Goal: Task Accomplishment & Management: Complete application form

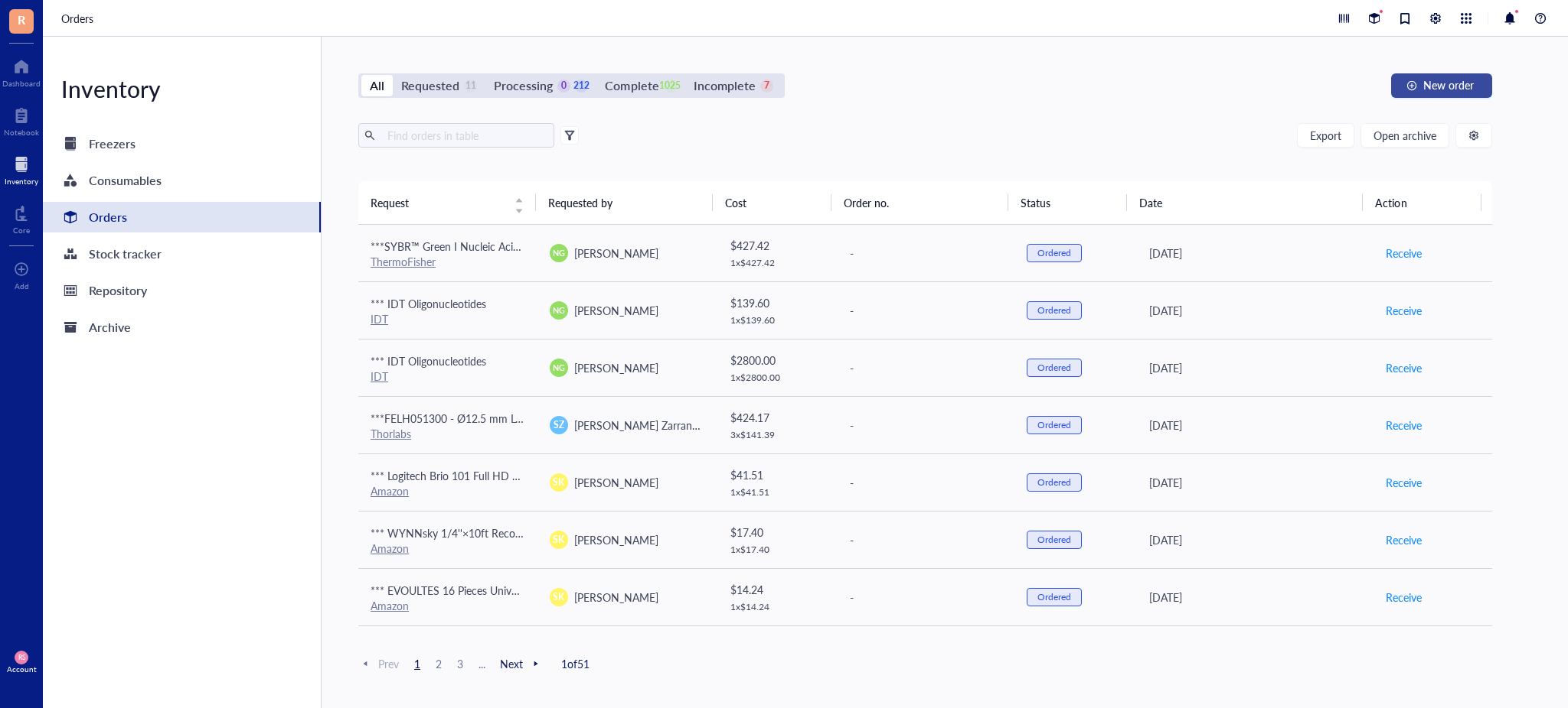
click at [1452, 86] on span "New order" at bounding box center [1448, 85] width 51 height 13
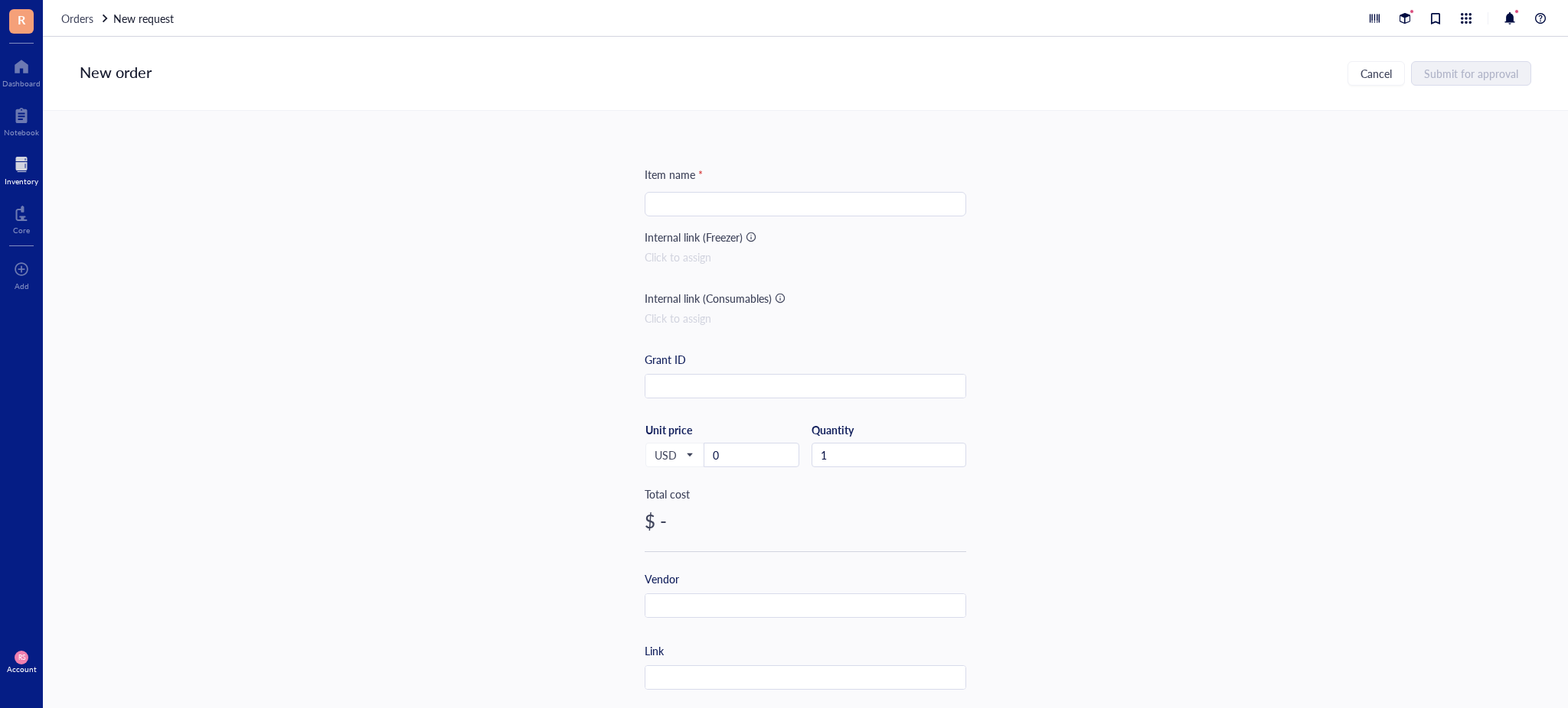
click at [885, 214] on input "search" at bounding box center [805, 204] width 303 height 23
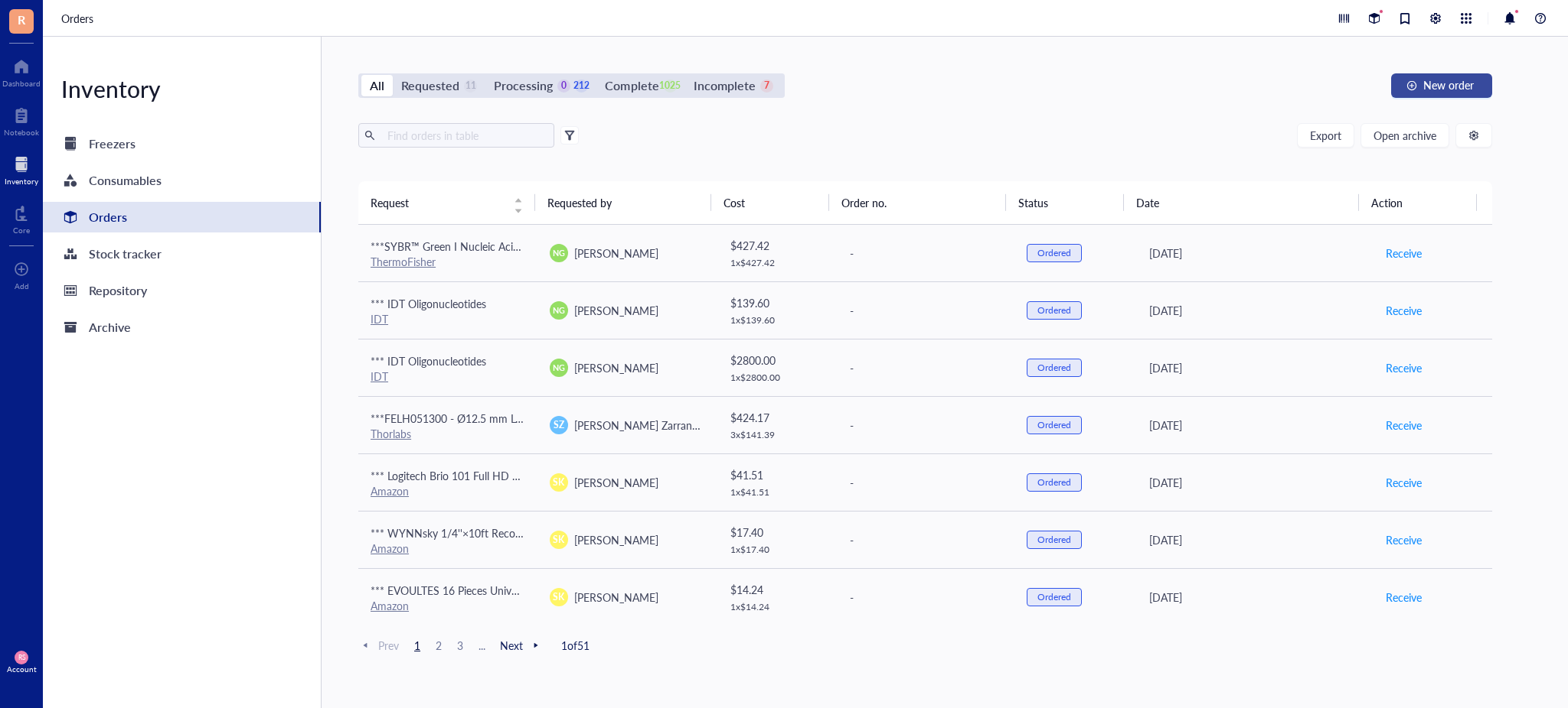
click at [1457, 86] on span "New order" at bounding box center [1448, 85] width 51 height 13
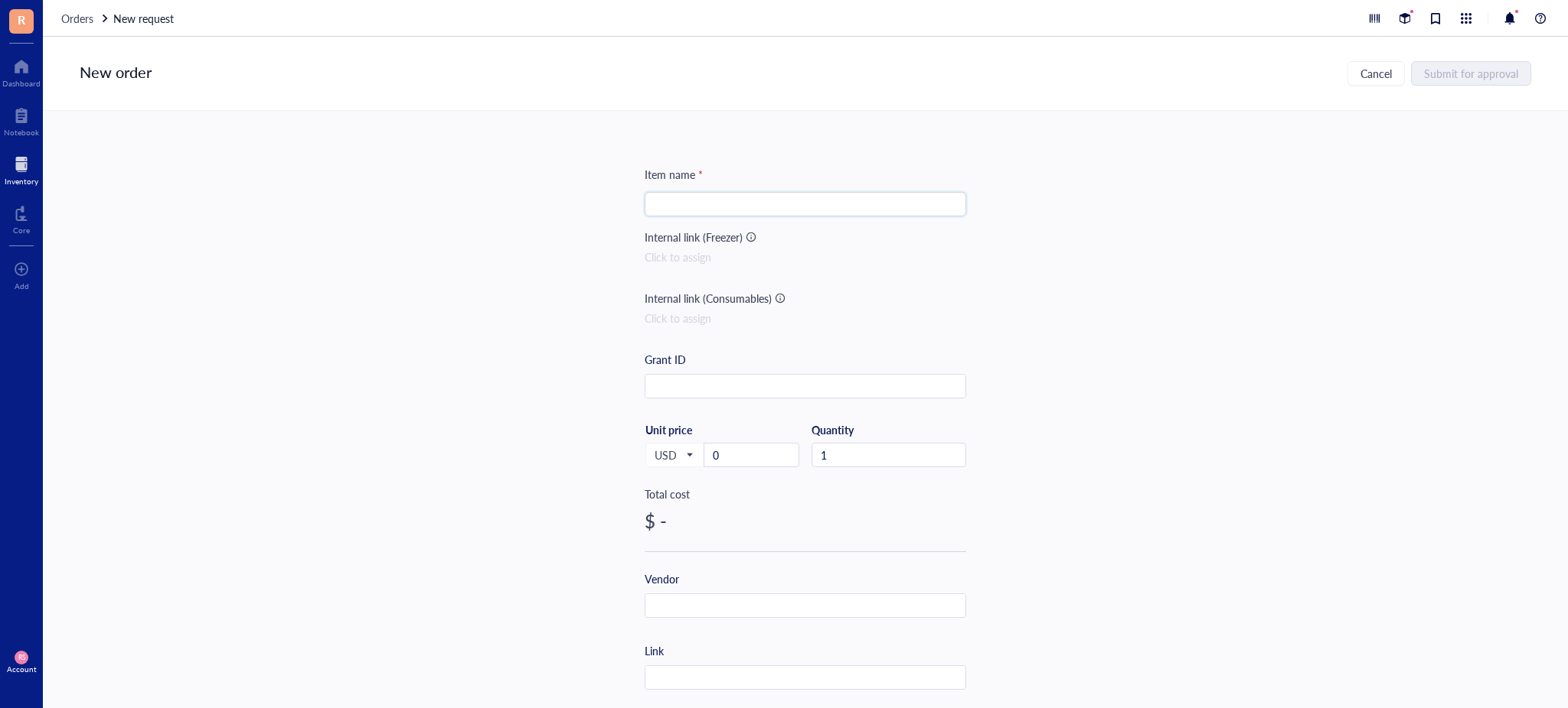
click at [694, 211] on input "search" at bounding box center [805, 204] width 303 height 23
click at [802, 215] on input "***Loctite AA 3035" at bounding box center [805, 204] width 303 height 23
paste input "1.69 FL. oz. Cartridge 6430A61"
click at [863, 205] on input "***Loctite AA 3035 1.69 FL. oz. Cartridge 6430A61" at bounding box center [805, 204] width 303 height 23
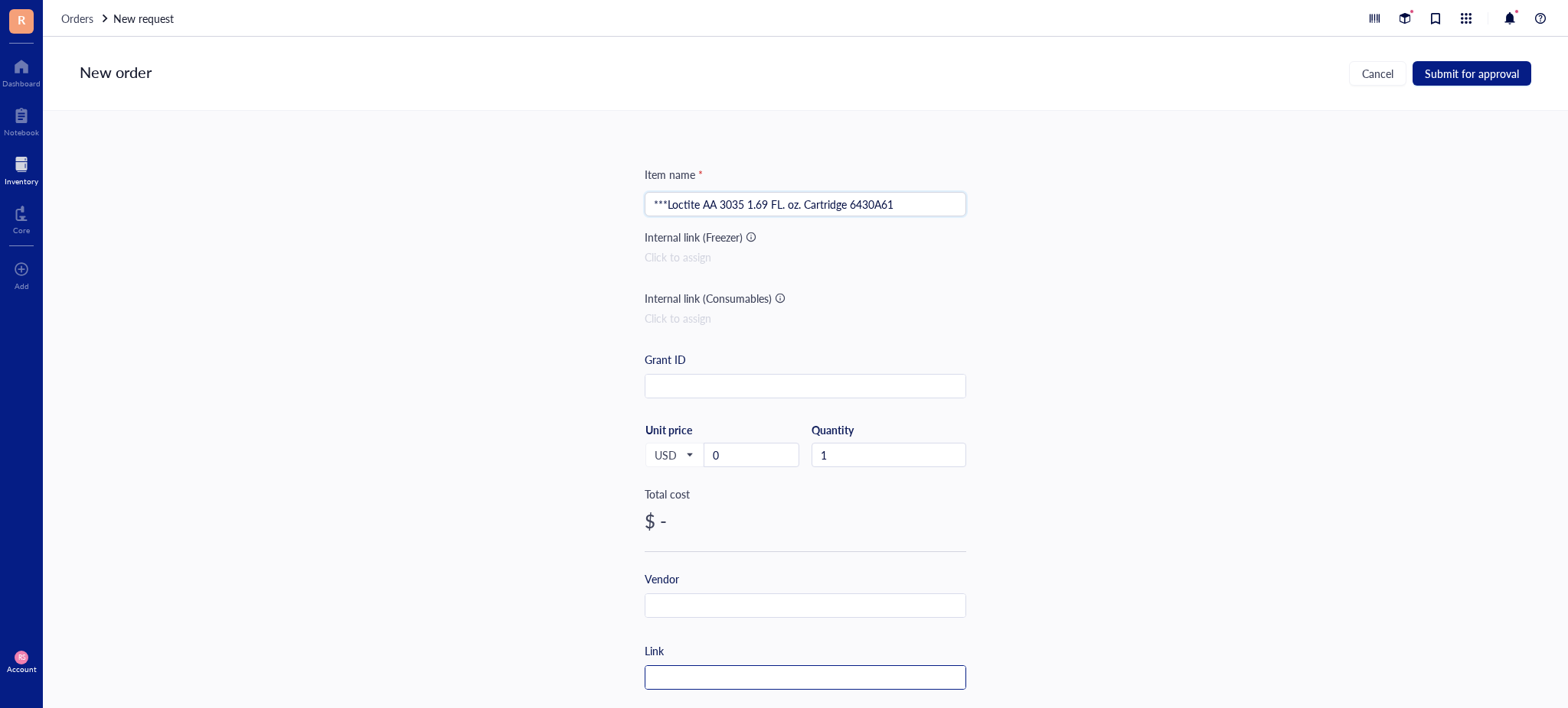
scroll to position [136, 0]
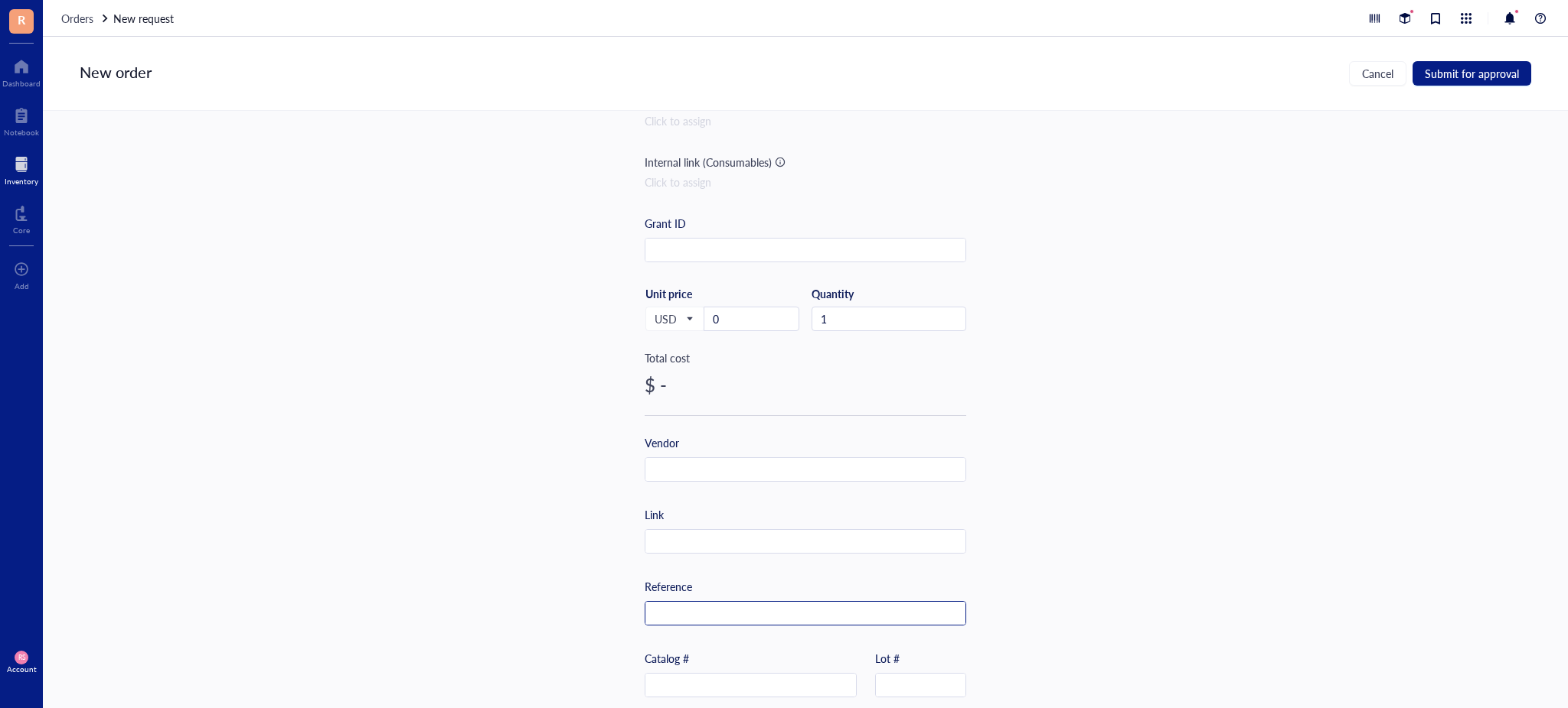
type input "***Loctite AA 3035 1.69 FL. oz. Cartridge 6430A61"
click at [674, 608] on input "text" at bounding box center [804, 614] width 320 height 24
click at [670, 684] on input "text" at bounding box center [750, 685] width 210 height 24
paste input "6430A61"
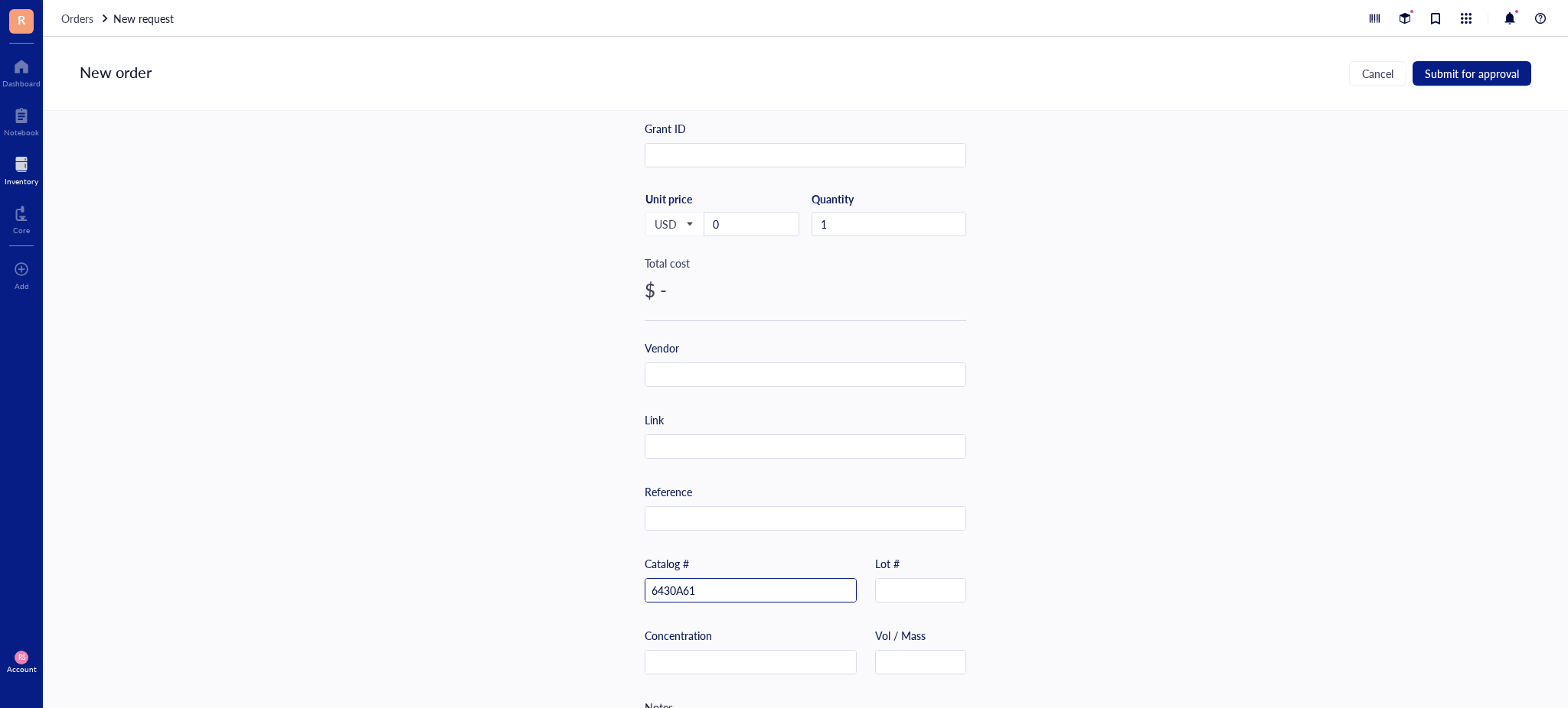
scroll to position [272, 0]
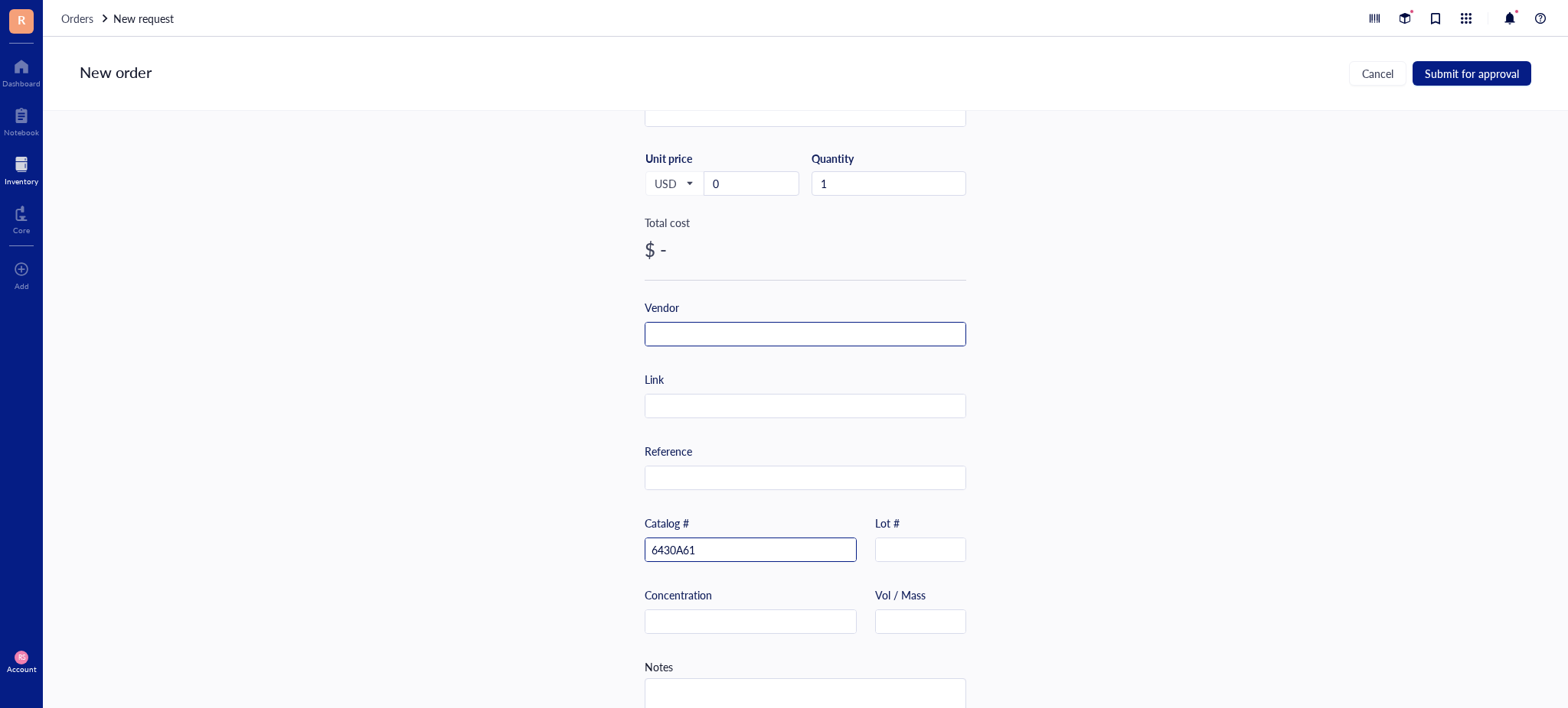
type input "6430A61"
click at [664, 334] on input "text" at bounding box center [804, 335] width 320 height 24
click at [719, 340] on input "Mc-Master-[PERSON_NAME]" at bounding box center [804, 335] width 320 height 24
click at [670, 338] on input "Mc-Master-[PERSON_NAME]" at bounding box center [804, 335] width 320 height 24
type input "[PERSON_NAME]"
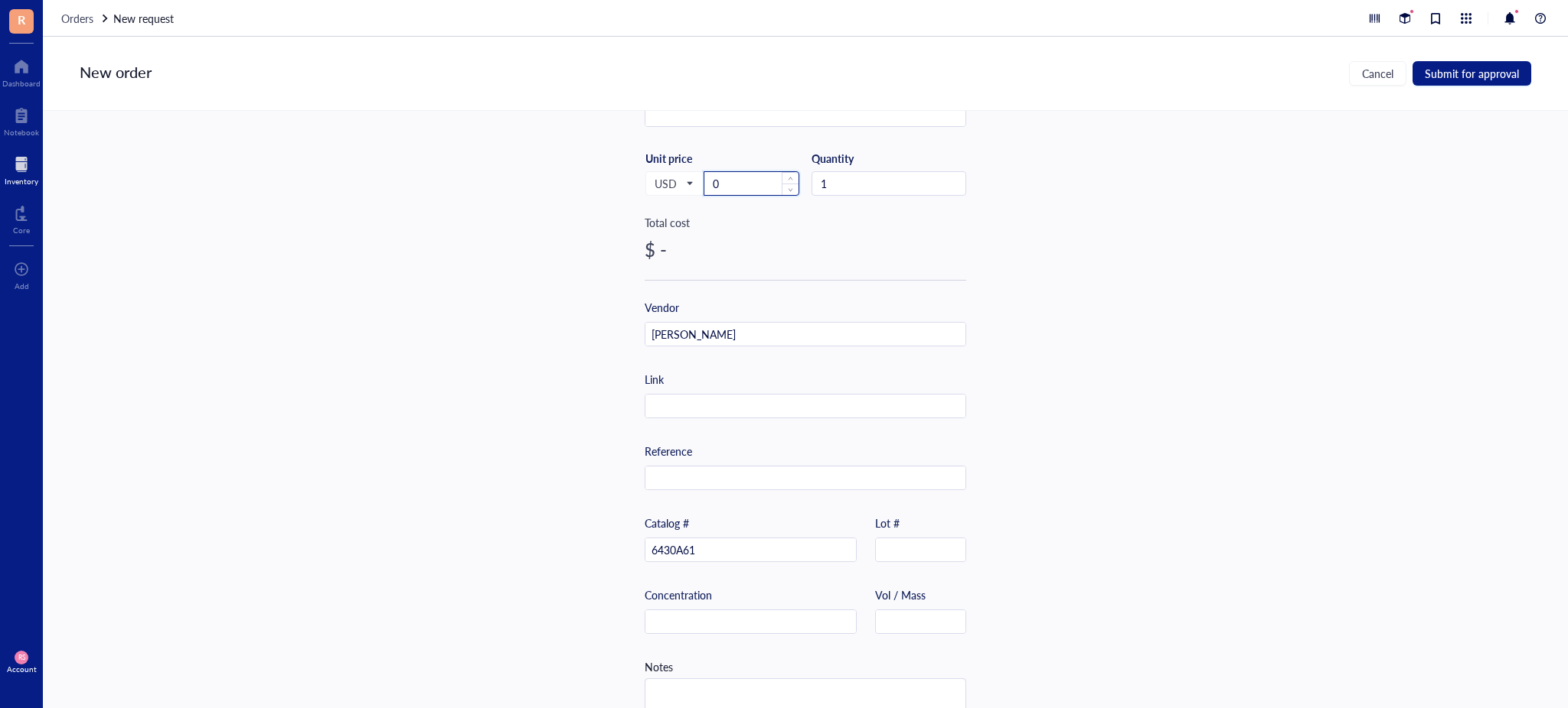
click at [752, 178] on input "0" at bounding box center [751, 183] width 94 height 23
type input "0"
type input "81.87"
click at [742, 409] on input "text" at bounding box center [804, 407] width 320 height 24
click at [699, 410] on input "text" at bounding box center [804, 407] width 320 height 24
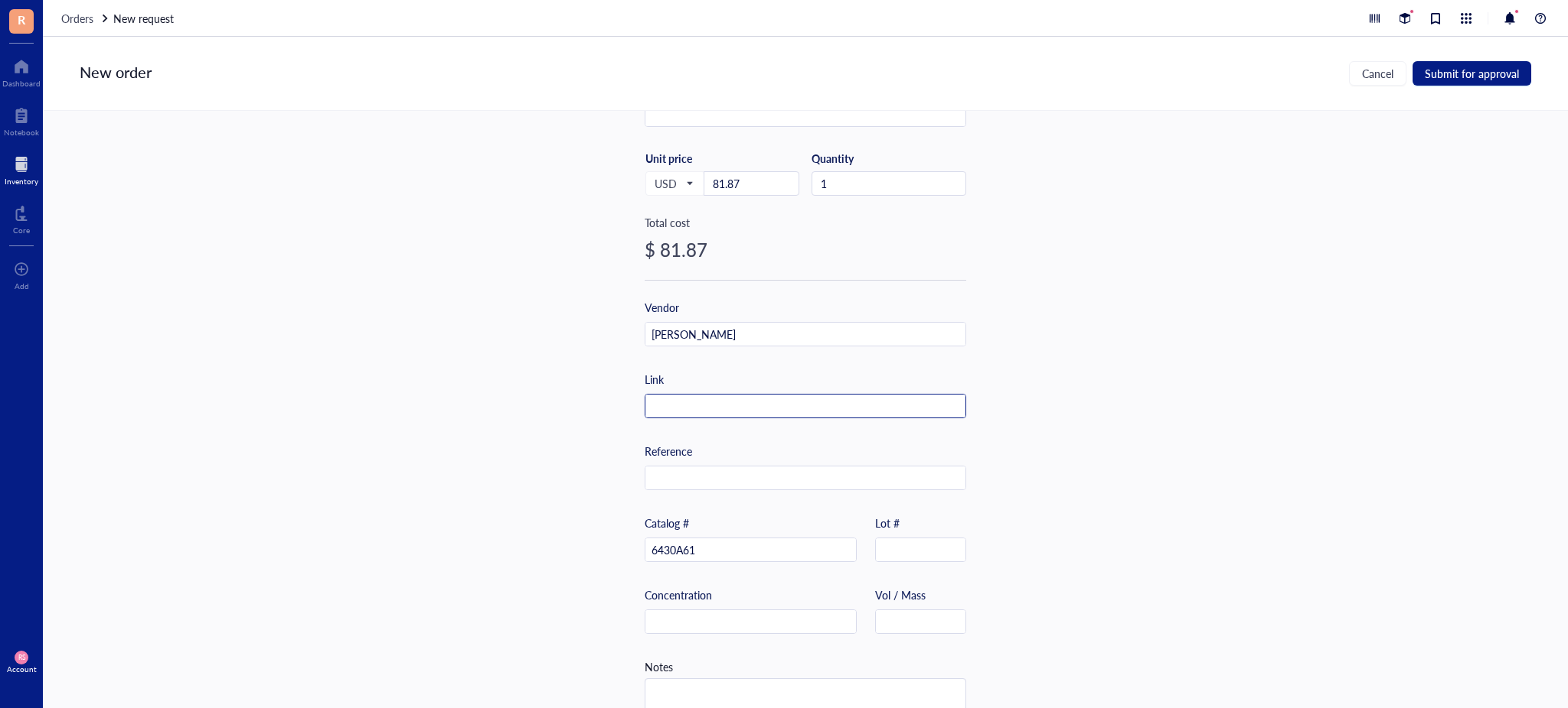
paste input "[URL][DOMAIN_NAME]"
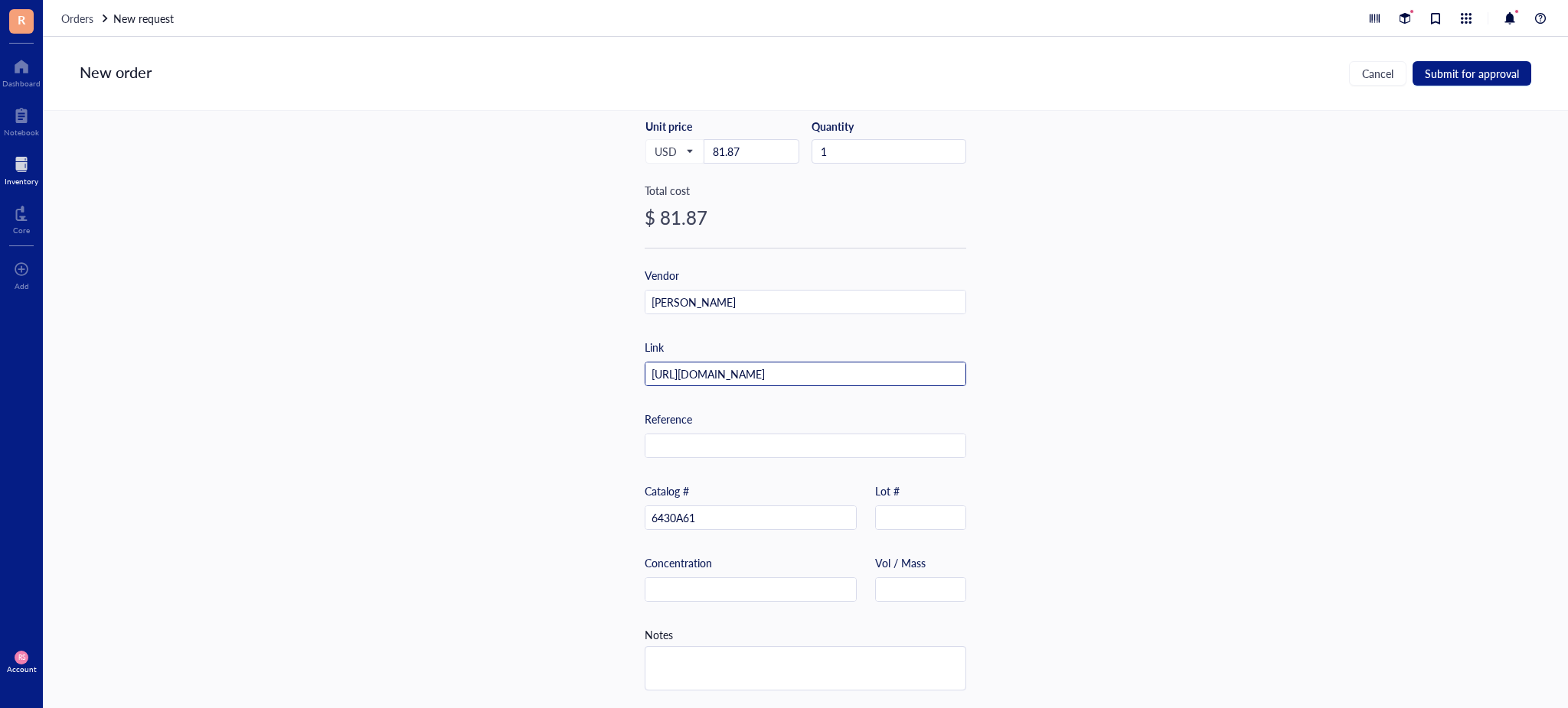
scroll to position [310, 0]
type input "[URL][DOMAIN_NAME]"
click at [1123, 555] on div "Item name * ***Loctite AA 3035 1.69 FL. oz. Cartridge 6430A61 Internal link (Fr…" at bounding box center [804, 410] width 1525 height 598
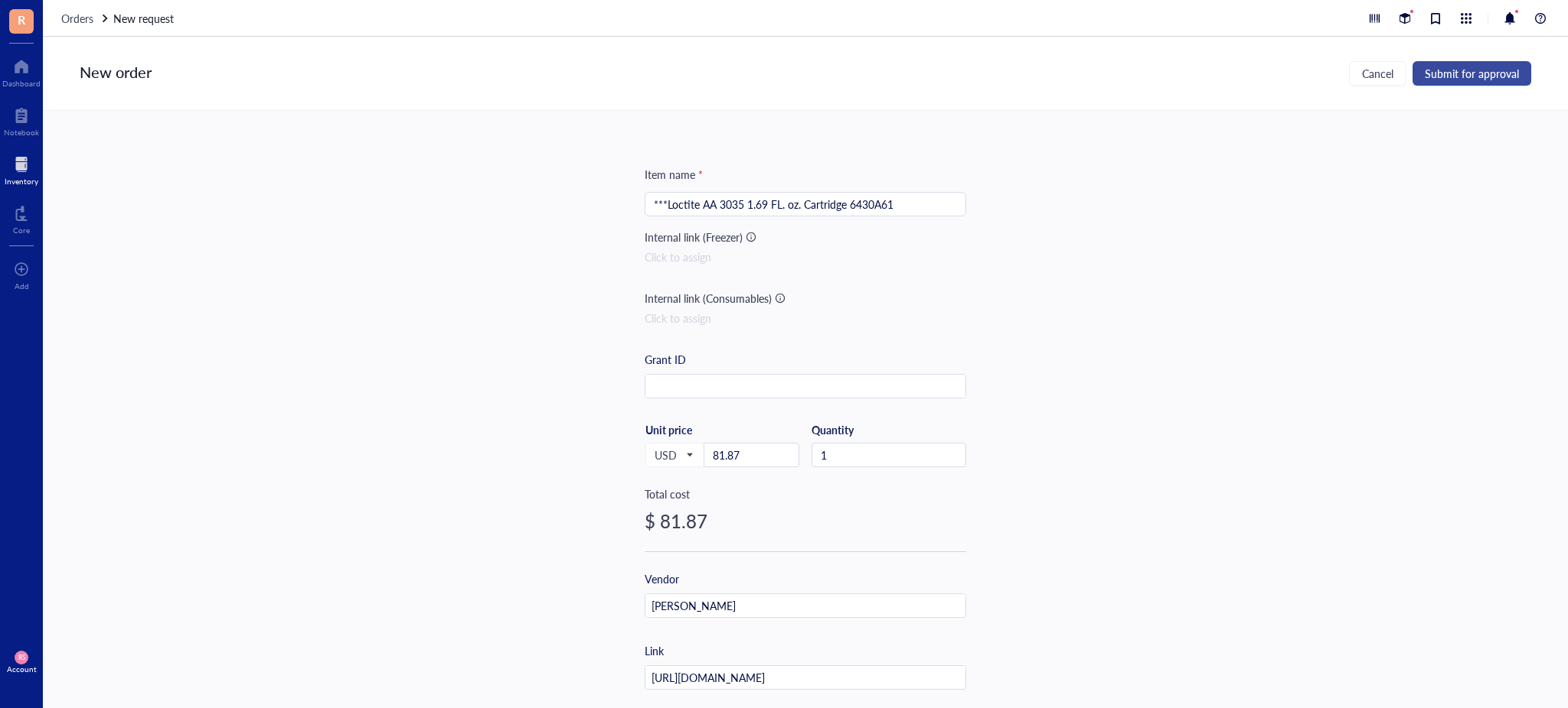
click at [1437, 77] on span "Submit for approval" at bounding box center [1472, 73] width 94 height 13
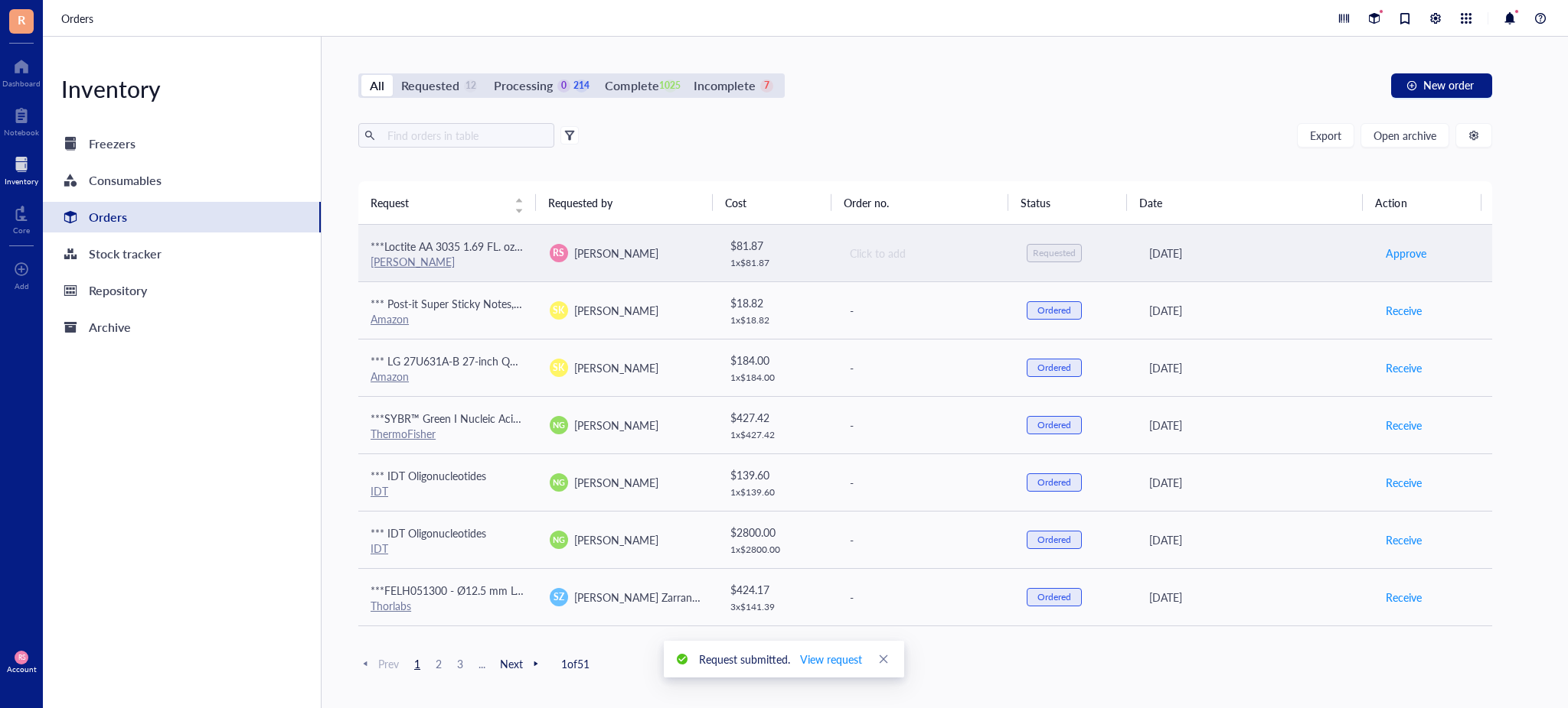
click at [892, 243] on td "Click to add" at bounding box center [926, 253] width 179 height 57
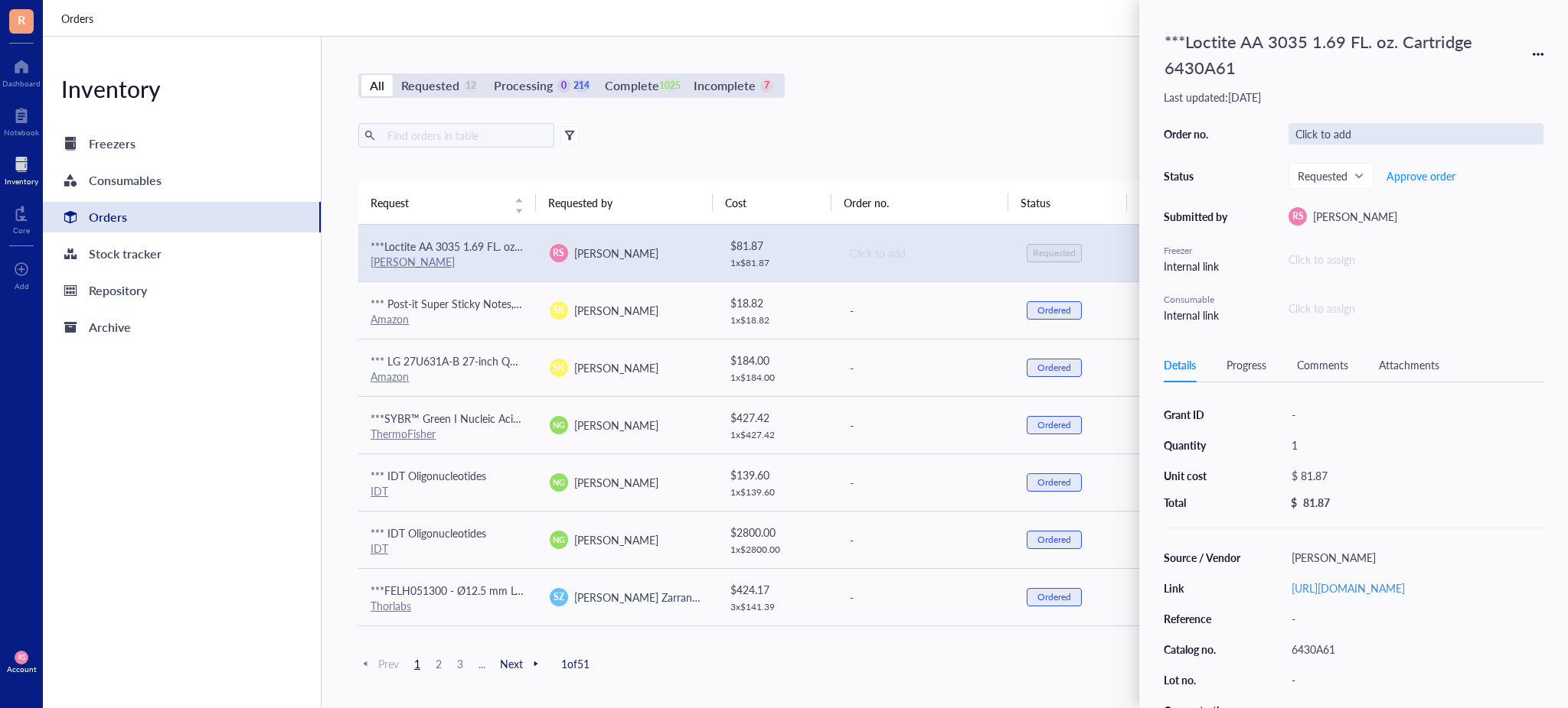
click at [1316, 129] on div "Click to add" at bounding box center [1415, 134] width 255 height 22
click at [1372, 170] on div "Requested" at bounding box center [1331, 176] width 83 height 24
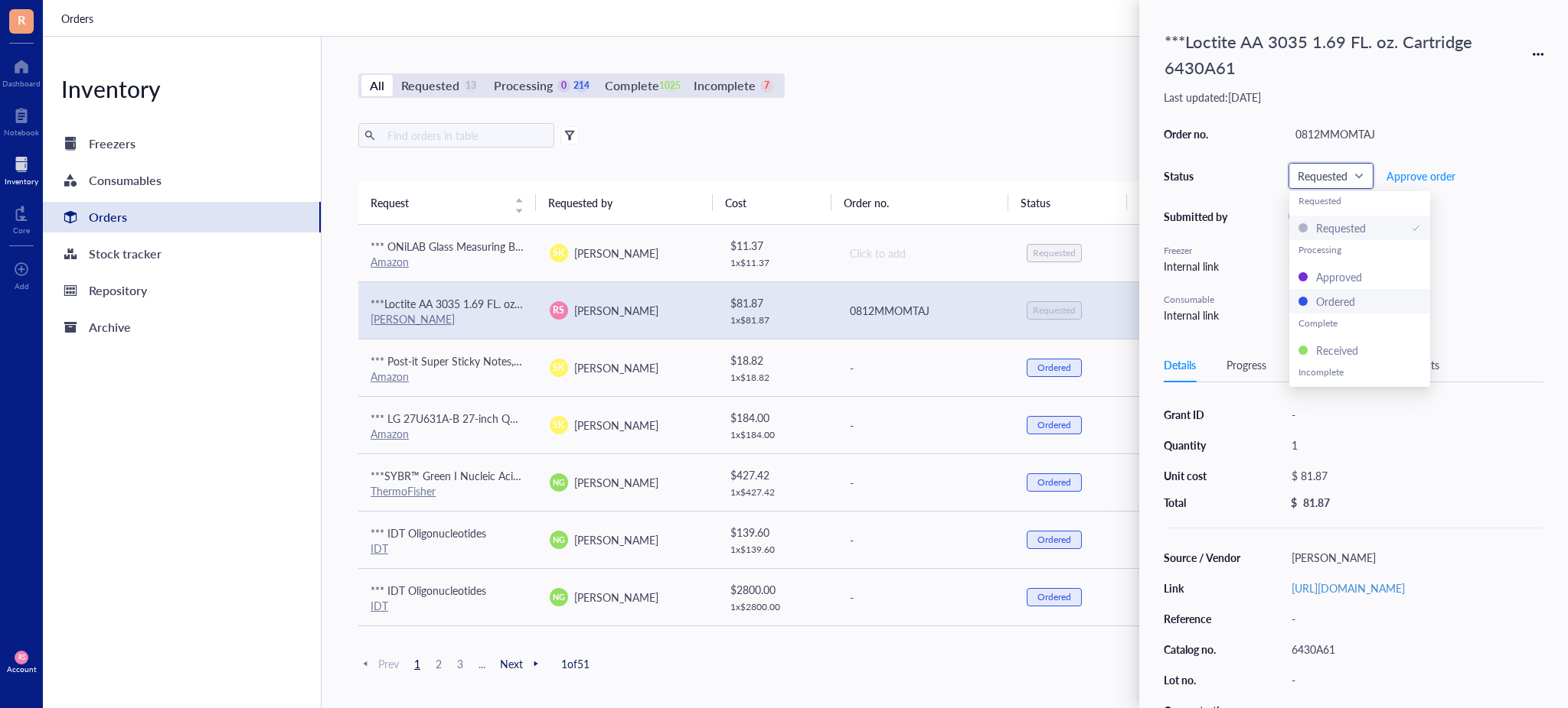
click at [1354, 293] on div "Ordered" at bounding box center [1335, 301] width 39 height 17
click at [1006, 120] on div "All Requested 12 Processing 0 215 Complete 1025 Incomplete 7 New order Export O…" at bounding box center [925, 373] width 1207 height 672
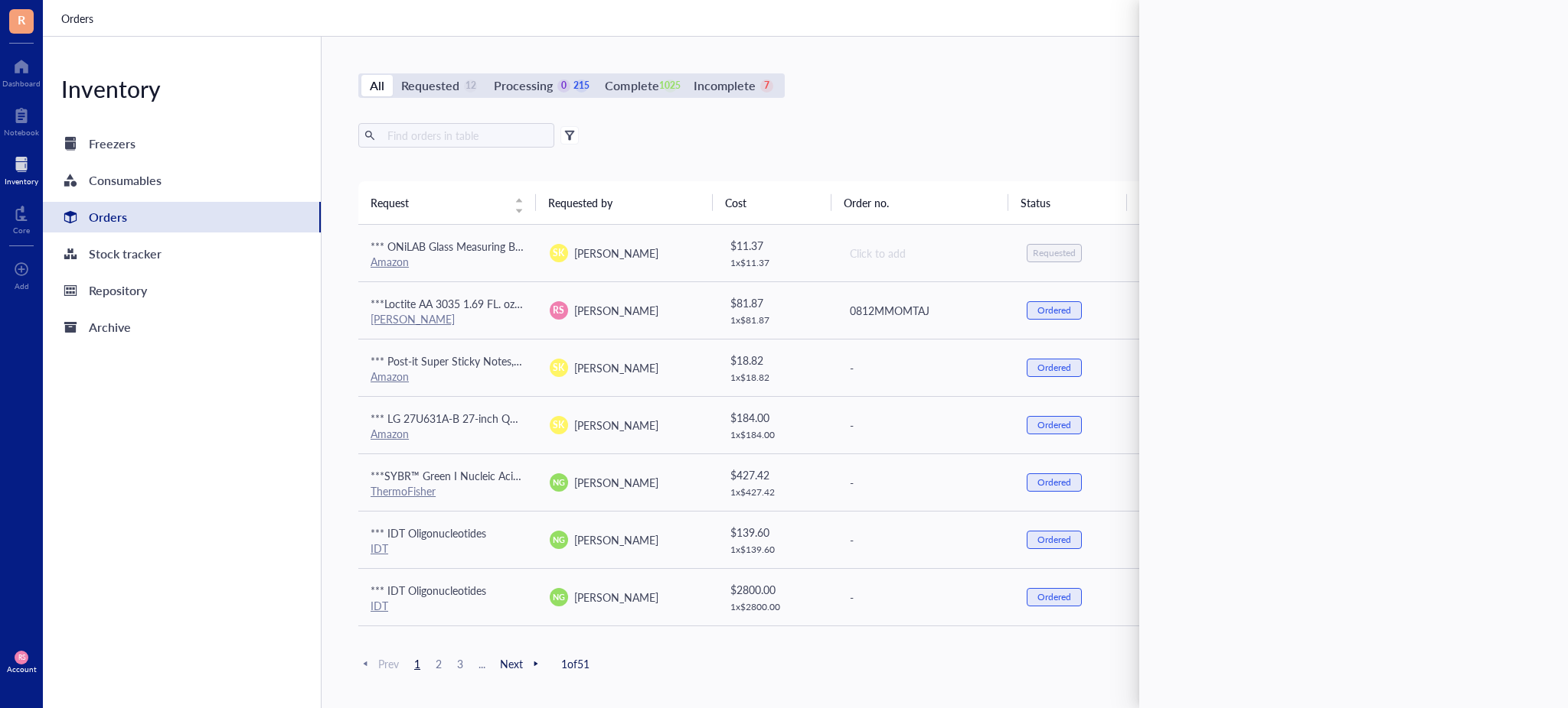
click at [1020, 120] on div "All Requested 12 Processing 0 215 Complete 1025 Incomplete 7 New order Export O…" at bounding box center [925, 373] width 1207 height 672
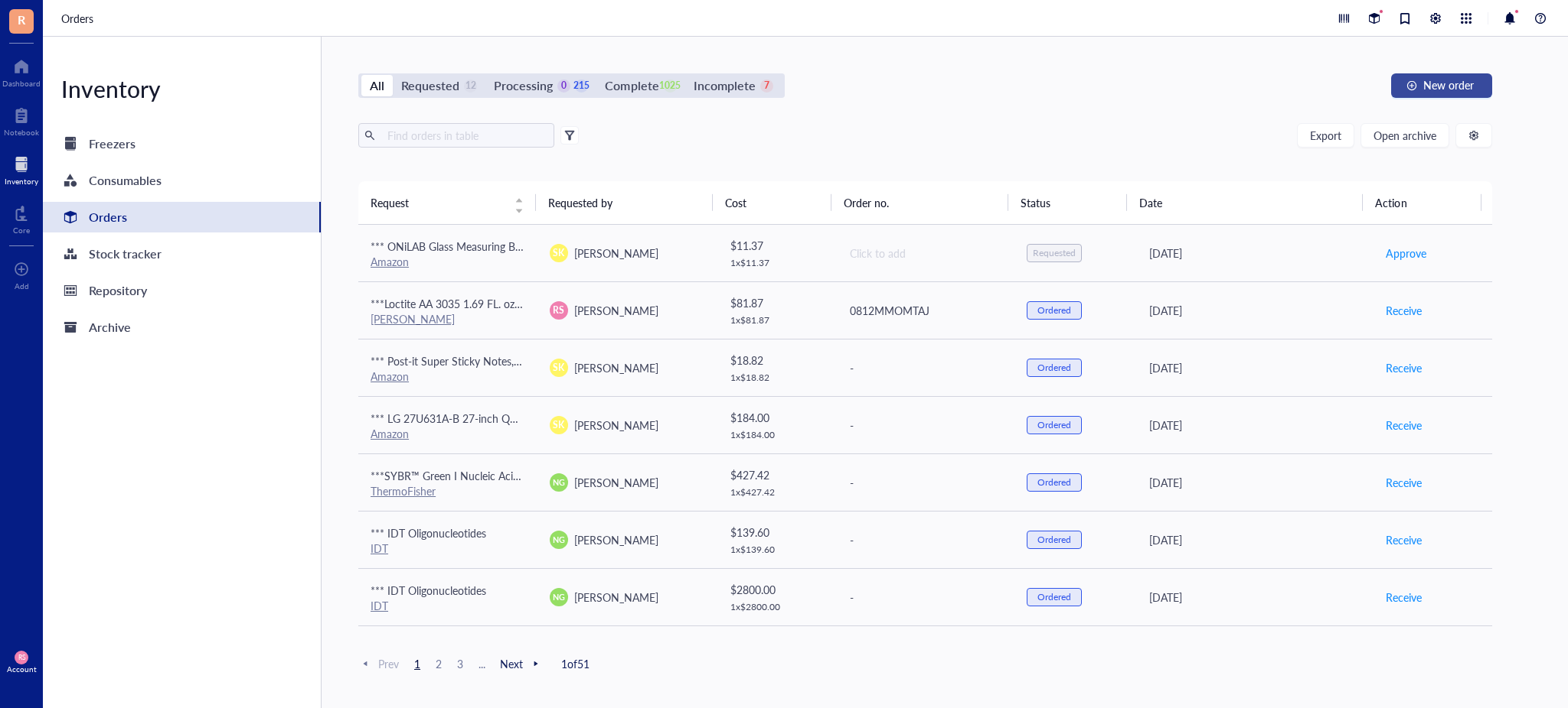
click at [1418, 87] on button "New order" at bounding box center [1441, 85] width 101 height 24
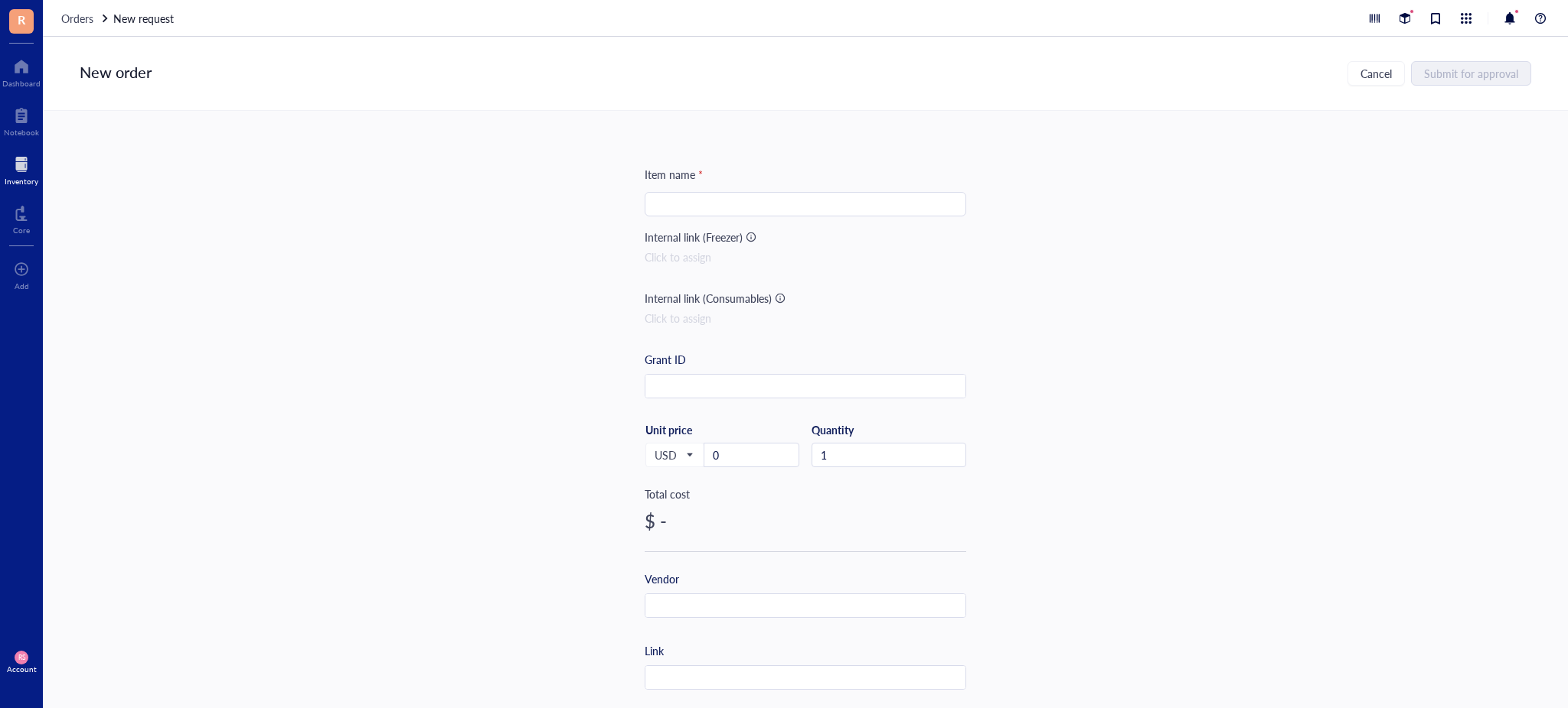
click at [835, 200] on input "search" at bounding box center [805, 204] width 303 height 23
click at [784, 205] on input "***" at bounding box center [805, 204] width 303 height 23
paste input "Clear Scratch- and UV-Resistant Cast Acrylic Sheet 6" x 12" x 1/2" 8560K279"
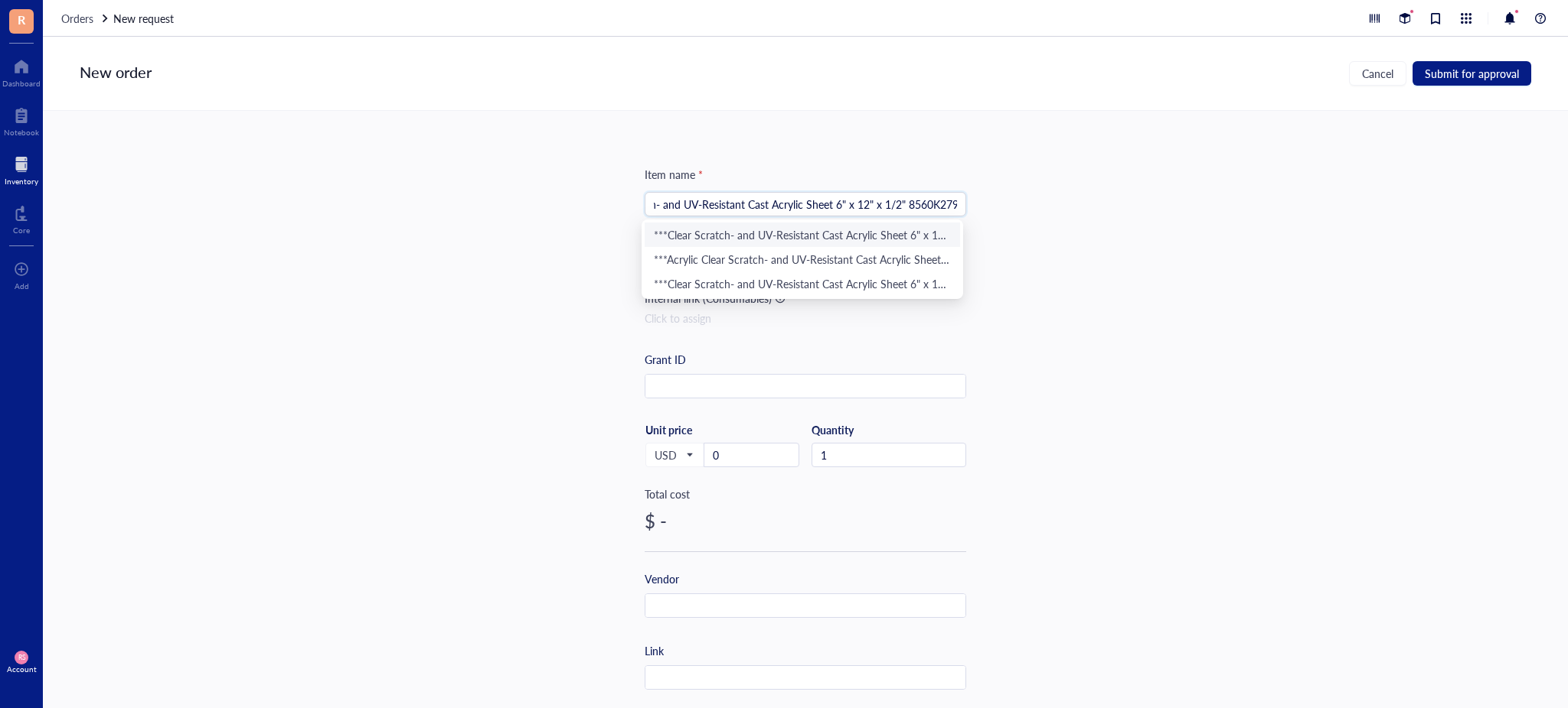
click at [906, 212] on input "***Clear Scratch- and UV-Resistant Cast Acrylic Sheet 6" x 12" x 1/2" 8560K279" at bounding box center [805, 204] width 303 height 23
type input "***Clear Scratch- and UV-Resistant Cast Acrylic Sheet 6" x 12" x 1/2" 8560K279"
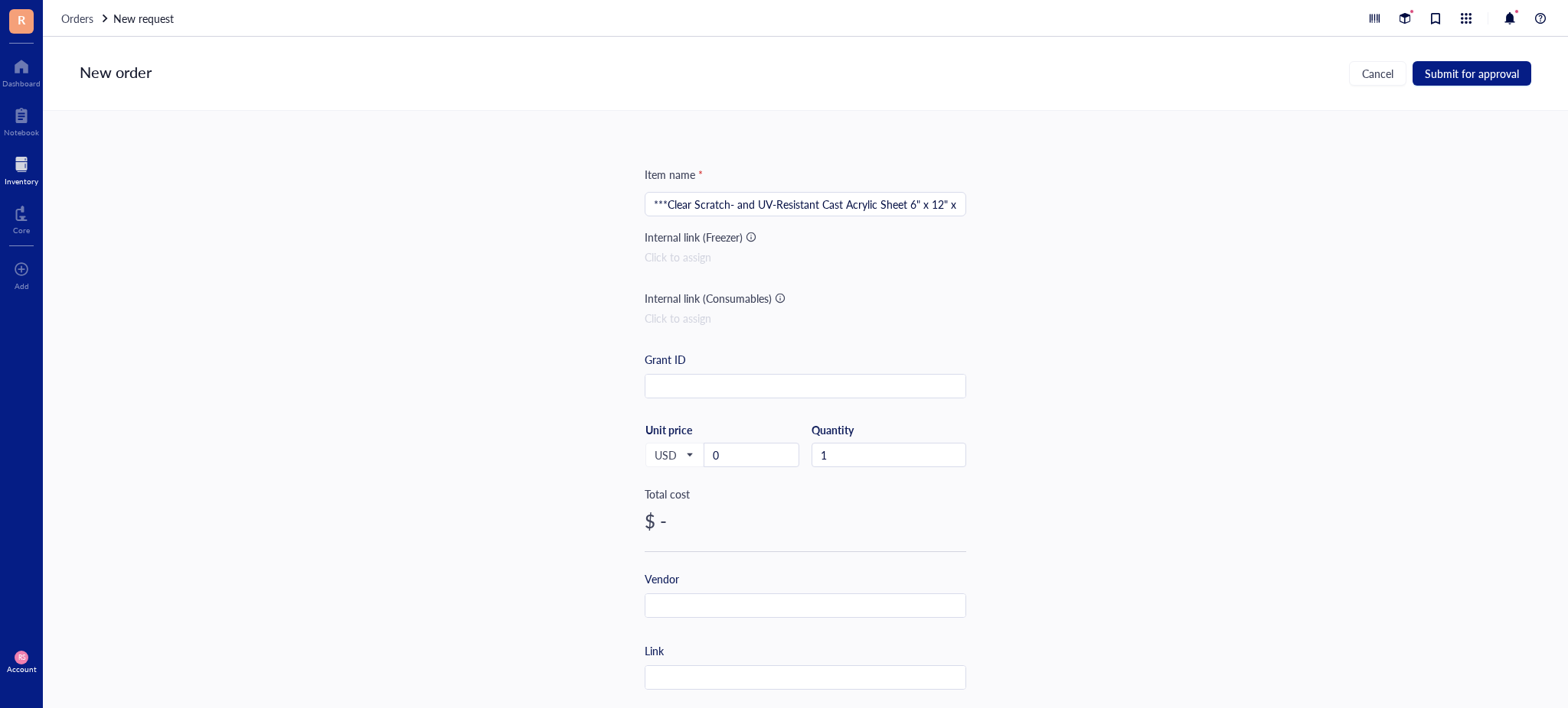
scroll to position [0, 74]
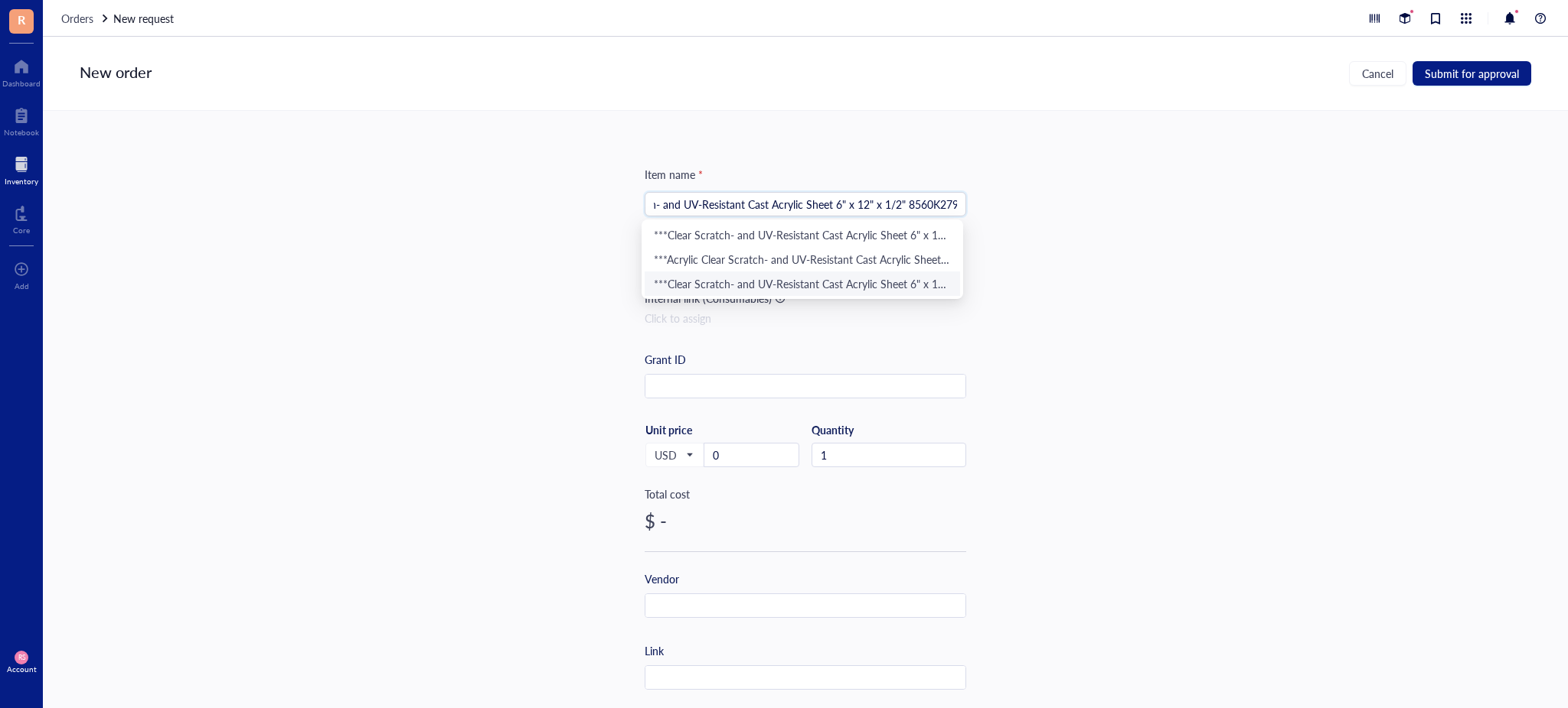
drag, startPoint x: 948, startPoint y: 204, endPoint x: 1054, endPoint y: 196, distance: 106.3
click at [1054, 196] on div "Item name * ***Clear Scratch- and UV-Resistant Cast Acrylic Sheet 6" x 12" x 1/…" at bounding box center [804, 410] width 1525 height 598
click at [950, 200] on input "***Clear Scratch- and UV-Resistant Cast Acrylic Sheet 6" x 12" x 1/2" 8560K279" at bounding box center [805, 204] width 303 height 23
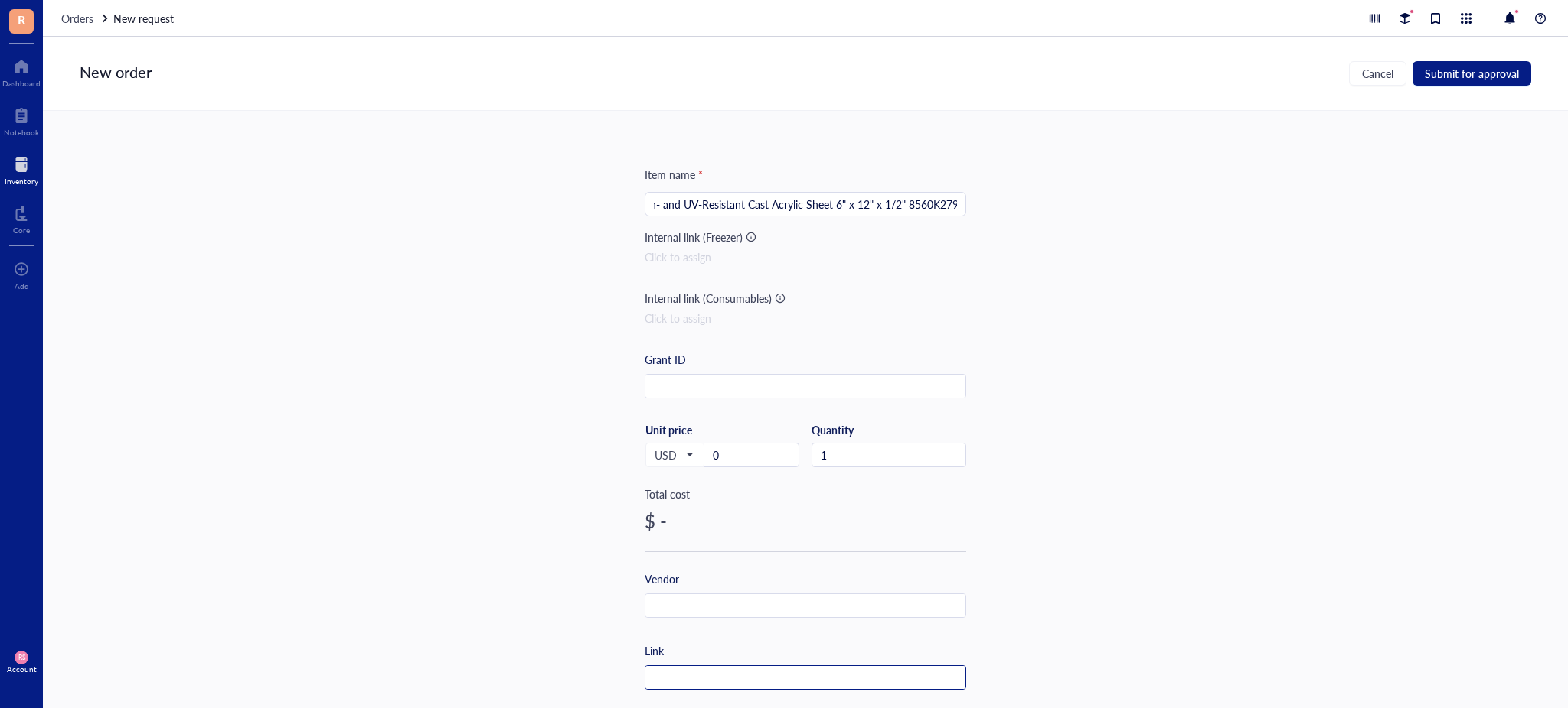
click at [720, 677] on input "text" at bounding box center [804, 678] width 320 height 24
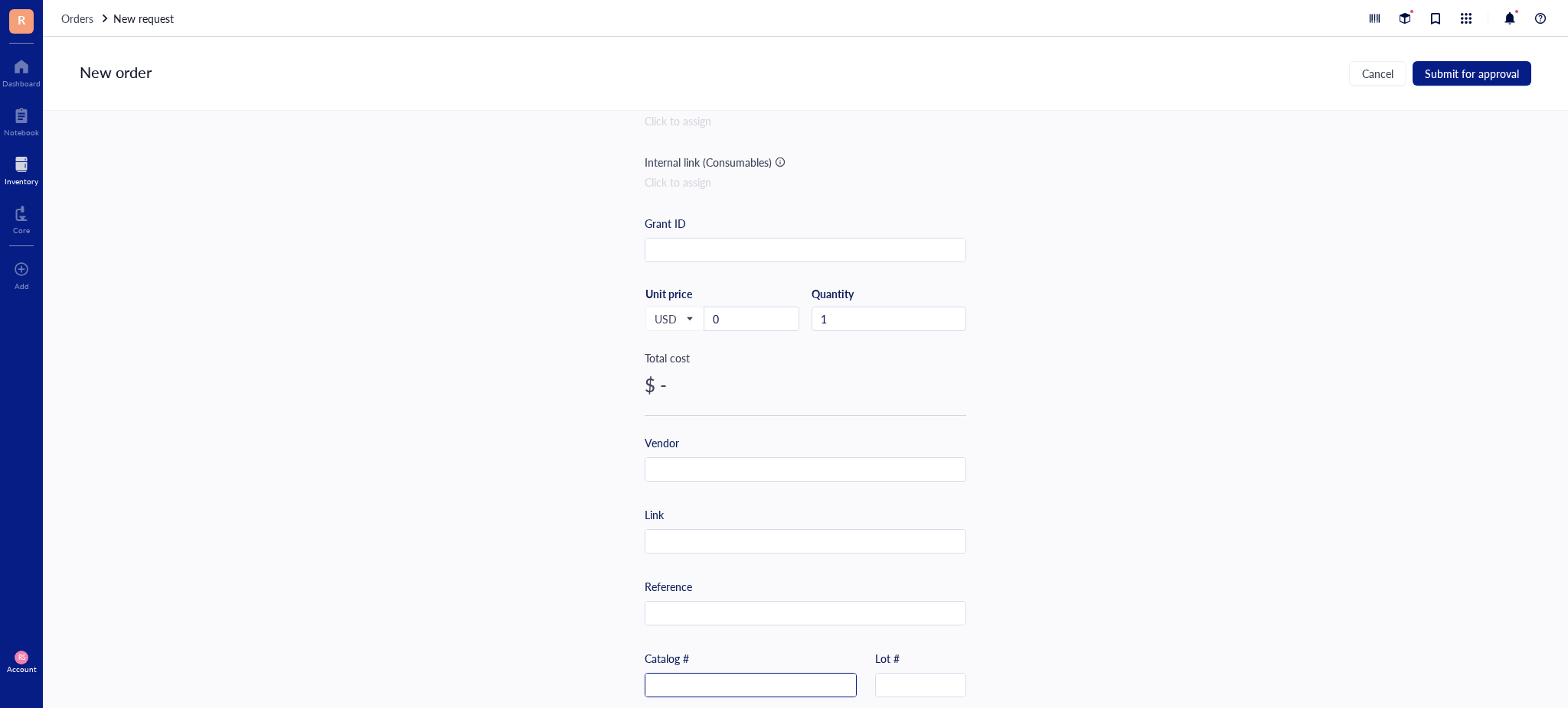
click at [710, 682] on input "text" at bounding box center [750, 685] width 210 height 24
paste input "8560K279"
type input "8560K279"
click at [710, 543] on input "text" at bounding box center [804, 542] width 320 height 24
click at [700, 459] on input "text" at bounding box center [804, 470] width 320 height 24
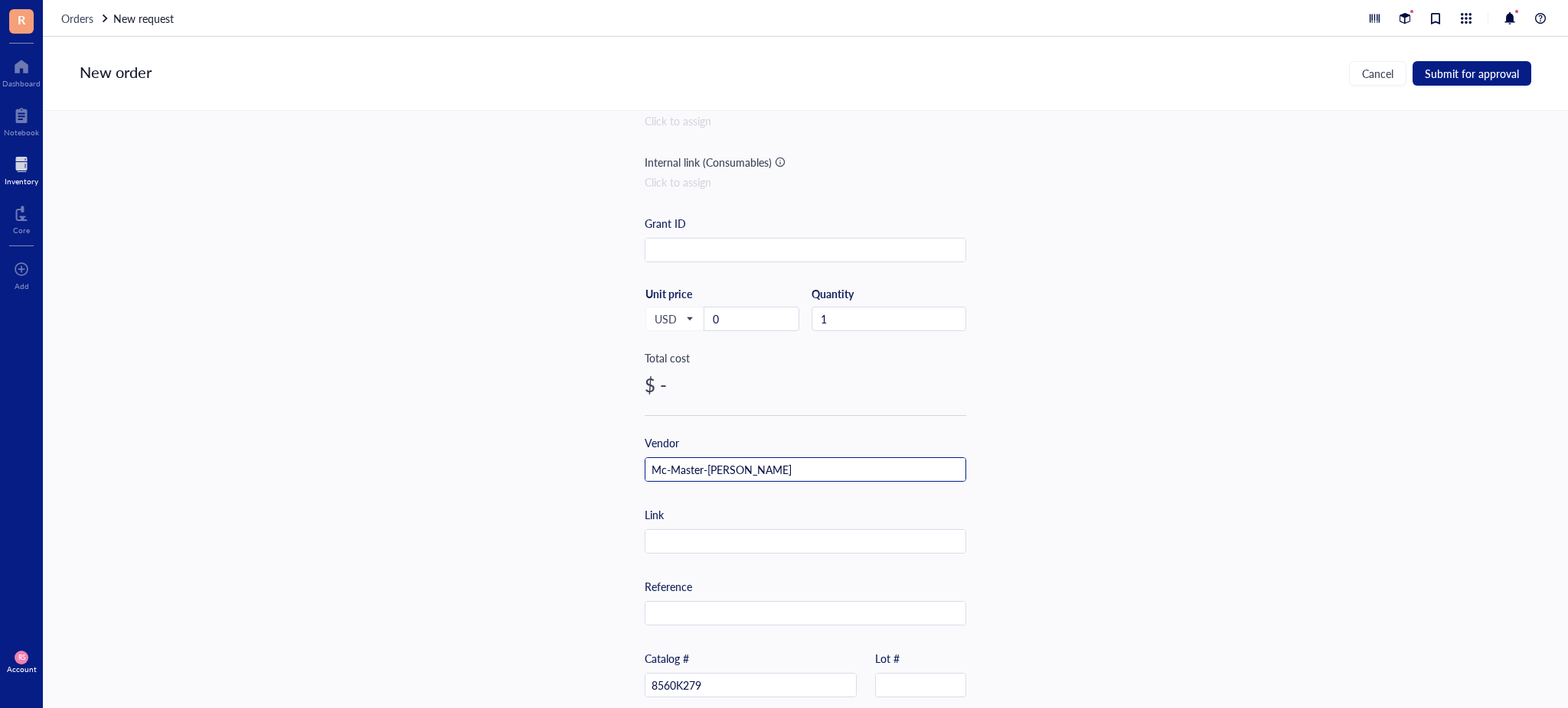
click at [661, 474] on input "Mc-Master-[PERSON_NAME]" at bounding box center [804, 470] width 320 height 24
type input "[PERSON_NAME]"
click at [733, 313] on input "0" at bounding box center [751, 319] width 94 height 23
type input "21.85"
click at [1005, 412] on div "Item name * ***Clear Scratch- and UV-Resistant Cast Acrylic Sheet 6" x 12" x 1/…" at bounding box center [804, 410] width 1525 height 598
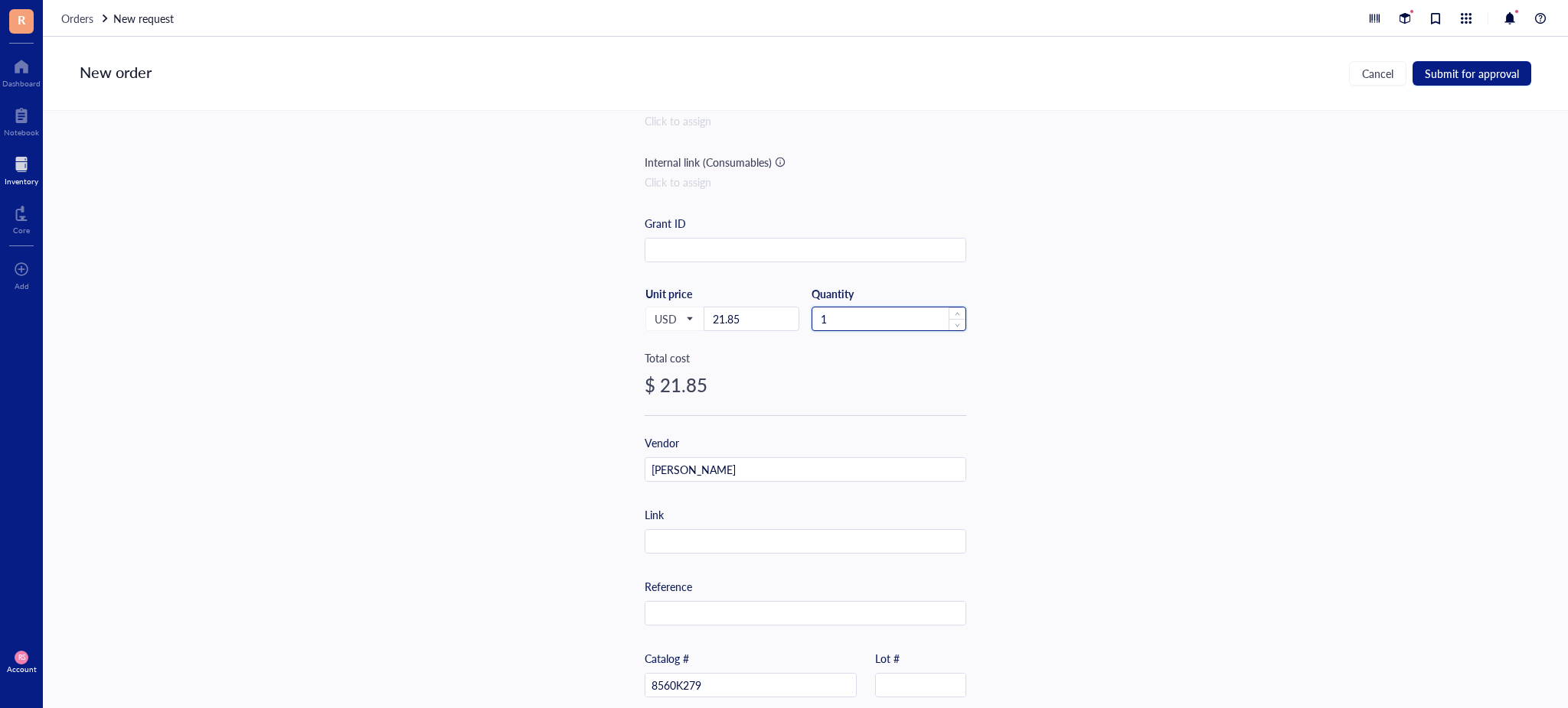
click at [901, 323] on input "1" at bounding box center [889, 319] width 153 height 23
type input "2"
click at [955, 312] on span "up" at bounding box center [957, 315] width 5 height 5
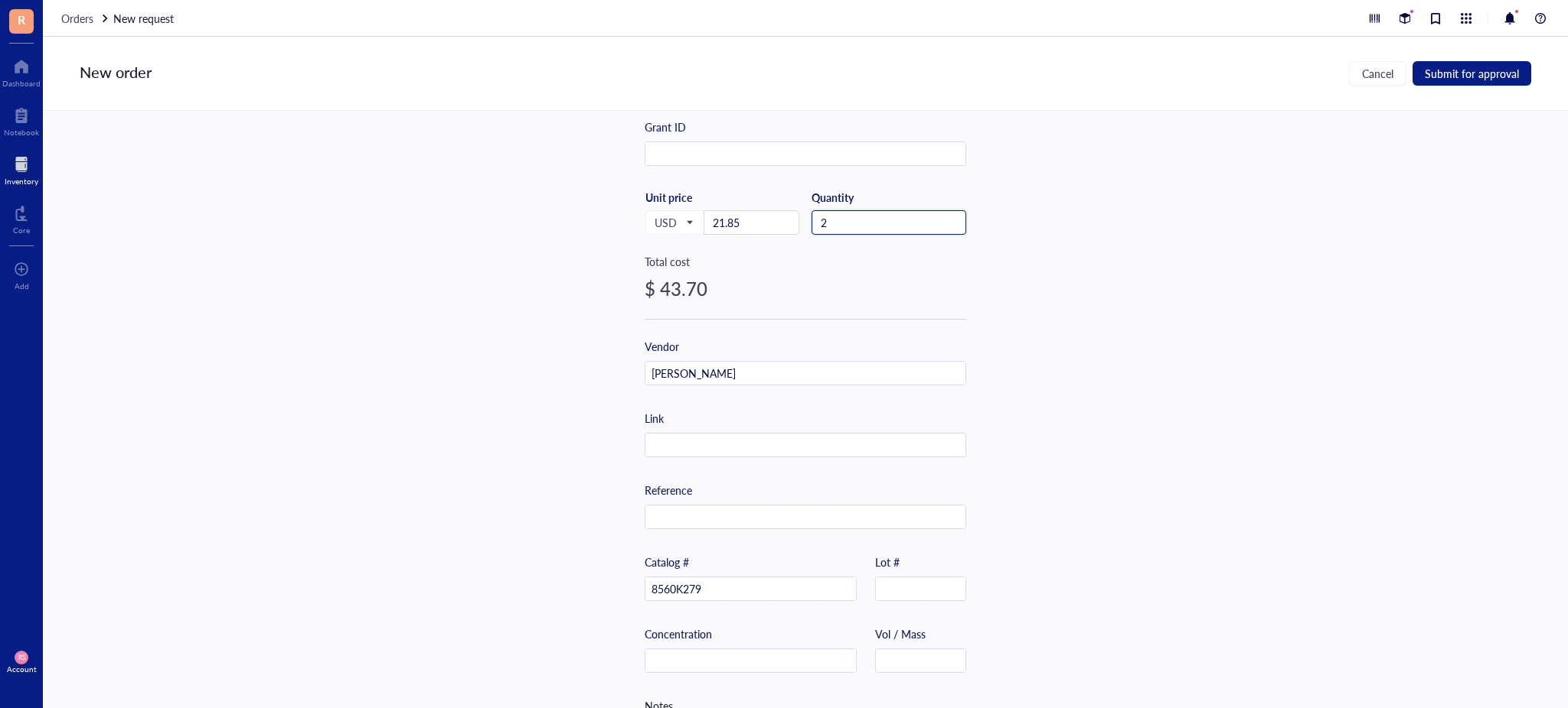
scroll to position [272, 0]
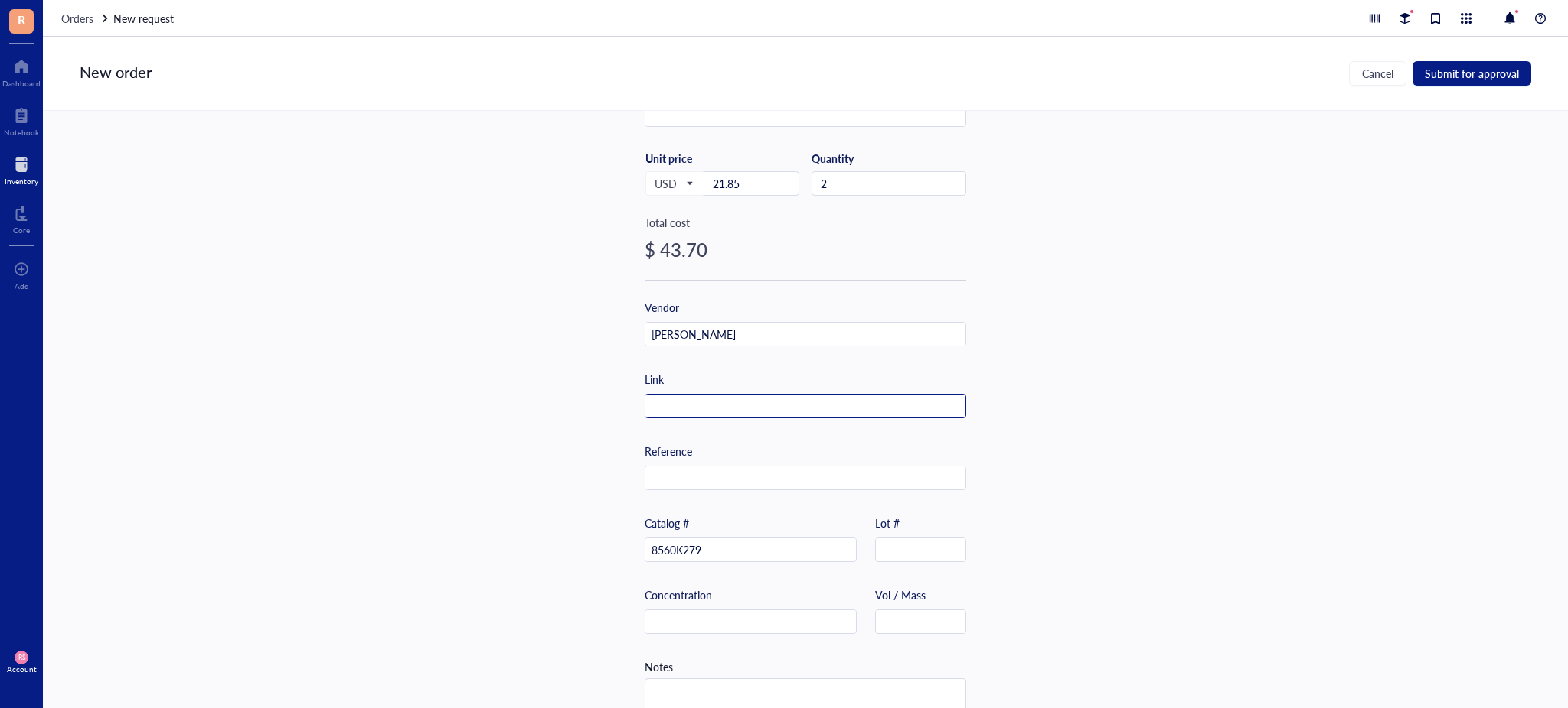
click at [680, 394] on div at bounding box center [804, 406] width 322 height 24
click at [687, 406] on input "text" at bounding box center [804, 407] width 320 height 24
paste input "[URL][DOMAIN_NAME]"
type input "[URL][DOMAIN_NAME]"
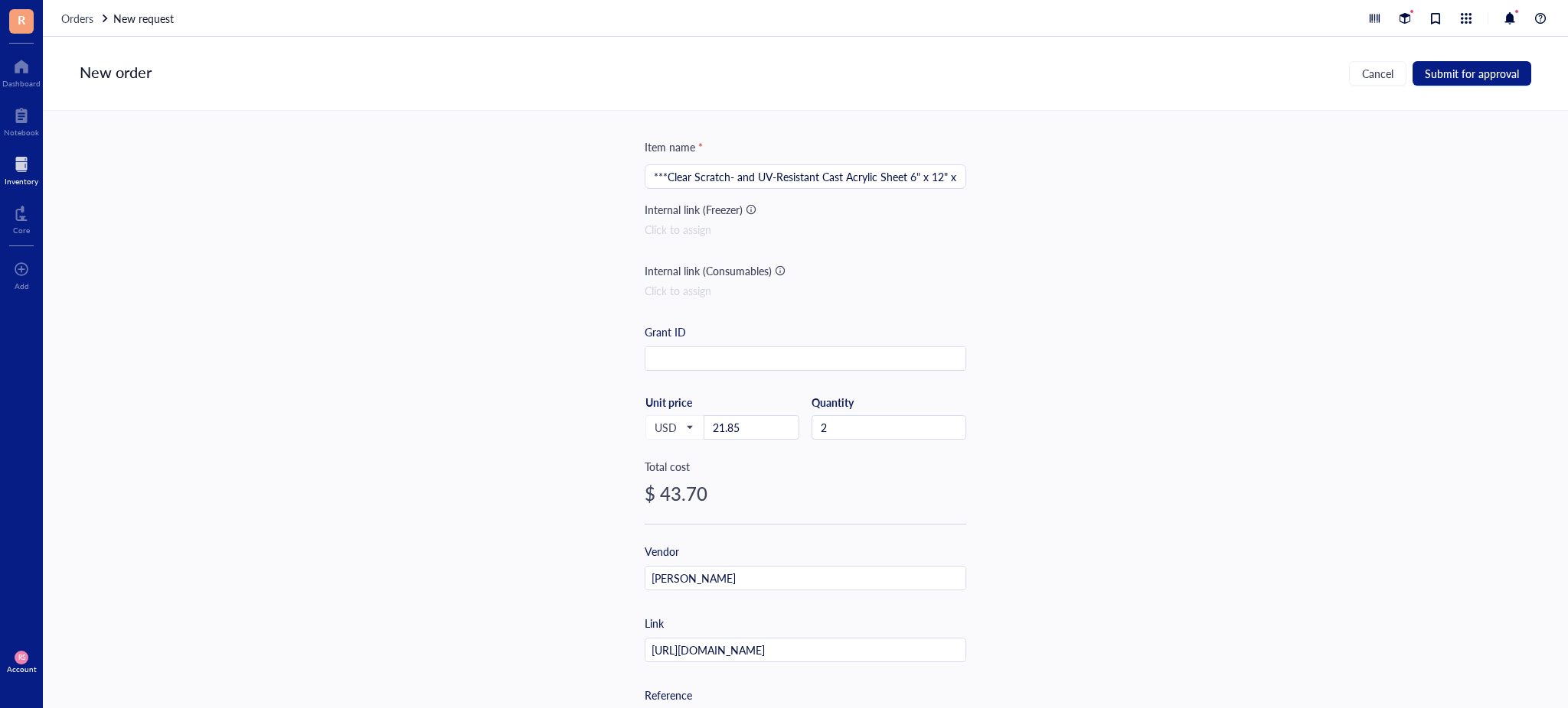
scroll to position [0, 0]
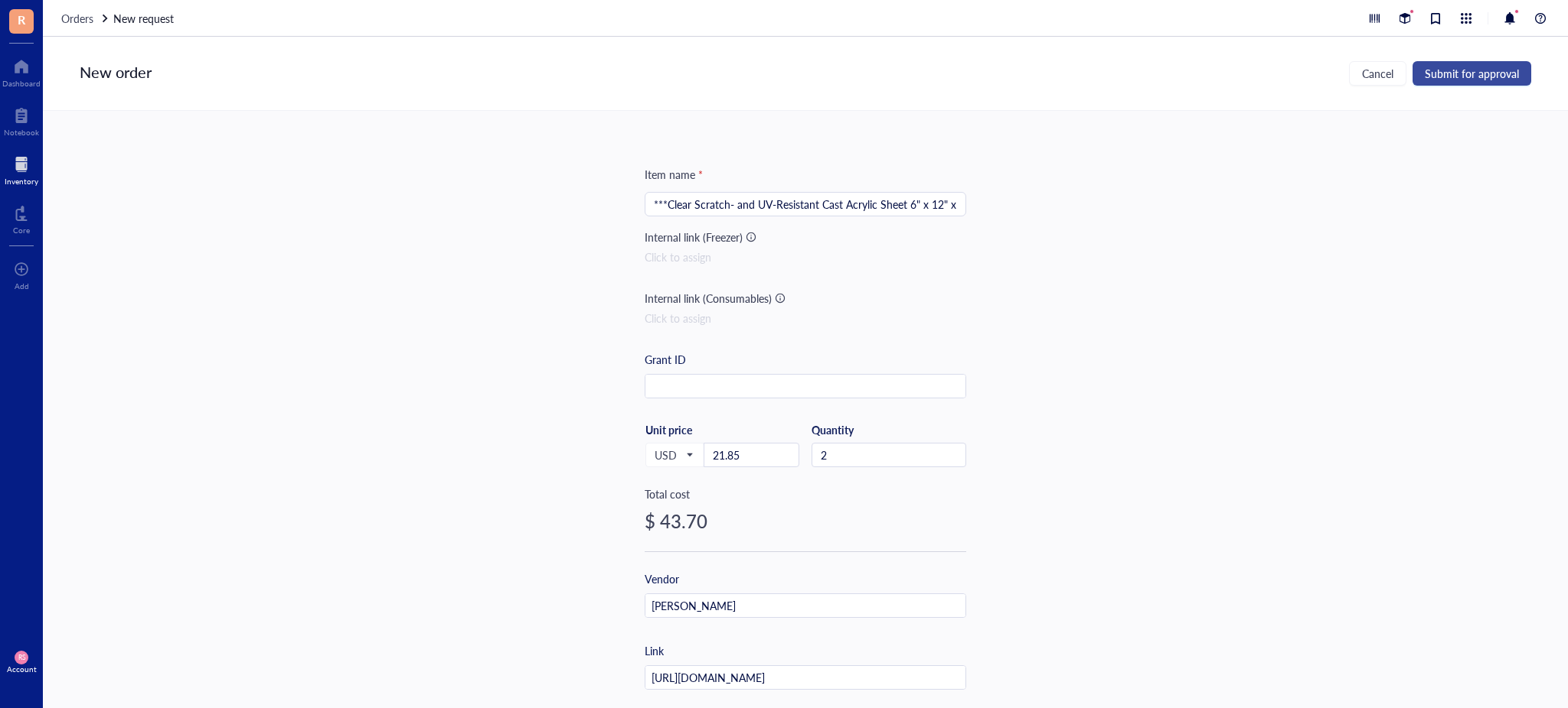
click at [1493, 72] on span "Submit for approval" at bounding box center [1472, 73] width 94 height 13
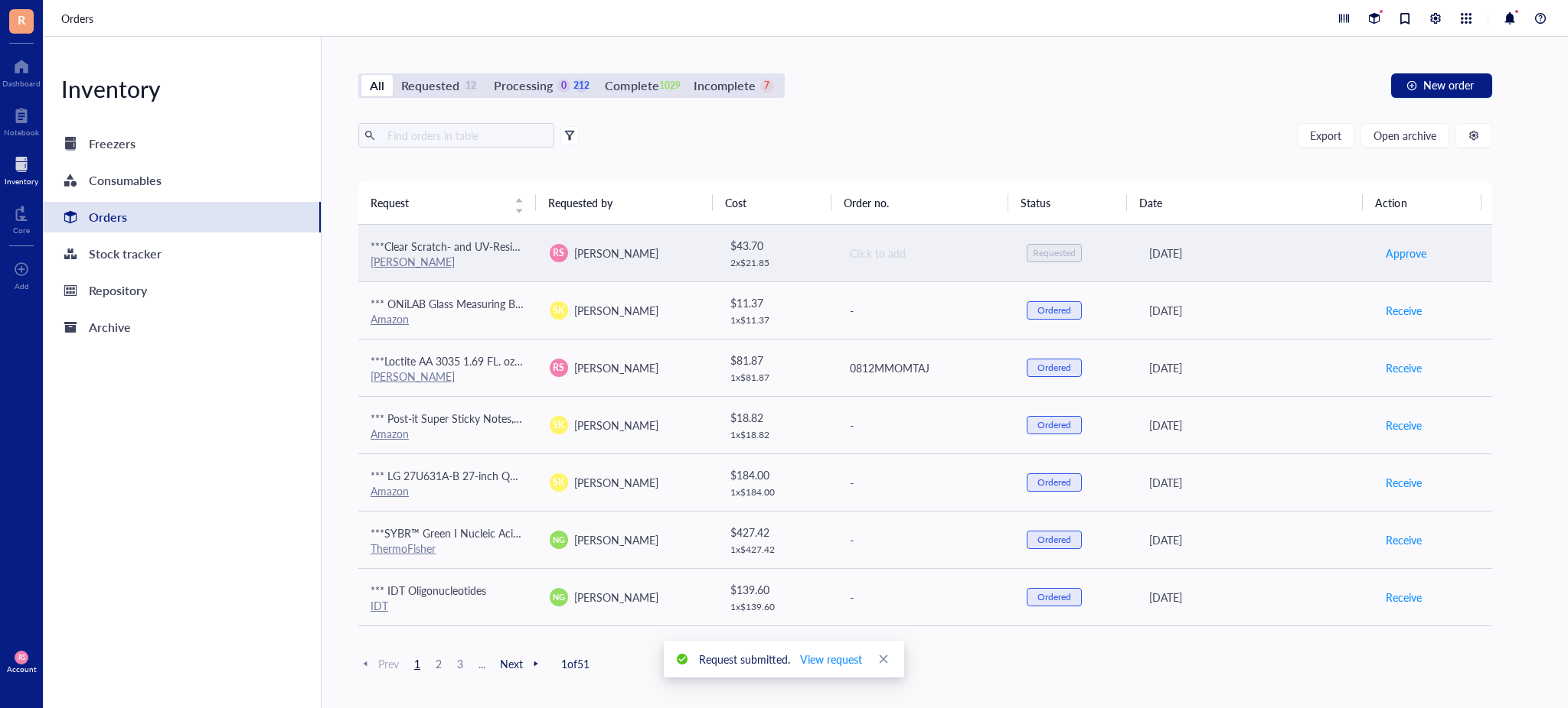
click at [905, 243] on td "Click to add" at bounding box center [926, 253] width 179 height 57
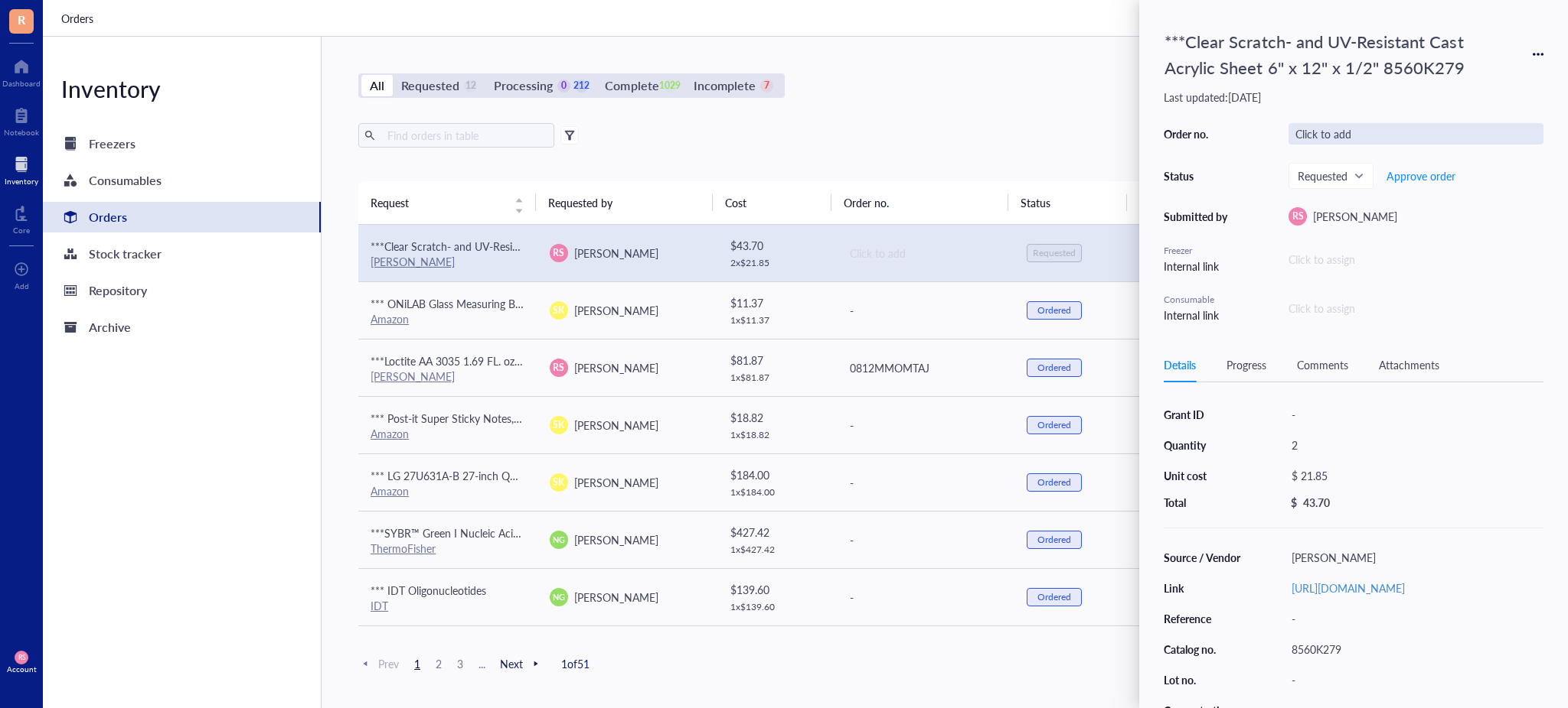
click at [1352, 131] on div "Click to add" at bounding box center [1415, 134] width 255 height 22
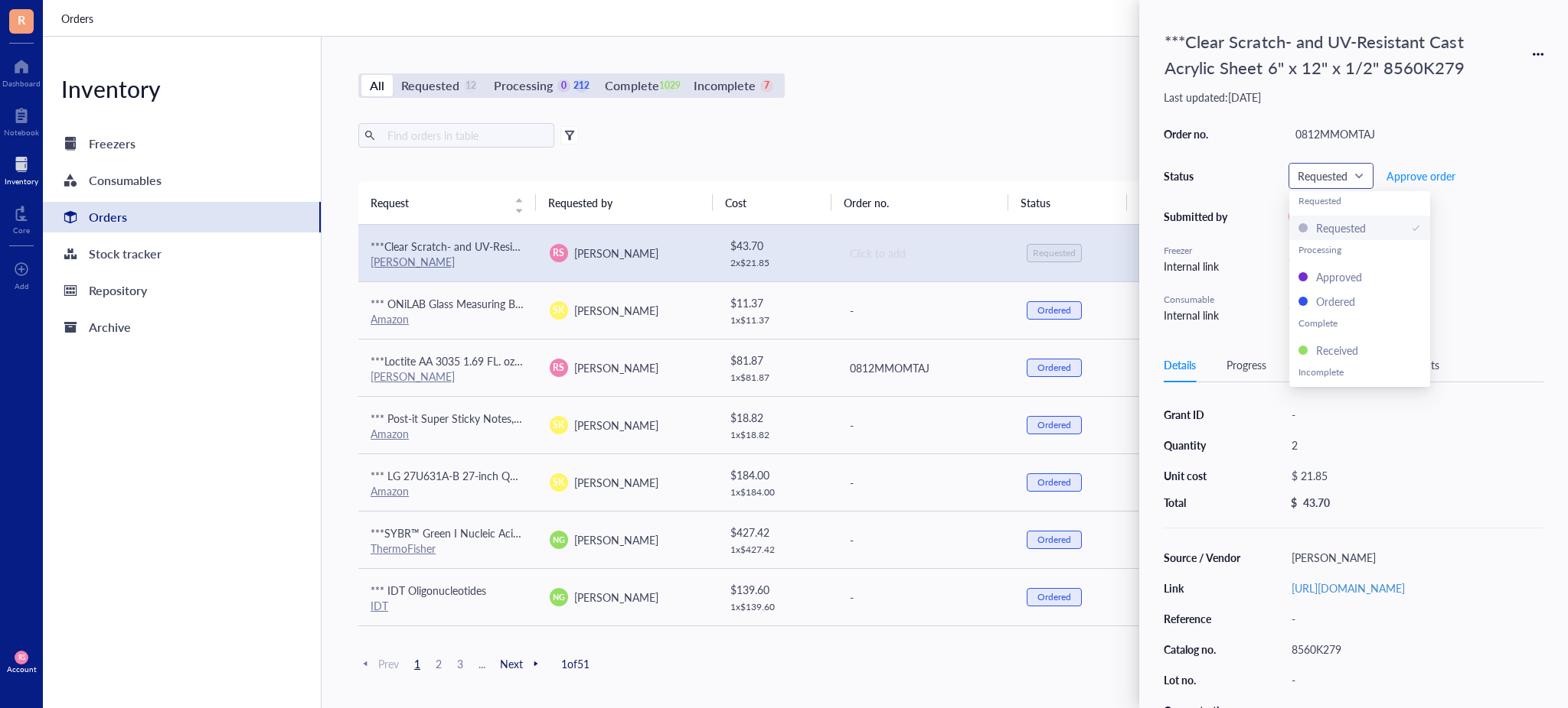
click at [1361, 166] on span at bounding box center [1331, 176] width 67 height 23
click at [1358, 293] on div "Ordered" at bounding box center [1359, 301] width 122 height 17
click at [1034, 91] on div "All Requested 12 Processing 0 212 Complete 1029 Incomplete 7 New order" at bounding box center [924, 85] width 1133 height 24
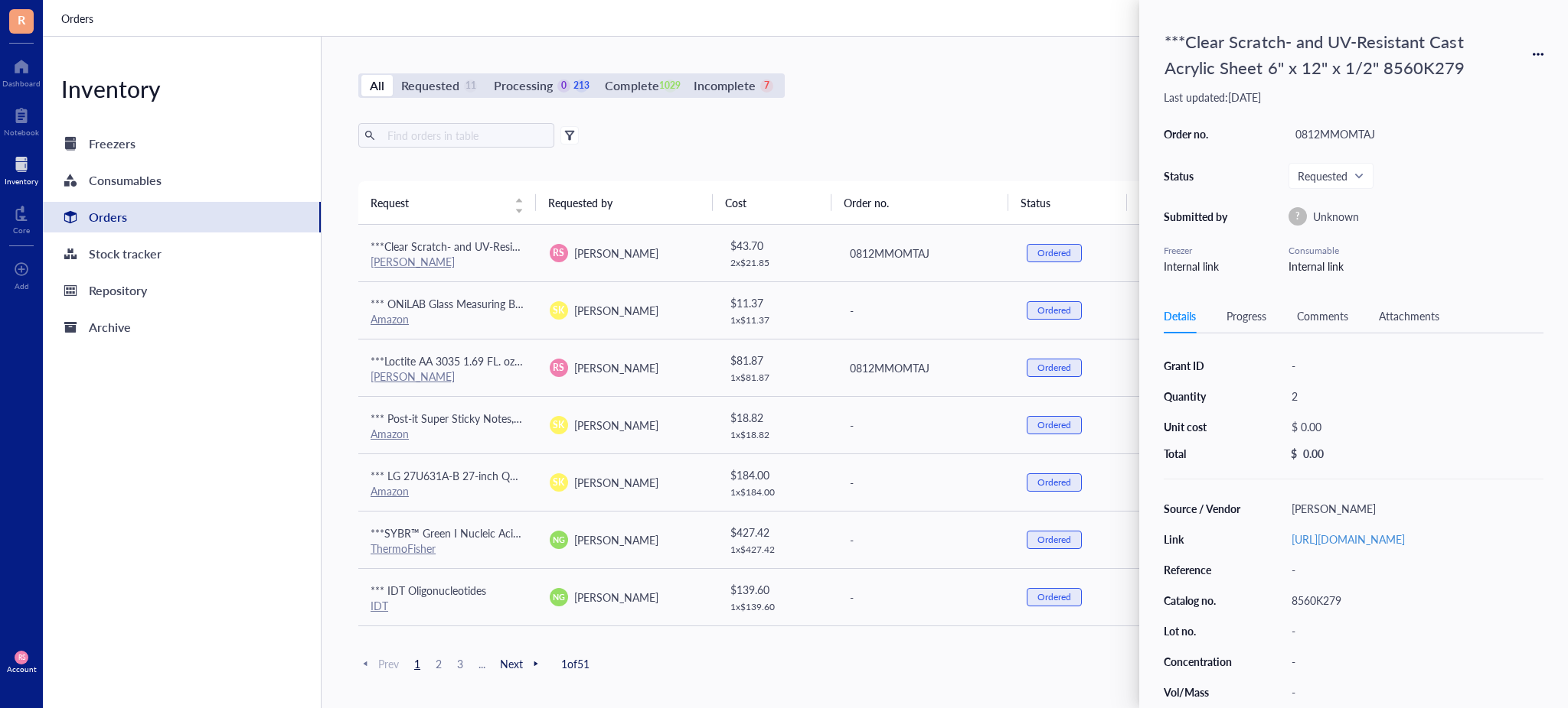
click at [1036, 98] on div "All Requested 11 Processing 0 213 Complete 1029 Incomplete 7 New order Export O…" at bounding box center [925, 373] width 1207 height 672
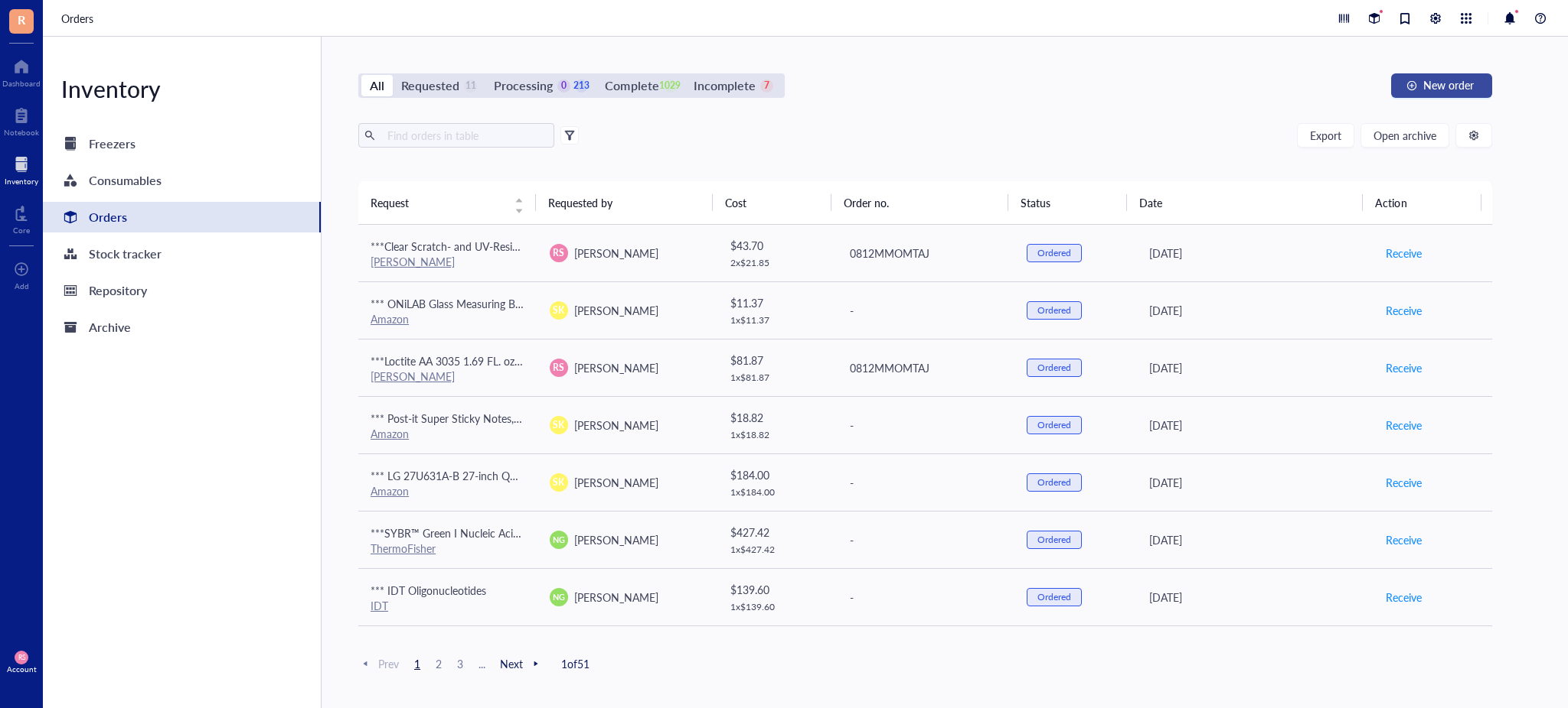
click at [1409, 75] on button "New order" at bounding box center [1441, 85] width 101 height 24
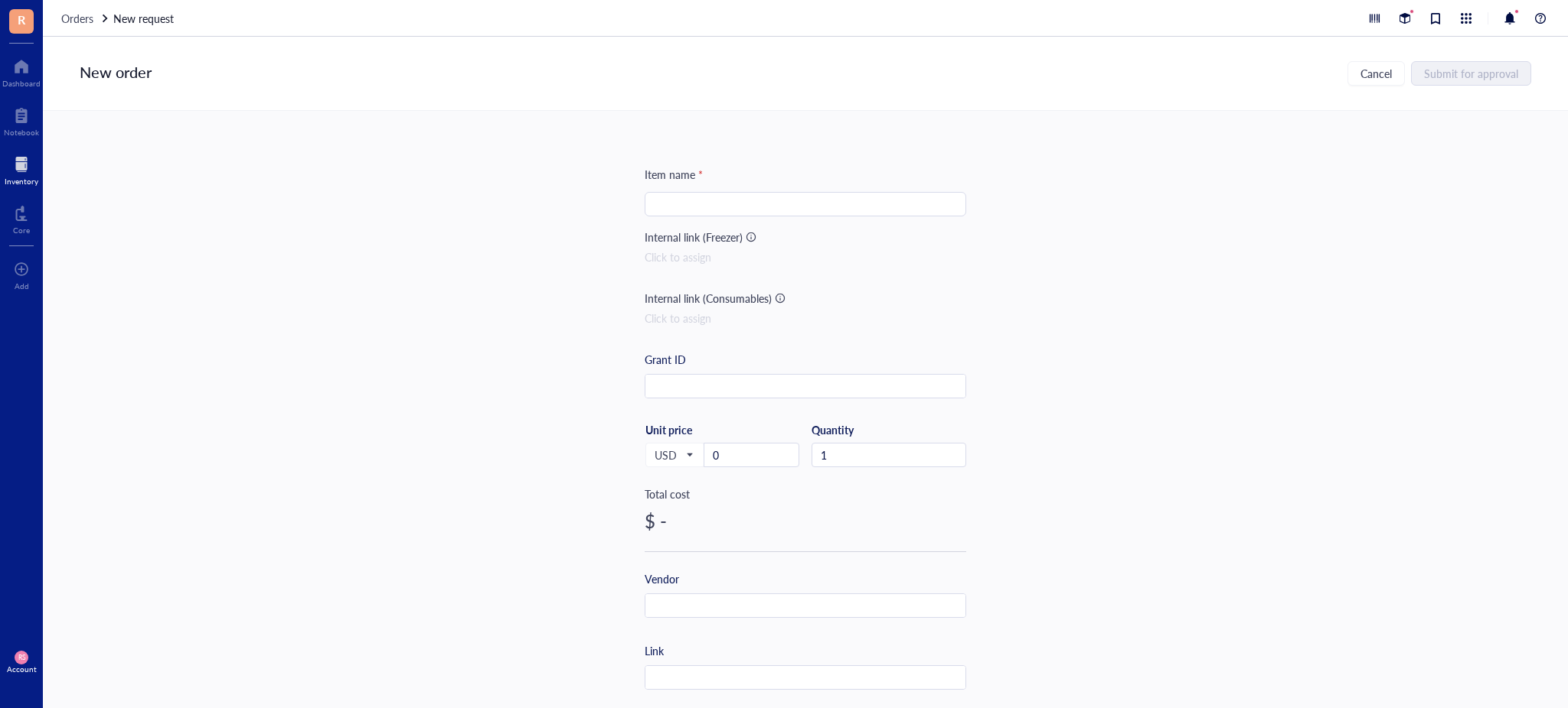
click at [834, 199] on input "search" at bounding box center [805, 204] width 303 height 23
type input "***"
click at [688, 605] on input "text" at bounding box center [804, 607] width 320 height 24
type input "Amazon"
click at [707, 200] on input "***" at bounding box center [805, 204] width 303 height 23
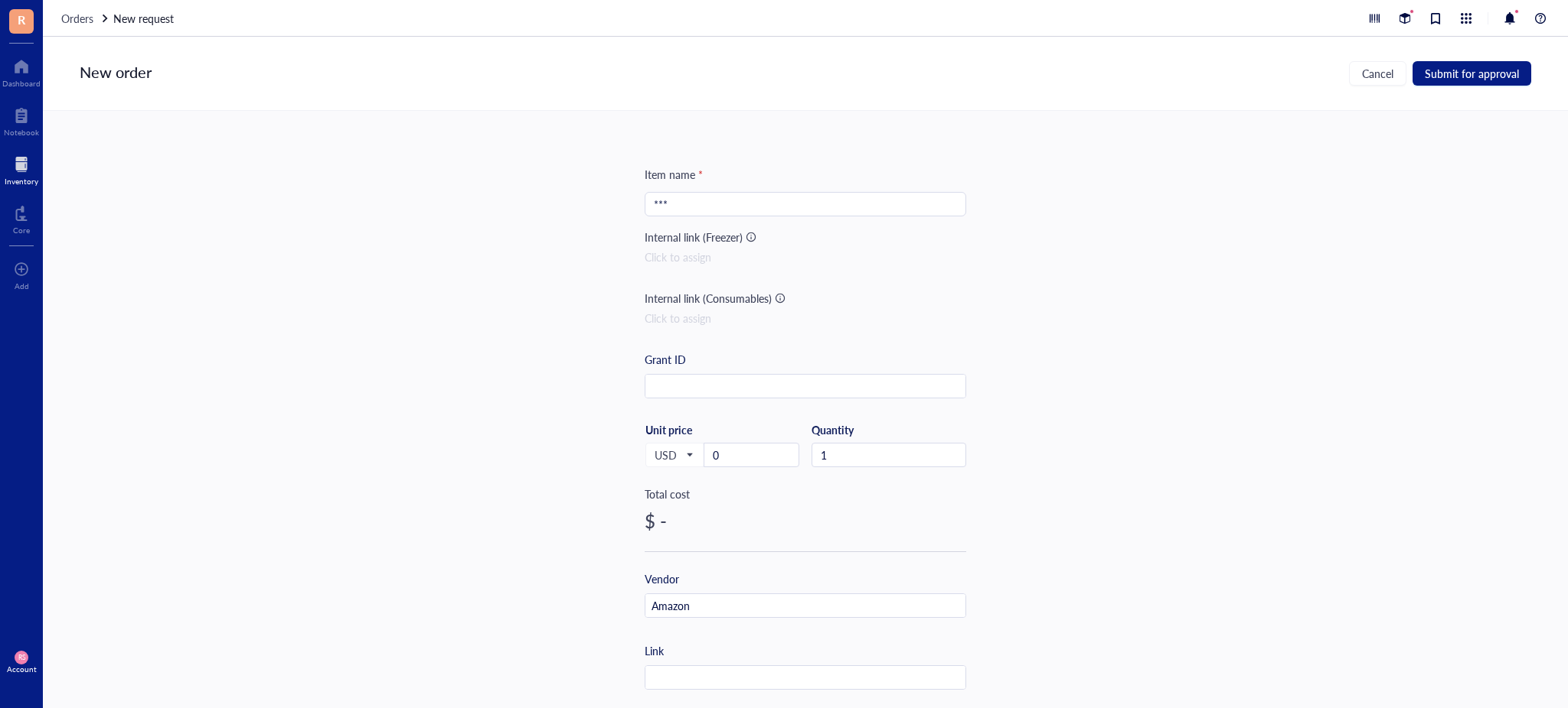
click at [837, 192] on div "***" at bounding box center [804, 204] width 322 height 24
paste input "[PERSON_NAME] Energy Bottles of 99.9+% Pure [MEDICAL_DATA] Industrial Grade IPA…"
type input "***[PERSON_NAME] Energy Bottles of 99.9+% Pure [MEDICAL_DATA] Industrial Grade …"
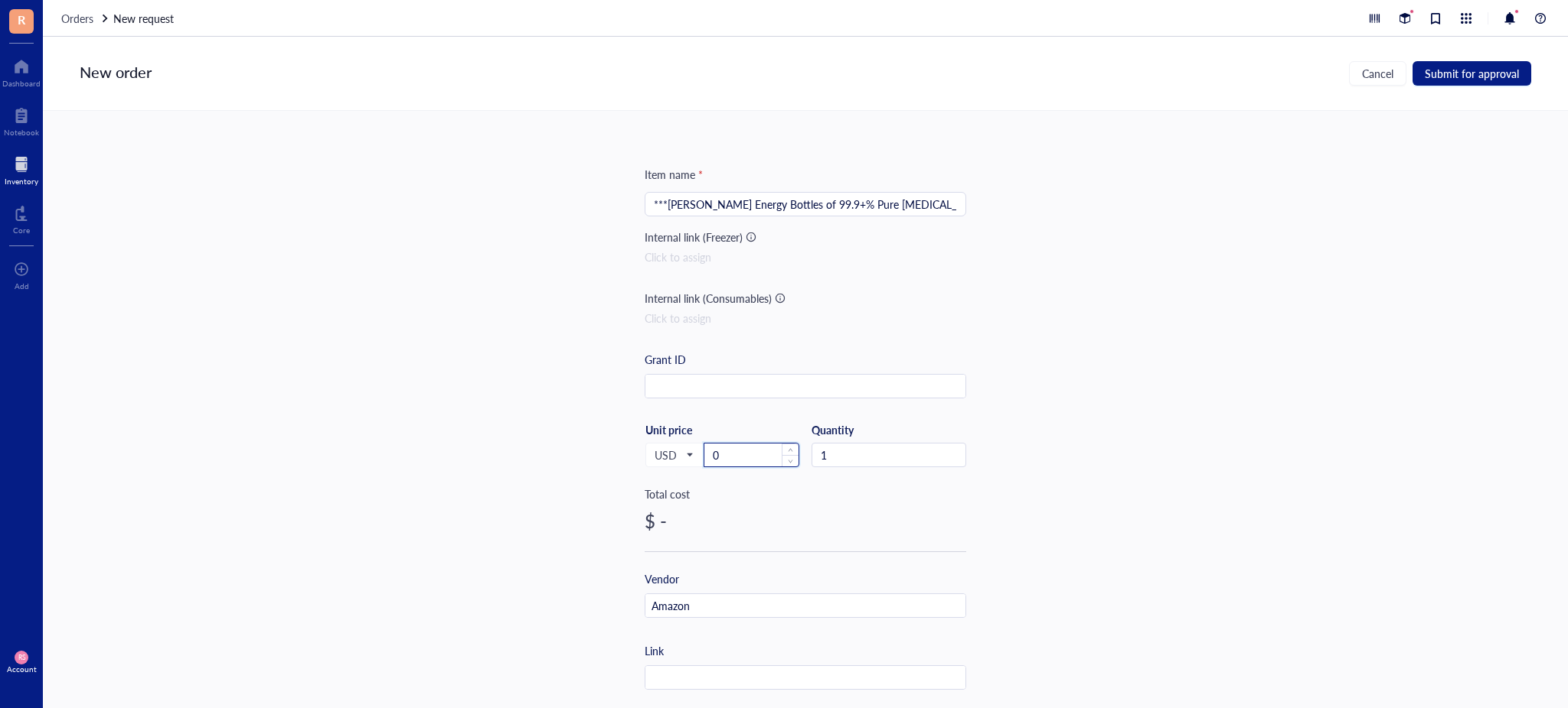
click at [753, 452] on input "0" at bounding box center [751, 454] width 94 height 23
type input "66.16"
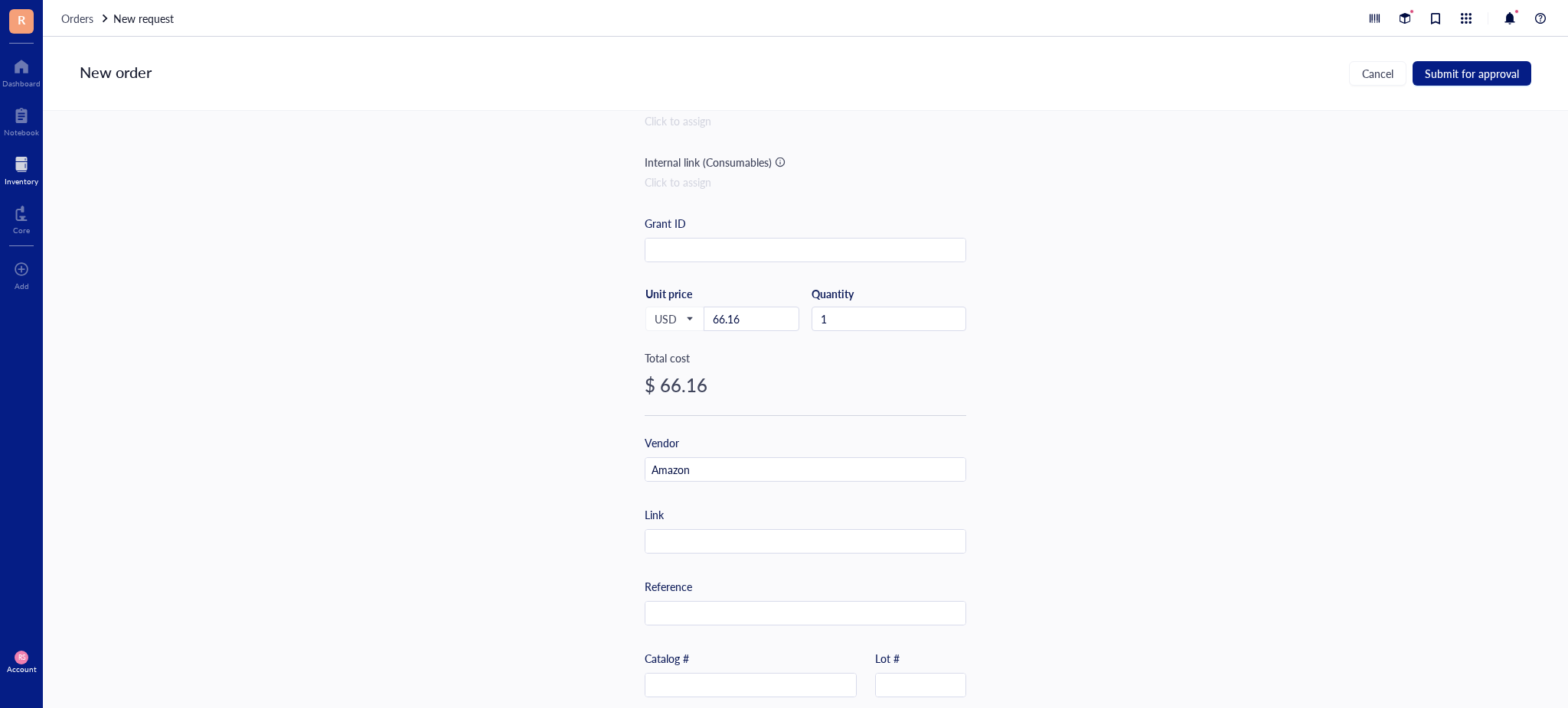
click at [671, 525] on div "Link" at bounding box center [804, 530] width 322 height 47
click at [678, 538] on input "text" at bounding box center [804, 542] width 320 height 24
paste input "[URL][DOMAIN_NAME]"
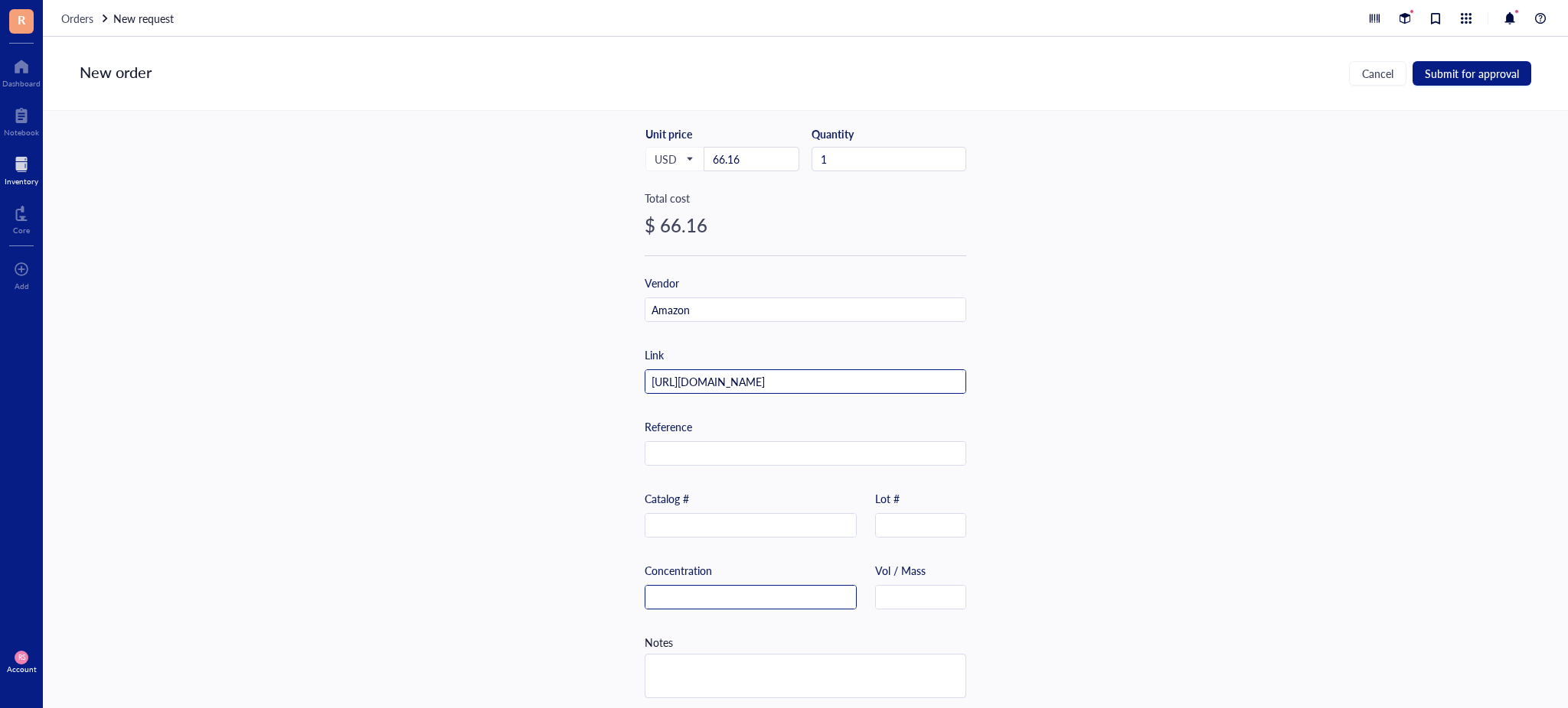
scroll to position [310, 0]
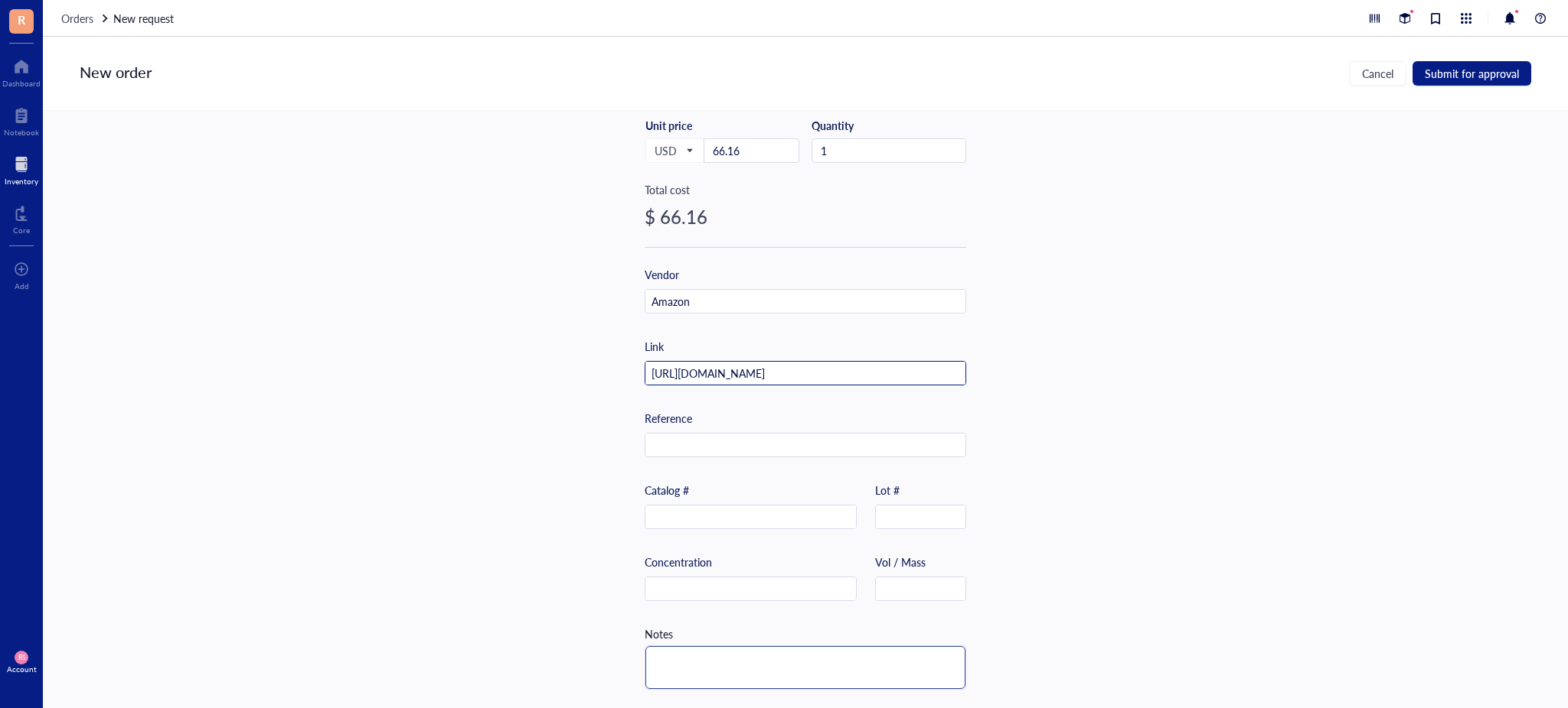
type input "[URL][DOMAIN_NAME]"
click at [687, 662] on textarea at bounding box center [804, 667] width 320 height 43
type textarea "3"
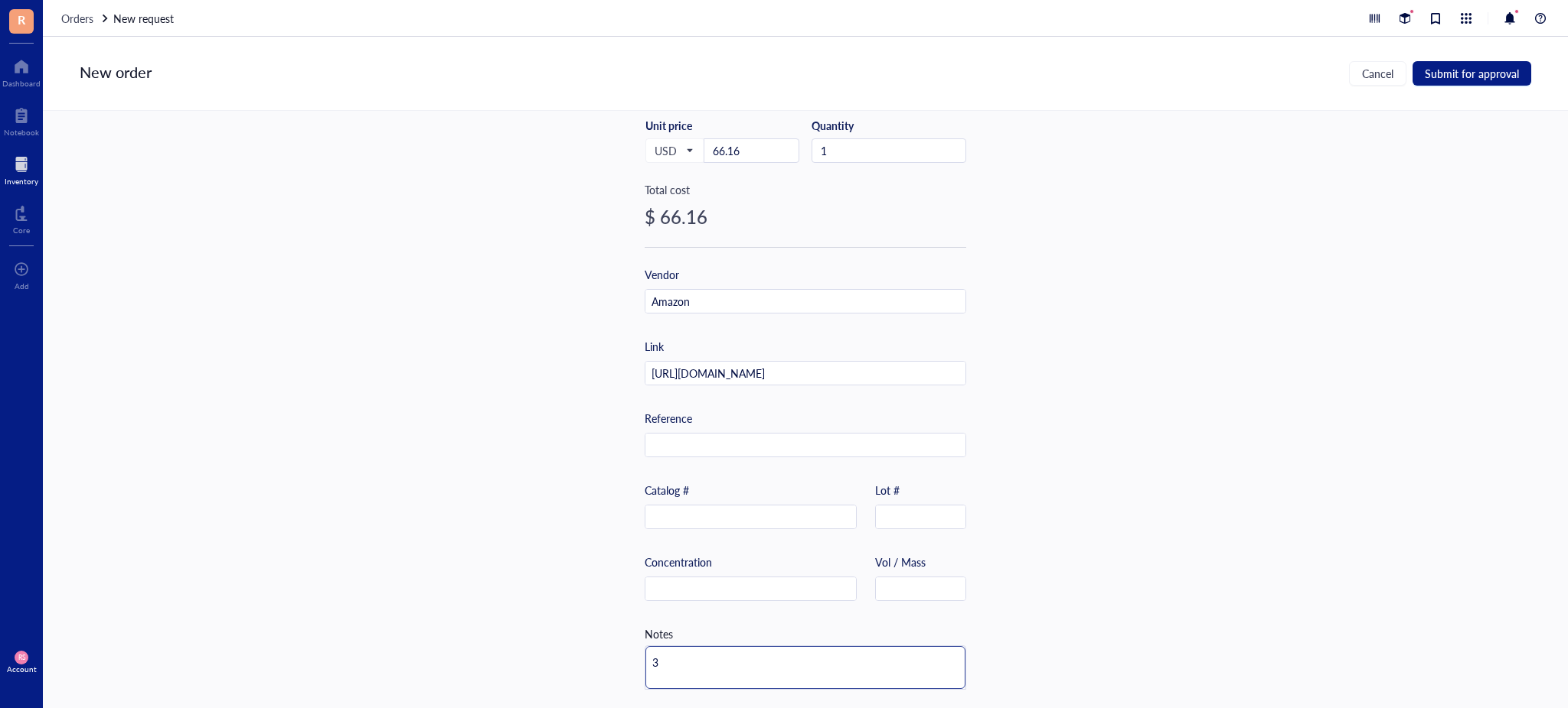
type textarea "32"
type textarea "32."
type textarea "32.1"
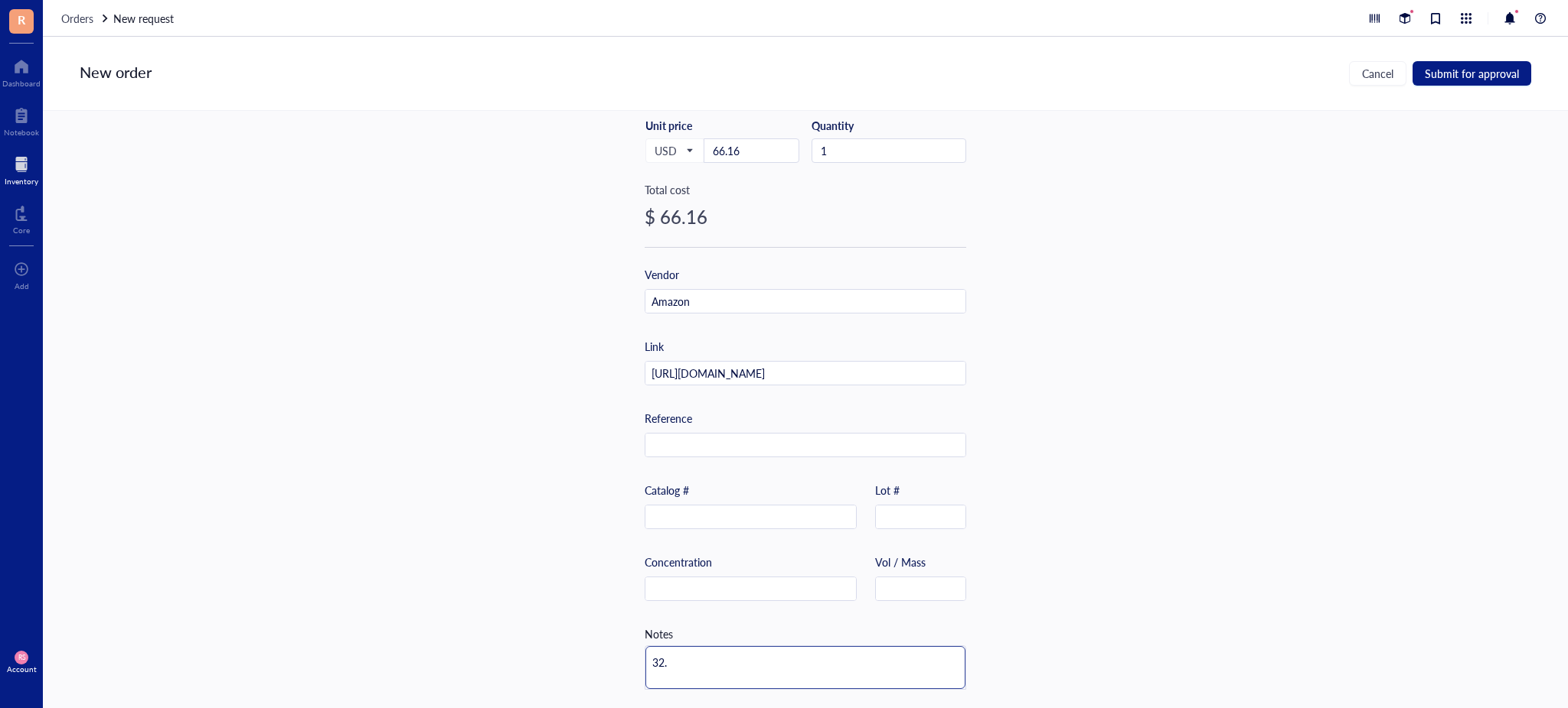
type textarea "32.1"
type textarea "32.12"
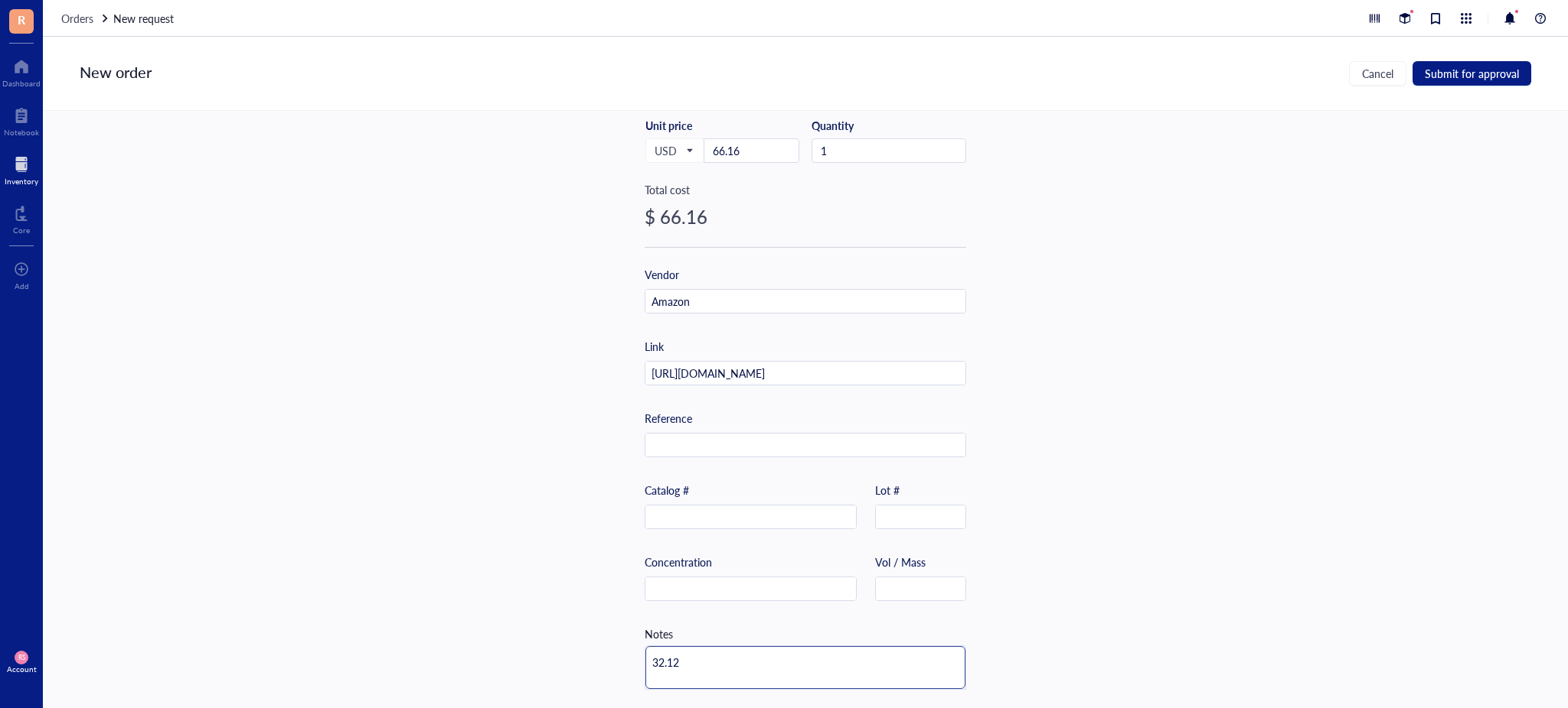
type textarea "32.12 D"
type textarea "32.12 Dl"
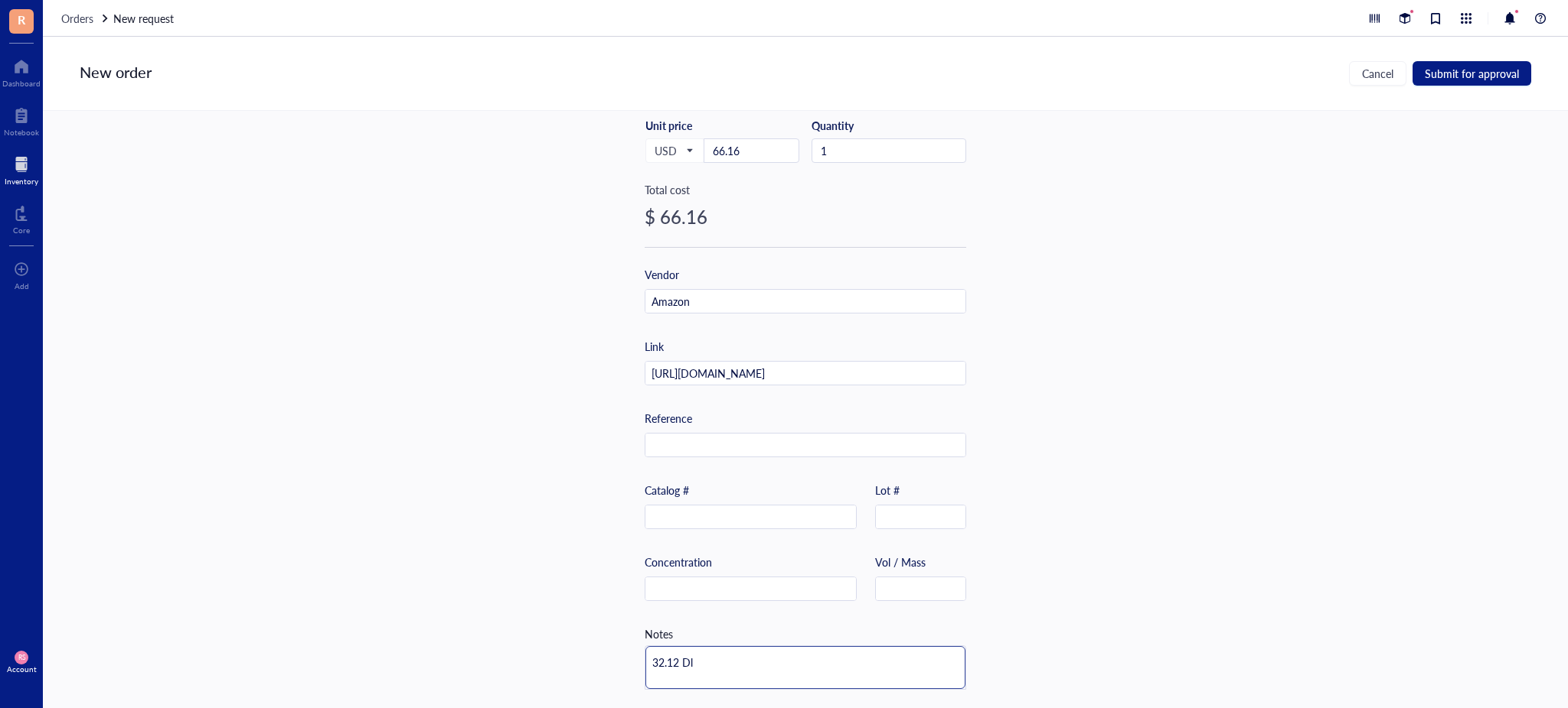
type textarea "32.12 Dl"
type textarea "32.12 Dl O"
type textarea "32.12 Dl Oz"
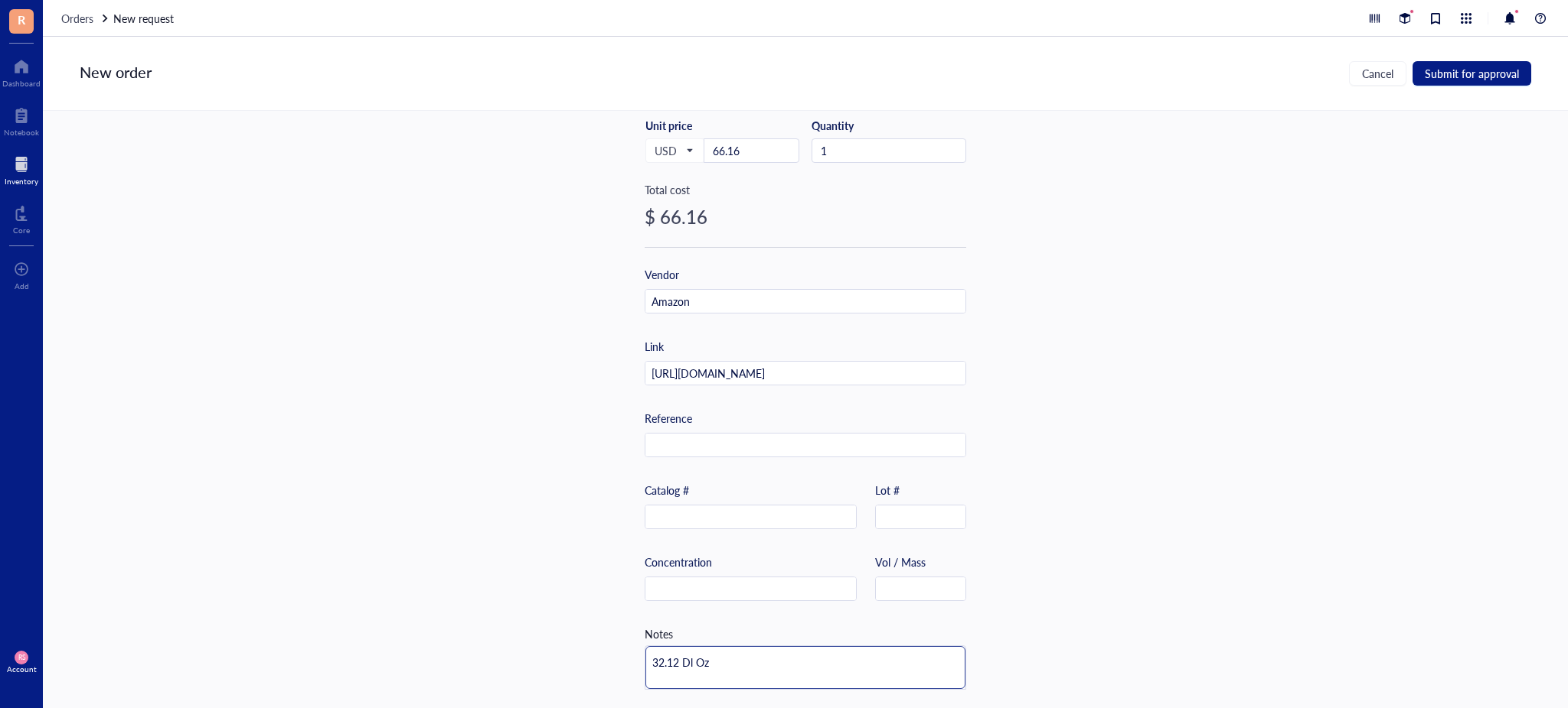
type textarea "32.12 Dl Oz"
type textarea "32.12 Dl Oz ("
type textarea "32.12 Dl Oz (P"
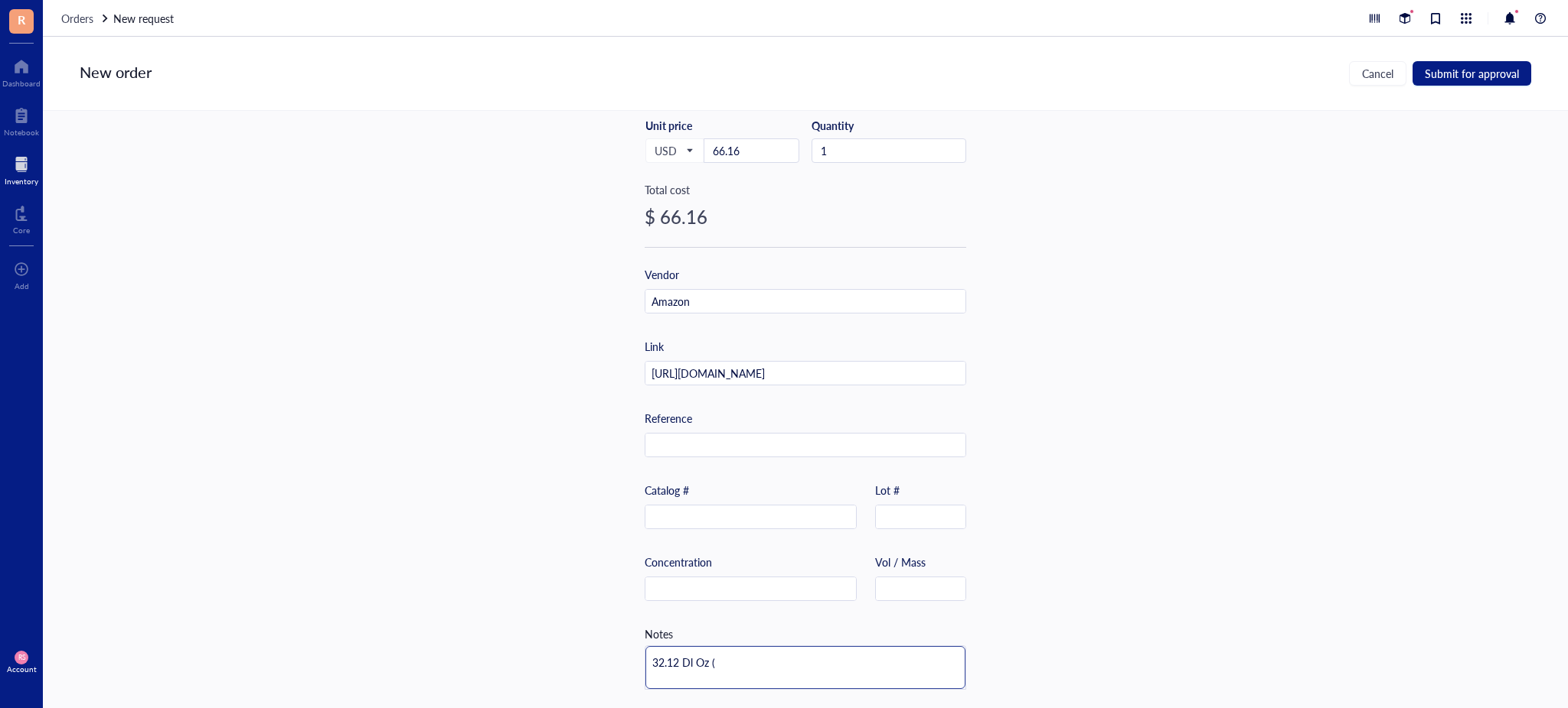
type textarea "32.12 Dl Oz (P"
type textarea "32.12 Dl Oz (Pc"
type textarea "32.12 Dl Oz (P"
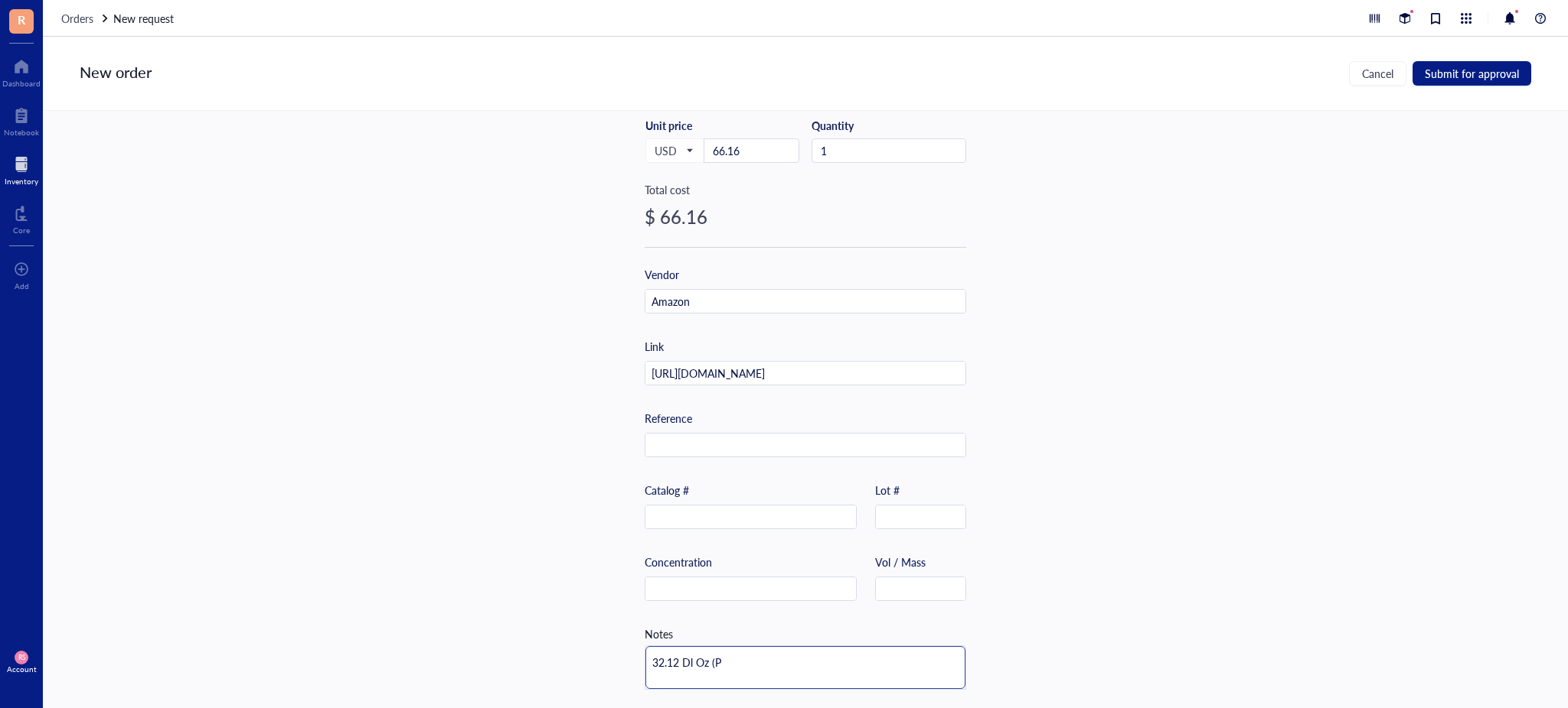
type textarea "32.12 Dl Oz (Pa"
type textarea "32.12 Dl Oz (Pac"
type textarea "32.12 Dl Oz (Pack"
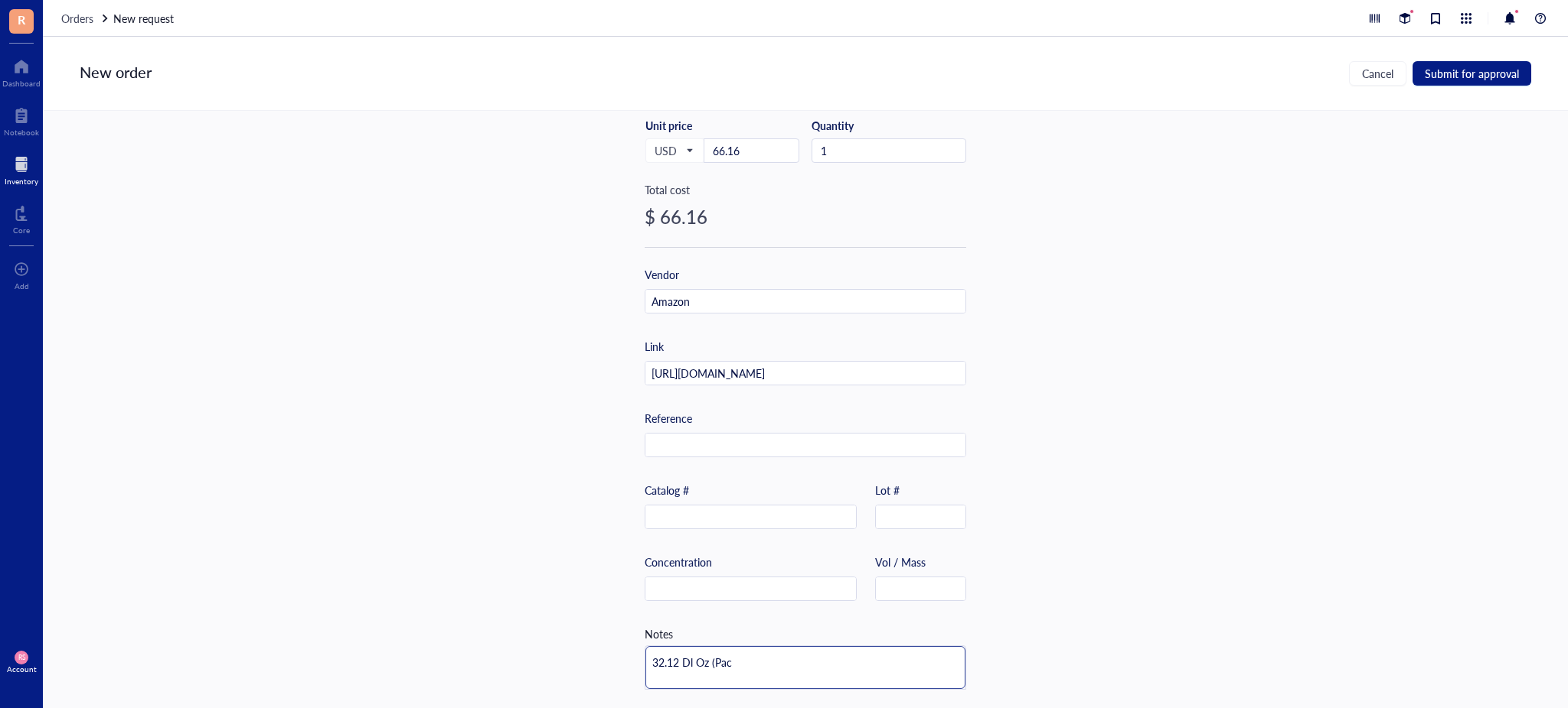
type textarea "32.12 Dl Oz (Pack"
type textarea "32.12 Dl Oz (Pack o"
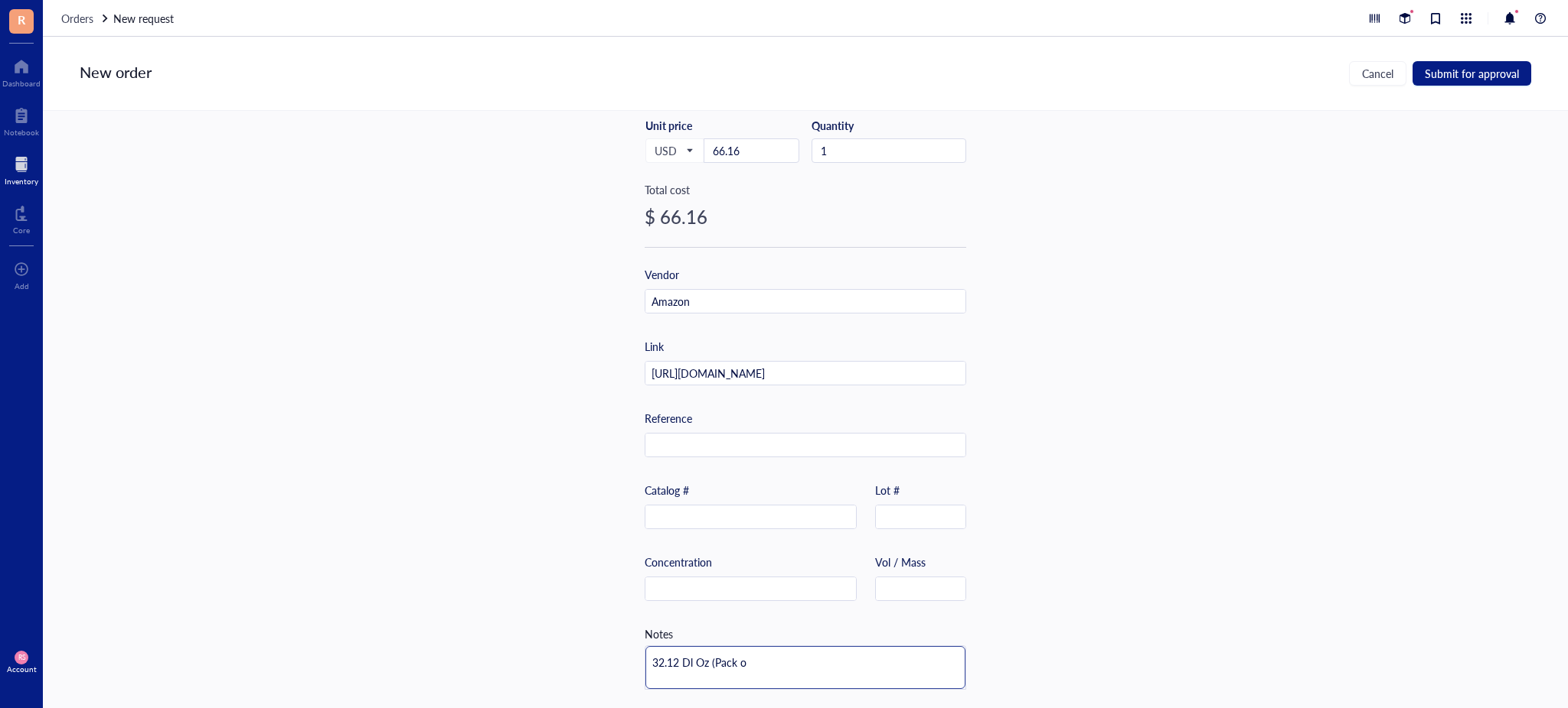
type textarea "32.12 Dl Oz (Pack of"
type textarea "32.12 Dl Oz (Pack of 8"
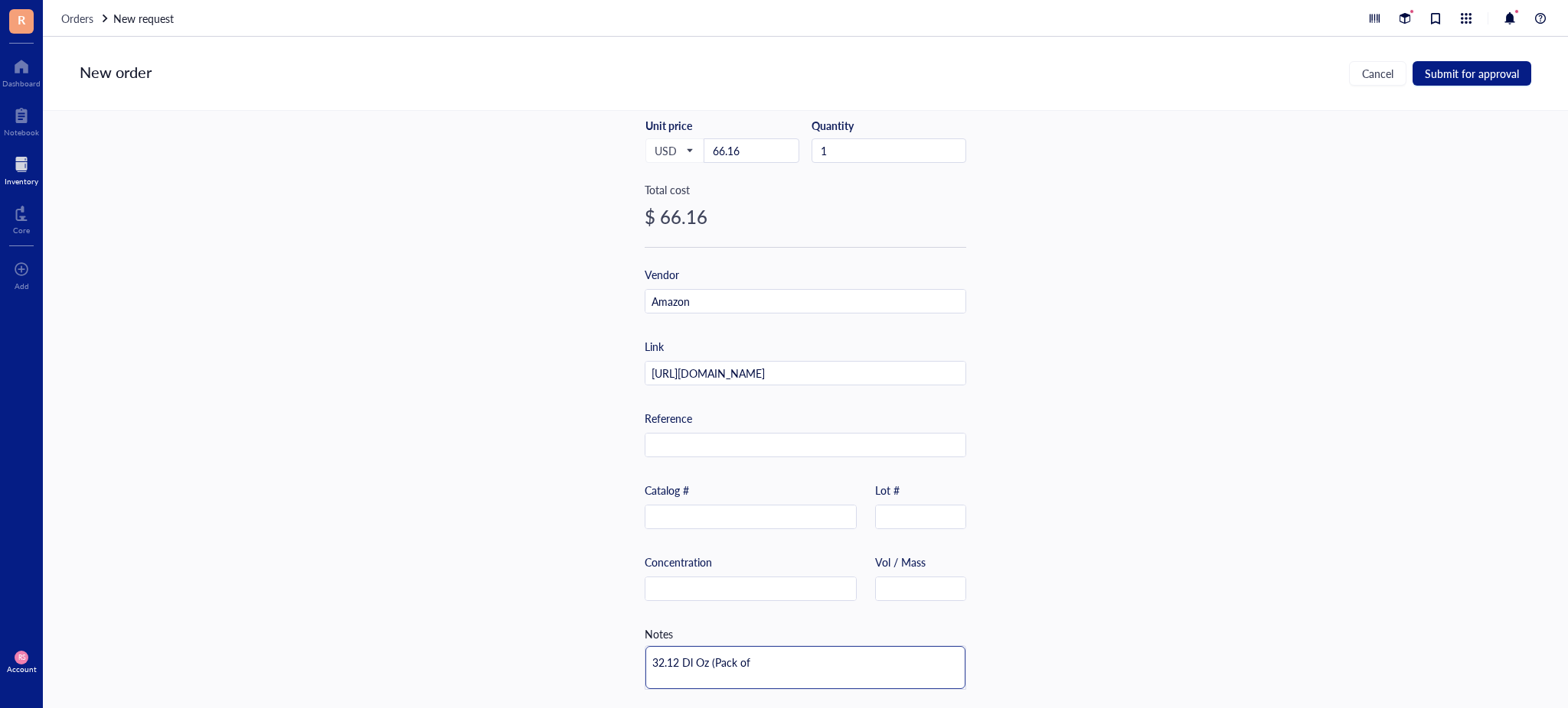
type textarea "32.12 Dl Oz (Pack of 8"
type textarea "32.12 Dl Oz (Pack of 8)"
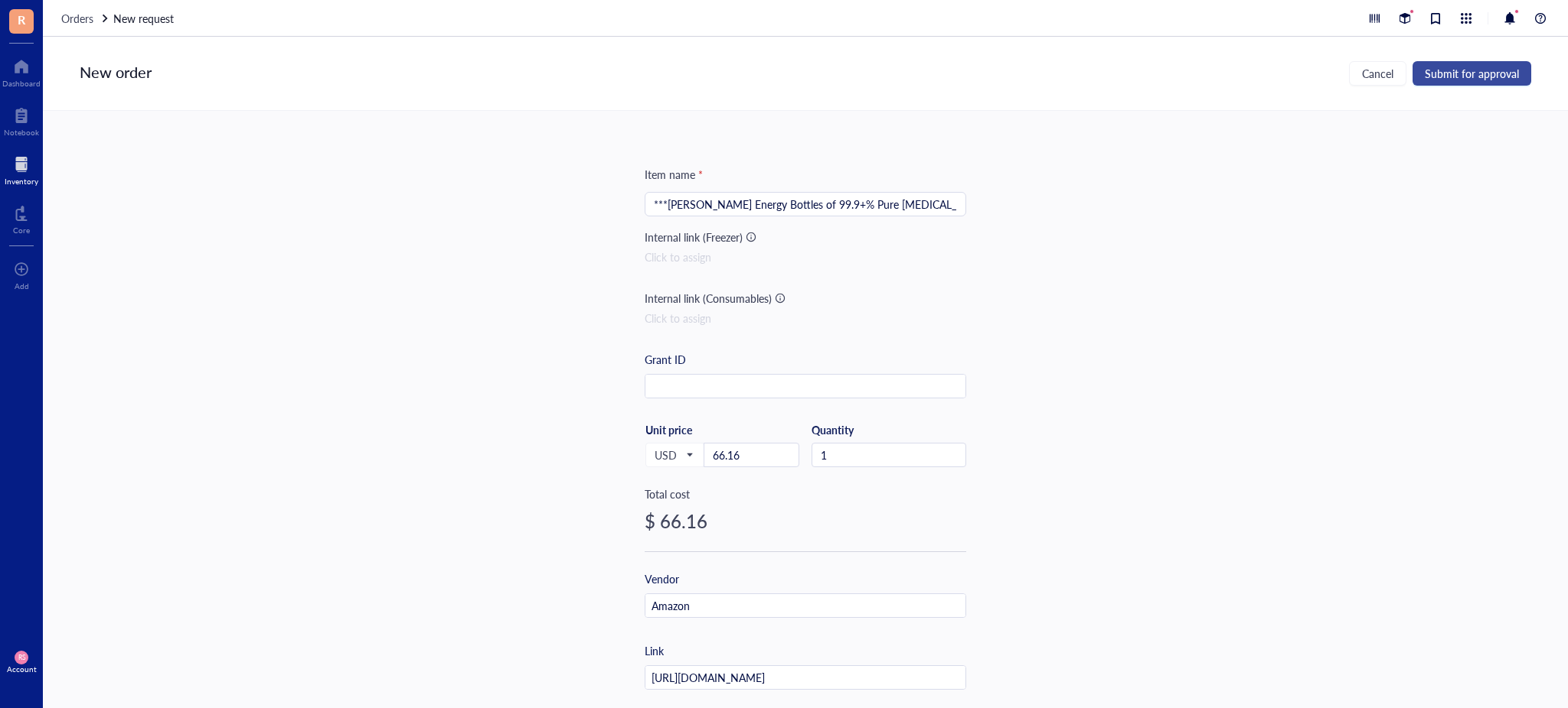
type textarea "32.12 Dl Oz (Pack of 8)"
click at [1462, 75] on span "Submit for approval" at bounding box center [1472, 73] width 94 height 13
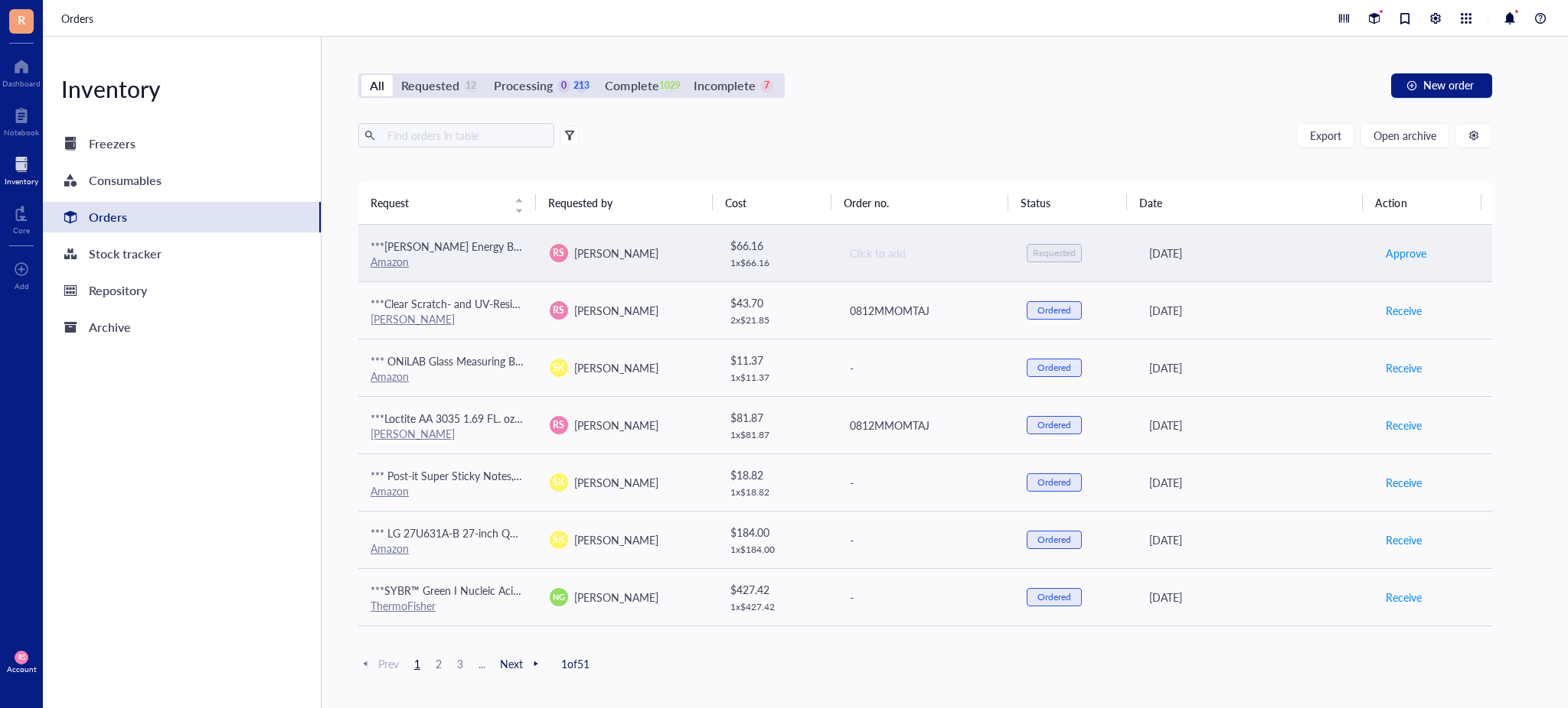
click at [901, 254] on div "Click to add" at bounding box center [926, 253] width 153 height 17
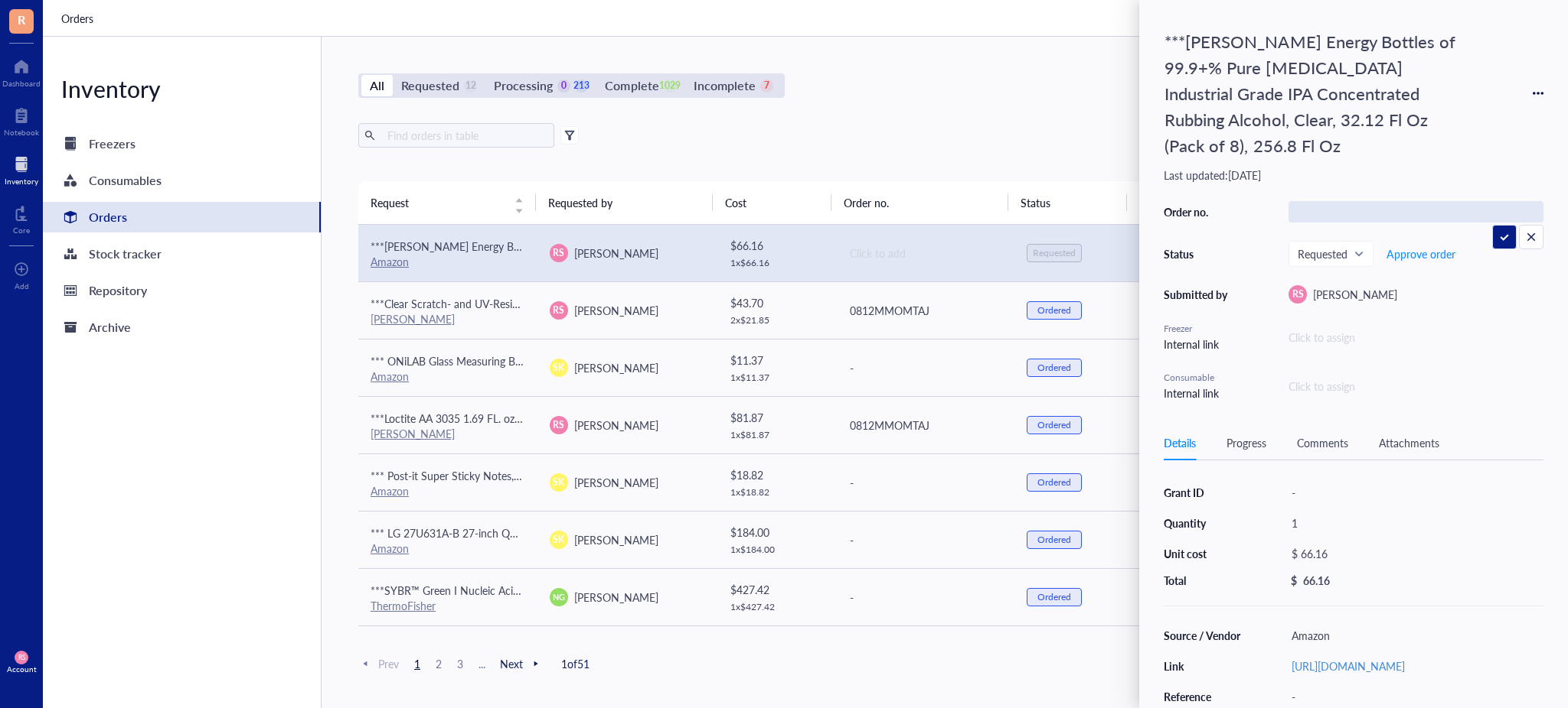
type input "Order # 113-2697318-2869067"
click at [1053, 253] on div "Requested" at bounding box center [1053, 254] width 43 height 13
click at [1349, 247] on span "Requested" at bounding box center [1329, 254] width 63 height 14
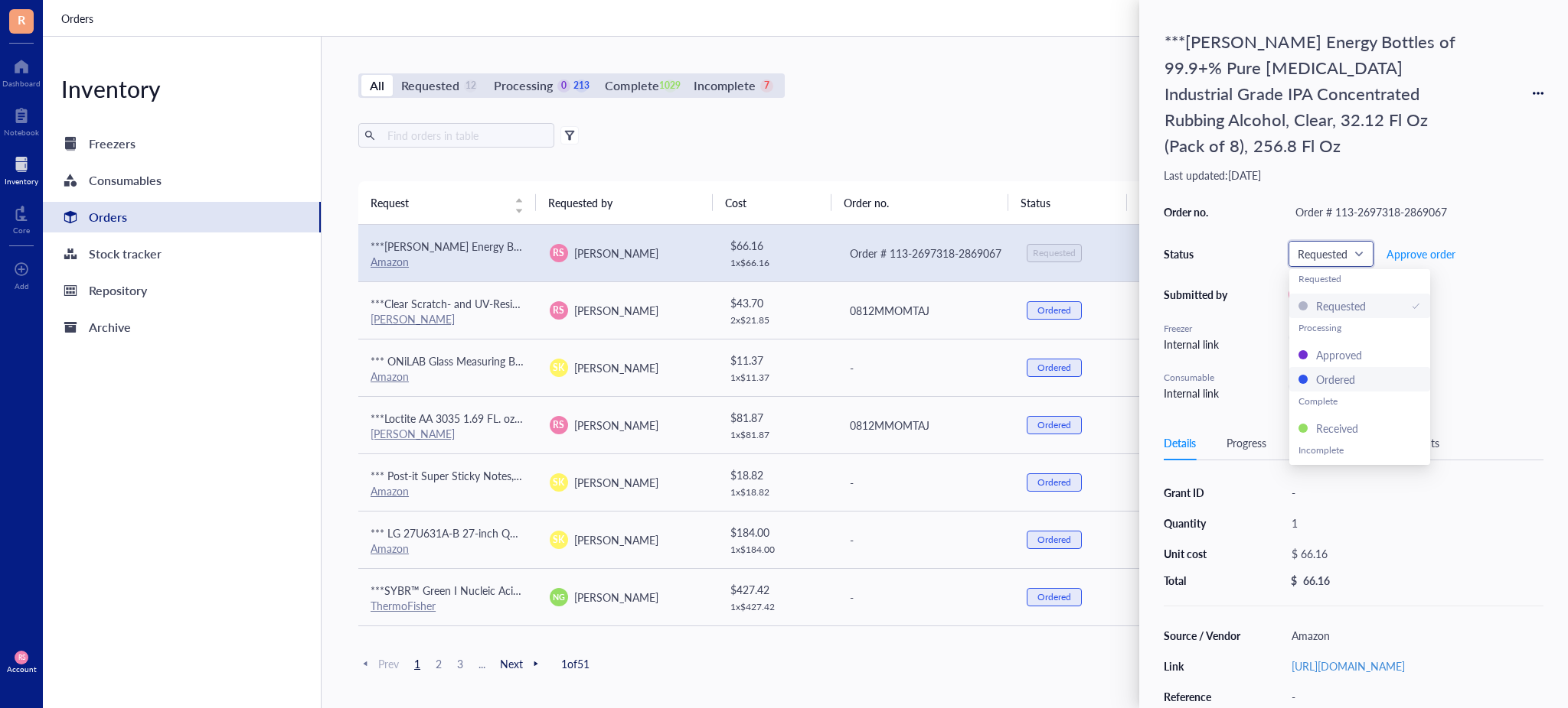
click at [1360, 371] on div "Ordered" at bounding box center [1359, 379] width 122 height 17
click at [951, 163] on div "Export Open archive Requester Requested on Source / Vendor Last updated" at bounding box center [924, 152] width 1133 height 58
click at [1069, 94] on div "All Requested 11 Processing 0 214 Complete 1029 Incomplete 7 New order" at bounding box center [924, 85] width 1133 height 24
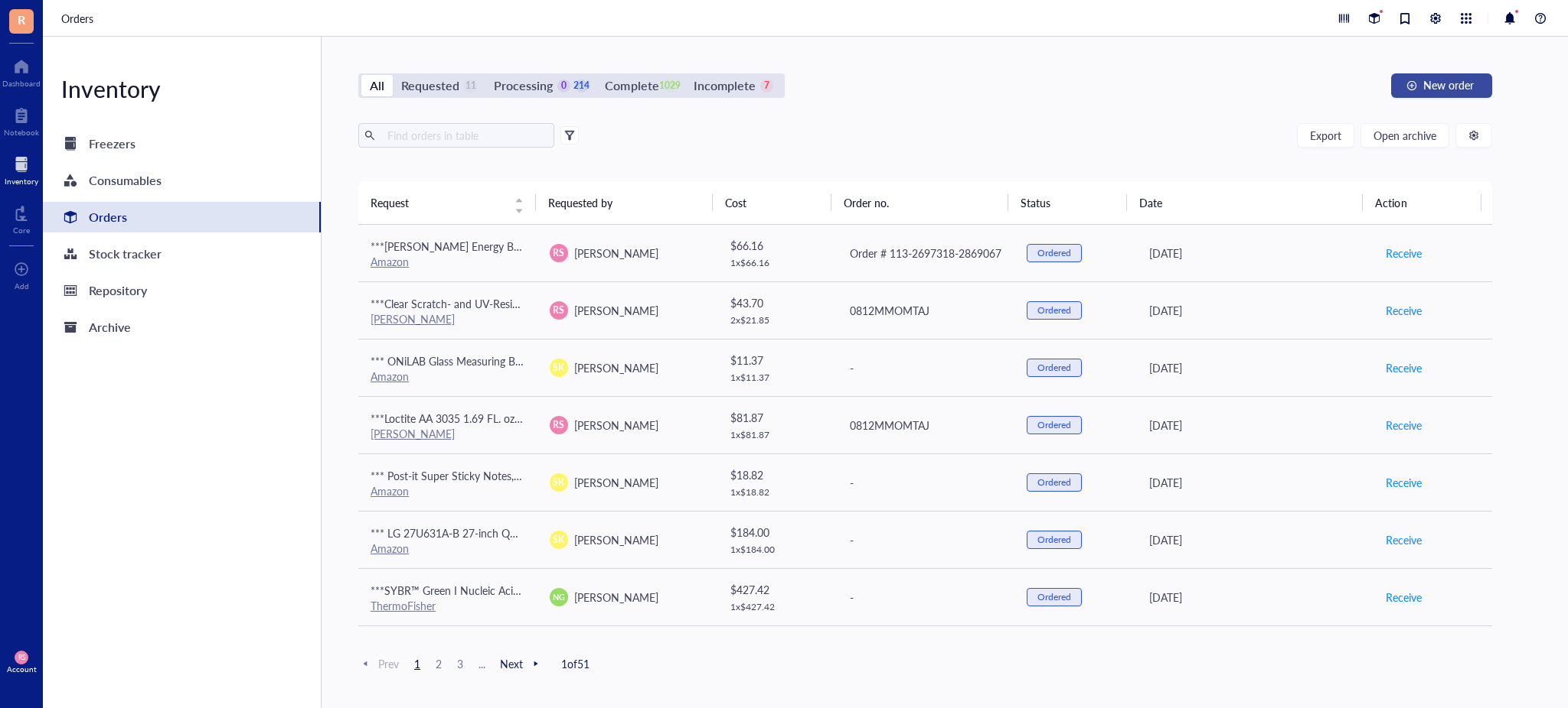
click at [1419, 78] on button "New order" at bounding box center [1441, 85] width 101 height 24
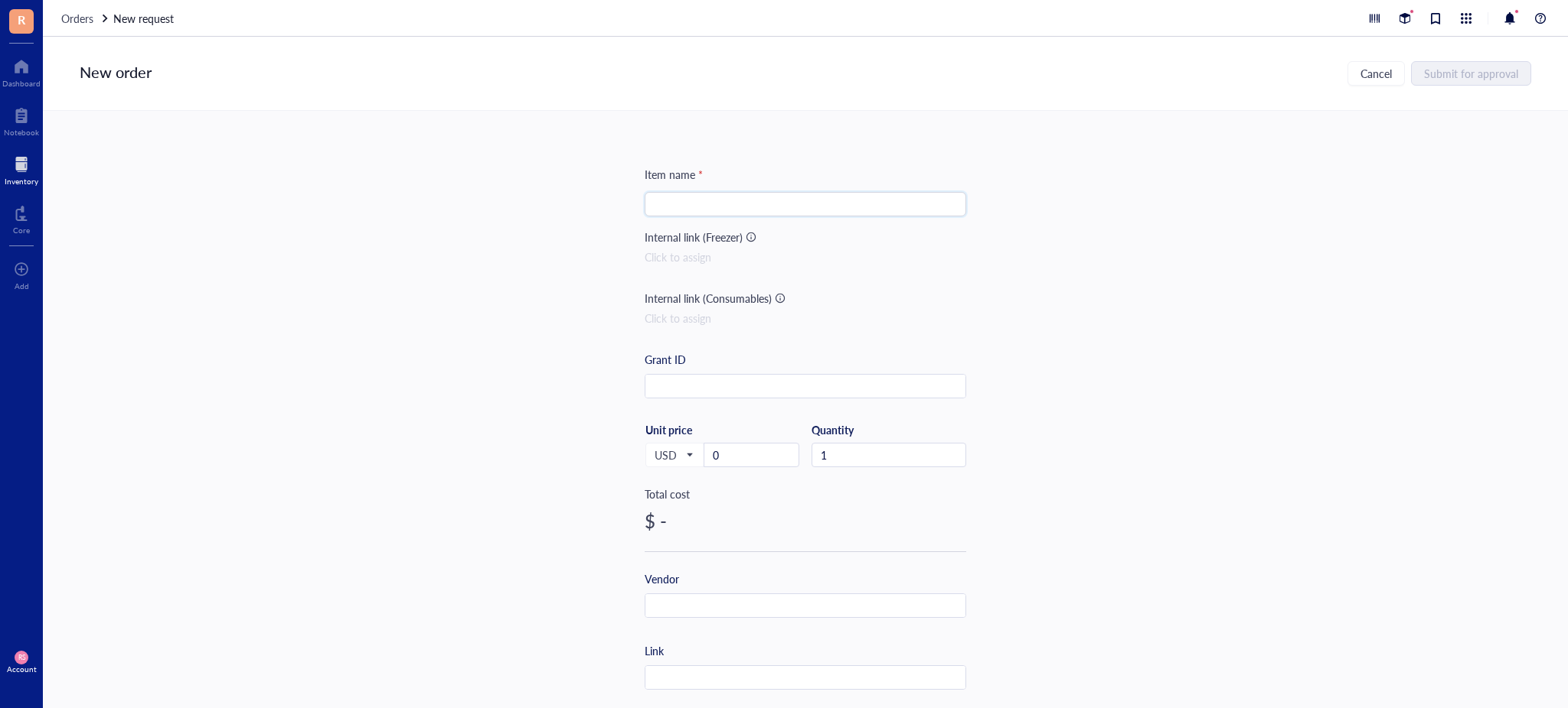
click at [773, 193] on input "search" at bounding box center [805, 204] width 303 height 23
click at [763, 201] on input "***" at bounding box center [805, 204] width 303 height 23
paste input "Amazon Basics Disposable Plastic To-Go Cups and Lids, Mini, 2oz, 50 Count"
type input "***Amazon Basics Disposable Plastic To-Go Cups and Lids, Mini, 2oz, 50 Count"
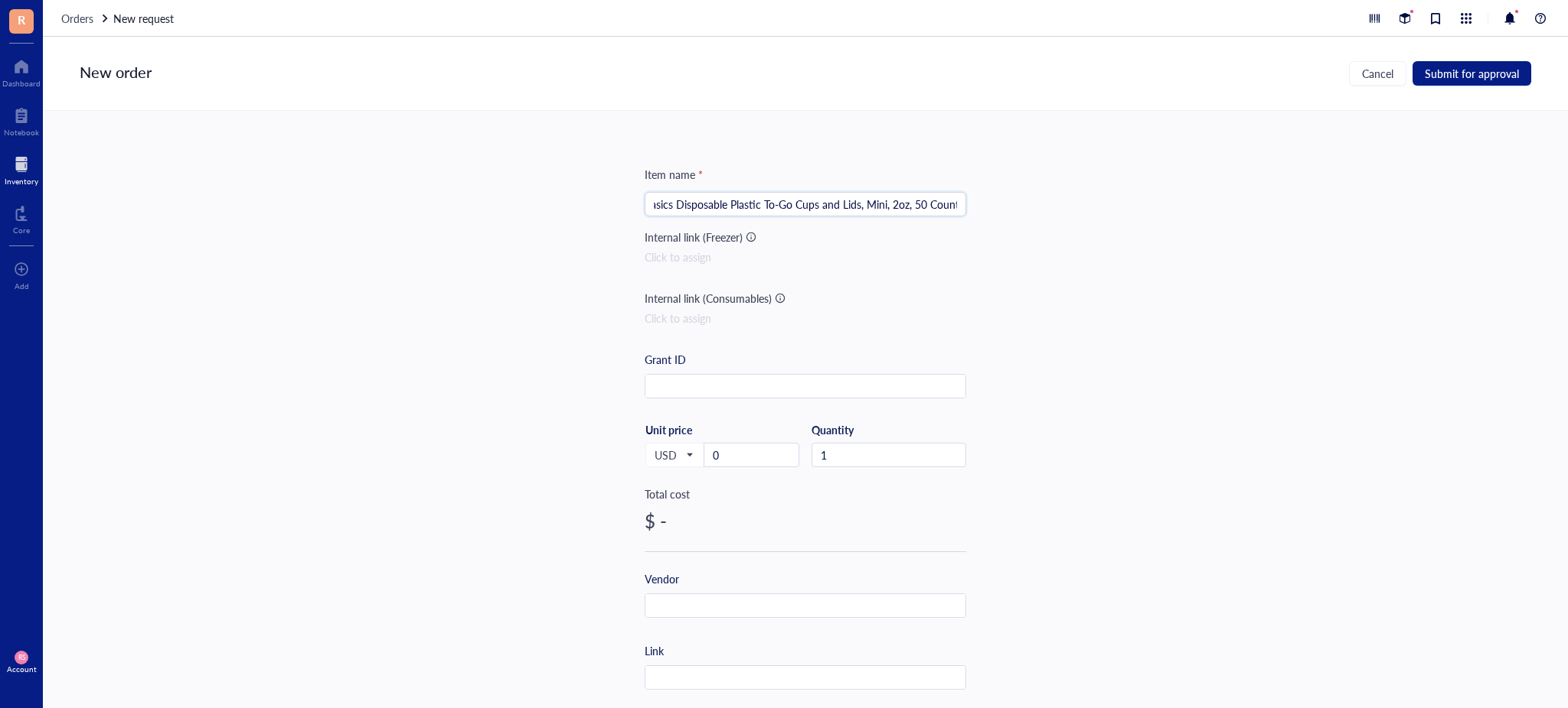
scroll to position [0, 0]
click at [733, 674] on input "text" at bounding box center [804, 678] width 320 height 24
paste input "[URL][DOMAIN_NAME]"
type input "[URL][DOMAIN_NAME]"
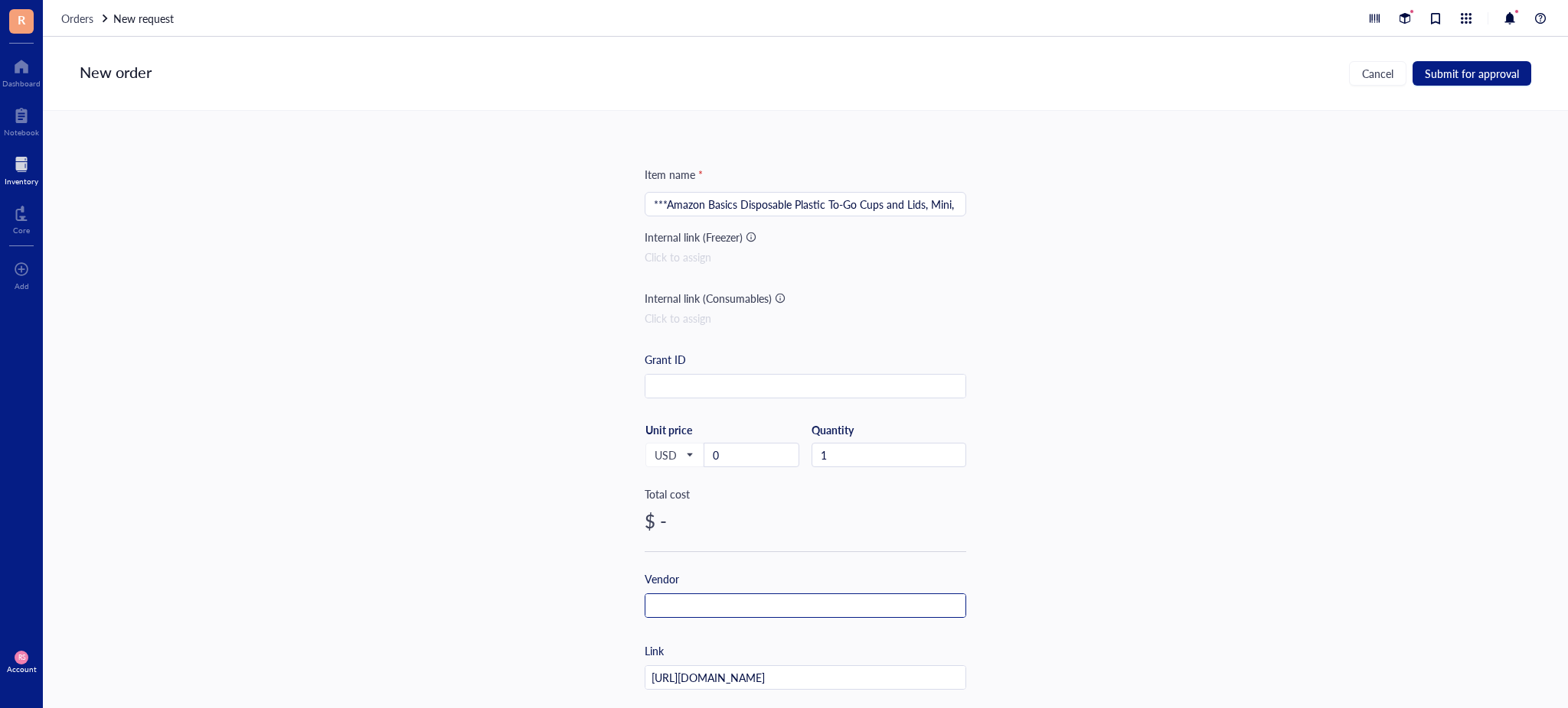
click at [726, 607] on input "text" at bounding box center [804, 607] width 320 height 24
type input "Amazon"
click at [723, 454] on input "0" at bounding box center [751, 454] width 94 height 23
type input "3.59"
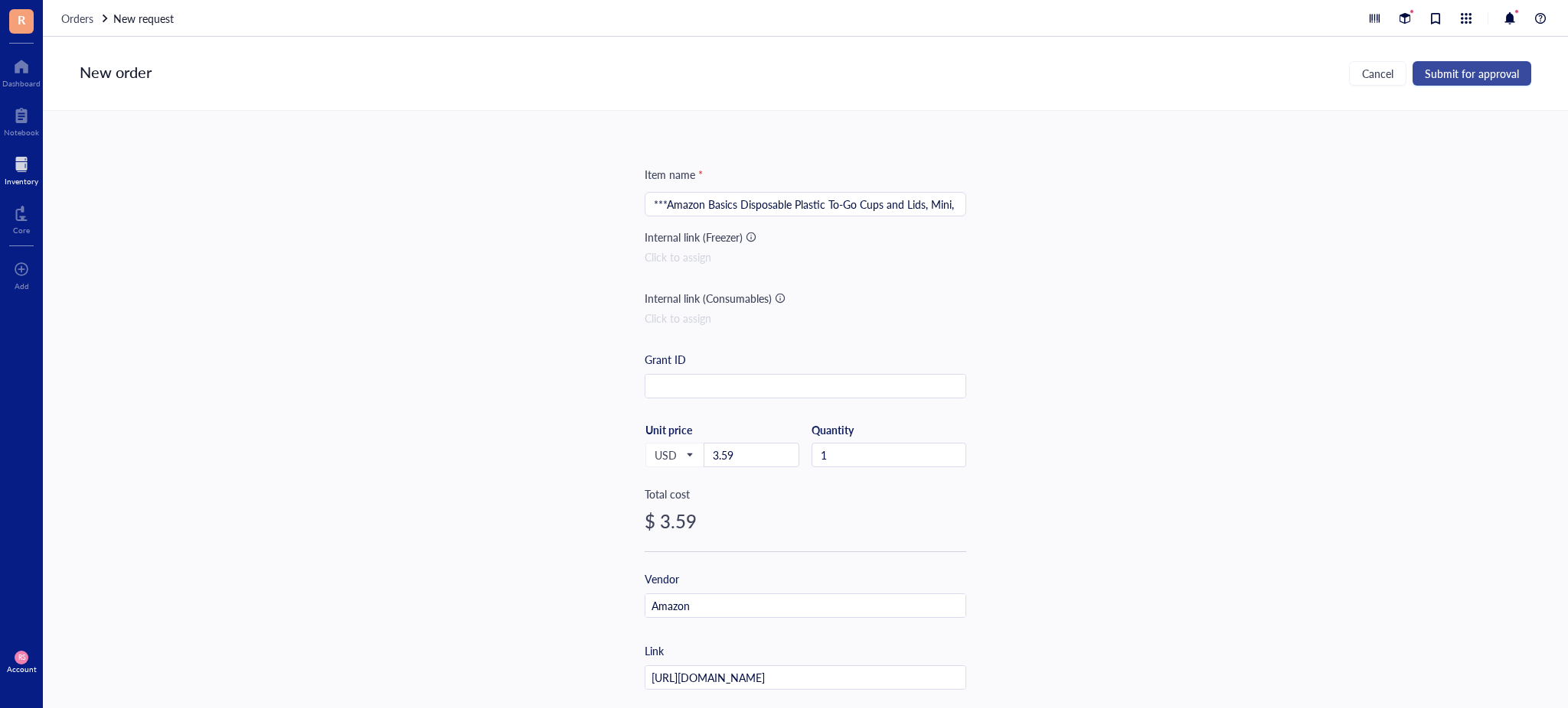
click at [1444, 72] on span "Submit for approval" at bounding box center [1472, 73] width 94 height 13
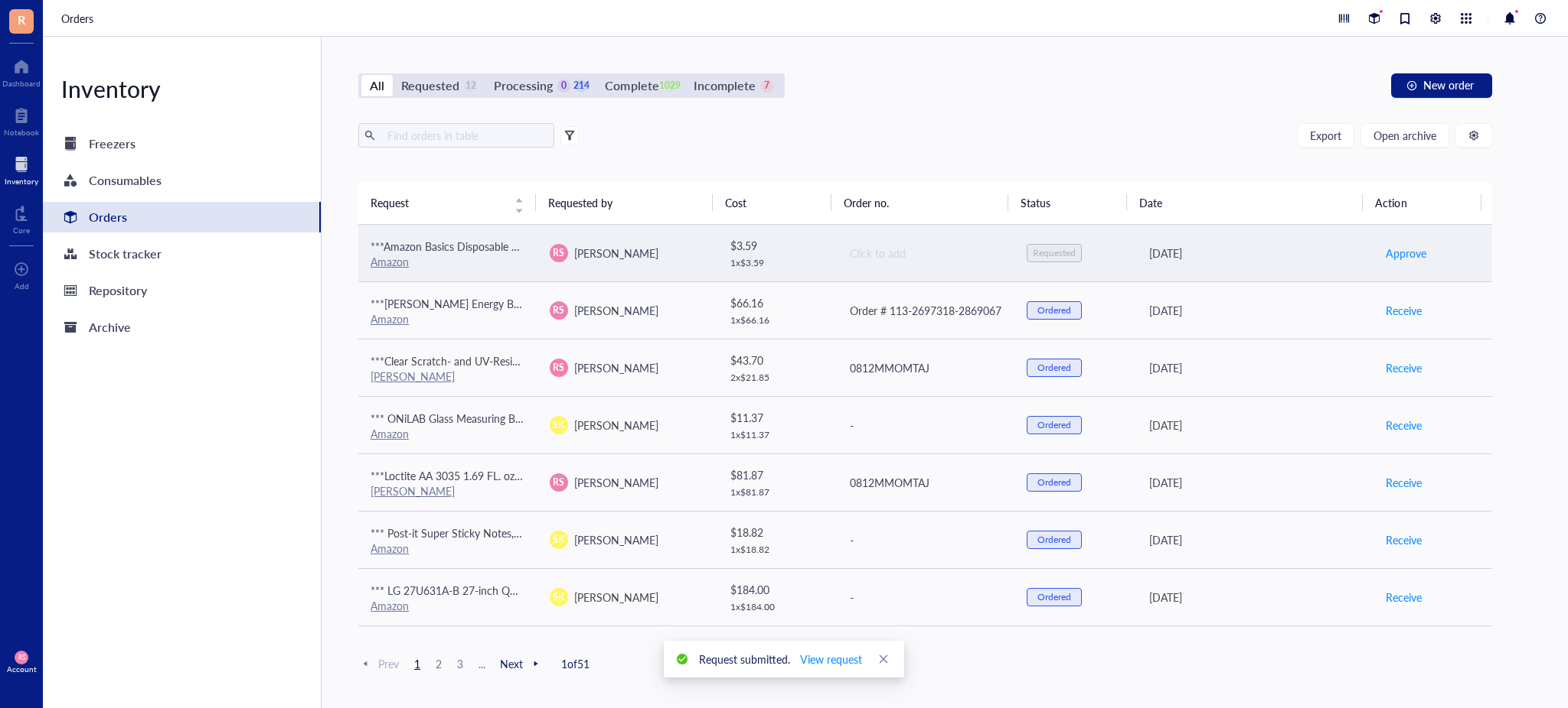
click at [1065, 244] on div "Requested" at bounding box center [1053, 254] width 55 height 18
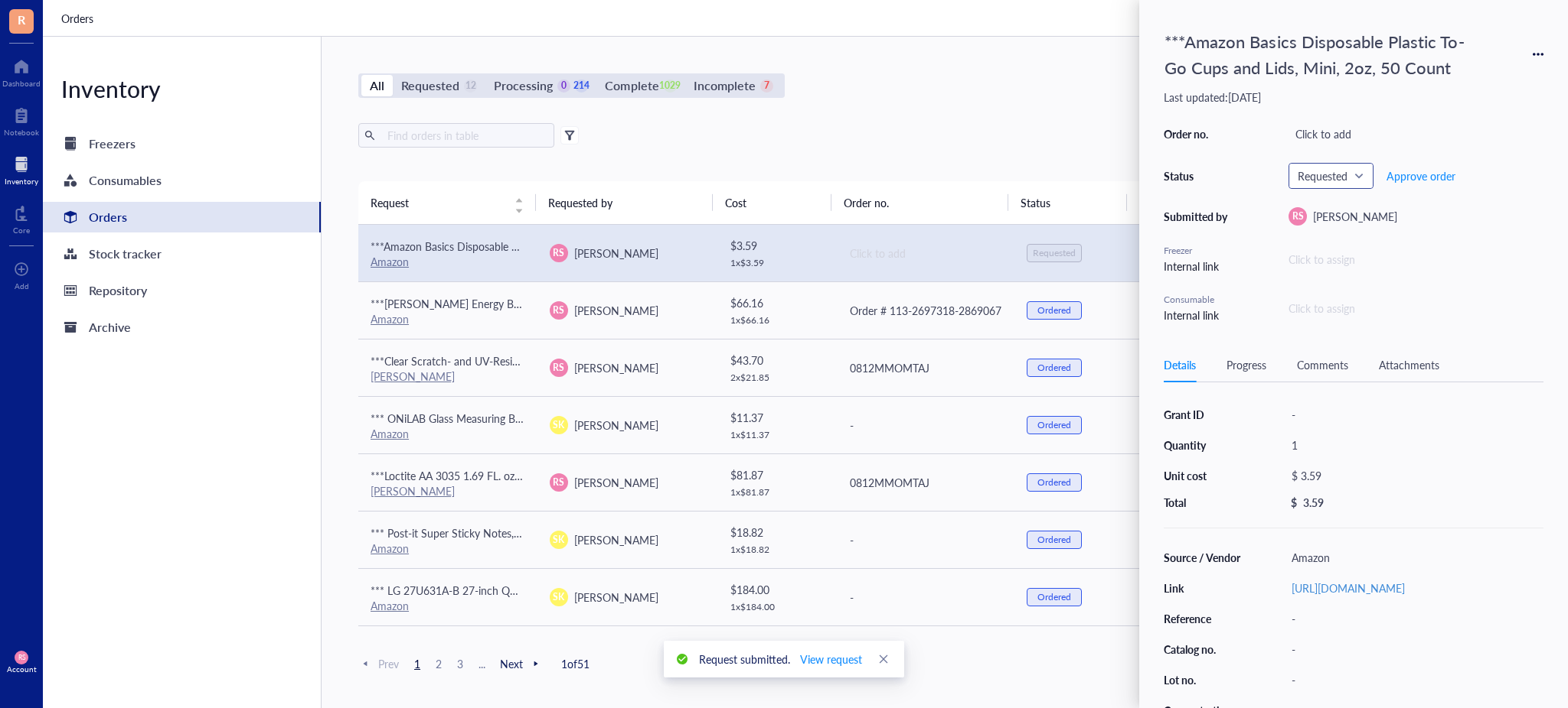
click at [1341, 177] on span "Requested" at bounding box center [1329, 176] width 63 height 14
click at [1338, 302] on div "Ordered" at bounding box center [1335, 301] width 39 height 17
click at [995, 140] on div "Export Open archive" at bounding box center [924, 135] width 1133 height 24
click at [1024, 110] on div "All Requested 11 Processing 0 215 Complete 1029 Incomplete 7 New order Export O…" at bounding box center [925, 373] width 1207 height 672
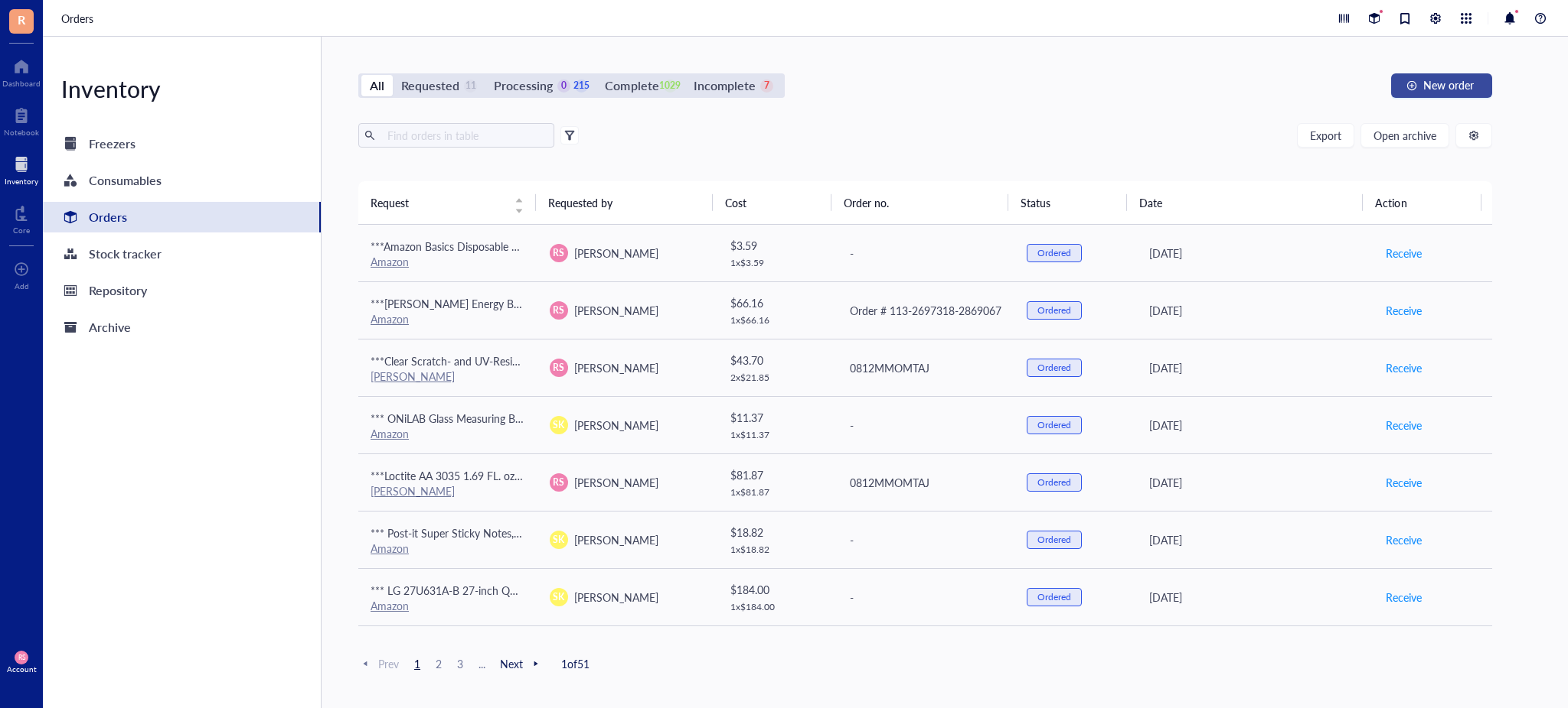
click at [1409, 86] on div "button" at bounding box center [1411, 86] width 11 height 11
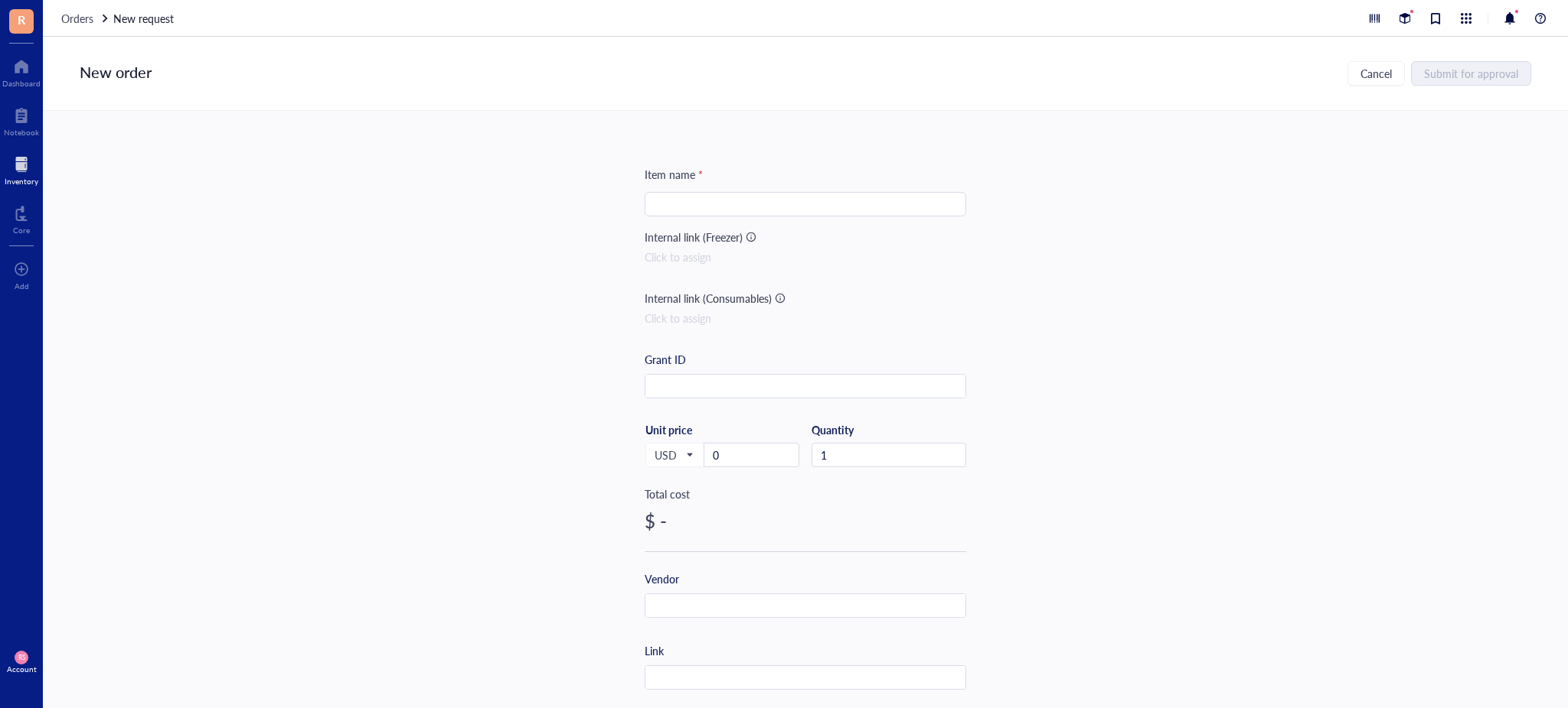
click at [900, 212] on input "search" at bounding box center [805, 204] width 303 height 23
click at [867, 197] on input "***" at bounding box center [805, 204] width 303 height 23
paste input "UBeesize 12’’ Ring Light with Overhead Phone Mount, LED Selfie Light with Stand…"
type input "***UBeesize 12’’ Ring Light with Overhead Phone Mount, LED Selfie Light with St…"
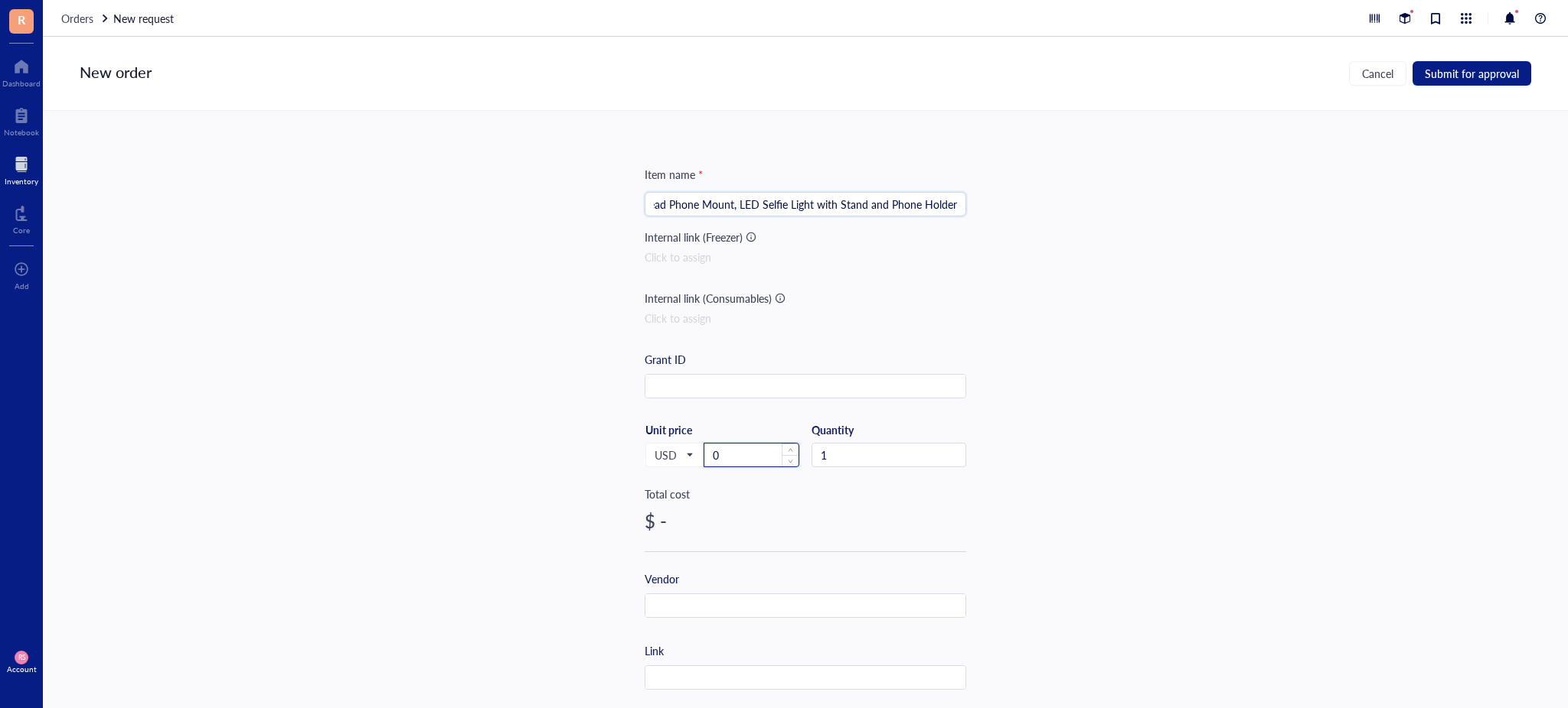
click at [770, 466] on input "0" at bounding box center [751, 454] width 94 height 23
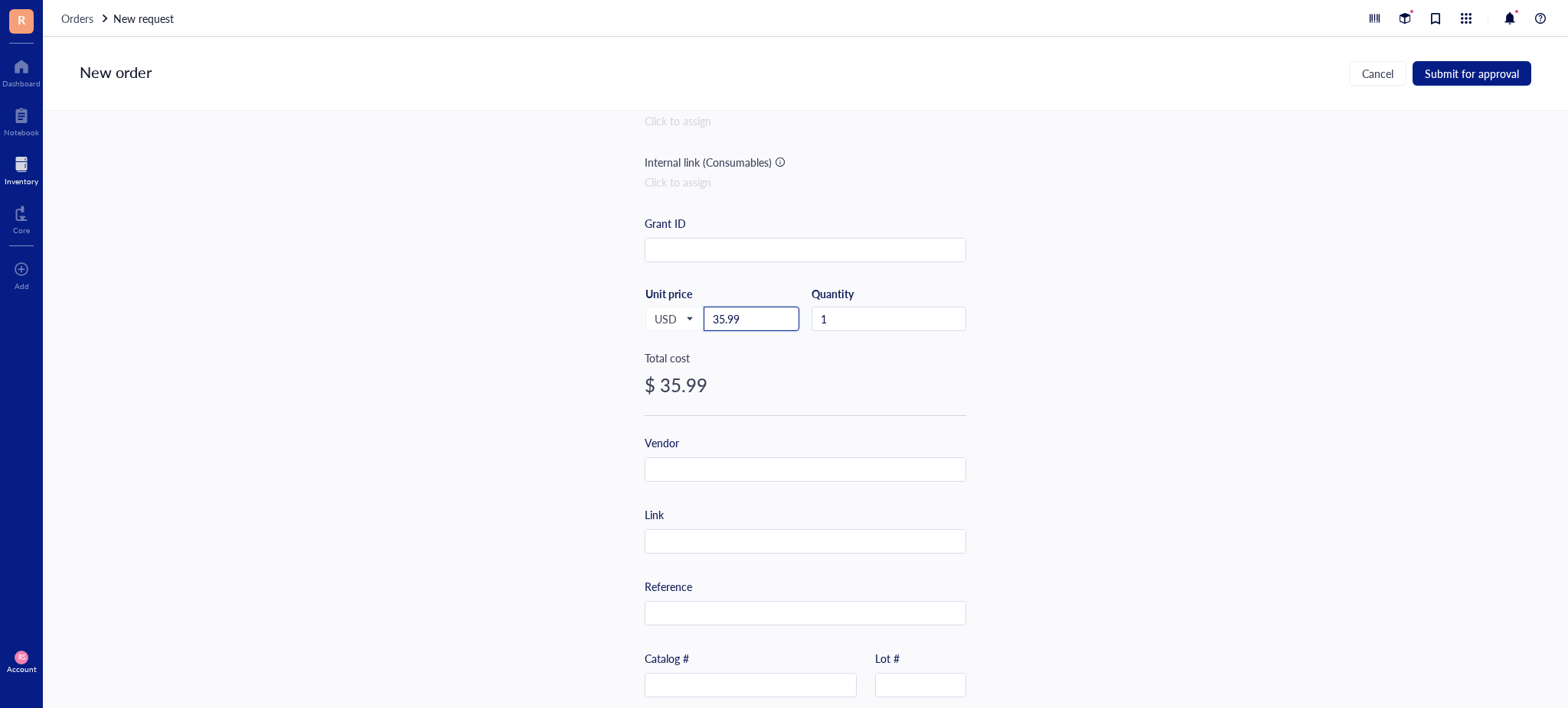
scroll to position [272, 0]
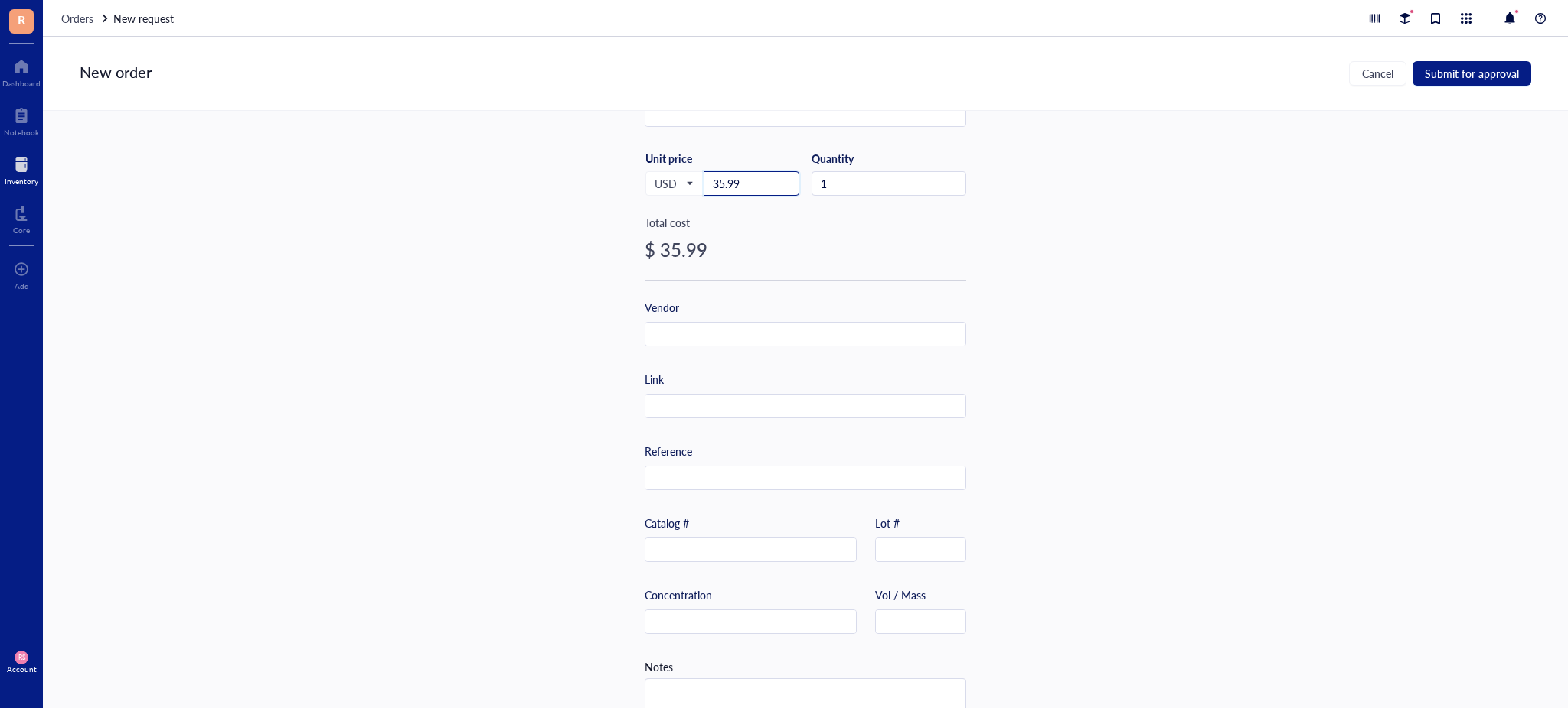
type input "35.99"
click at [781, 320] on div "Vendor" at bounding box center [804, 322] width 322 height 47
click at [777, 337] on input "text" at bounding box center [804, 335] width 320 height 24
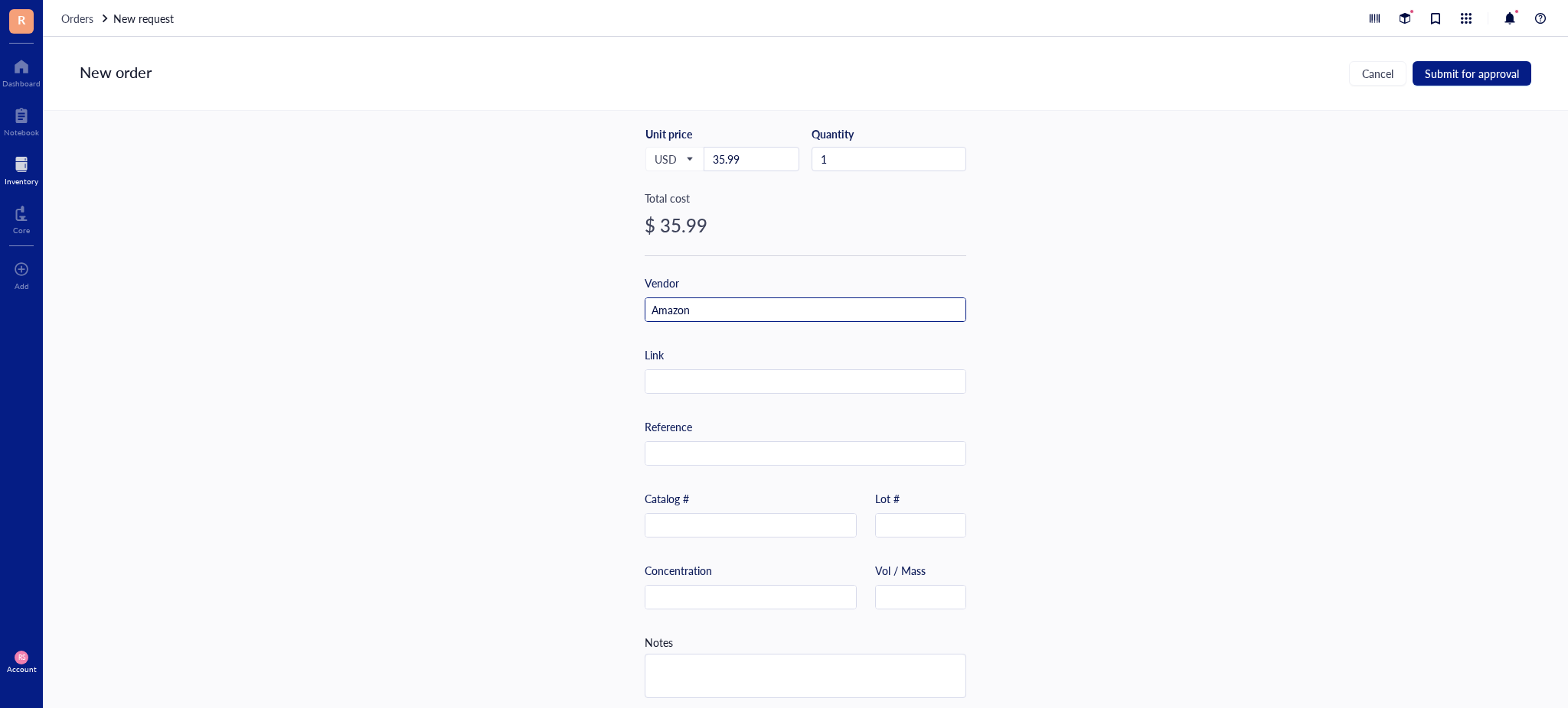
scroll to position [310, 0]
type input "Amazon"
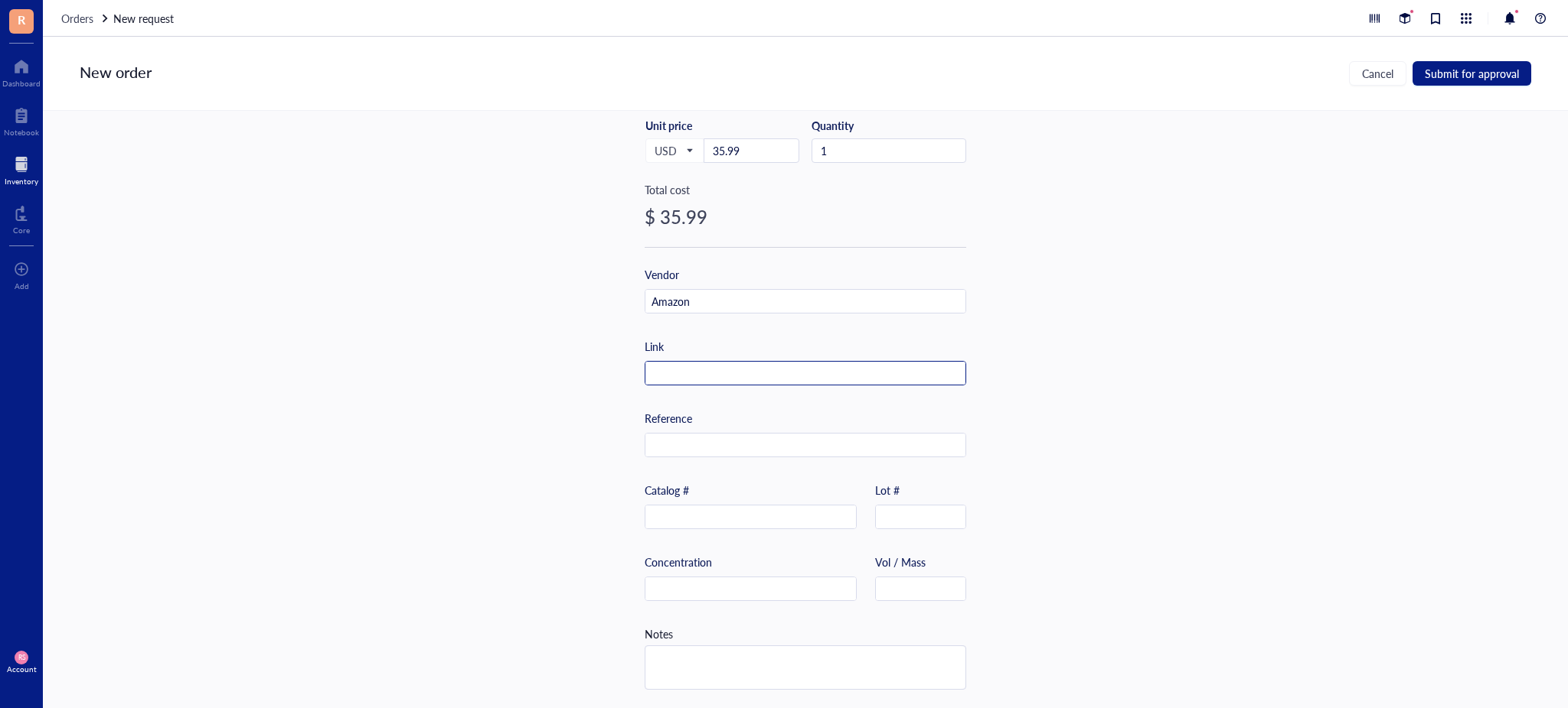
click at [716, 368] on input "text" at bounding box center [804, 374] width 320 height 24
paste input "[URL][DOMAIN_NAME]"
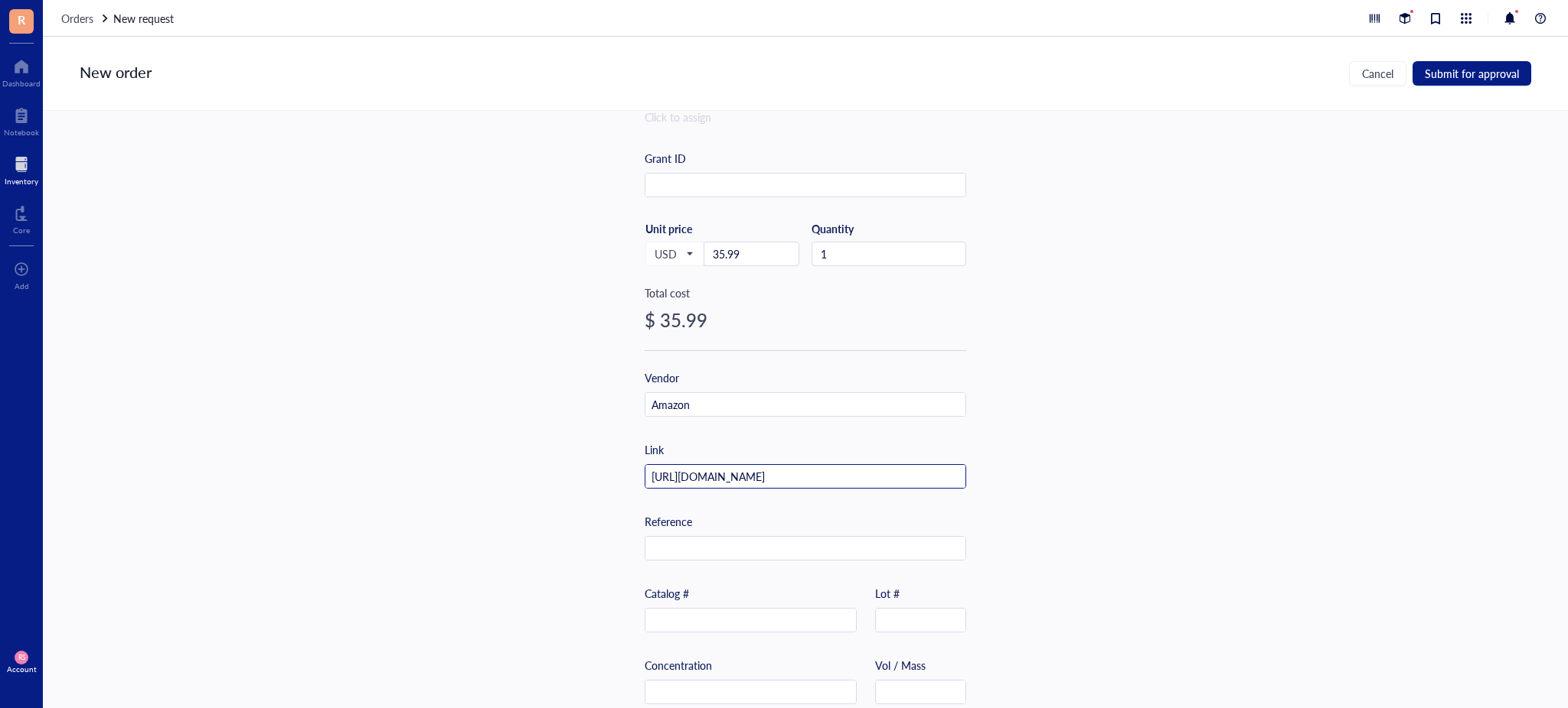
scroll to position [0, 0]
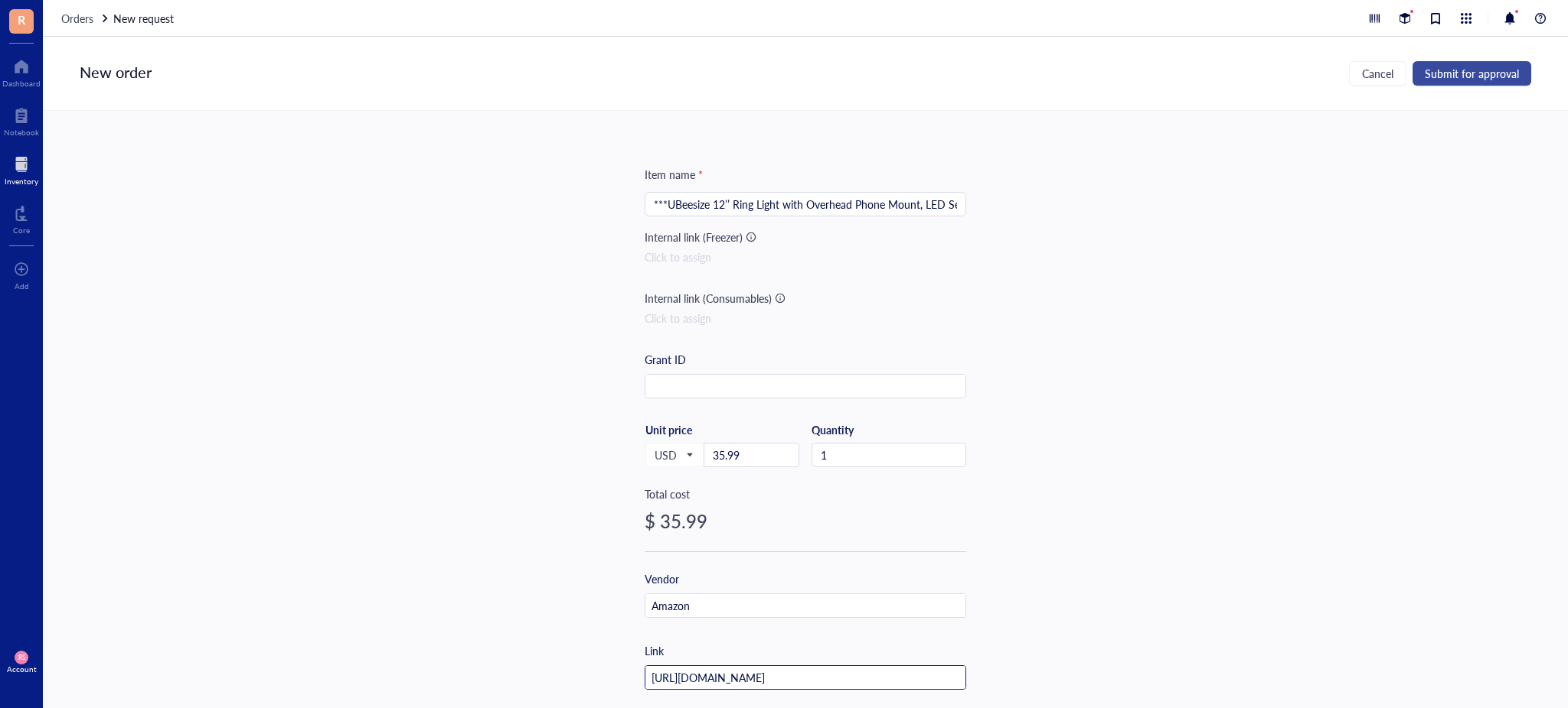
type input "[URL][DOMAIN_NAME]"
click at [1497, 78] on span "Submit for approval" at bounding box center [1472, 73] width 94 height 13
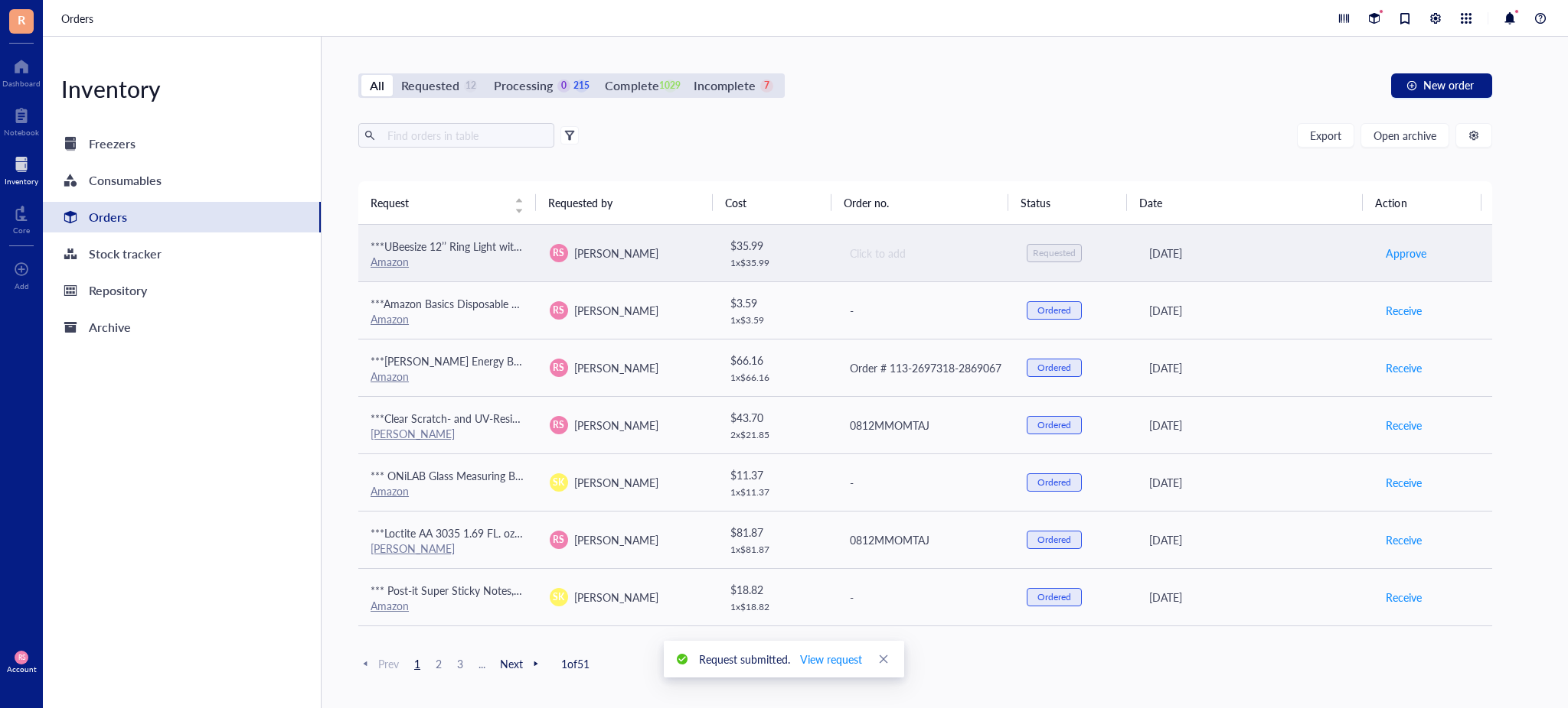
click at [941, 239] on td "Click to add" at bounding box center [926, 253] width 179 height 57
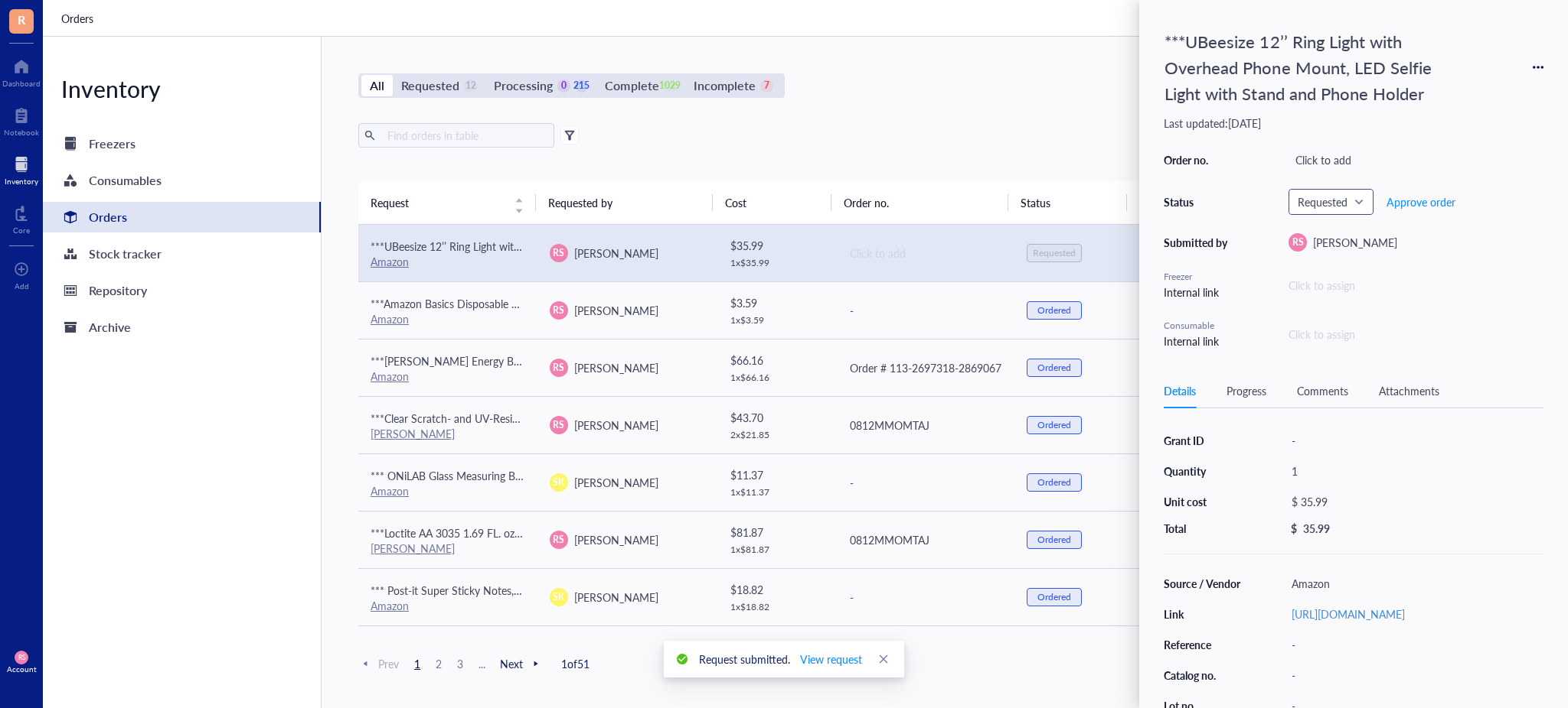
click at [1342, 191] on input "search" at bounding box center [1323, 201] width 53 height 23
click at [1341, 320] on div "Ordered" at bounding box center [1335, 327] width 39 height 17
drag, startPoint x: 822, startPoint y: 115, endPoint x: 884, endPoint y: 113, distance: 62.0
click at [822, 115] on div "All Requested 11 Processing 0 216 Complete 1029 Incomplete 7 New order Export O…" at bounding box center [925, 373] width 1207 height 672
click at [1034, 91] on div "All Requested 11 Processing 0 216 Complete 1029 Incomplete 7 New order" at bounding box center [924, 85] width 1133 height 24
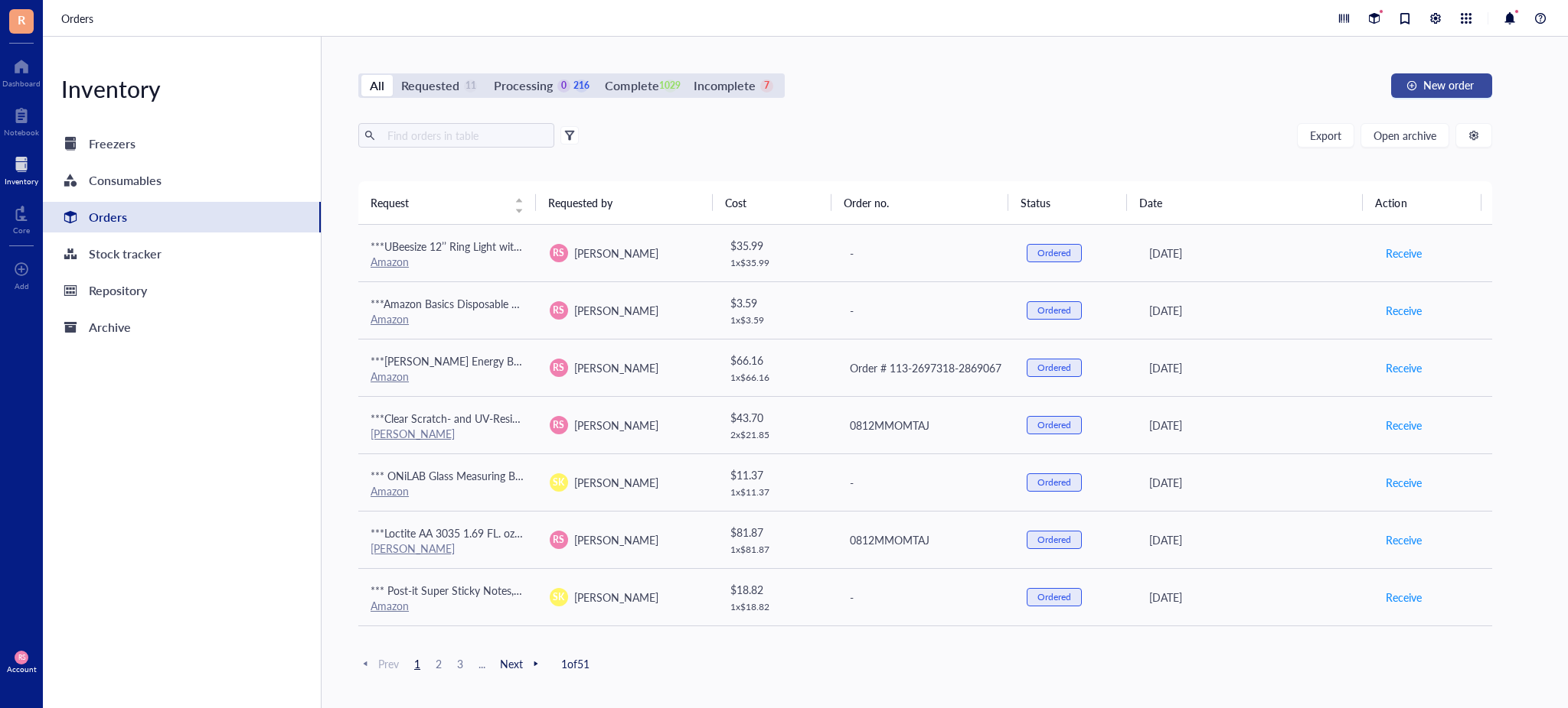
click at [1429, 74] on button "New order" at bounding box center [1441, 85] width 101 height 24
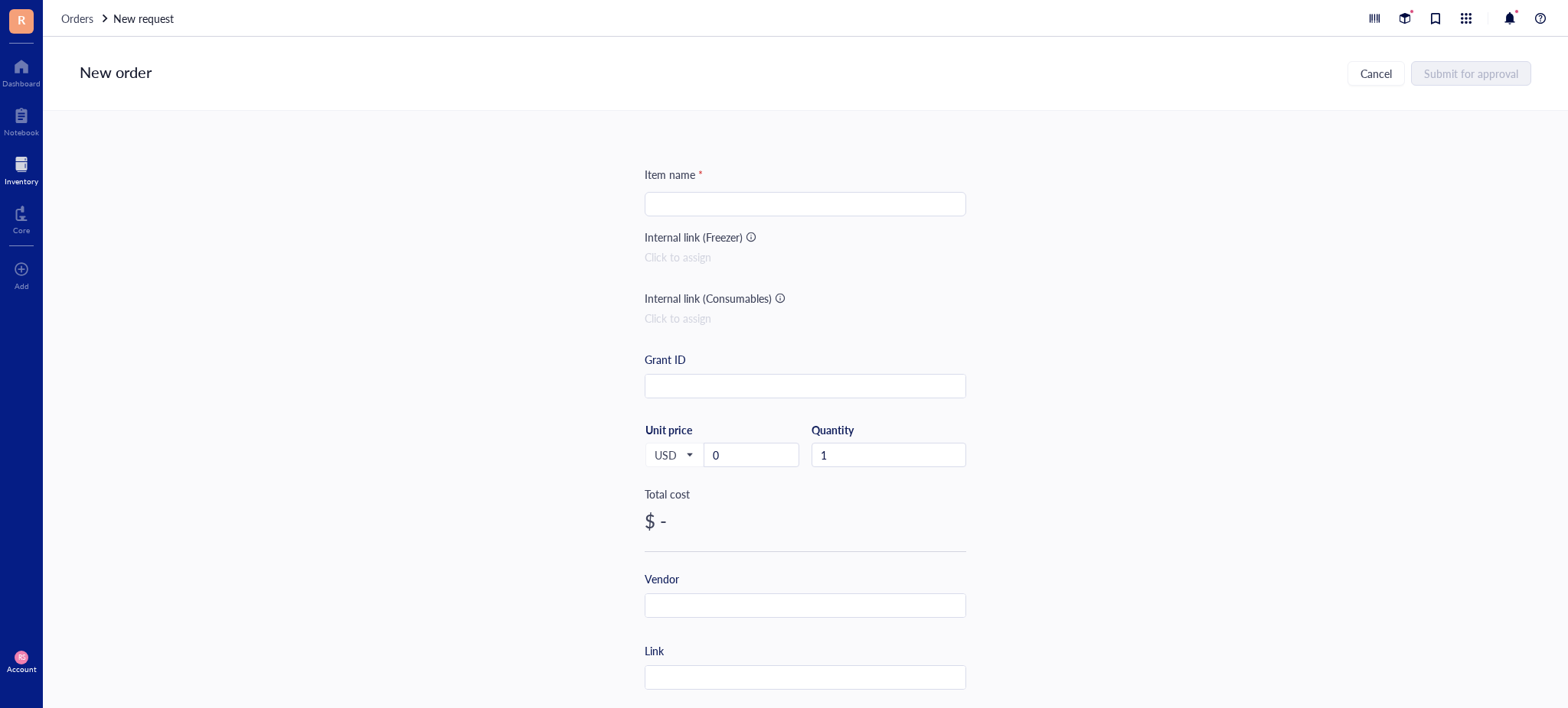
click at [786, 200] on input "search" at bounding box center [805, 204] width 303 height 23
paste input "[URL][DOMAIN_NAME]"
type input "***"
click at [732, 605] on input "text" at bounding box center [804, 607] width 320 height 24
click at [723, 690] on div at bounding box center [804, 677] width 322 height 24
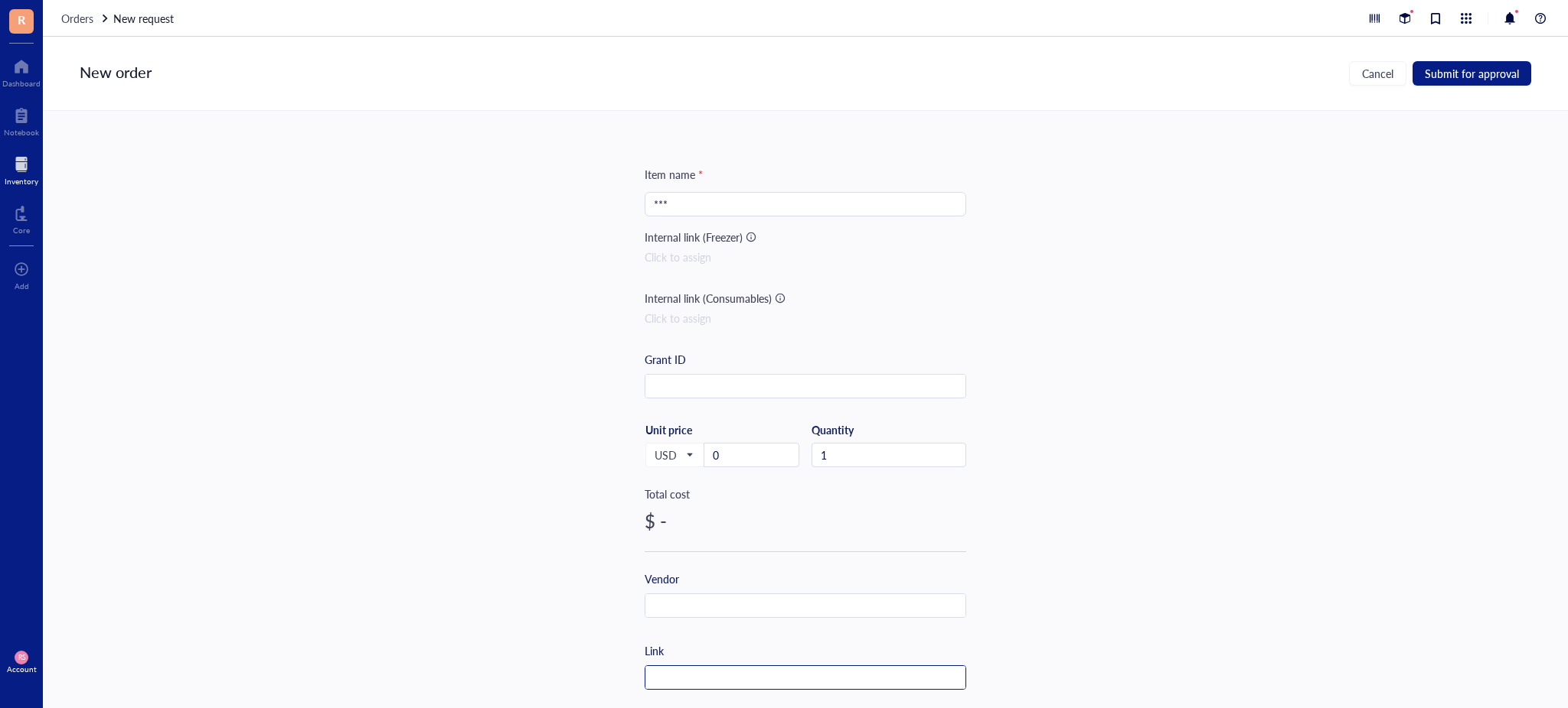
click at [718, 677] on input "text" at bounding box center [804, 678] width 320 height 24
paste input "[URL][DOMAIN_NAME]"
type input "[URL][DOMAIN_NAME]"
click at [708, 611] on input "text" at bounding box center [804, 607] width 320 height 24
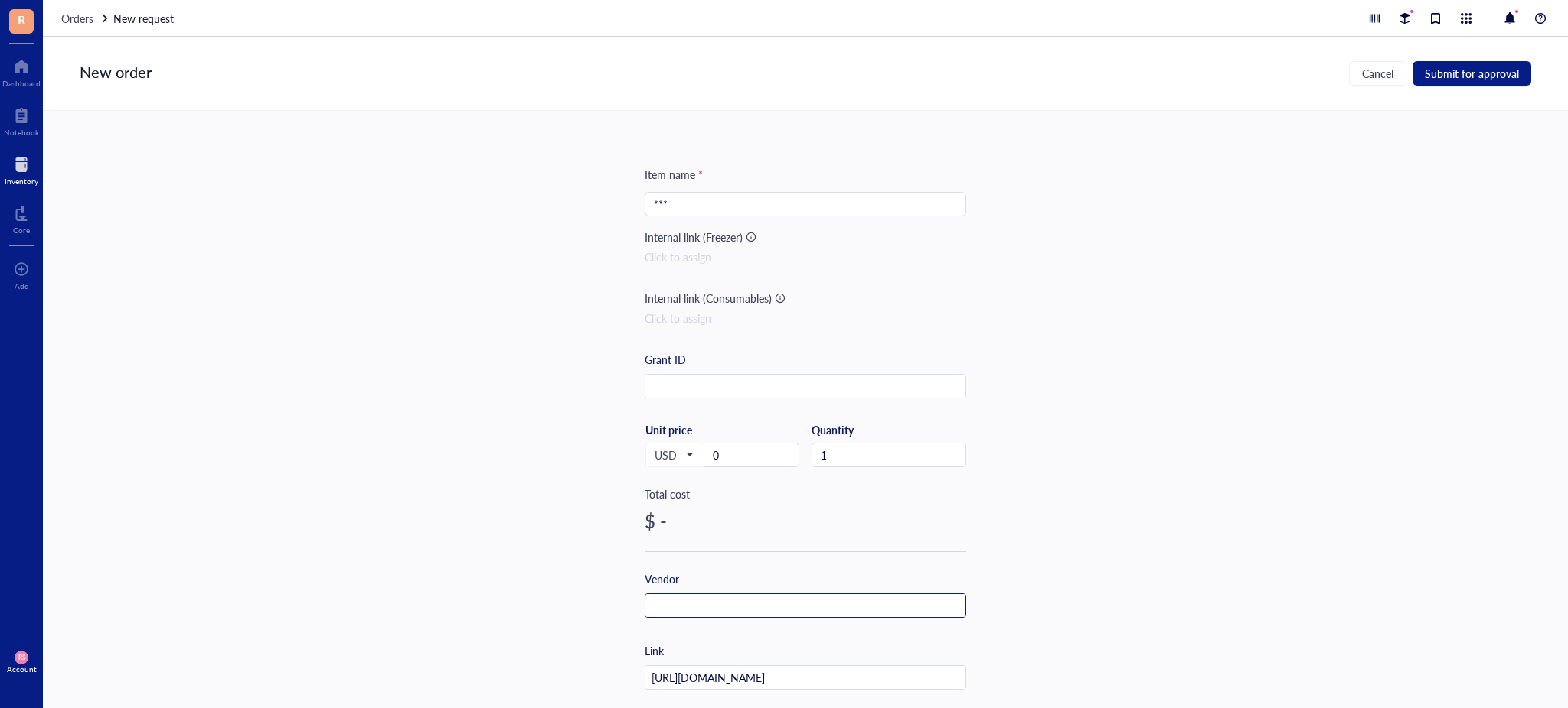
scroll to position [0, 0]
type input "Amazon"
click at [732, 387] on input "text" at bounding box center [804, 387] width 320 height 24
click at [695, 215] on input "***" at bounding box center [805, 204] width 303 height 23
paste input "Amazon Basics MicroSDXC UHS-I Class 10 Memory Card with Full Size Adapter, A2, …"
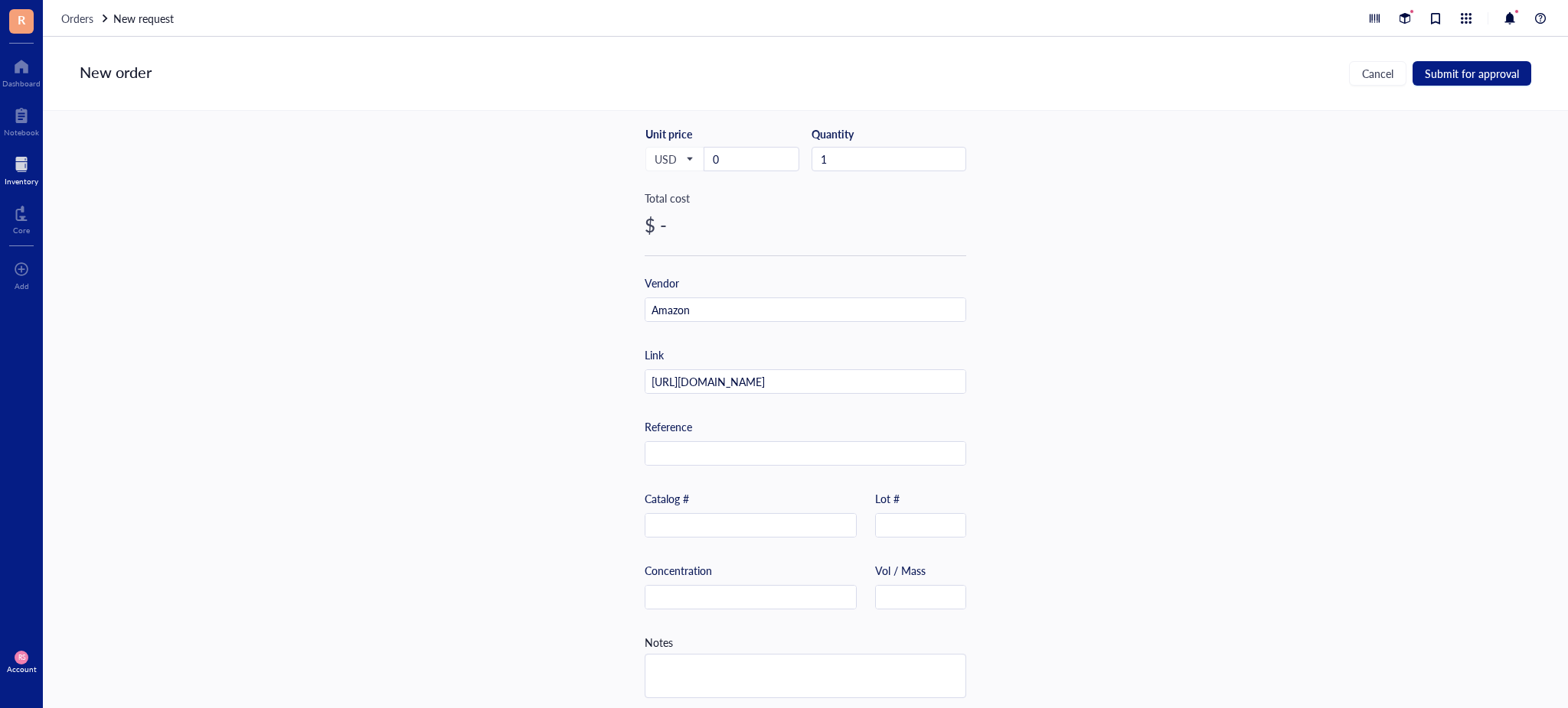
scroll to position [310, 0]
type input "***Amazon Basics MicroSDXC UHS-I Class 10 Memory Card with Full Size Adapter, A…"
click at [726, 655] on textarea at bounding box center [804, 667] width 320 height 43
type textarea "6"
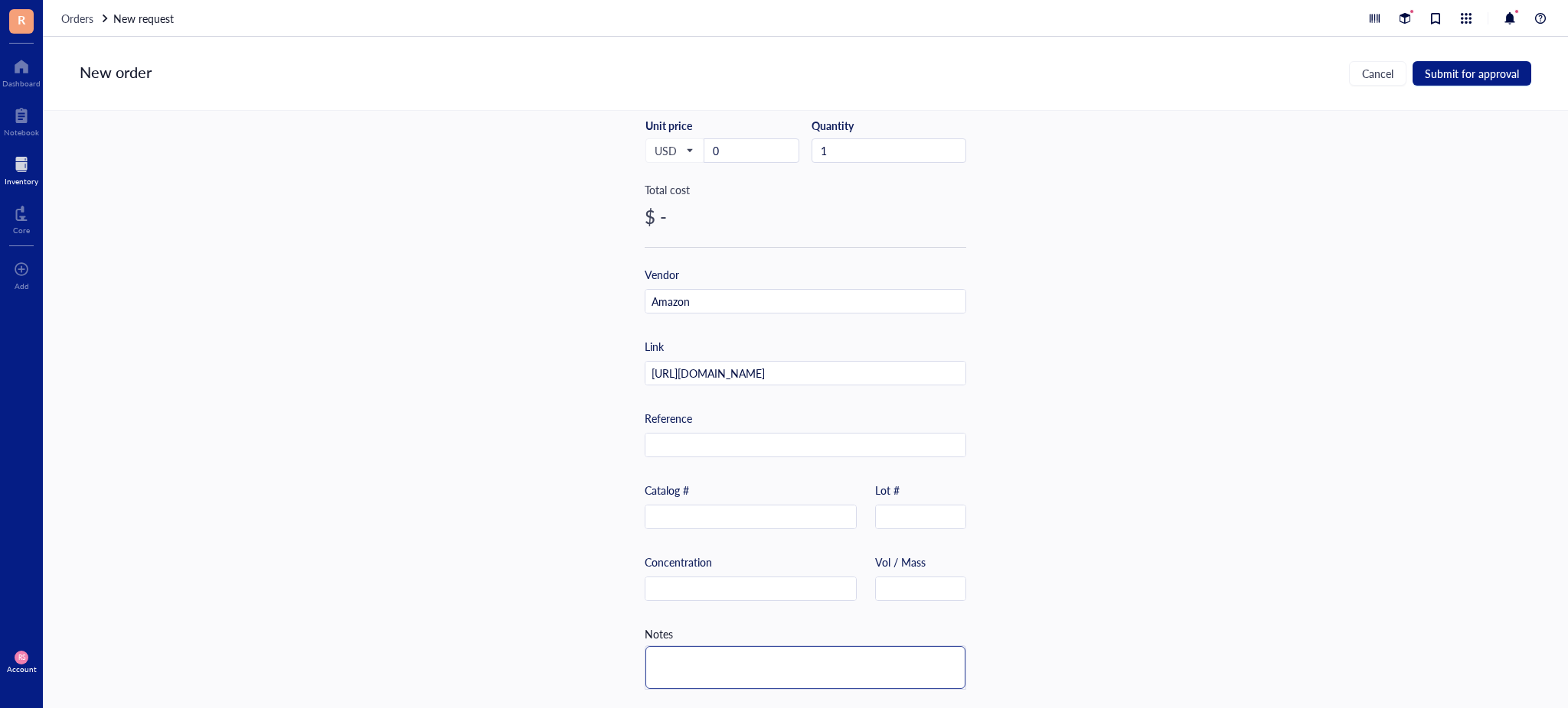
type textarea "6"
type textarea "64"
type textarea "64D"
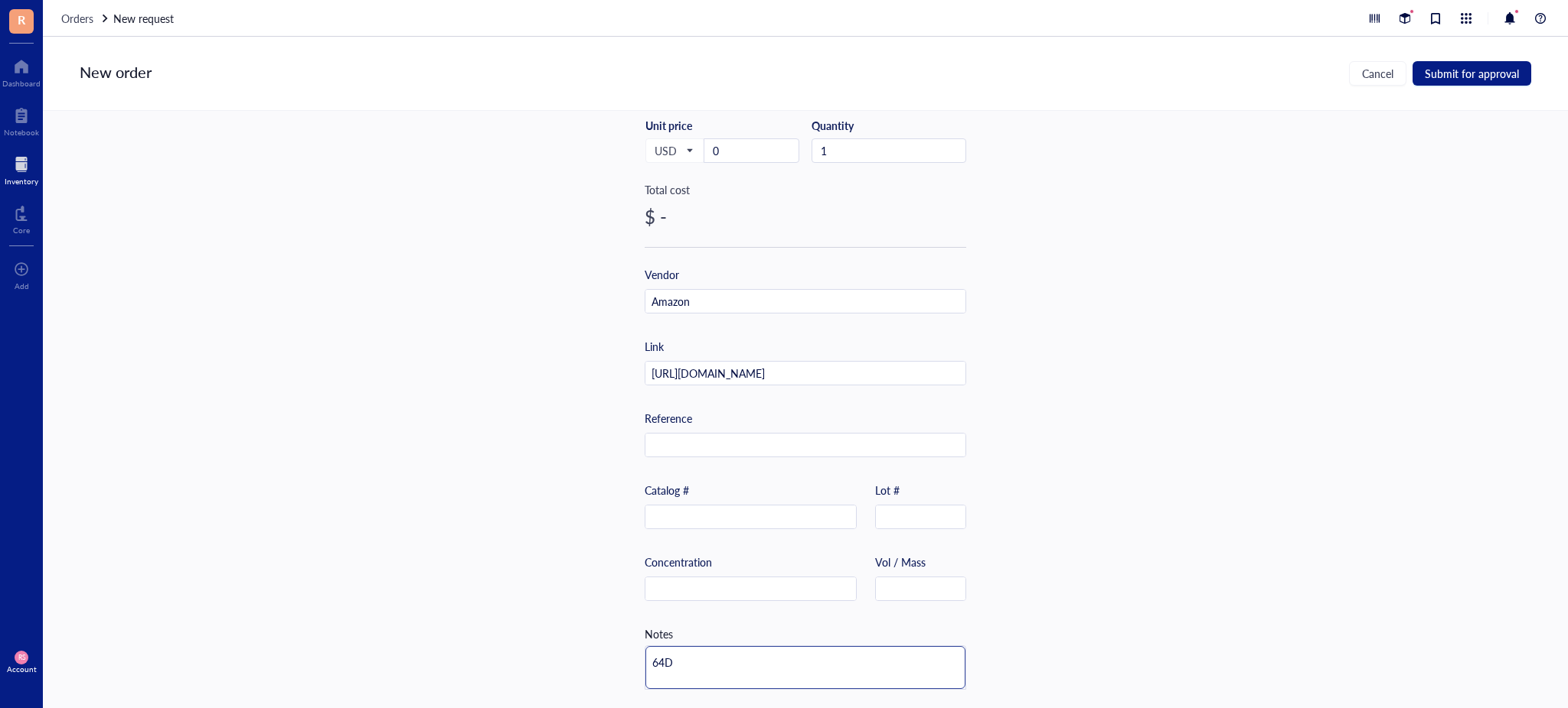
type textarea "64"
type textarea "64G"
type textarea "64GB"
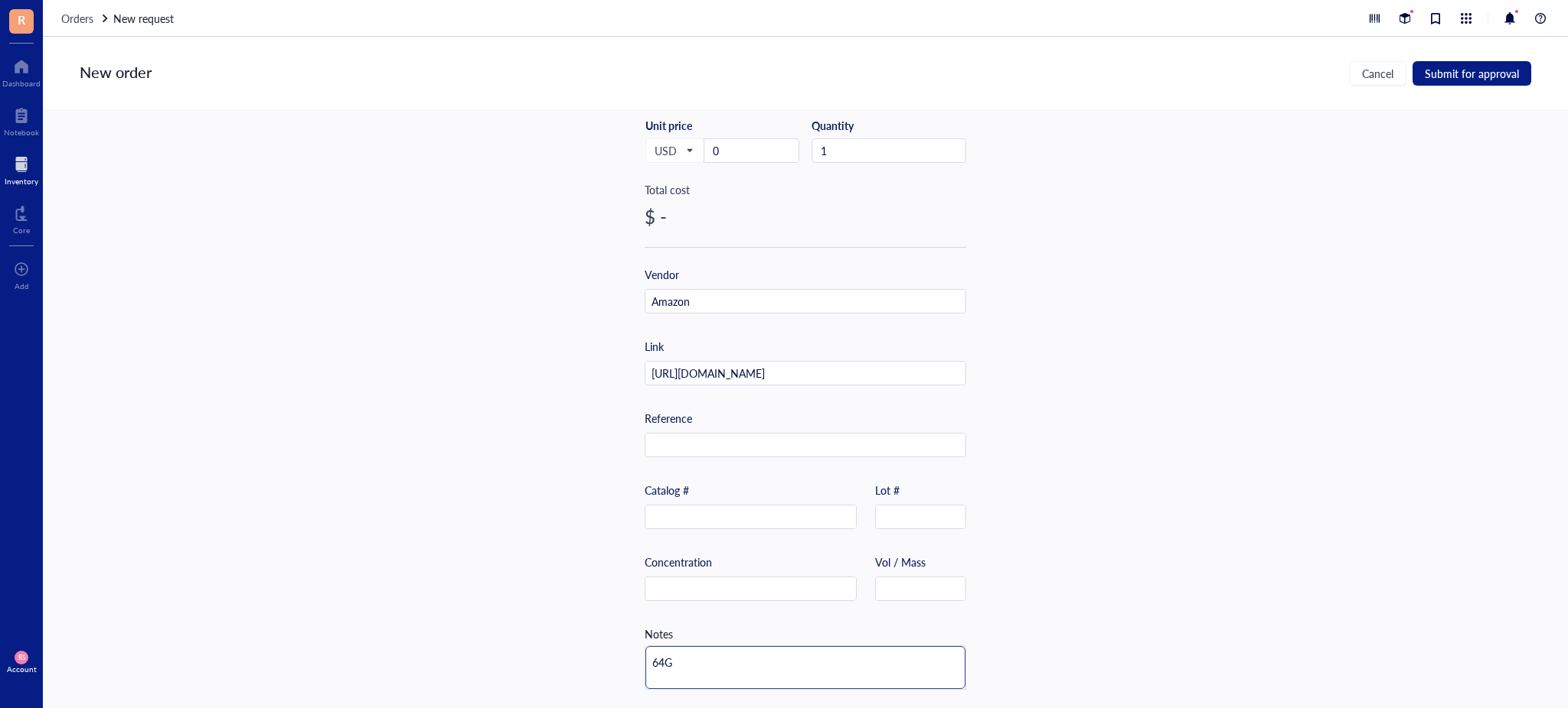
type textarea "64GB"
type textarea "64GB ("
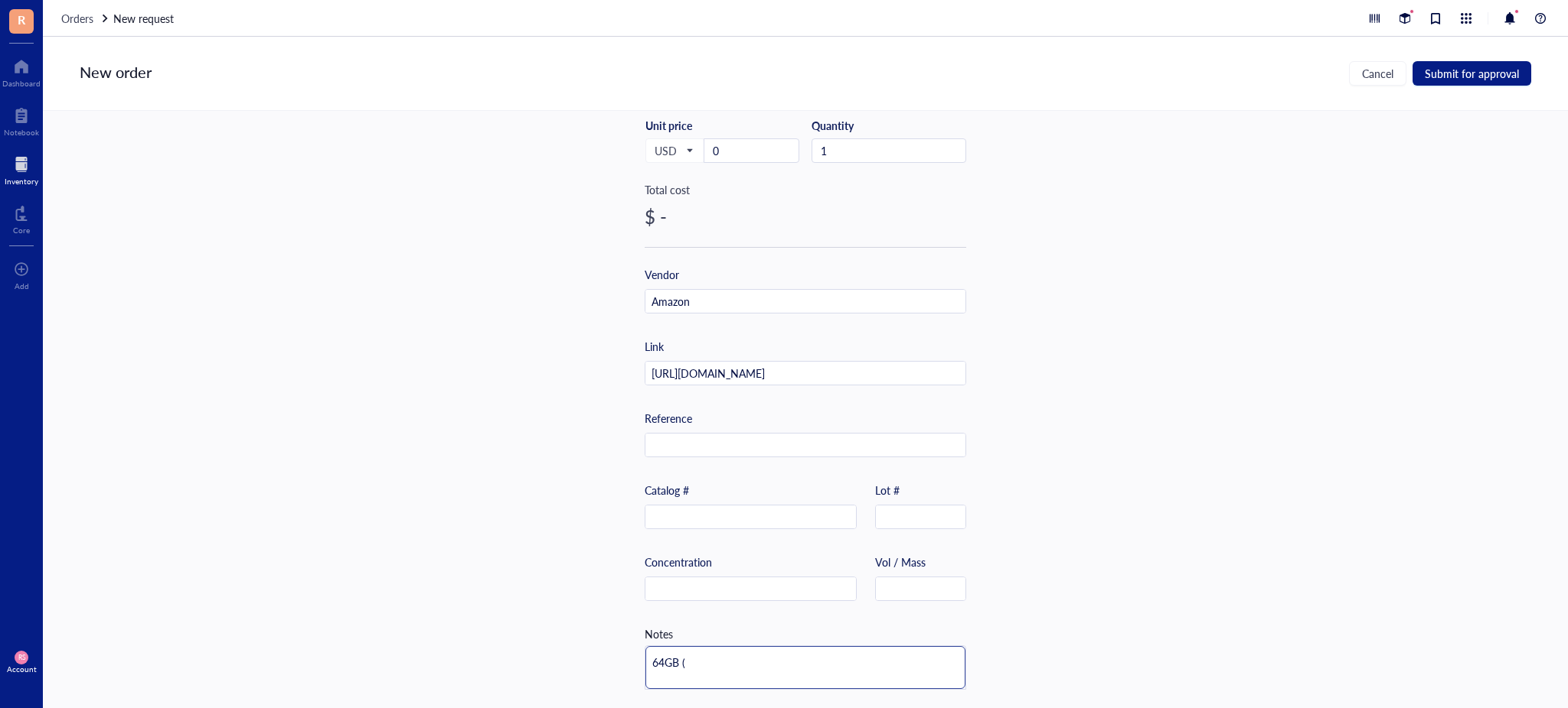
type textarea "64GB (2"
type textarea "64GB ("
type textarea "64GB (P"
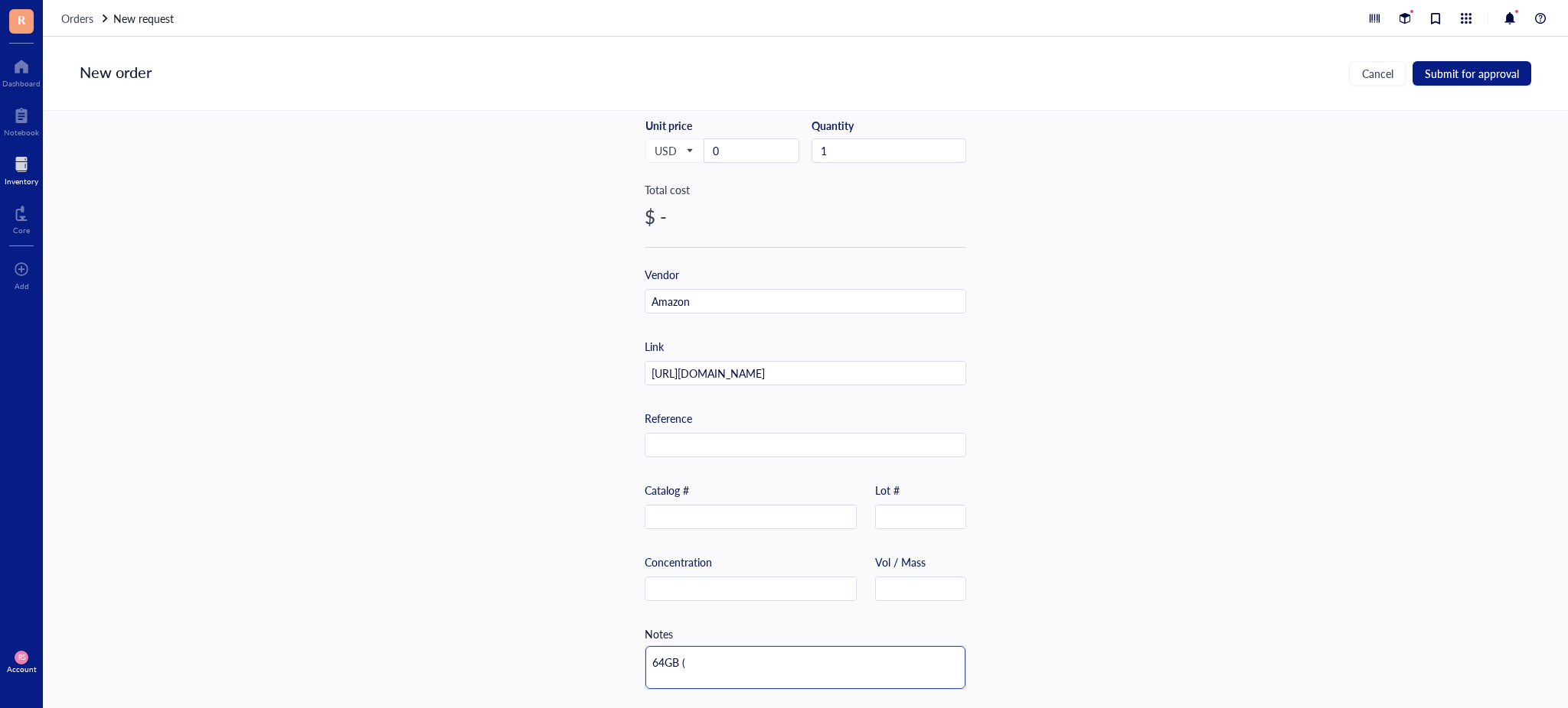
type textarea "64GB (P"
type textarea "64GB (Pa"
type textarea "64GB (Pac"
type textarea "64GB (Pack"
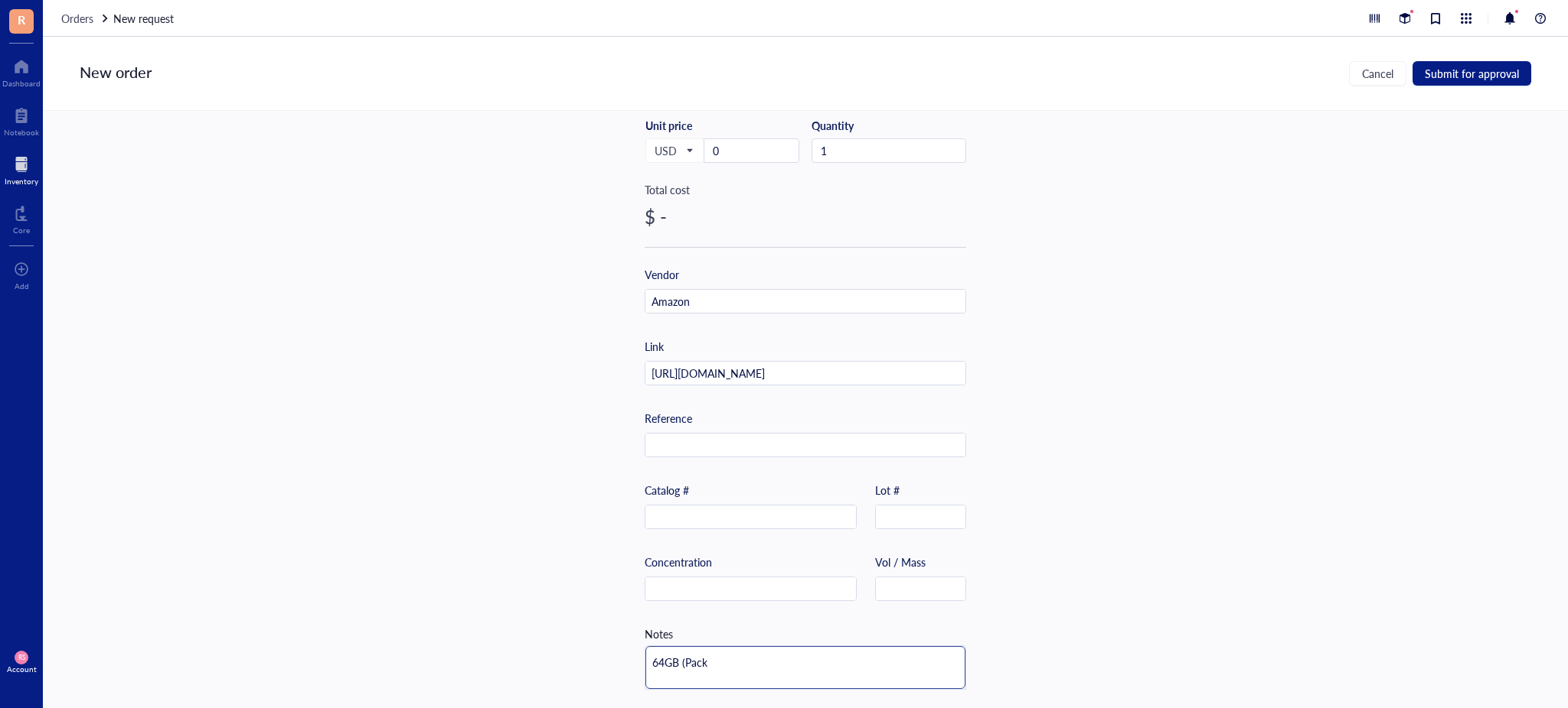
type textarea "64GB (Pack"
type textarea "64GB (Pack o"
type textarea "64GB (Pack of"
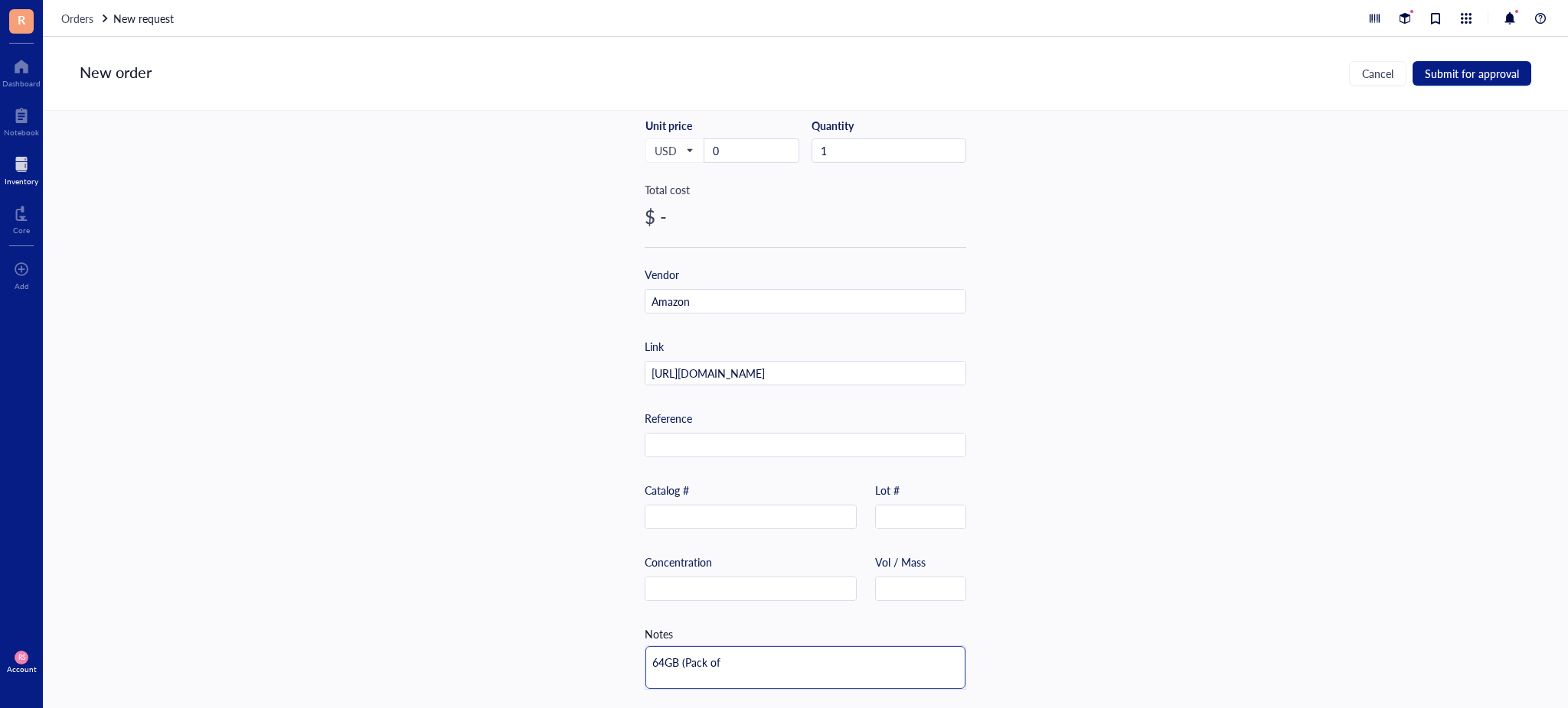
type textarea "64GB (Pack of"
type textarea "64GB (Pack of 2"
type textarea "64GB (Pack of 2)"
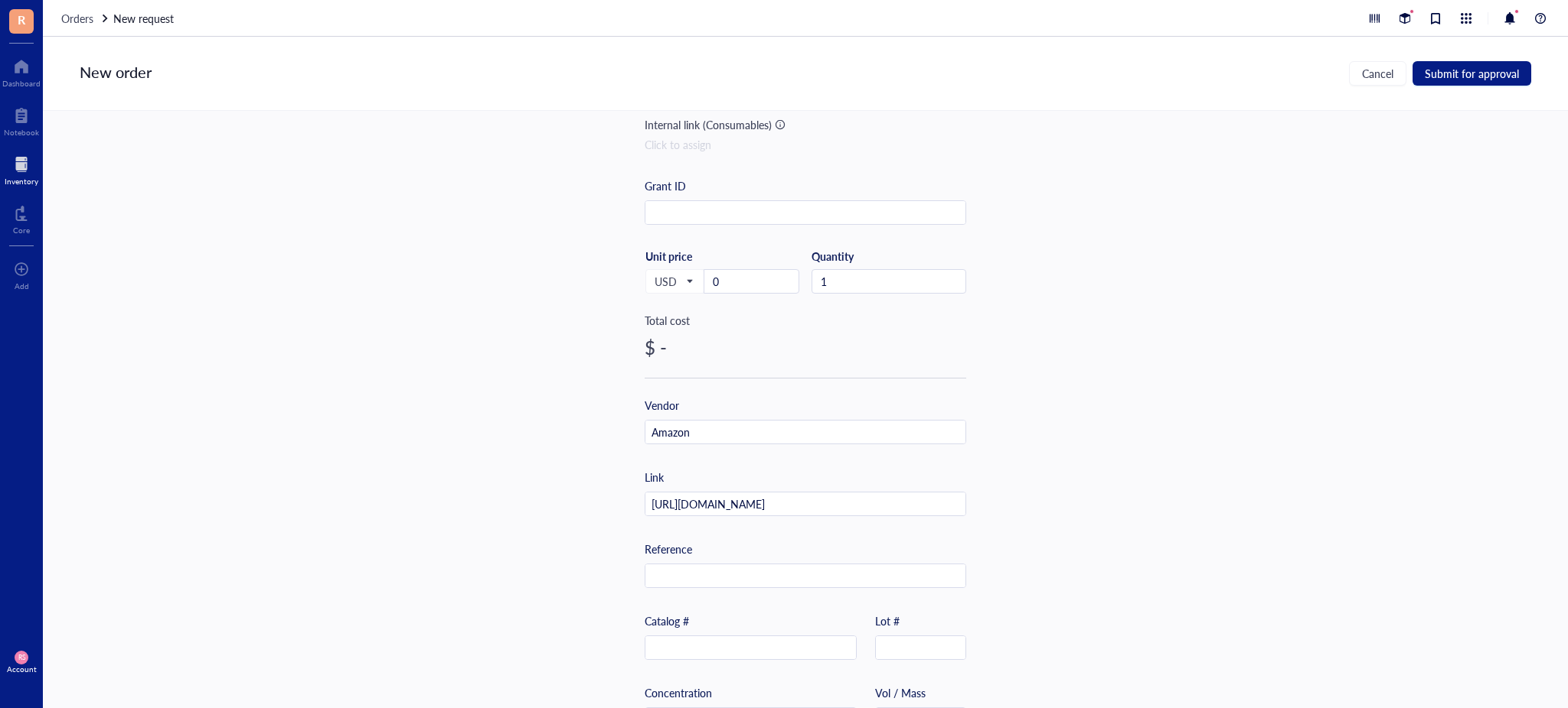
type textarea "64GB (Pack of 2)"
click at [688, 349] on div "$ -" at bounding box center [804, 347] width 322 height 24
click at [694, 401] on div "Vendor Amazon" at bounding box center [804, 421] width 322 height 47
click at [732, 279] on input "0" at bounding box center [751, 281] width 94 height 23
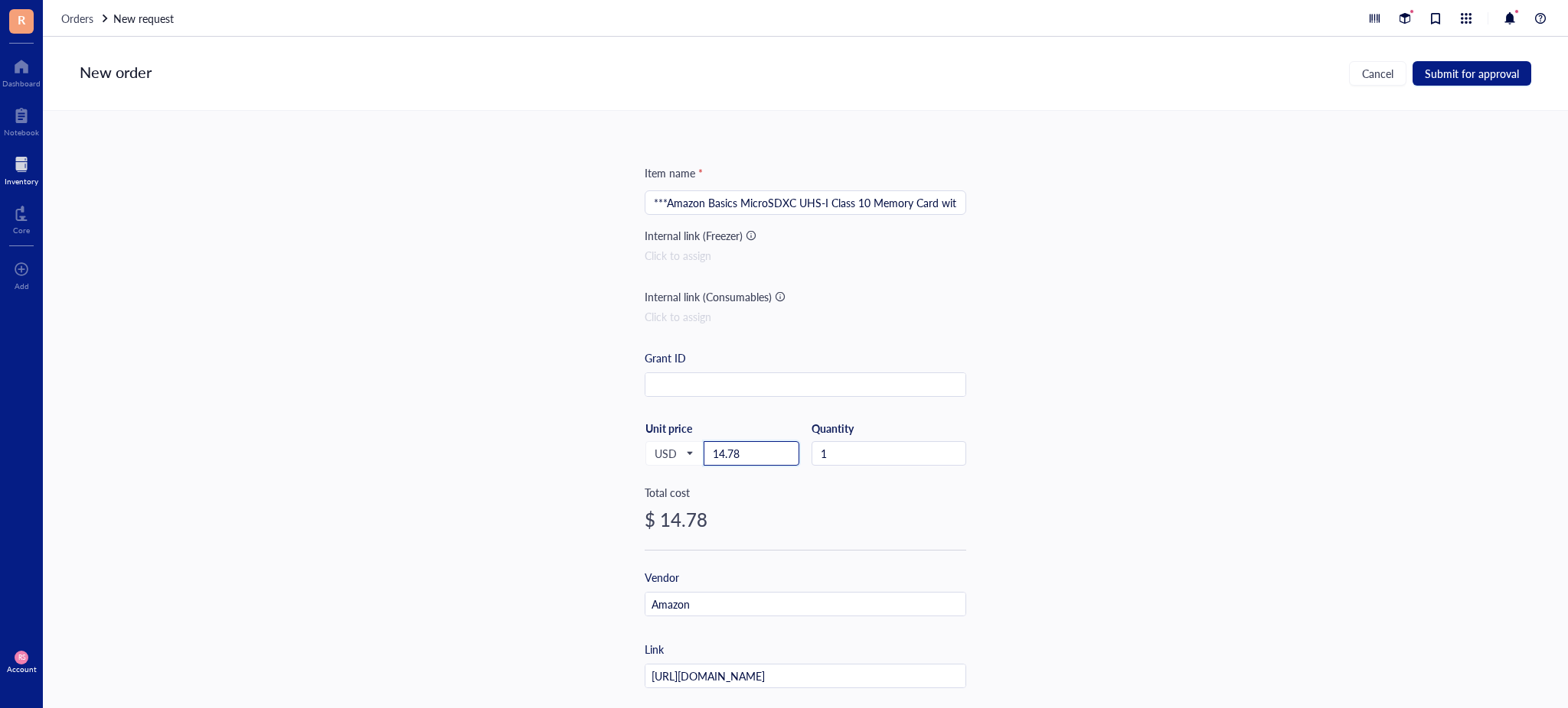
scroll to position [0, 0]
type input "14.78"
click at [944, 392] on input "text" at bounding box center [804, 387] width 320 height 24
drag, startPoint x: 889, startPoint y: 221, endPoint x: 1114, endPoint y: 196, distance: 226.4
click at [1119, 187] on div "Item name * ***Amazon Basics MicroSDXC UHS-I Class 10 Memory Card with Full Siz…" at bounding box center [804, 410] width 1525 height 598
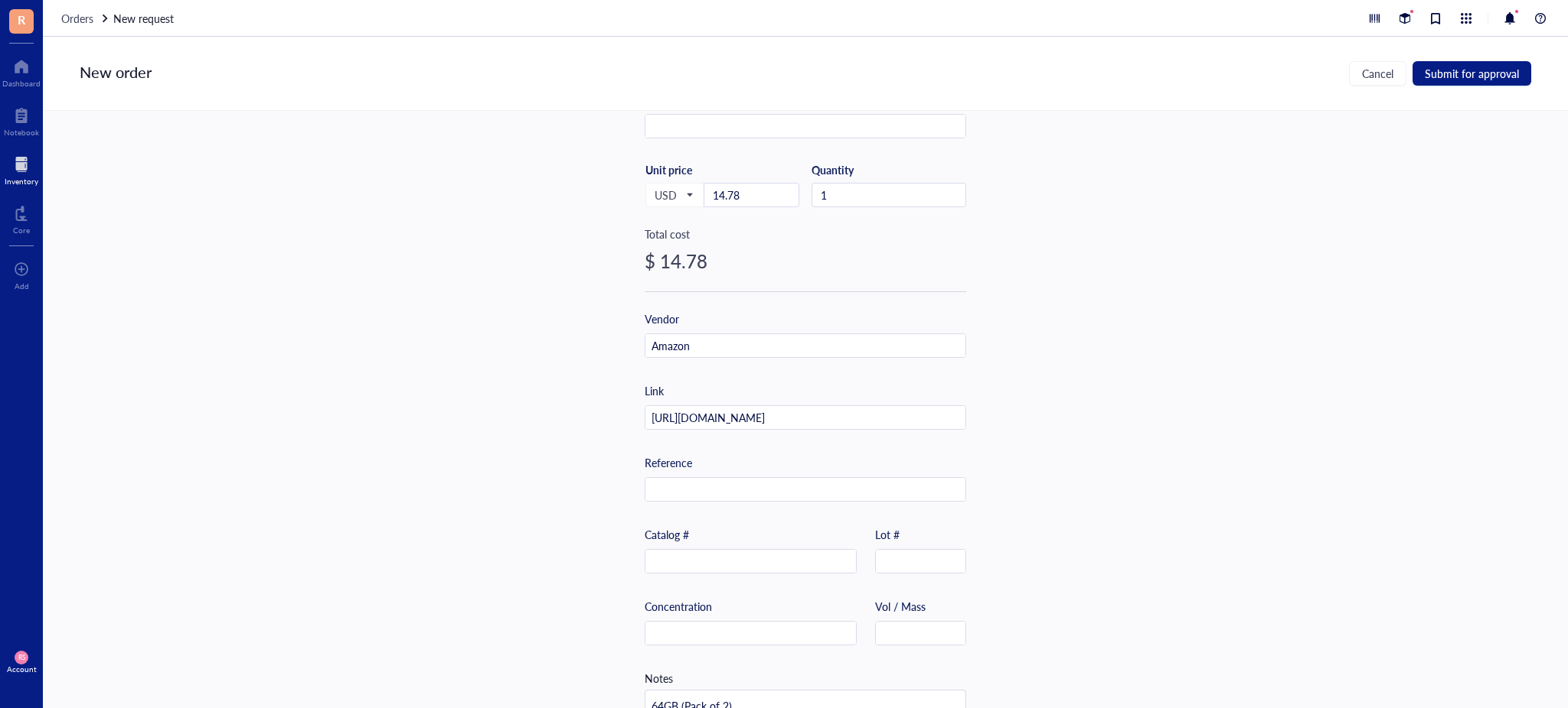
scroll to position [310, 0]
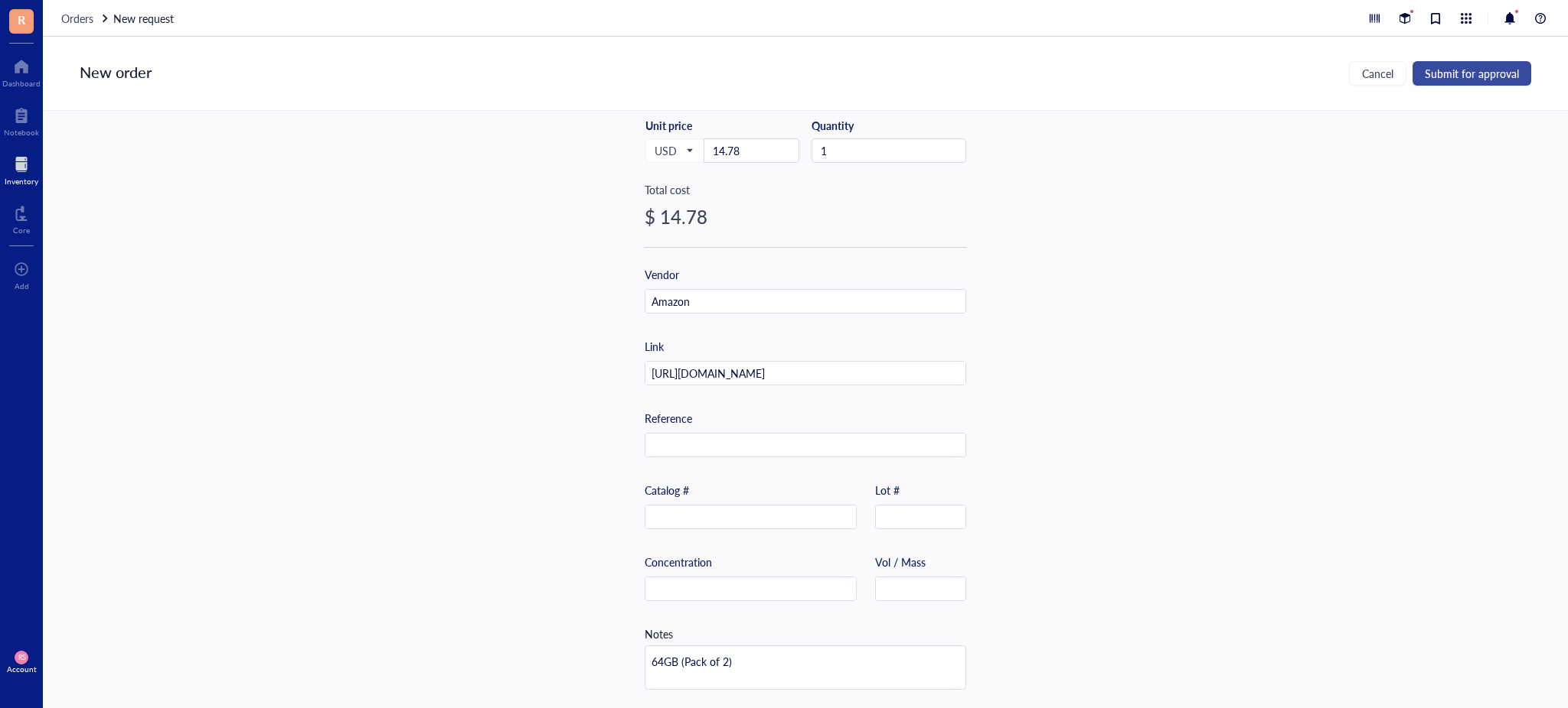
click at [1431, 68] on span "Submit for approval" at bounding box center [1472, 73] width 94 height 13
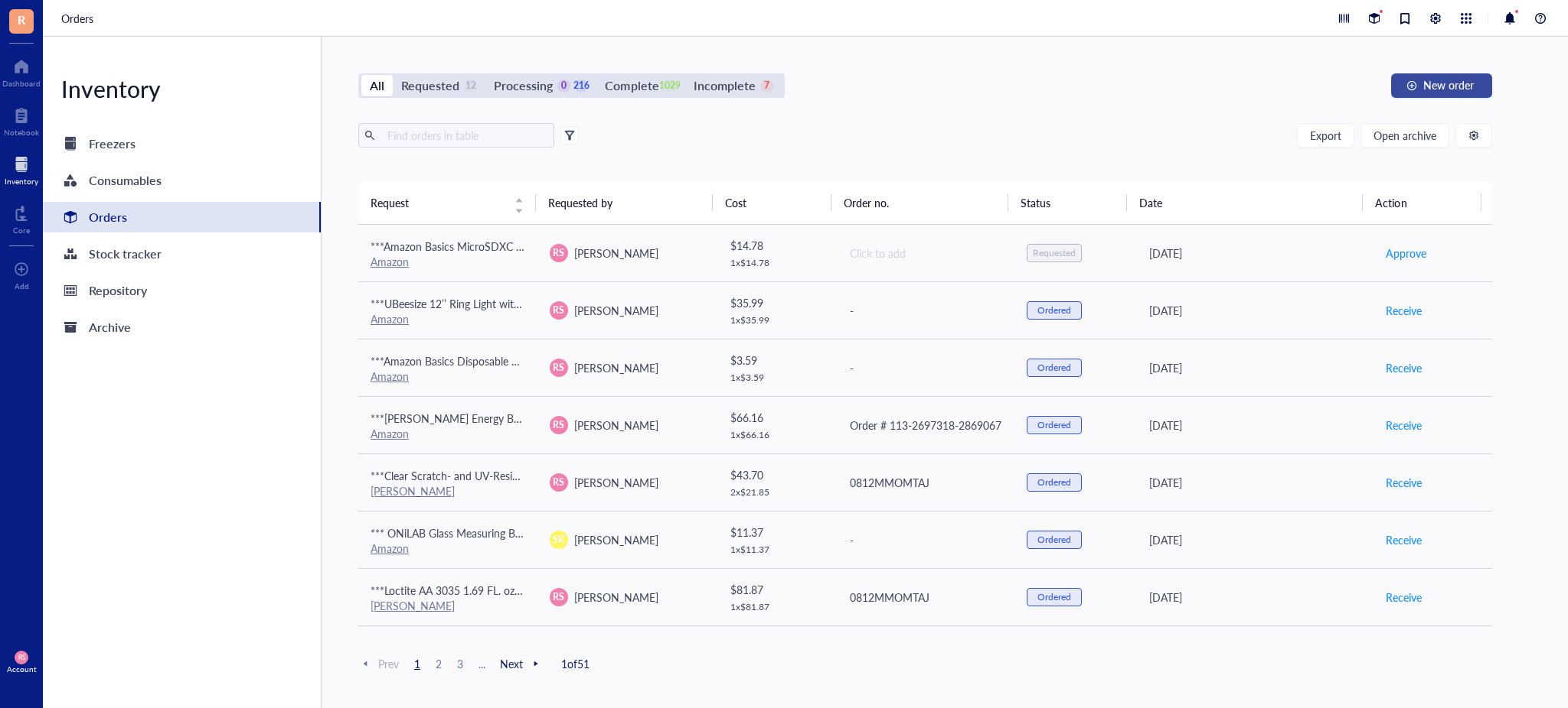
click at [1414, 86] on div "button" at bounding box center [1411, 86] width 11 height 11
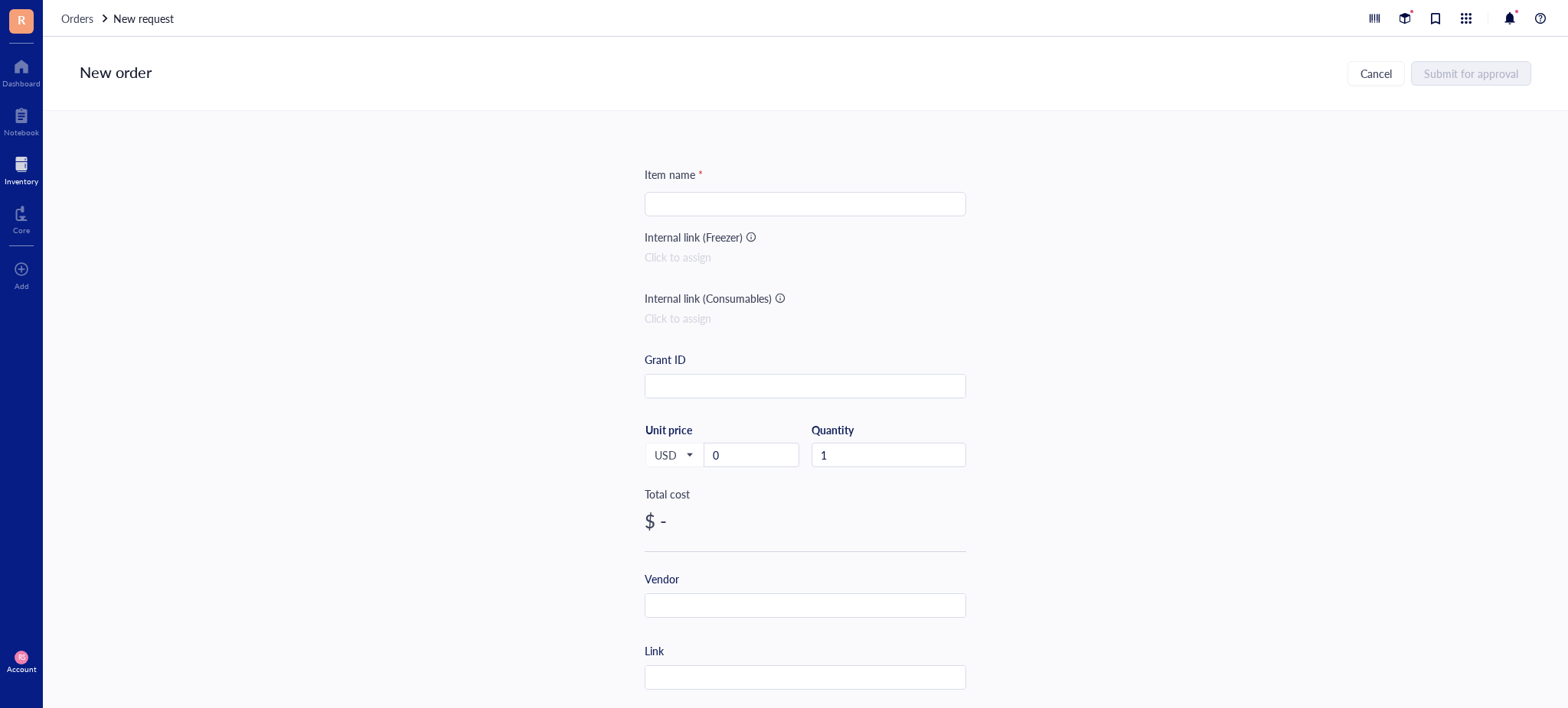
click at [867, 212] on input "search" at bounding box center [805, 204] width 303 height 23
paste input "3 PCS Commercial Grade Heat Resistant Silicone Spatulas, 9.5-Inch Rubber Spatul…"
type input "3 PCS Commercial Grade Heat Resistant Silicone Spatulas, 9.5-Inch Rubber Spatul…"
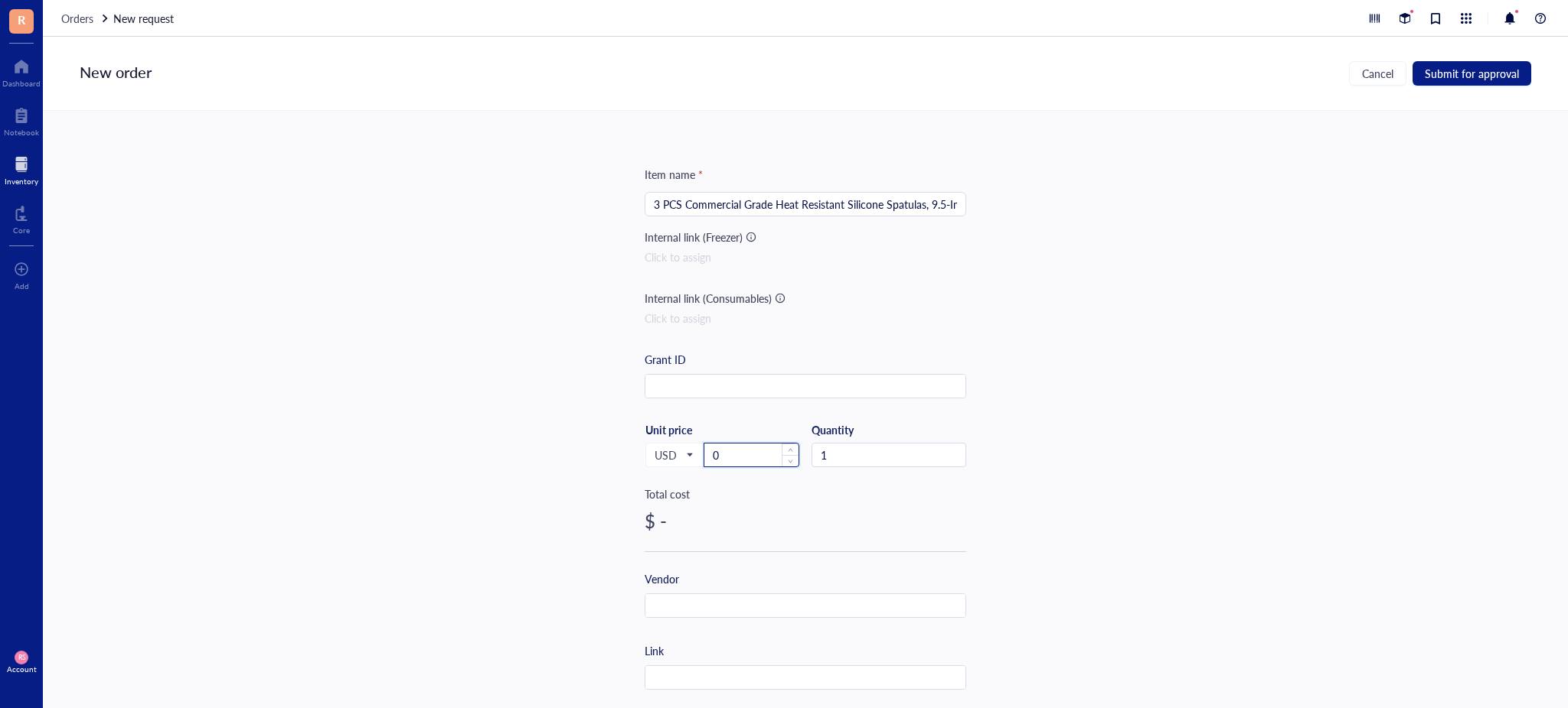
click at [749, 452] on input "0" at bounding box center [751, 454] width 94 height 23
type input "9.99"
click at [688, 612] on input "text" at bounding box center [804, 607] width 320 height 24
type input "Amazon"
click at [681, 673] on input "text" at bounding box center [804, 678] width 320 height 24
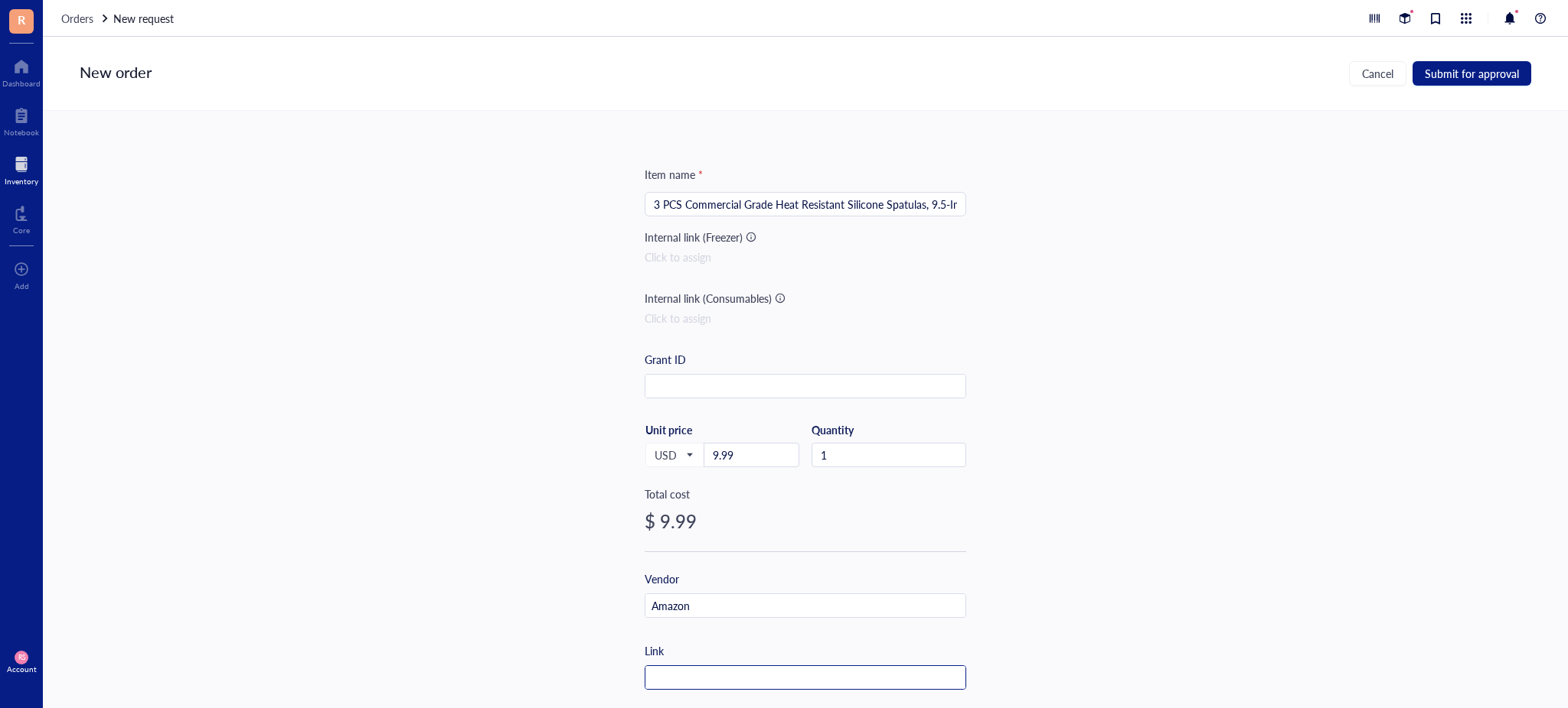
paste input "[URL][DOMAIN_NAME]"
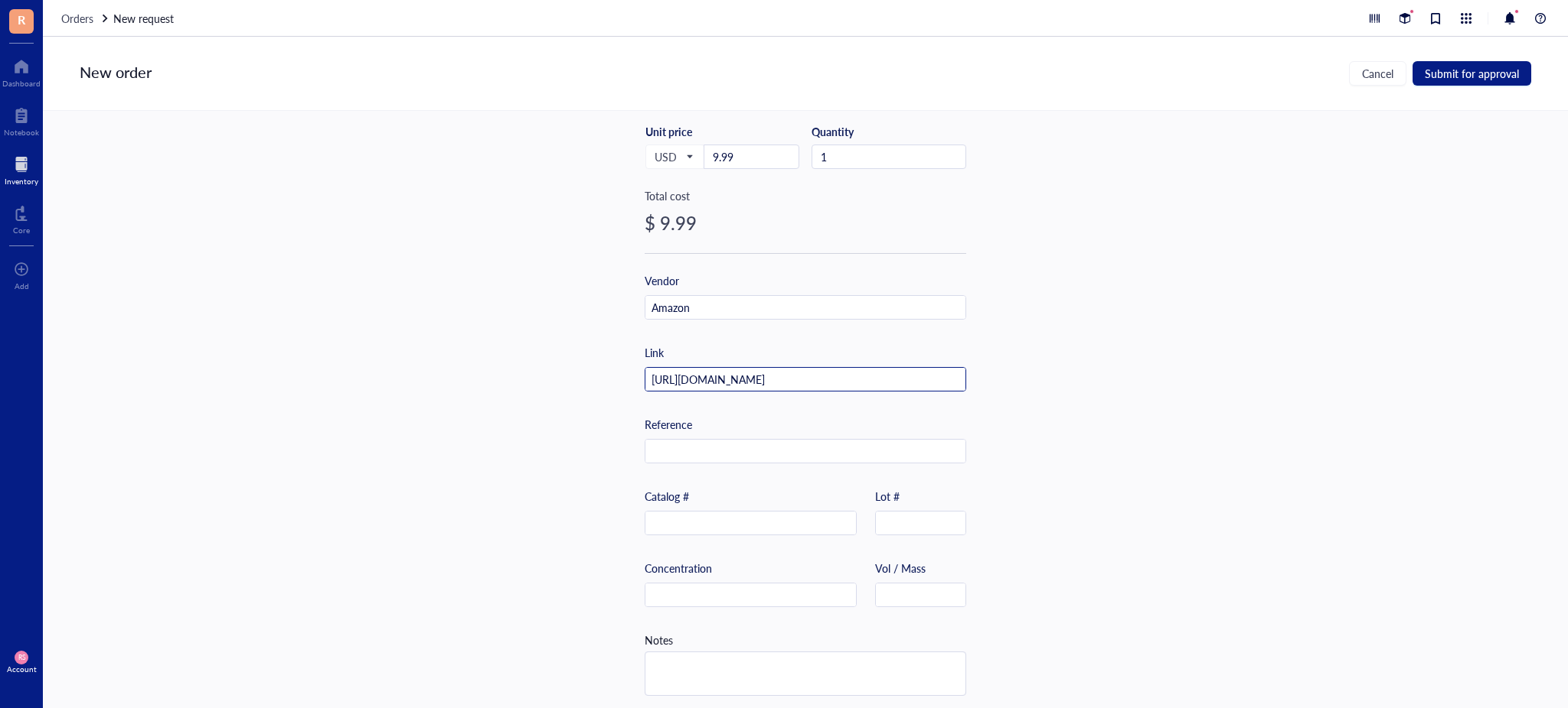
scroll to position [310, 0]
type input "[URL][DOMAIN_NAME]"
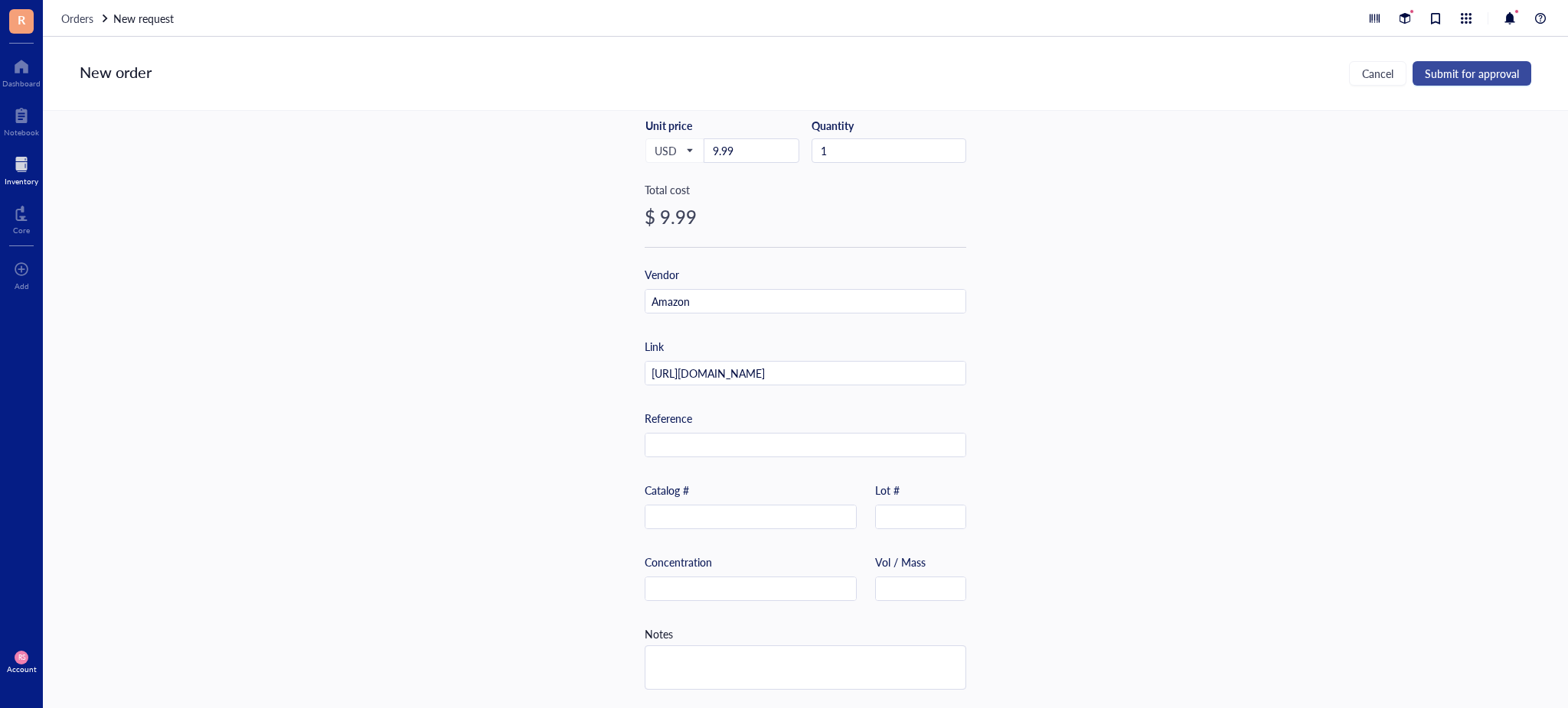
click at [1448, 81] on button "Submit for approval" at bounding box center [1471, 73] width 119 height 24
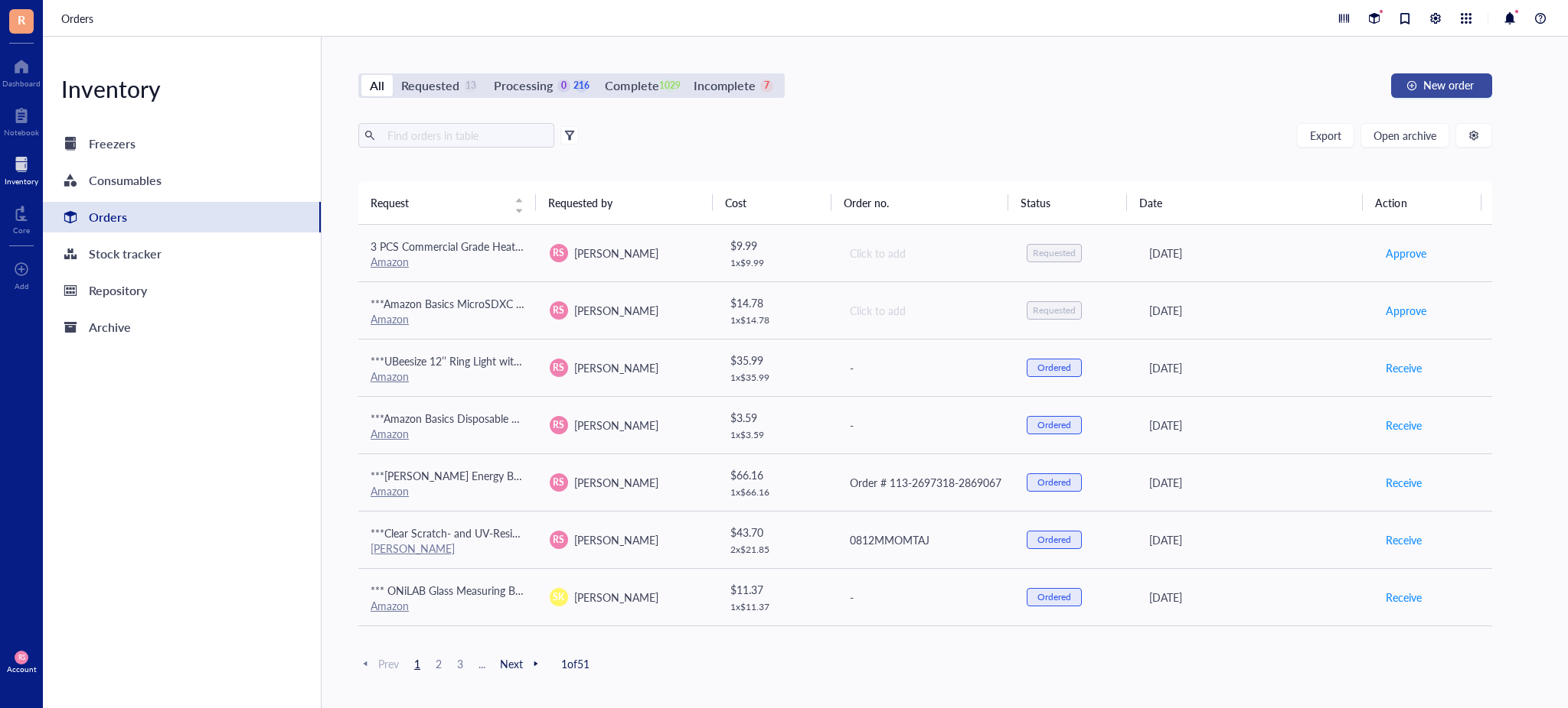
click at [1450, 79] on span "New order" at bounding box center [1448, 85] width 51 height 13
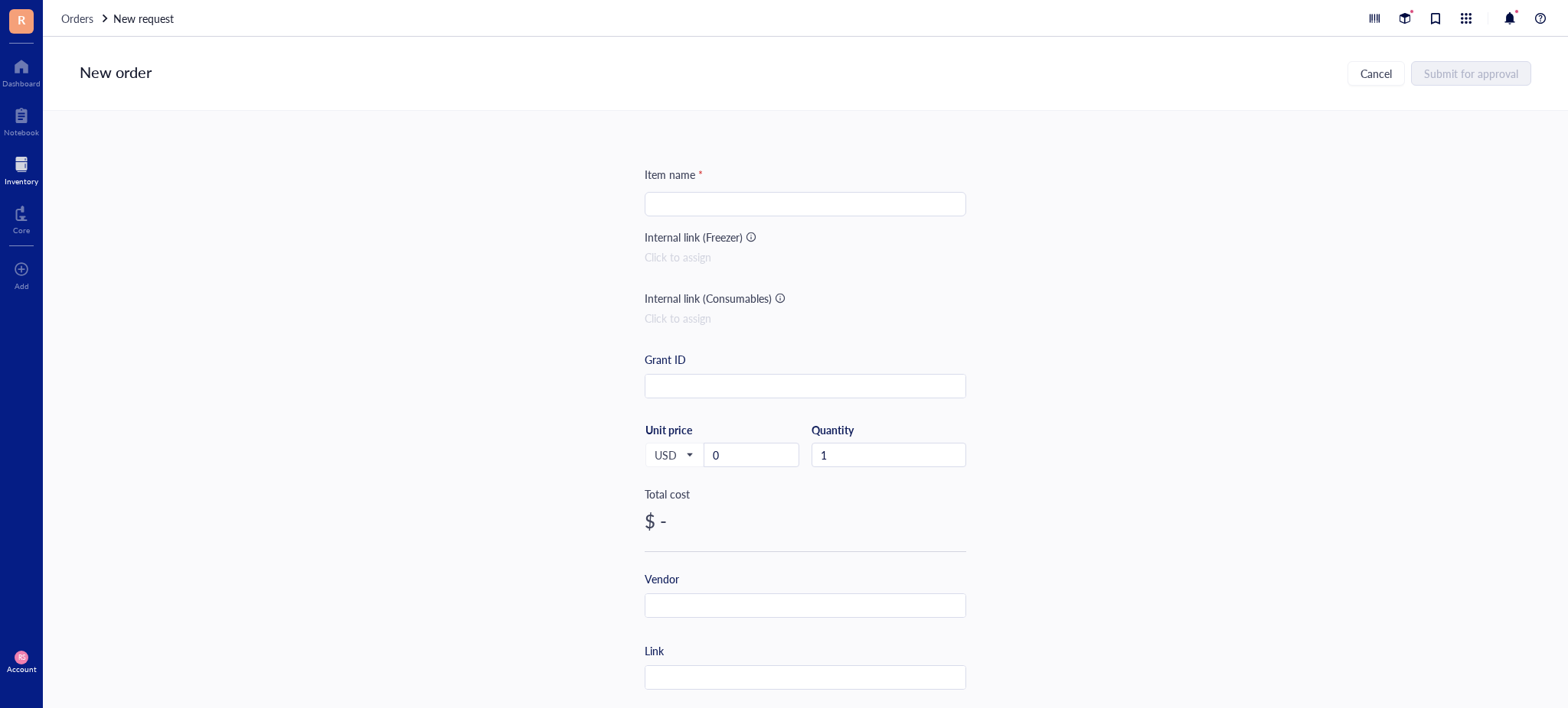
click at [742, 212] on input "search" at bounding box center [805, 204] width 303 height 23
type input "***"
click at [689, 665] on div "Link" at bounding box center [804, 666] width 322 height 47
click at [698, 675] on input "text" at bounding box center [804, 678] width 320 height 24
paste input "[URL][DOMAIN_NAME]"
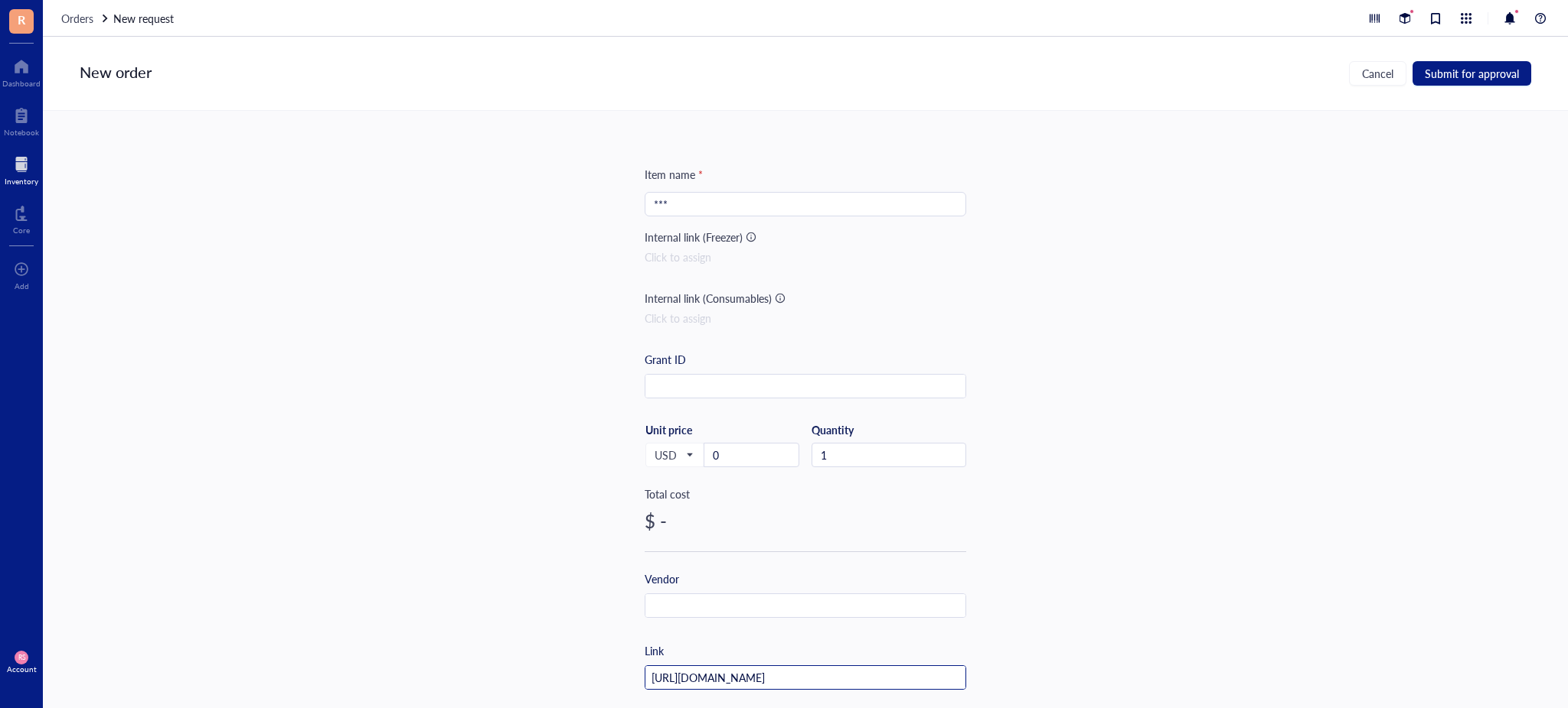
scroll to position [0, 117]
type input "[URL][DOMAIN_NAME]"
click at [698, 212] on input "***" at bounding box center [805, 204] width 303 height 23
paste input "High Temp Masking Supply .125" x .250" STP102 Silicone Rubber Plugs - 50 Pack -…"
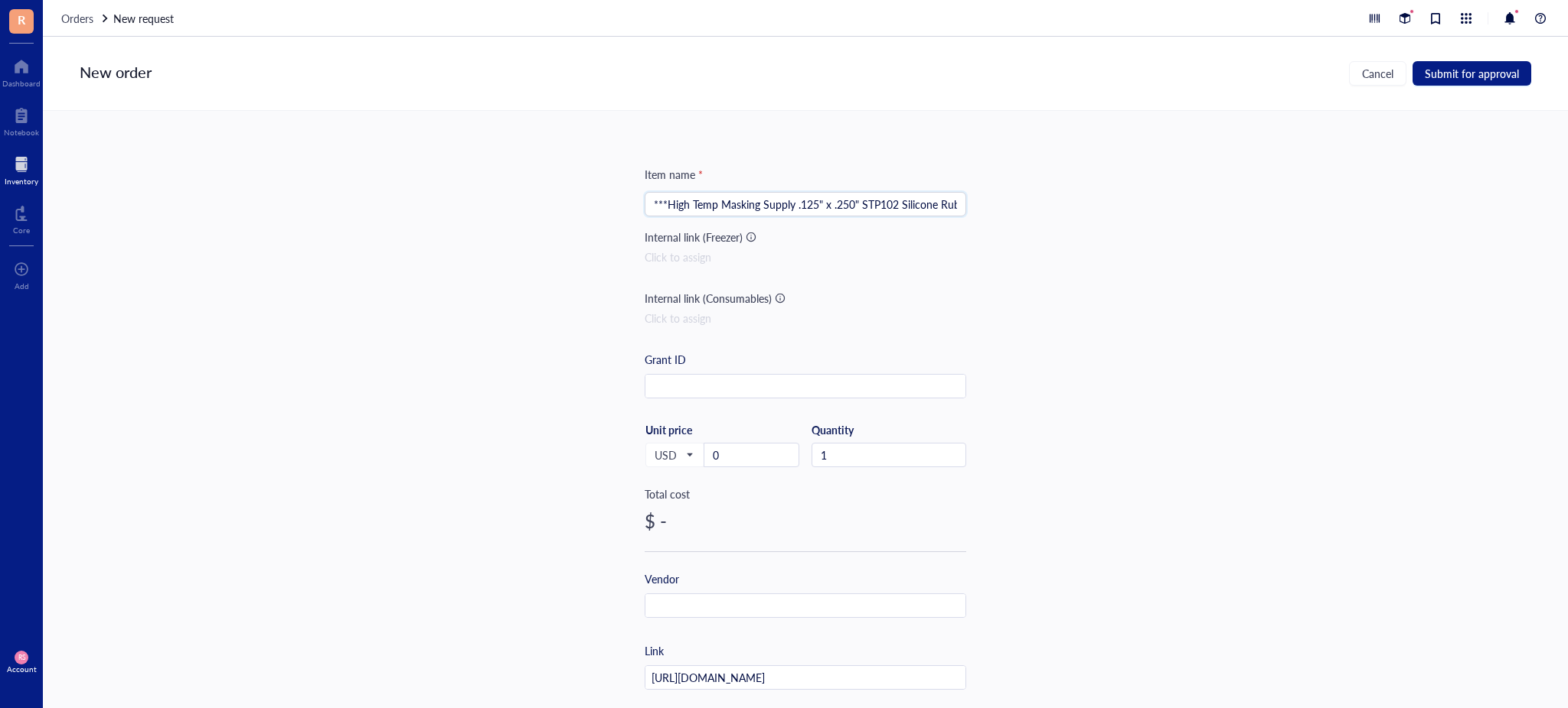
scroll to position [0, 615]
type input "***High Temp Masking Supply .125" x .250" STP102 Silicone Rubber Plugs - 50 Pac…"
click at [750, 450] on input "0" at bounding box center [751, 454] width 94 height 23
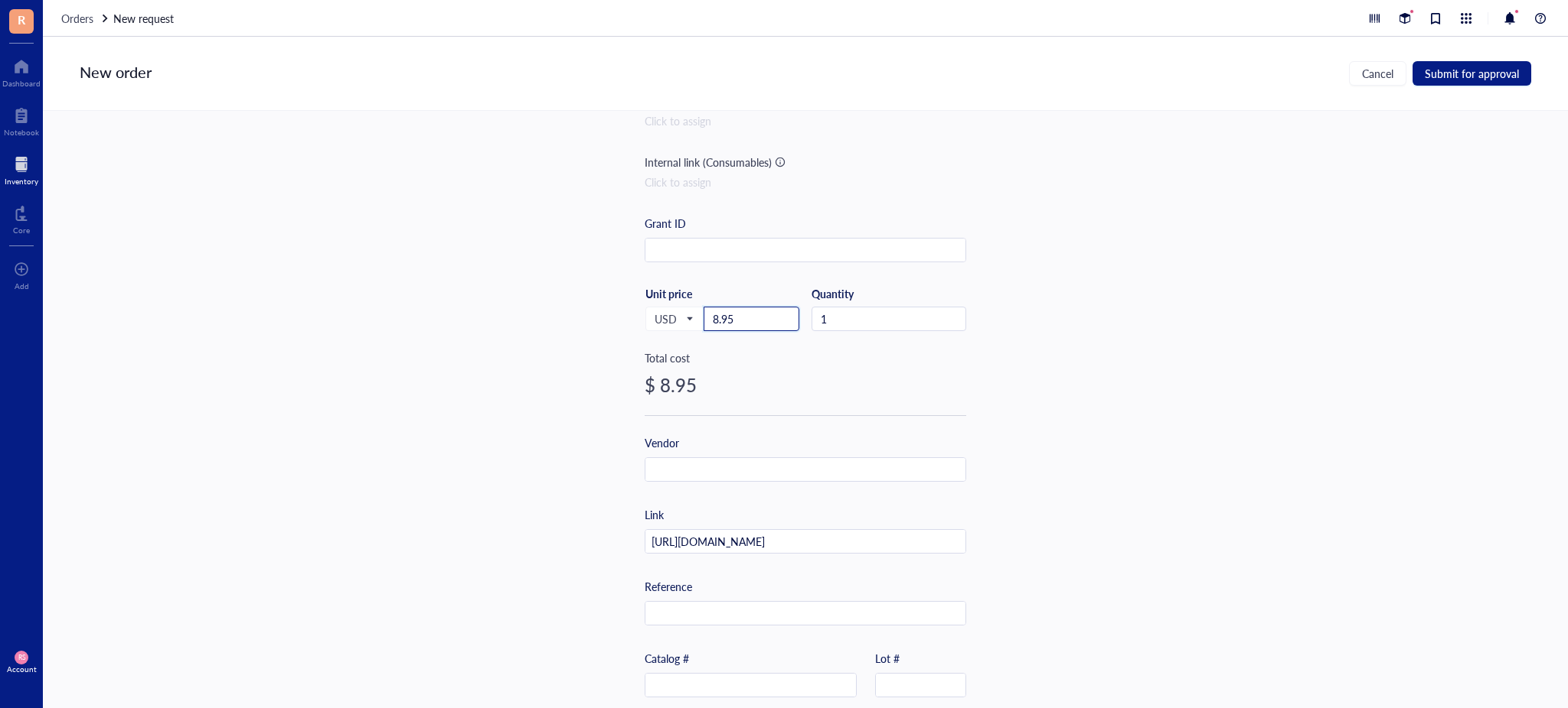
type input "8.95"
click at [903, 472] on input "text" at bounding box center [804, 470] width 320 height 24
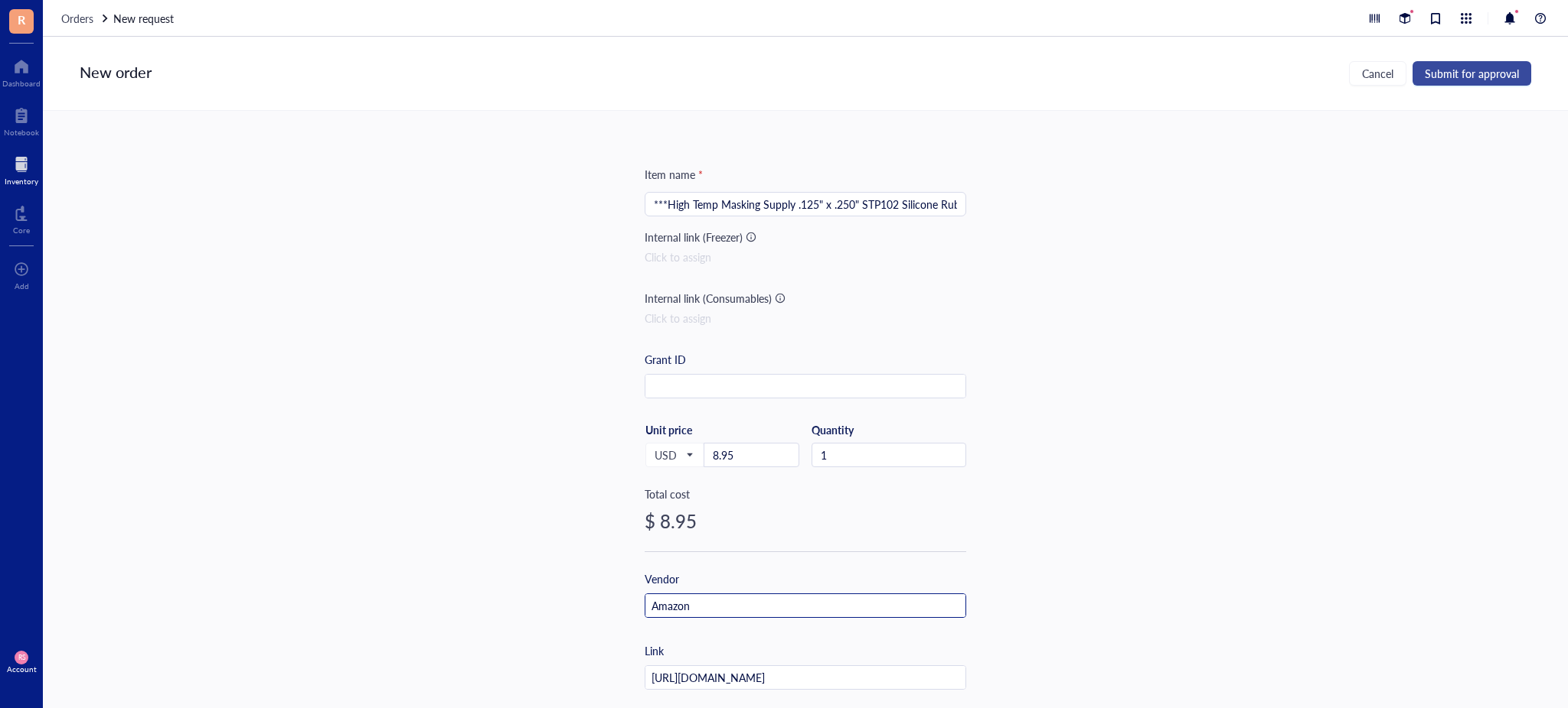
type input "Amazon"
click at [1455, 71] on span "Submit for approval" at bounding box center [1472, 73] width 94 height 13
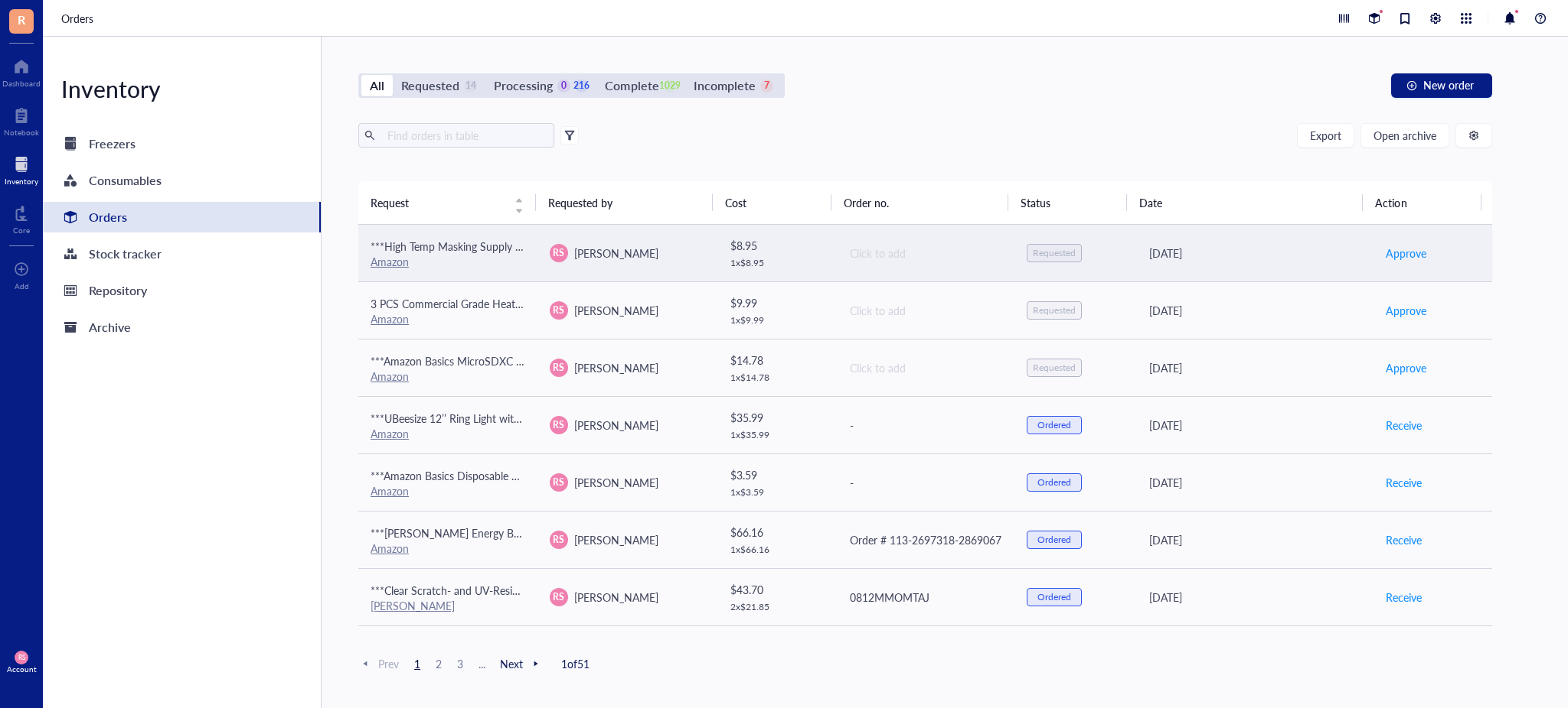
click at [817, 261] on td "$ 8.95 1 x $ 8.95" at bounding box center [776, 253] width 120 height 57
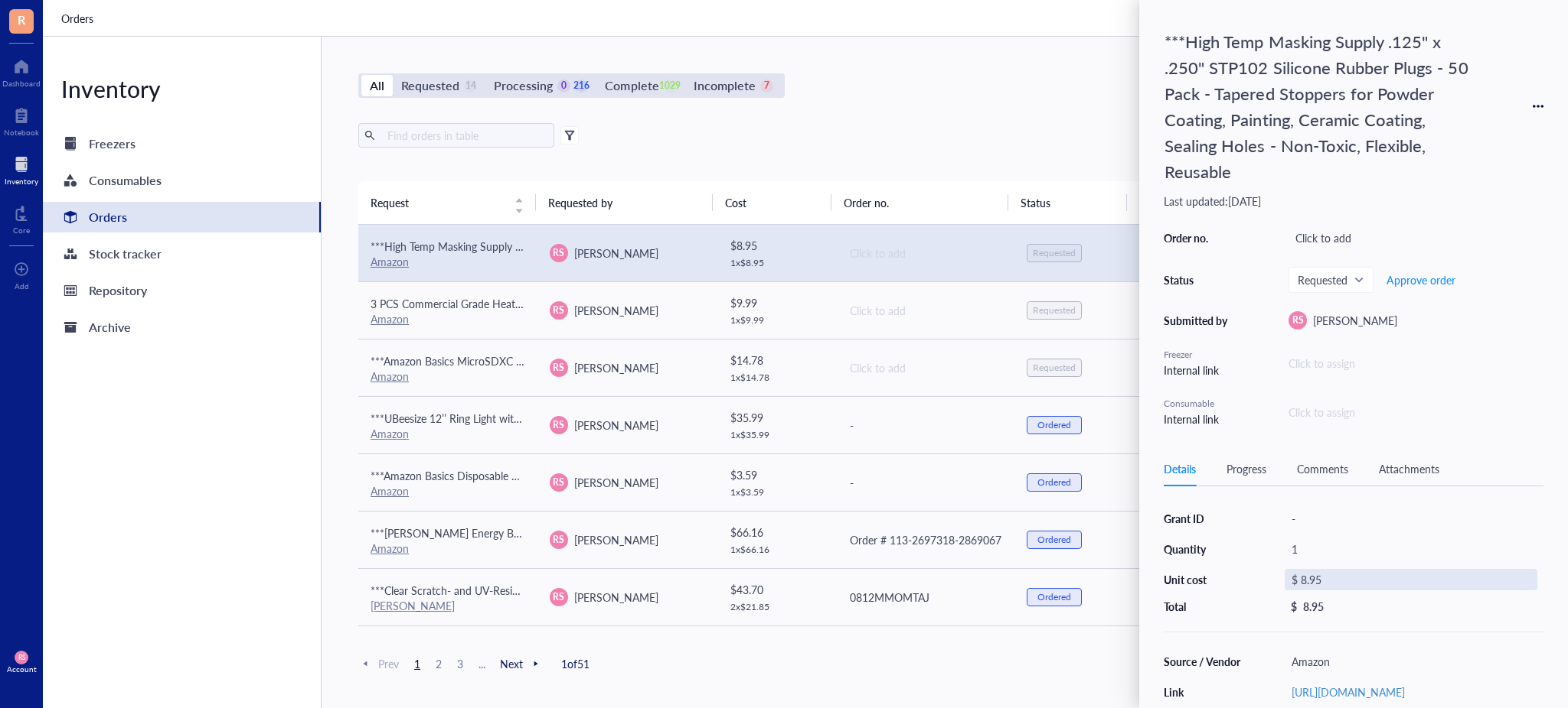
click at [1316, 579] on div "$ 8.95" at bounding box center [1410, 580] width 253 height 22
click at [1348, 579] on input "8.95" at bounding box center [1428, 582] width 216 height 24
type input "8"
type input "15.45"
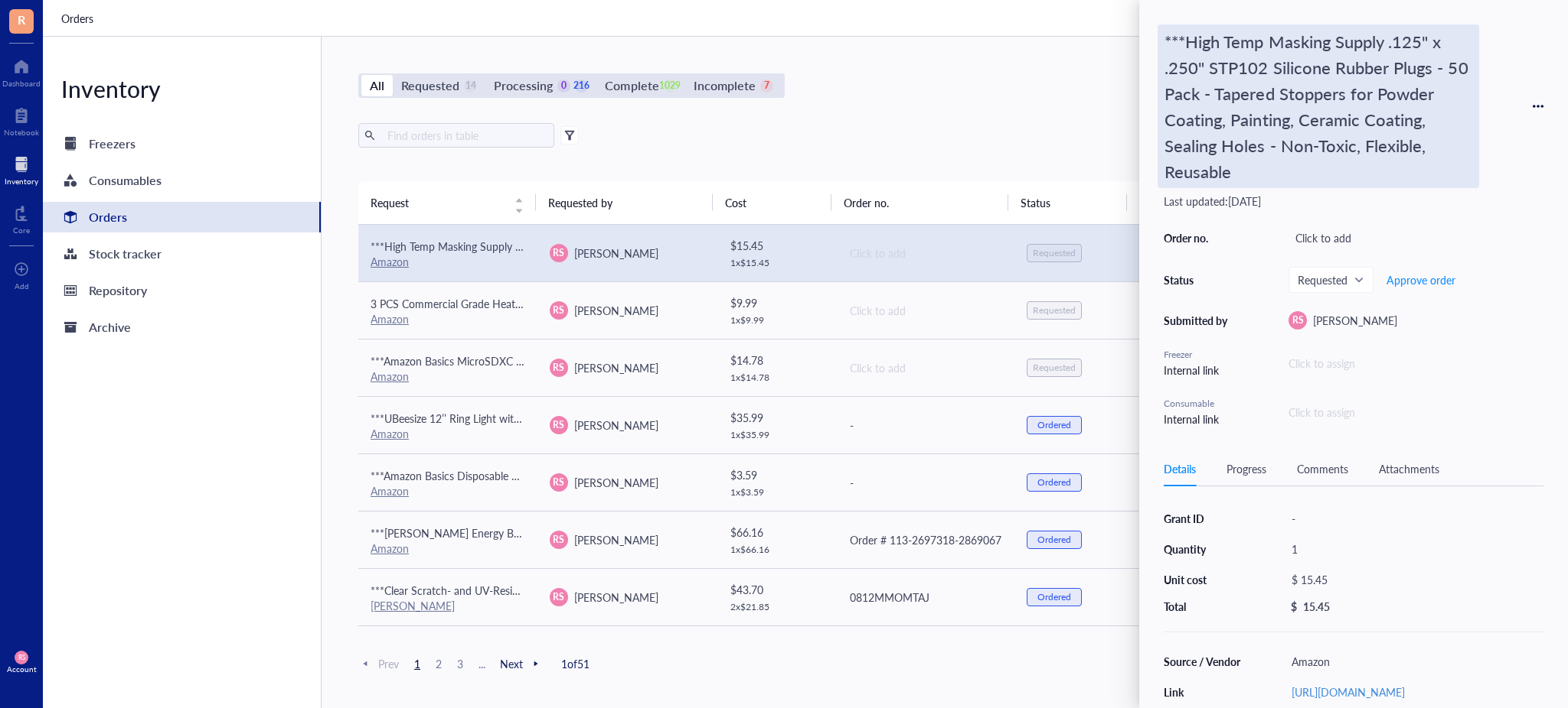
click at [1332, 146] on div "***High Temp Masking Supply .125" x .250" STP102 Silicone Rubber Plugs - 50 Pac…" at bounding box center [1318, 106] width 322 height 164
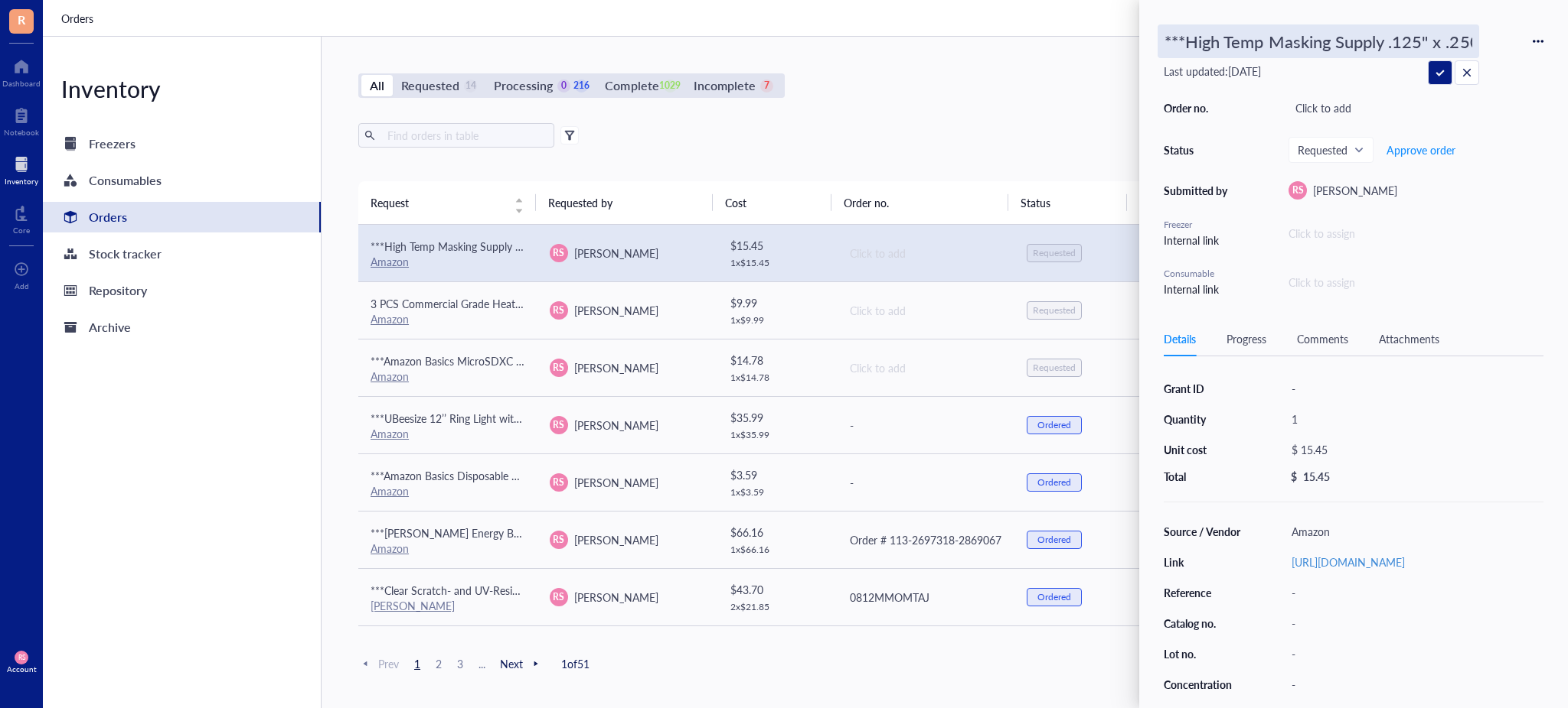
scroll to position [0, 1144]
click at [1542, 35] on div "***High Temp Masking Supply .125" x .250" STP102 Silicone Rubber Plugs - 50 Pac…" at bounding box center [1352, 41] width 380 height 33
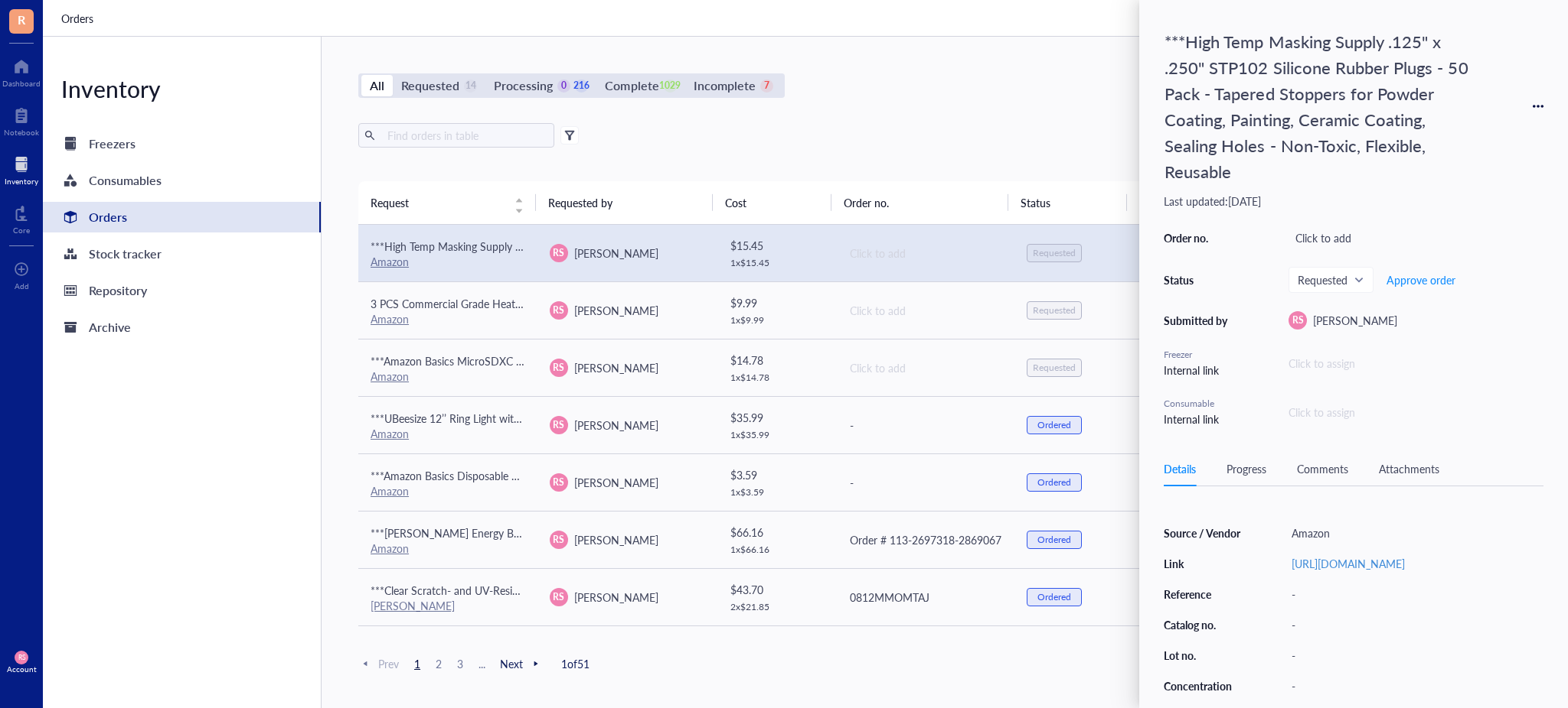
scroll to position [198, 0]
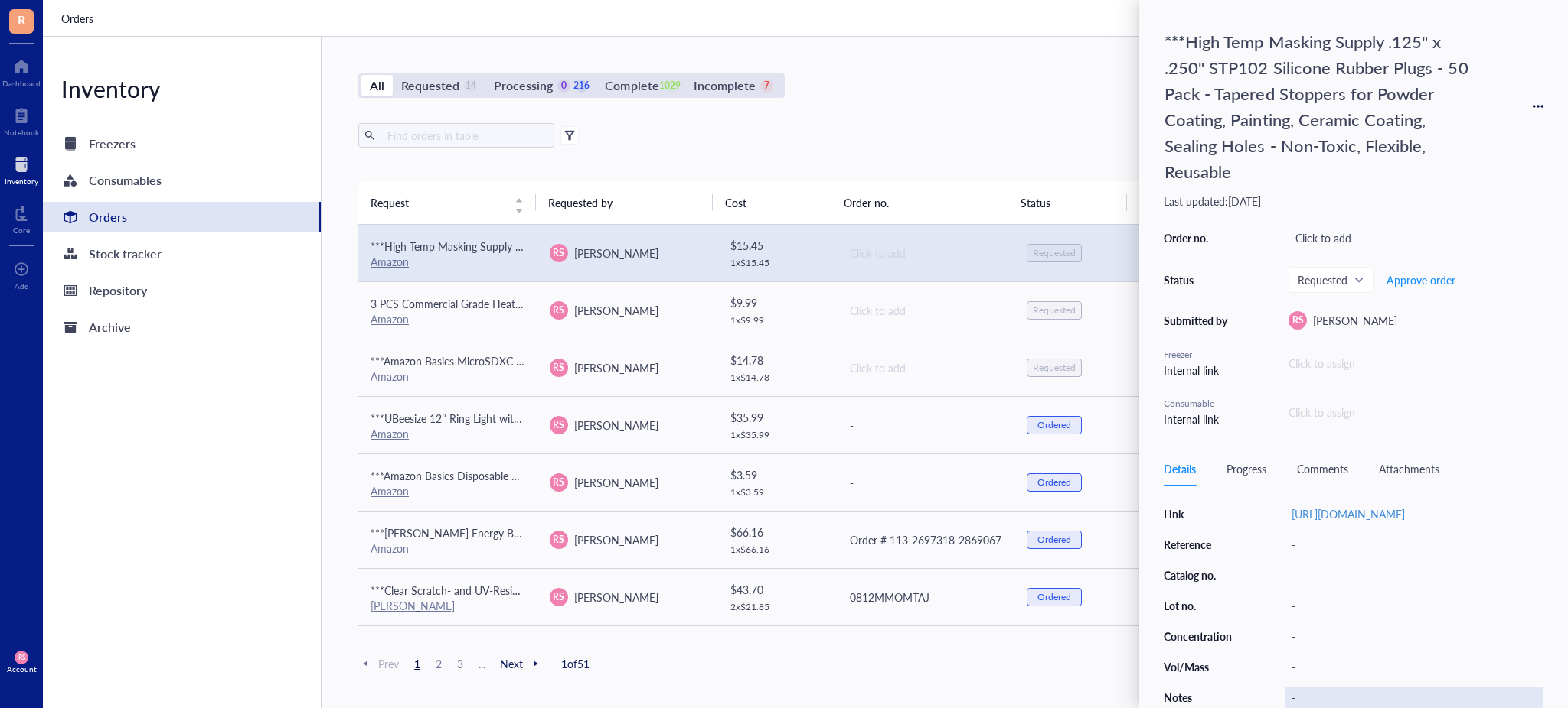
click at [1307, 694] on div "-" at bounding box center [1414, 698] width 259 height 22
click at [1321, 694] on input "Taxes od this order included here:" at bounding box center [1399, 698] width 226 height 20
click at [1504, 689] on input "Taxes of this order included here:" at bounding box center [1399, 698] width 226 height 20
click at [1429, 695] on input "Taxes of this order included here: 8.95 plugs + 6.5 taxes" at bounding box center [1414, 698] width 257 height 20
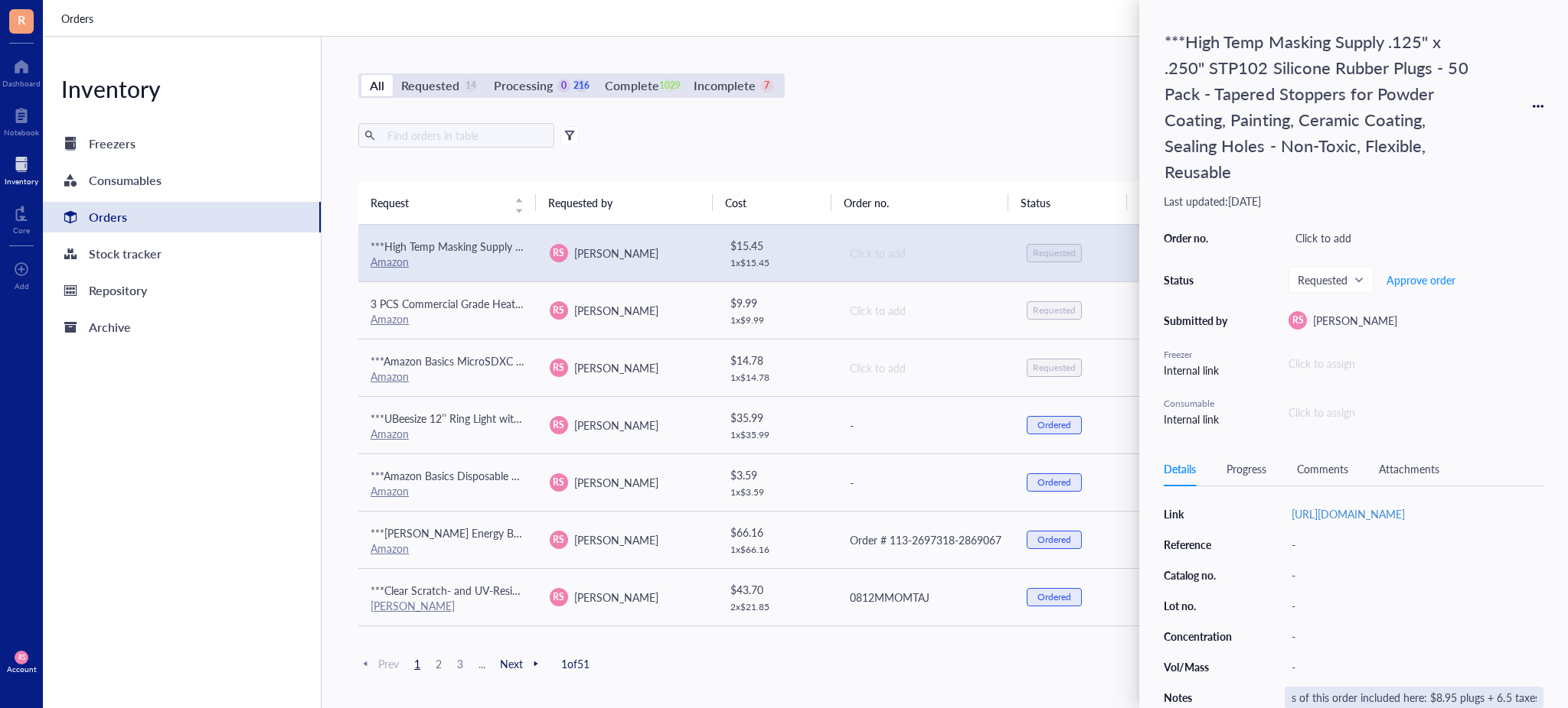
click at [1496, 692] on input "Taxes of this order included here: $8.95 plugs + 6.5 taxes" at bounding box center [1414, 698] width 257 height 20
type input "Taxes of this order included here: $8.95 plugs + $6.5 taxes"
click at [1406, 632] on div "-" at bounding box center [1414, 636] width 259 height 22
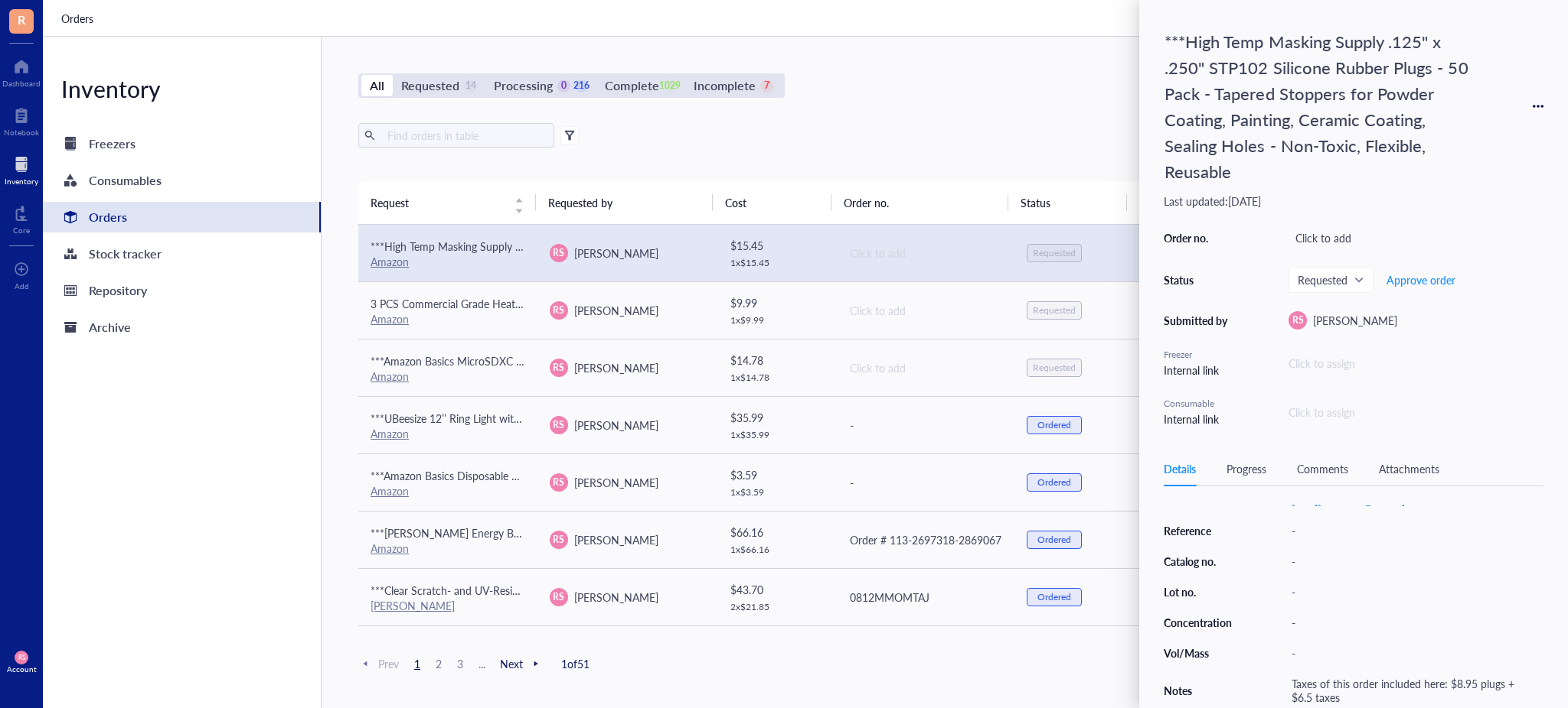
click at [946, 106] on div "All Requested 14 Processing 0 216 Complete 1029 Incomplete 7 New order Export O…" at bounding box center [925, 373] width 1207 height 672
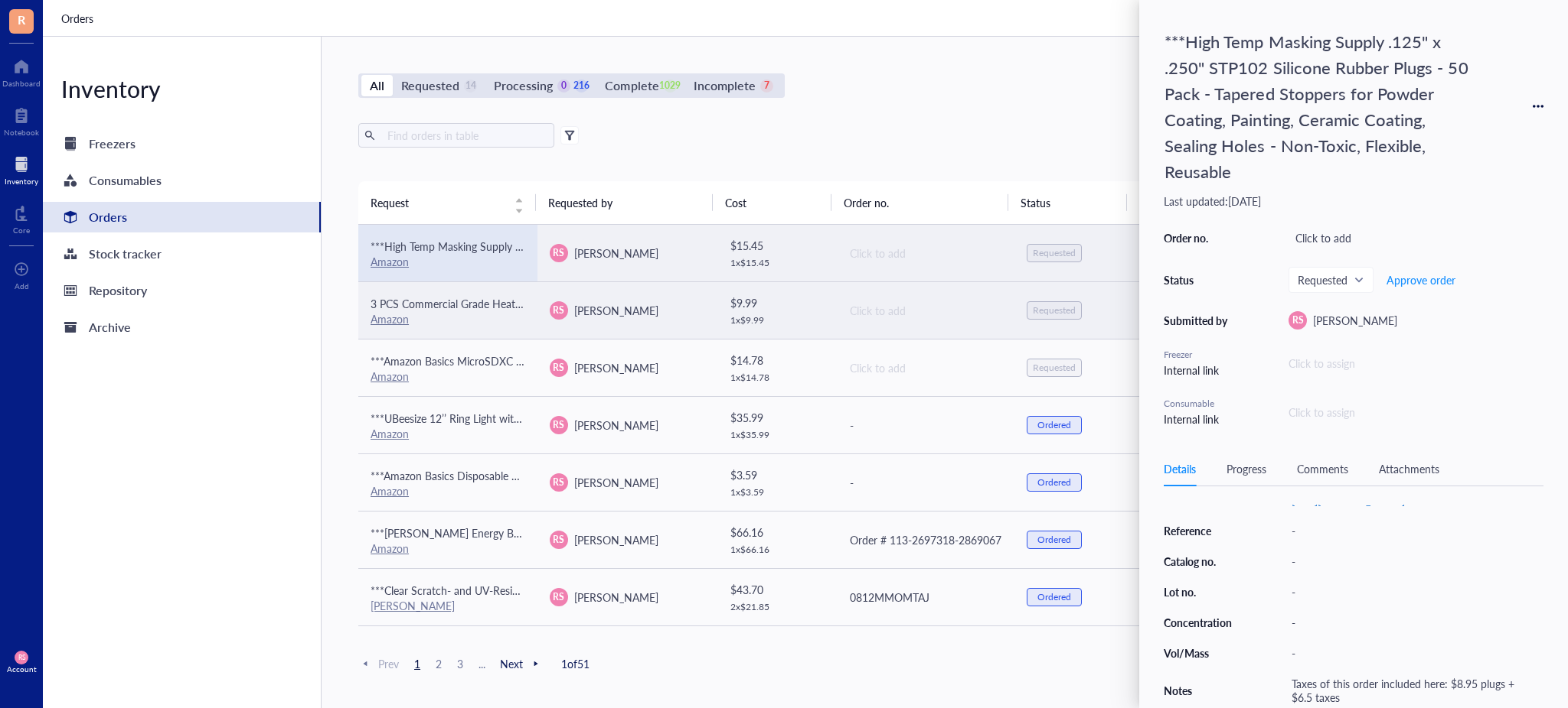
click at [867, 250] on div "Click to add" at bounding box center [926, 253] width 153 height 17
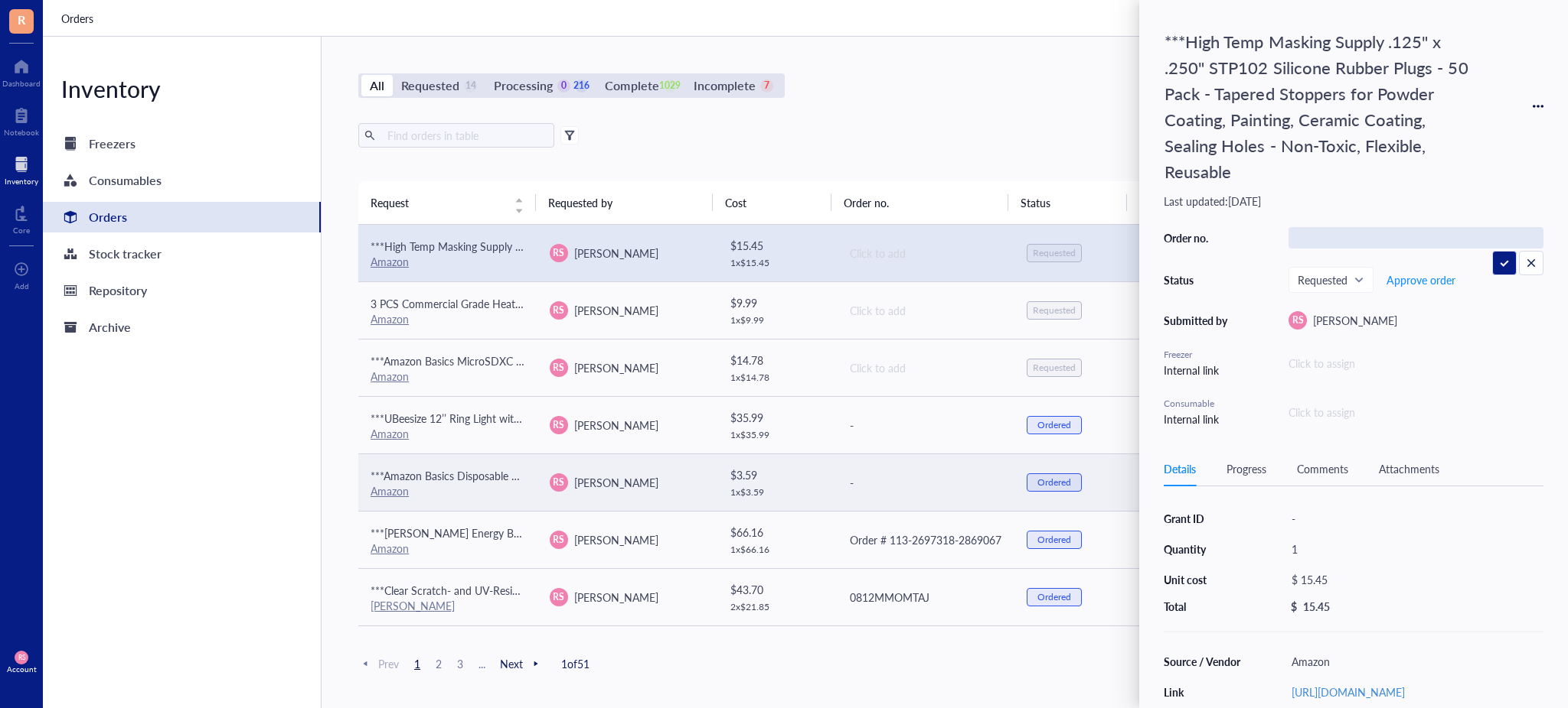
click at [877, 476] on div "-" at bounding box center [926, 483] width 153 height 17
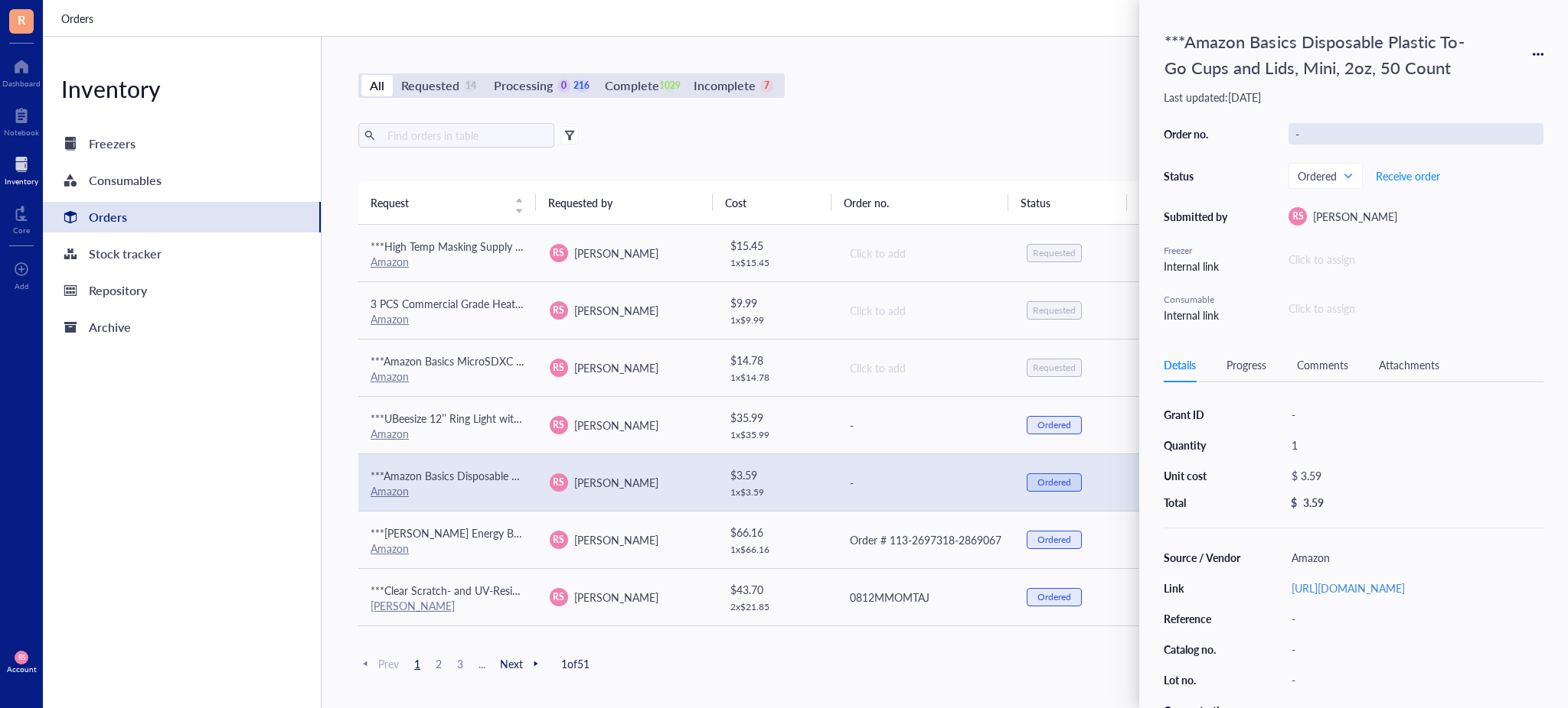
click at [1328, 134] on div "-" at bounding box center [1415, 134] width 255 height 22
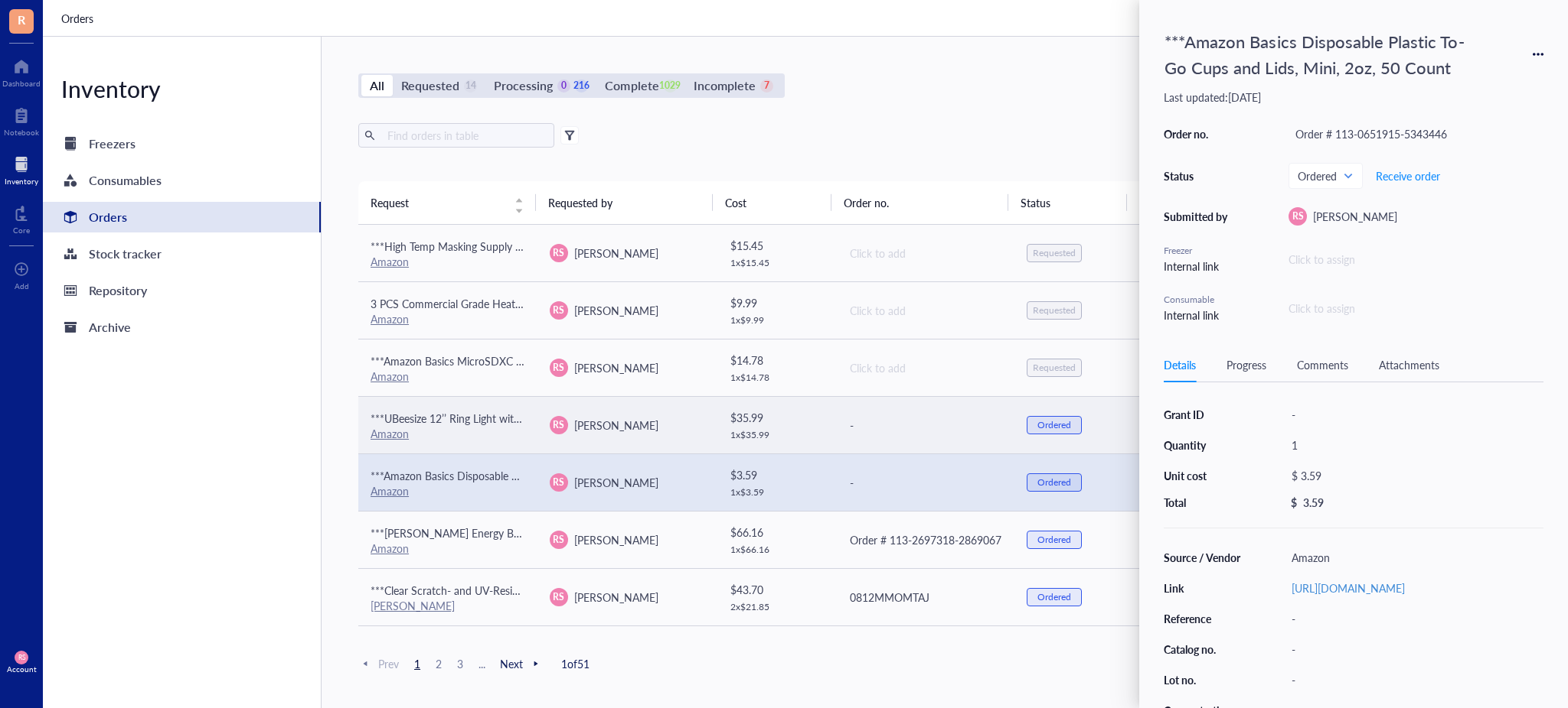
click at [890, 425] on div "-" at bounding box center [926, 426] width 153 height 17
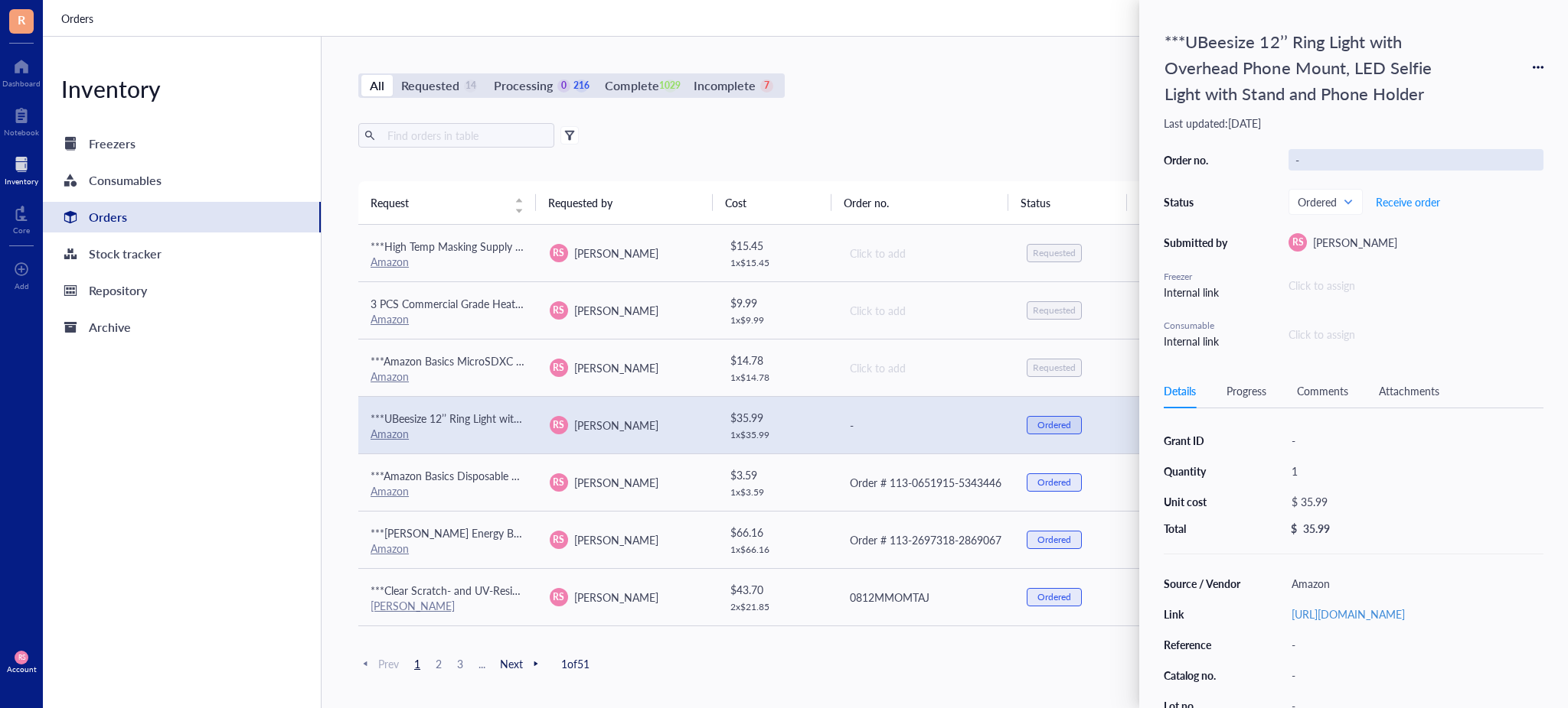
click at [1324, 152] on div "-" at bounding box center [1415, 160] width 255 height 22
type input "Order # 113-0651915-5343446"
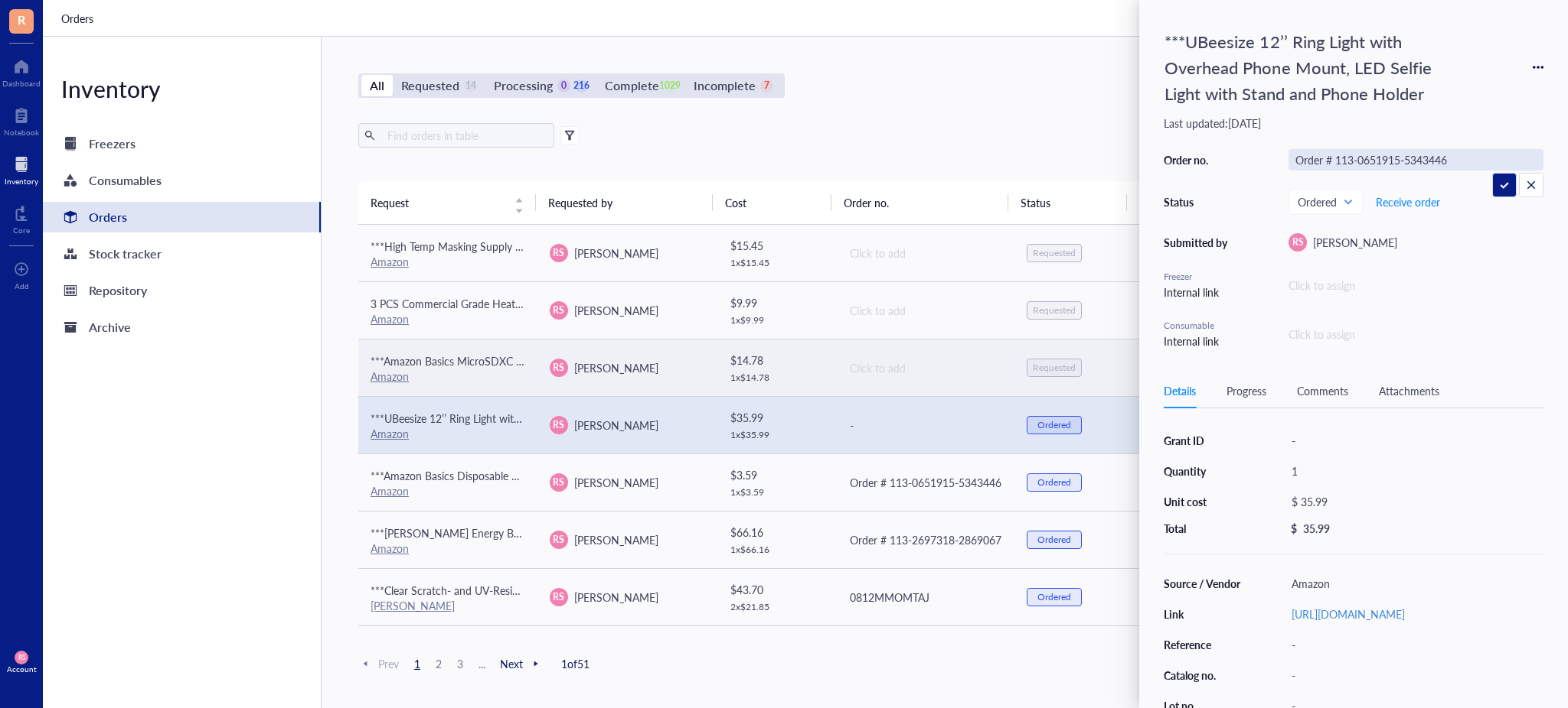
click at [902, 346] on td "Click to add" at bounding box center [926, 367] width 179 height 57
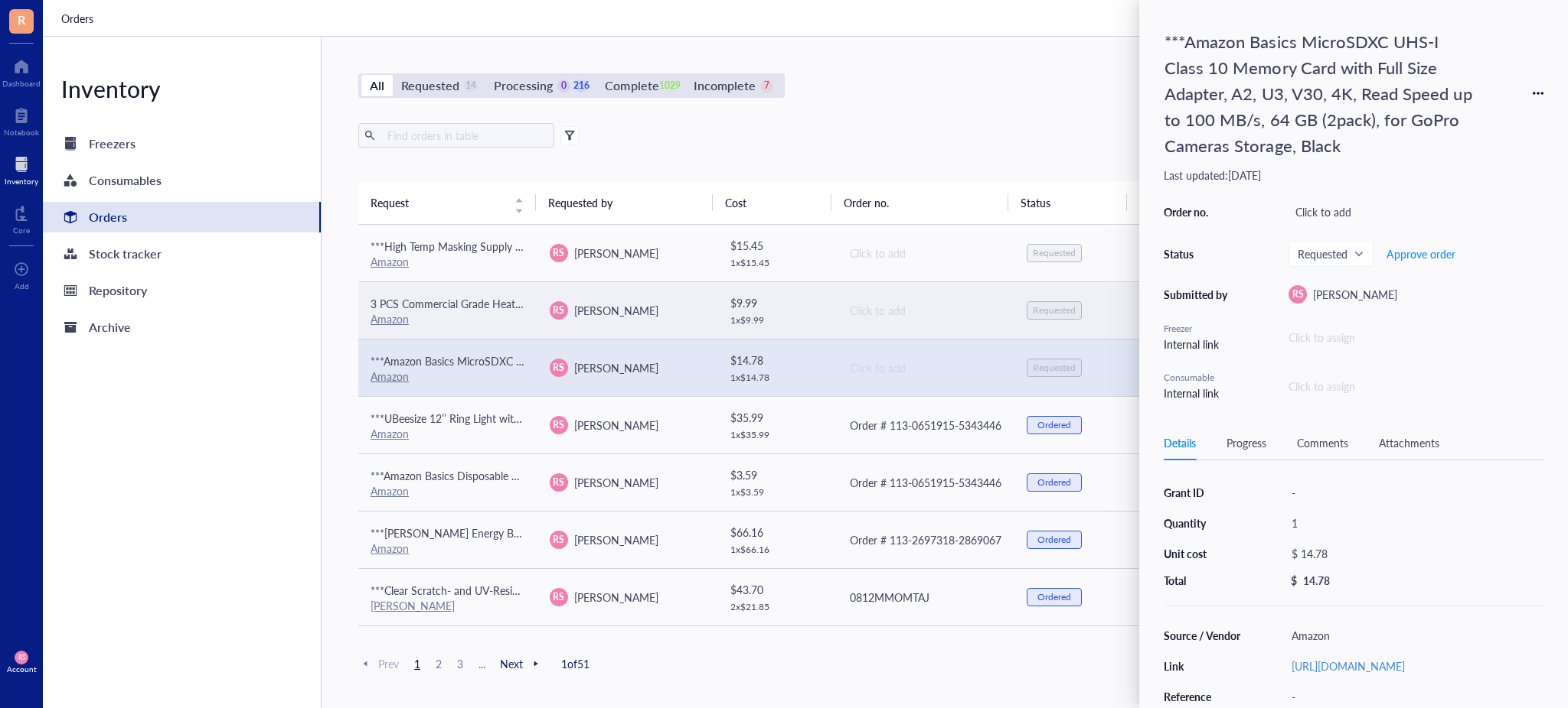
click at [909, 304] on div "Click to add" at bounding box center [926, 311] width 153 height 17
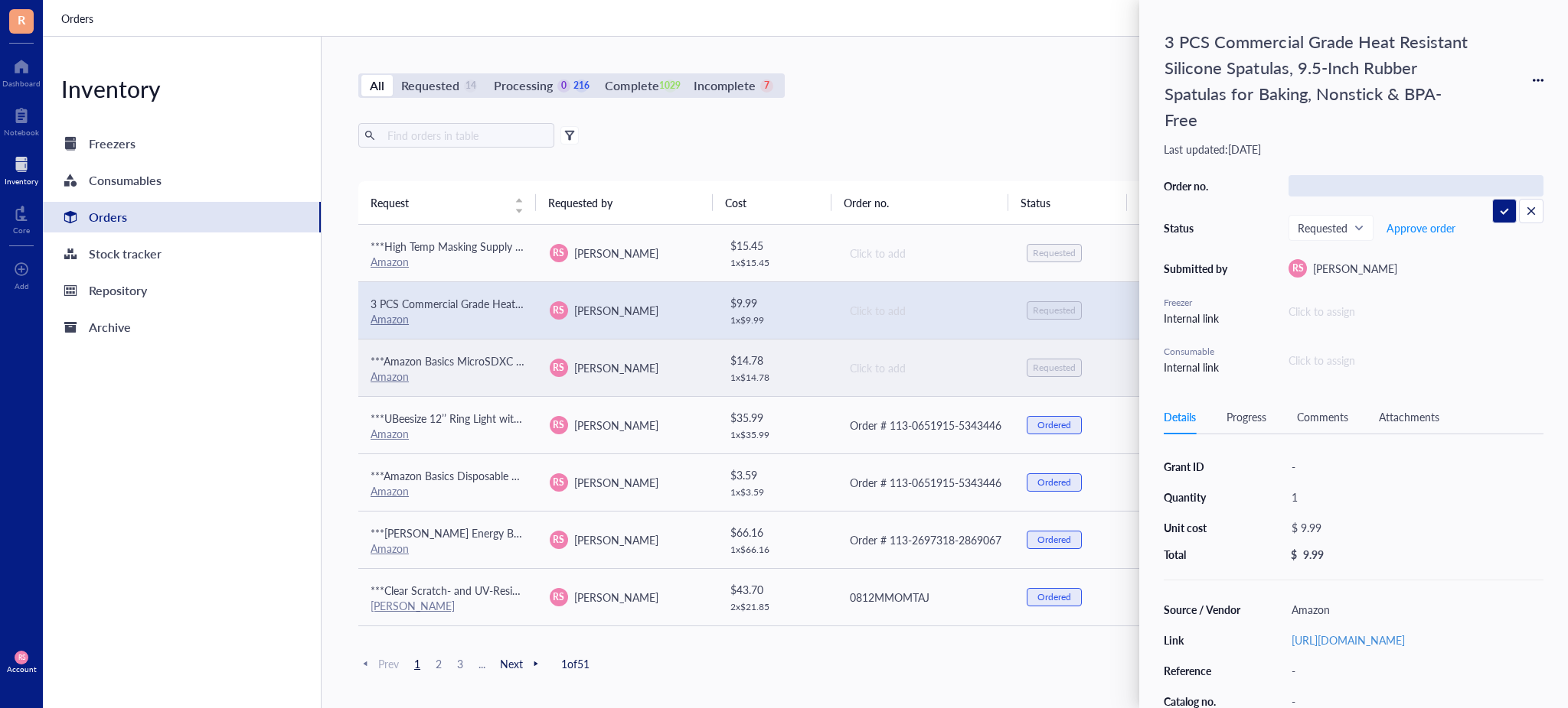
click at [906, 355] on td "Click to add" at bounding box center [926, 367] width 179 height 57
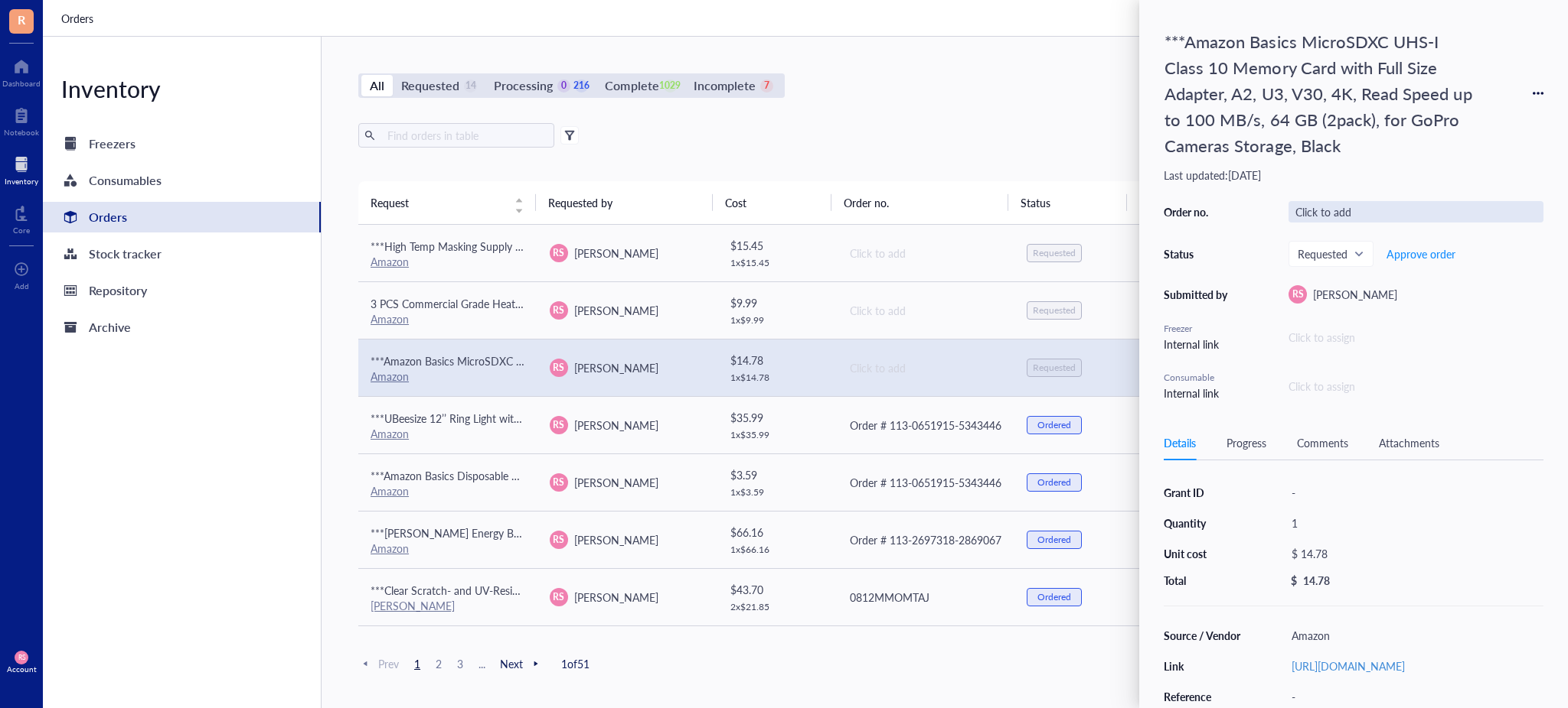
click at [1342, 205] on div "Click to add" at bounding box center [1415, 212] width 255 height 22
type input "Order # 113-0651915-5343446"
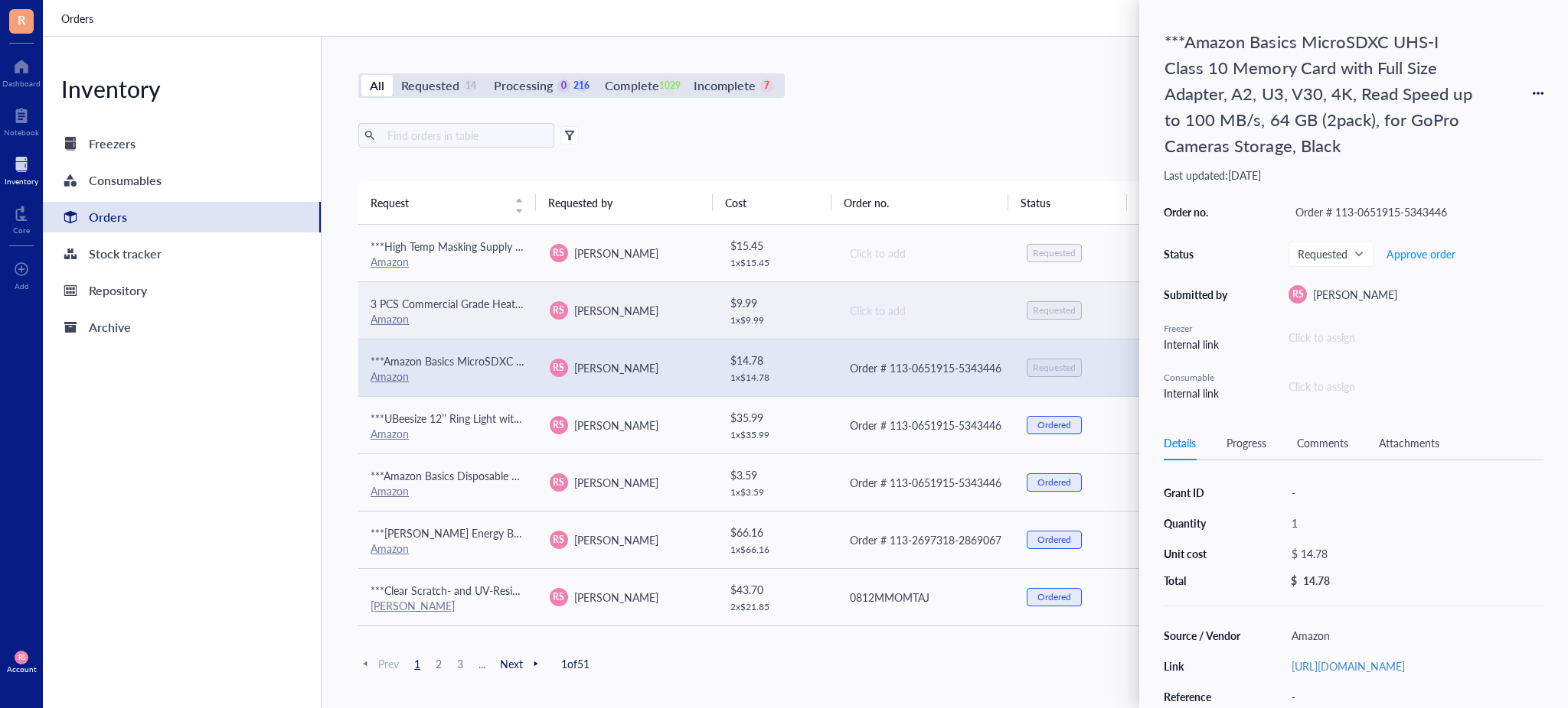
click at [880, 310] on div "Click to add" at bounding box center [926, 311] width 153 height 17
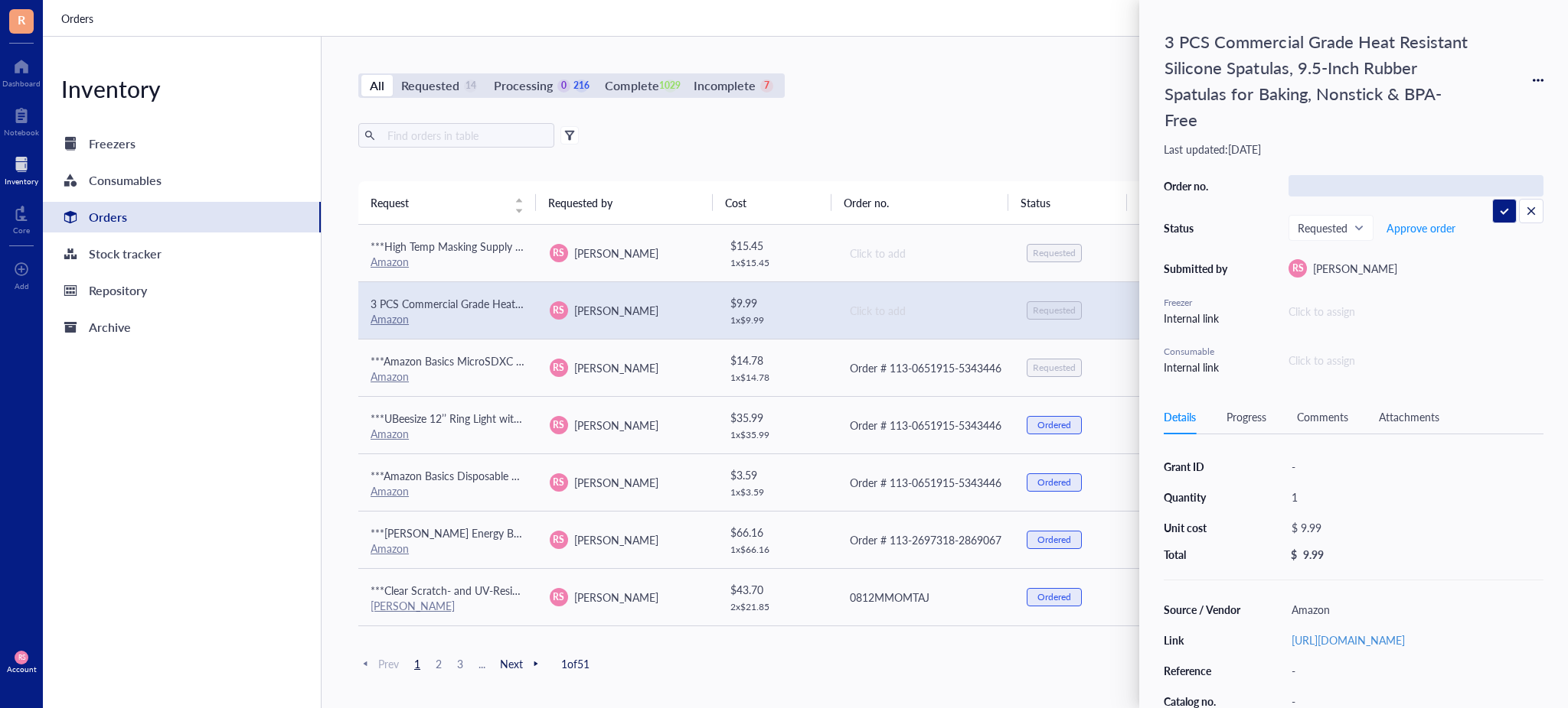
type input "Order # 113-0651915-5343446"
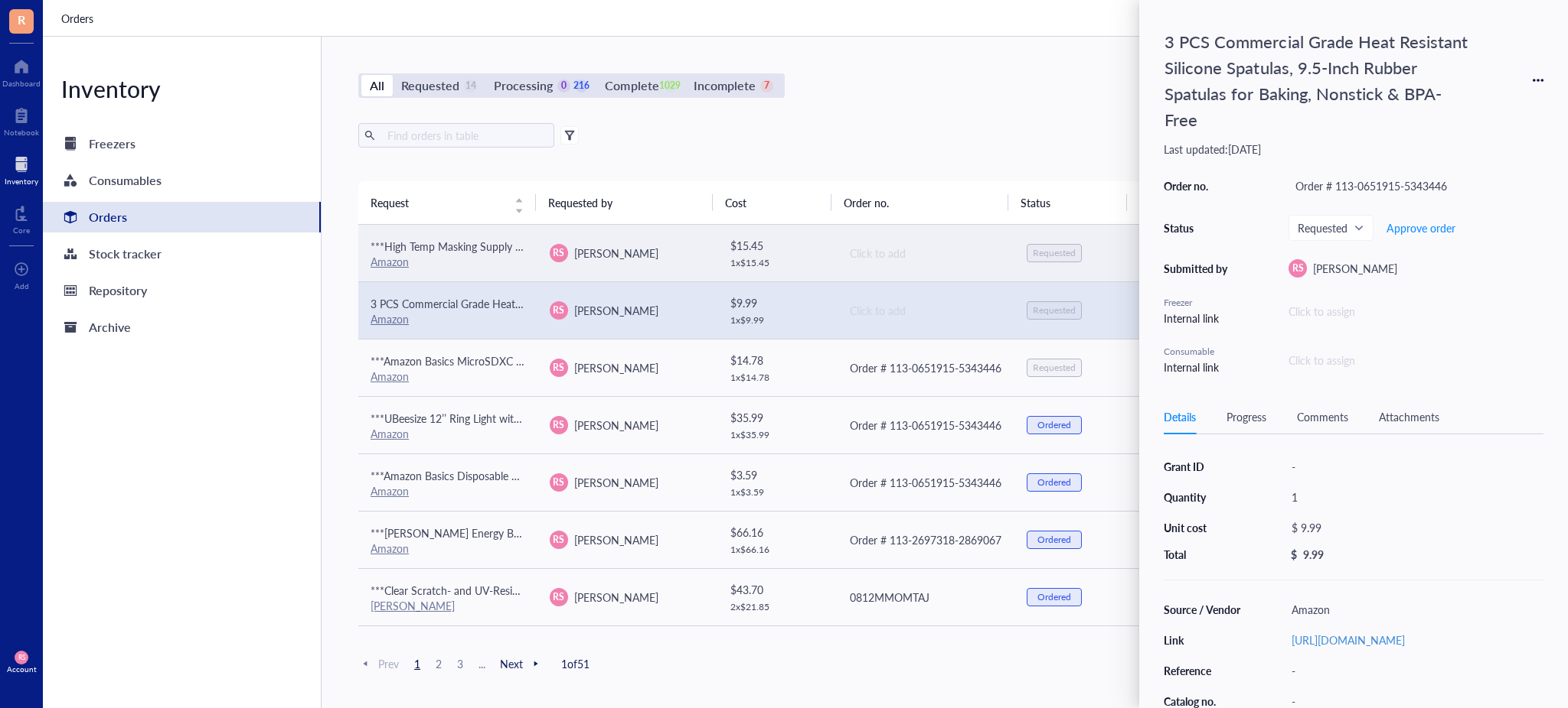
click at [945, 255] on div "Click to add" at bounding box center [926, 253] width 153 height 17
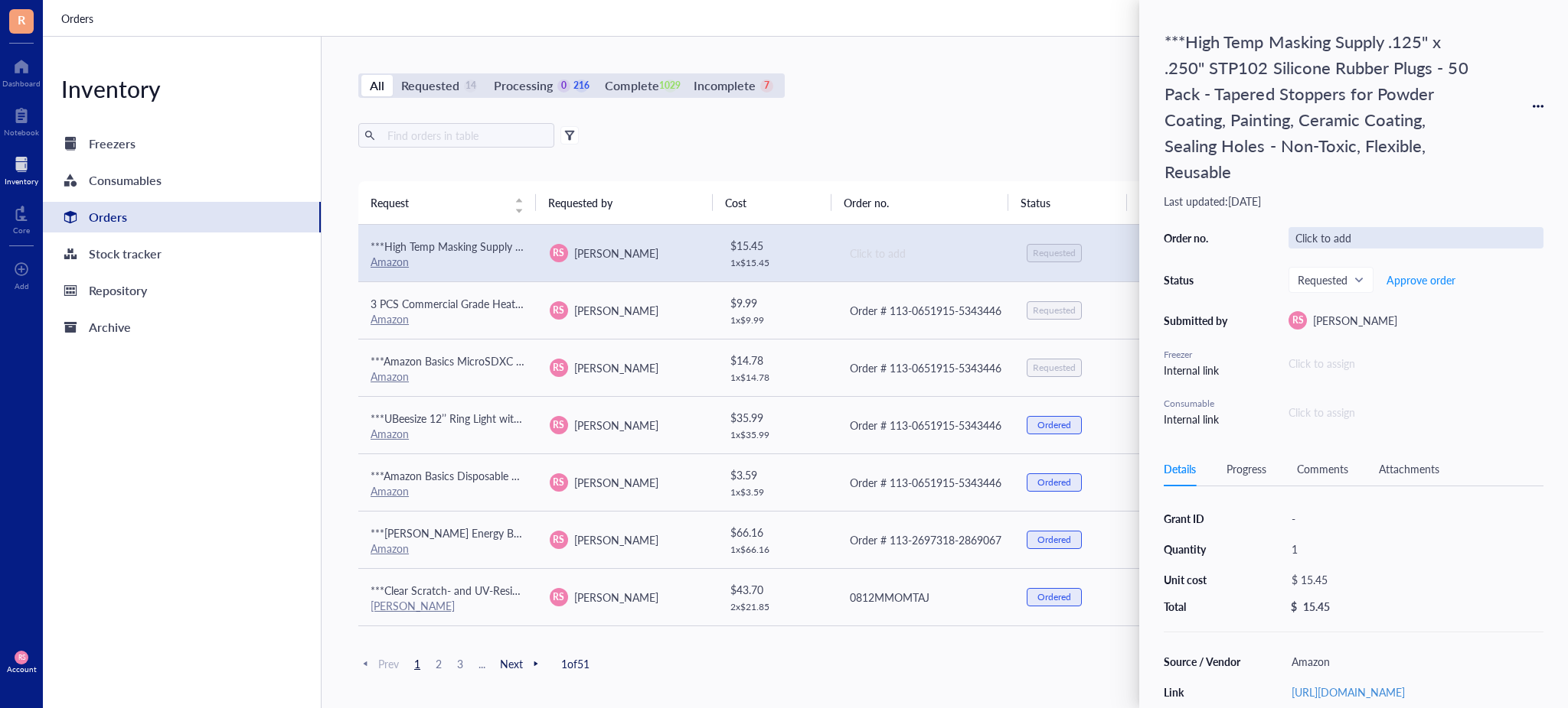
click at [1341, 230] on div "Click to add" at bounding box center [1415, 238] width 255 height 22
type input "Order # 113-0651915-5343446"
click at [901, 136] on div "Export Open archive" at bounding box center [924, 135] width 1133 height 24
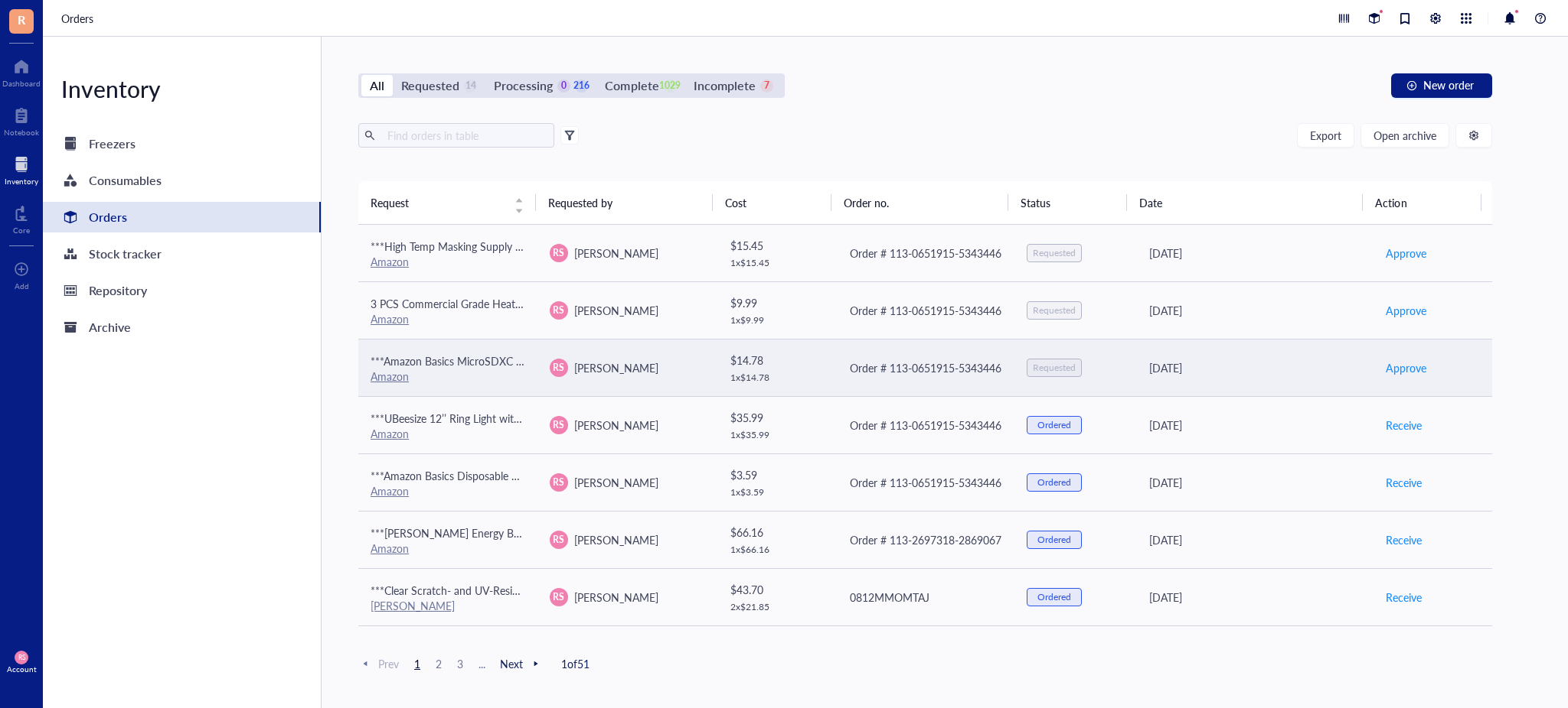
click at [1030, 353] on td "Requested" at bounding box center [1074, 367] width 120 height 57
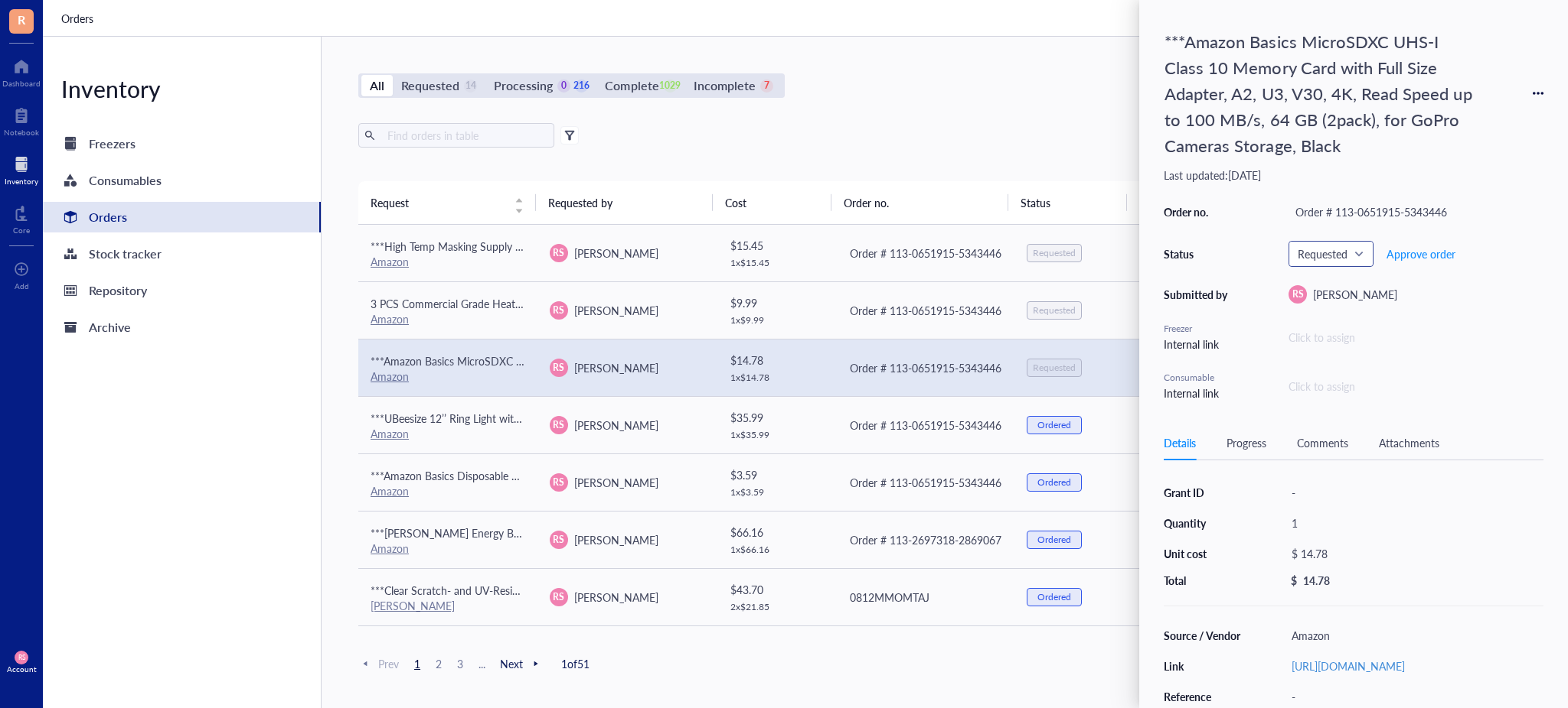
click at [1341, 248] on span "Requested" at bounding box center [1329, 254] width 63 height 14
click at [1346, 379] on div "Ordered" at bounding box center [1335, 379] width 39 height 17
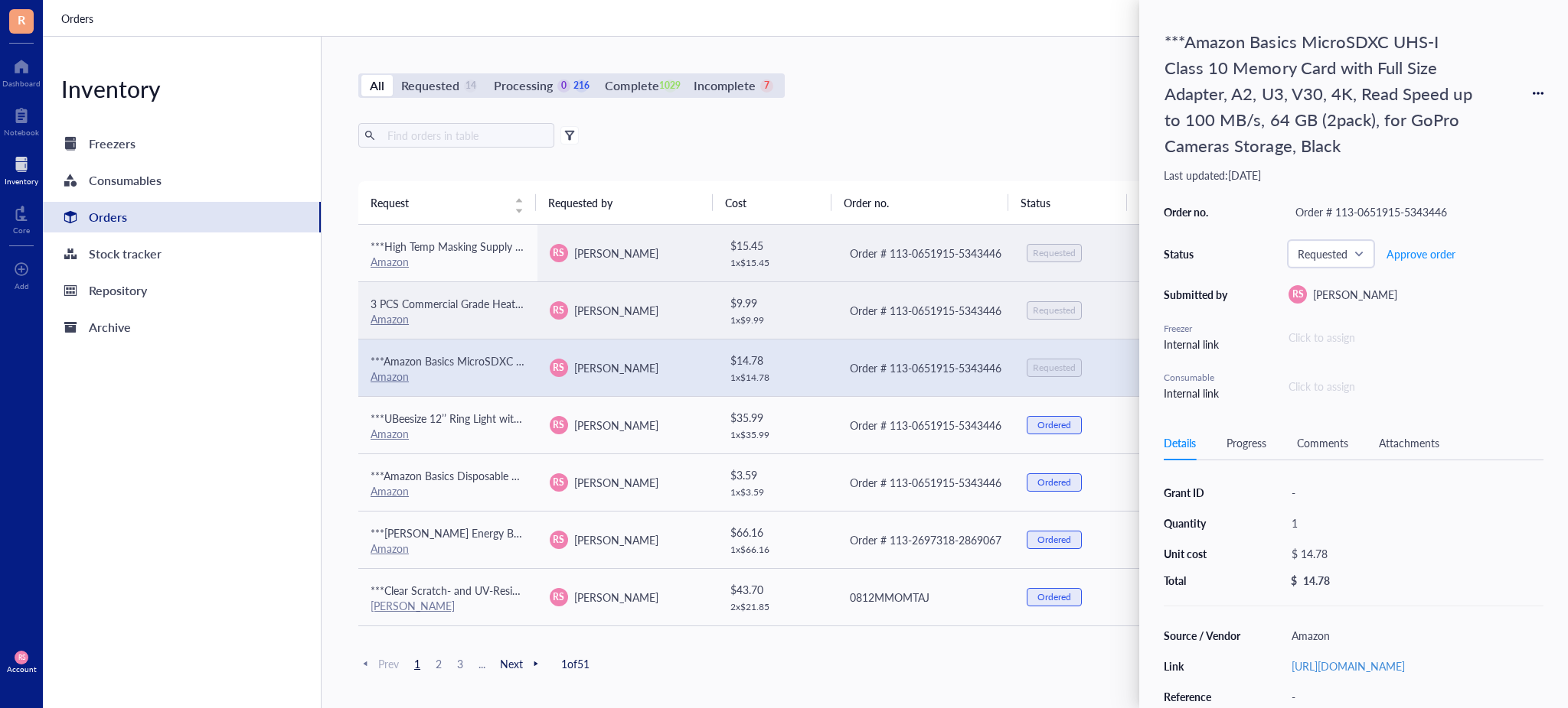
click at [1034, 308] on div "Requested" at bounding box center [1053, 311] width 43 height 13
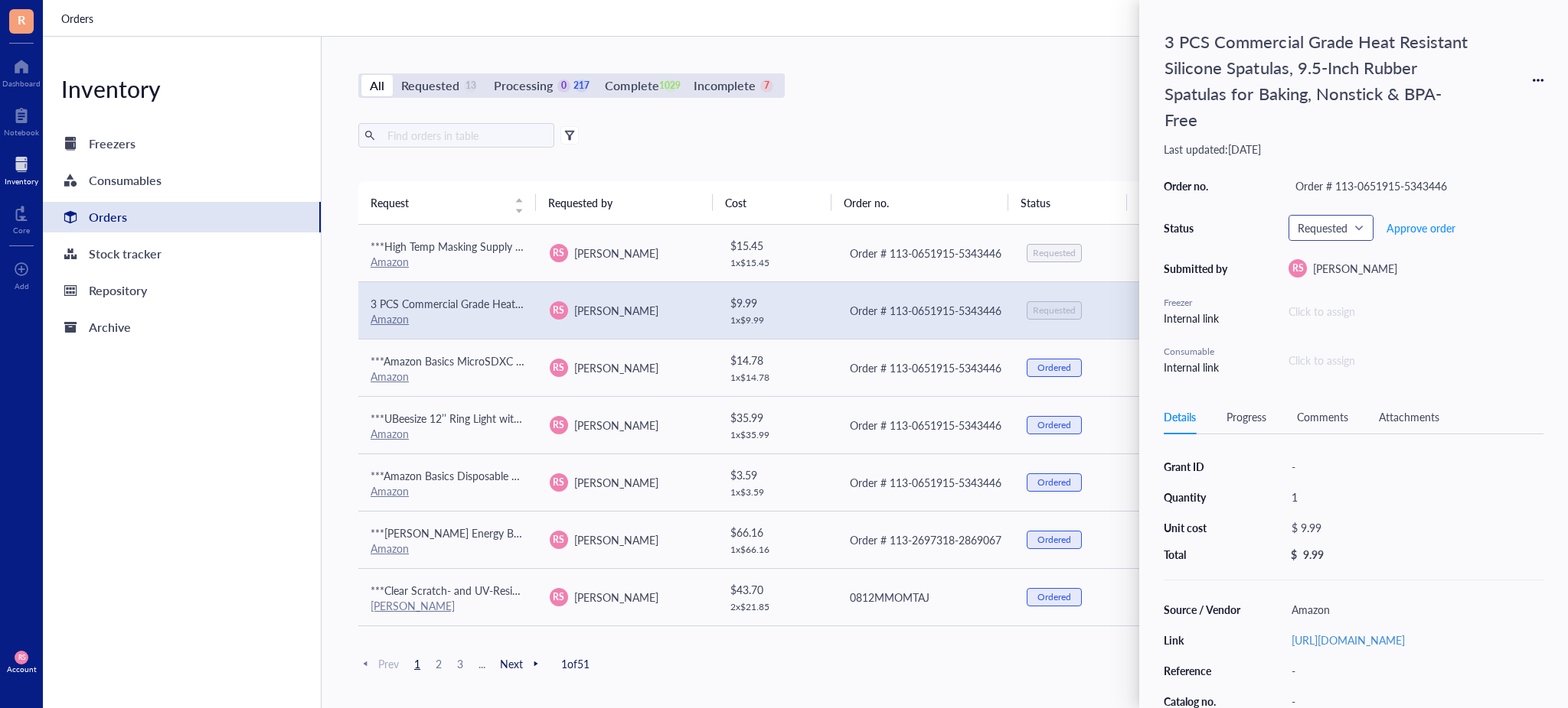
click at [1347, 226] on span "Requested" at bounding box center [1329, 227] width 63 height 14
click at [1344, 349] on div "Ordered" at bounding box center [1335, 353] width 39 height 17
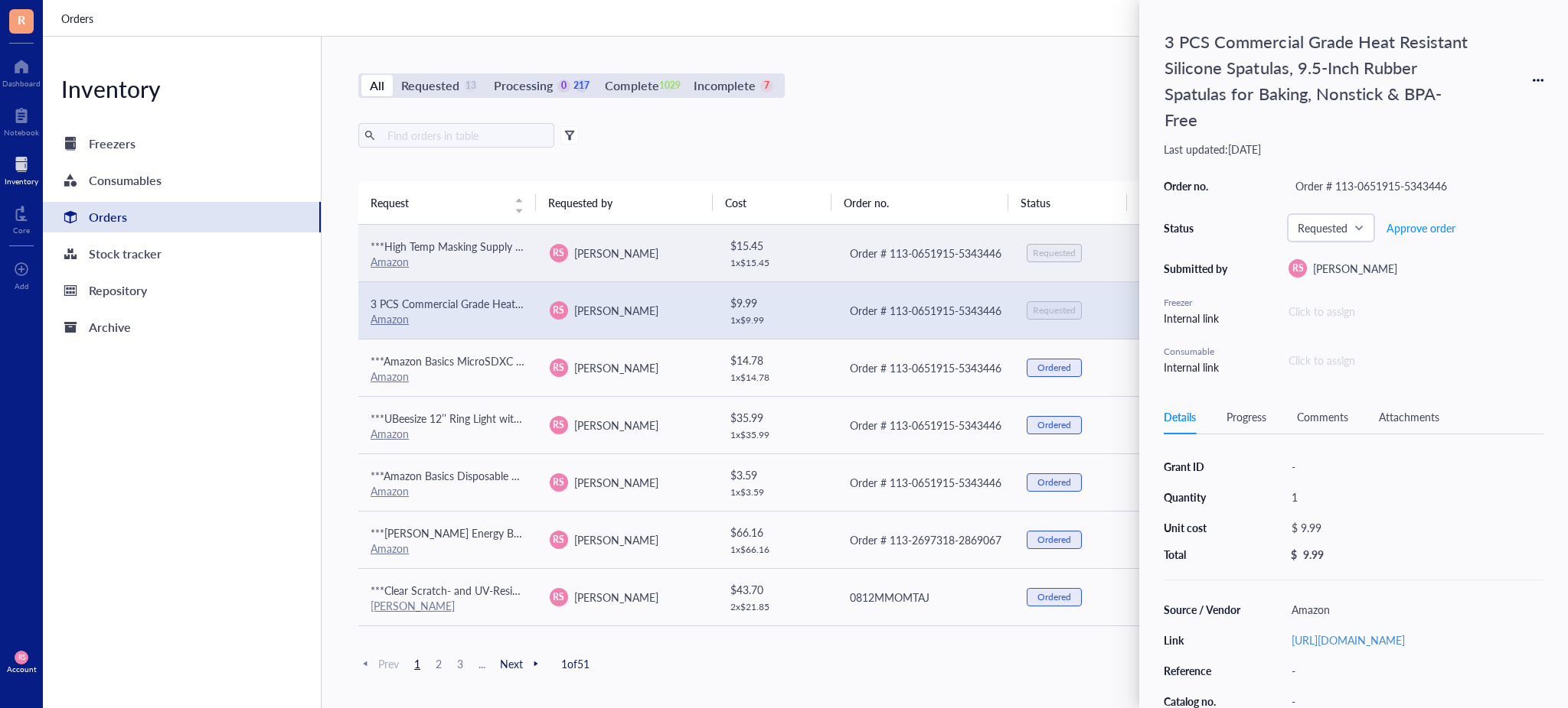
click at [1047, 234] on td "Requested" at bounding box center [1074, 253] width 120 height 57
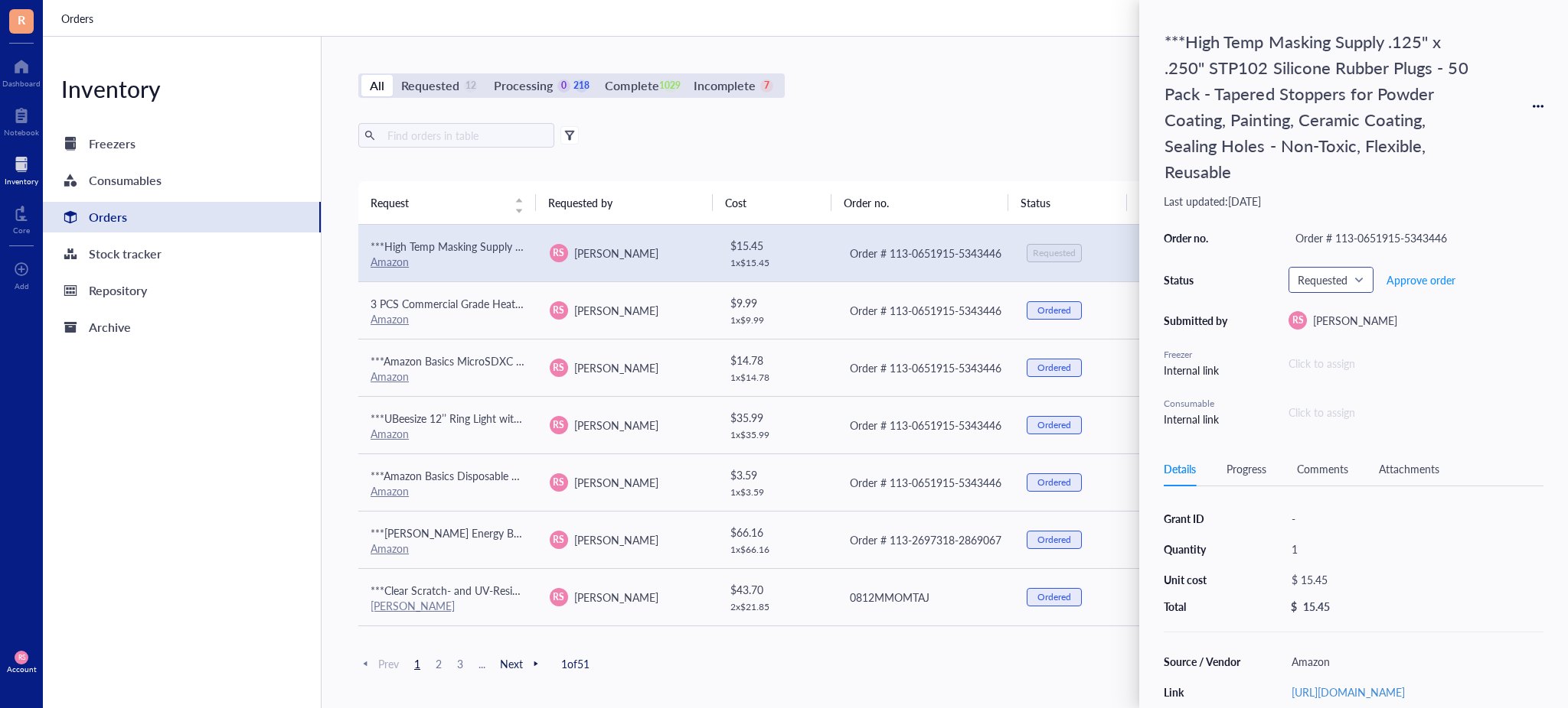
click at [1327, 269] on input "search" at bounding box center [1323, 280] width 53 height 23
click at [1343, 407] on div "Ordered" at bounding box center [1335, 406] width 39 height 17
click at [946, 142] on div "Export Open archive" at bounding box center [924, 135] width 1133 height 24
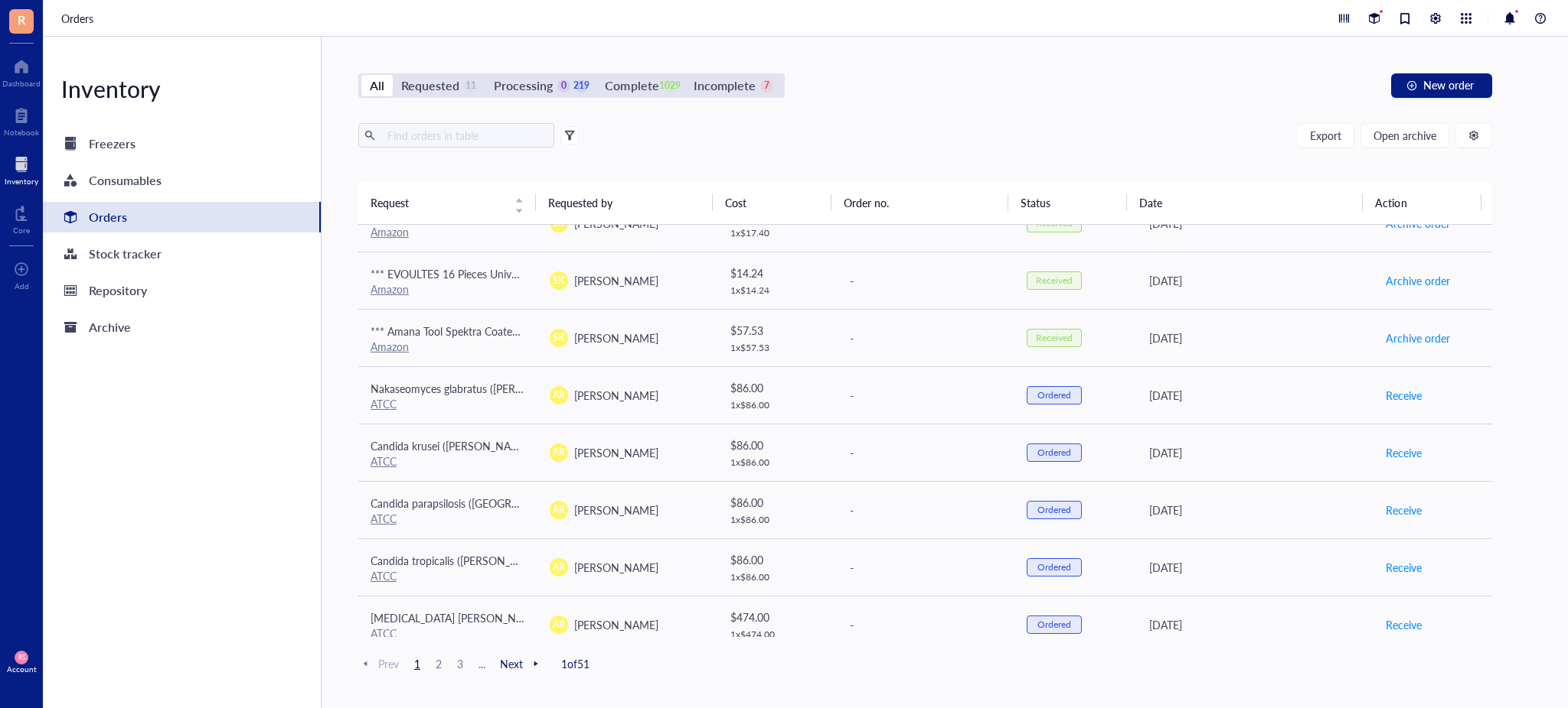
scroll to position [952, 0]
drag, startPoint x: 13, startPoint y: 519, endPoint x: 565, endPoint y: 138, distance: 670.7
click at [565, 138] on div "All Requested 11 Processing 0 219 Complete 1029 Incomplete 7 New order Export O…" at bounding box center [925, 373] width 1207 height 672
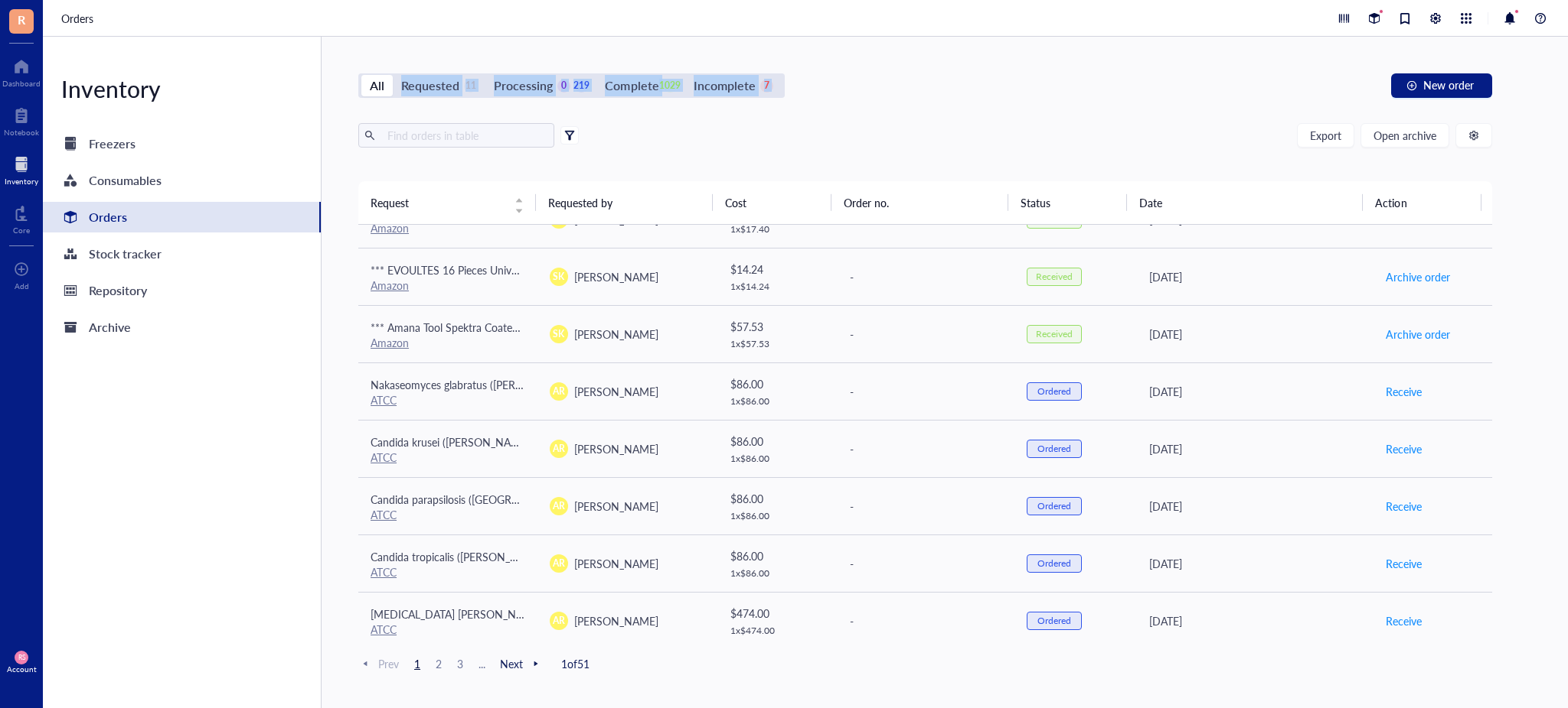
click at [569, 132] on div at bounding box center [570, 136] width 11 height 11
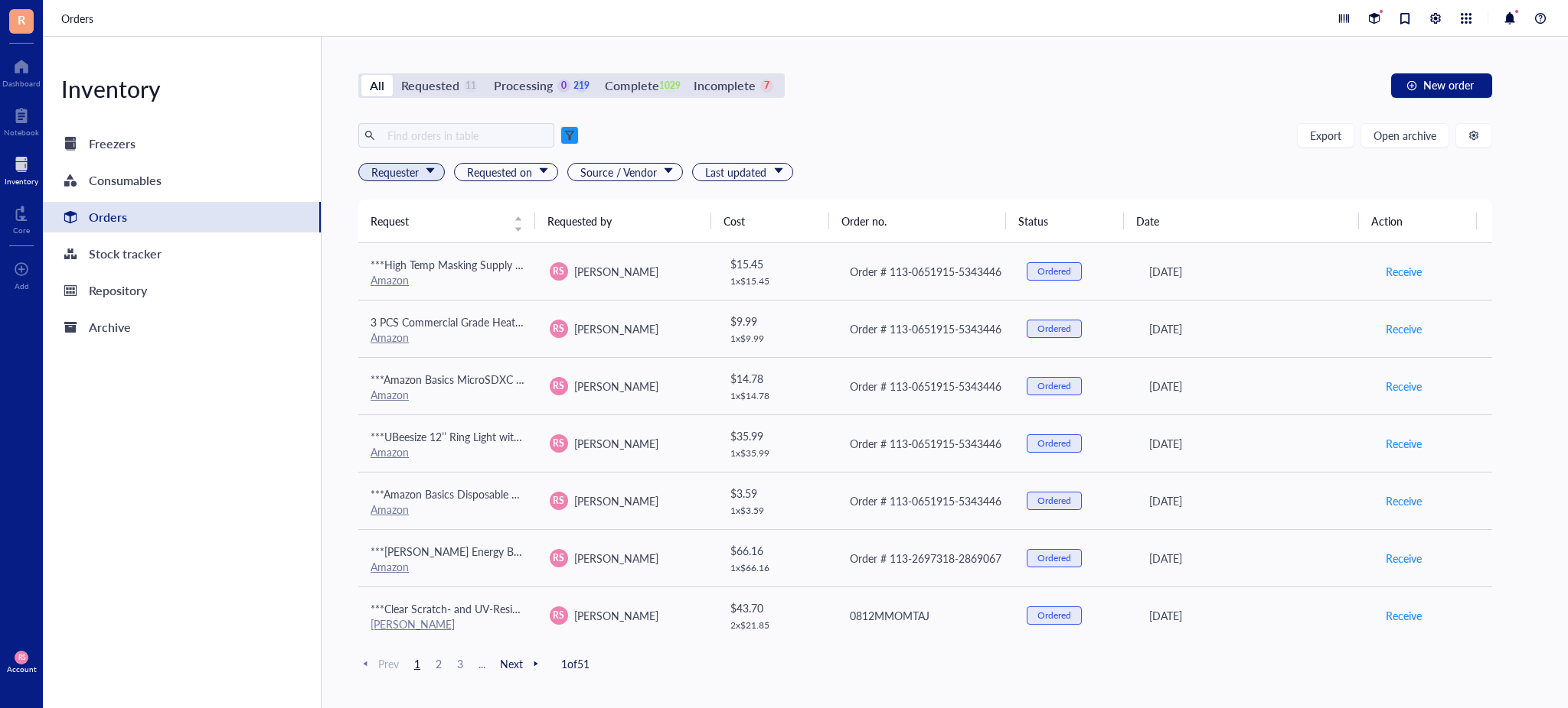
click at [409, 171] on span "Requester" at bounding box center [403, 172] width 63 height 17
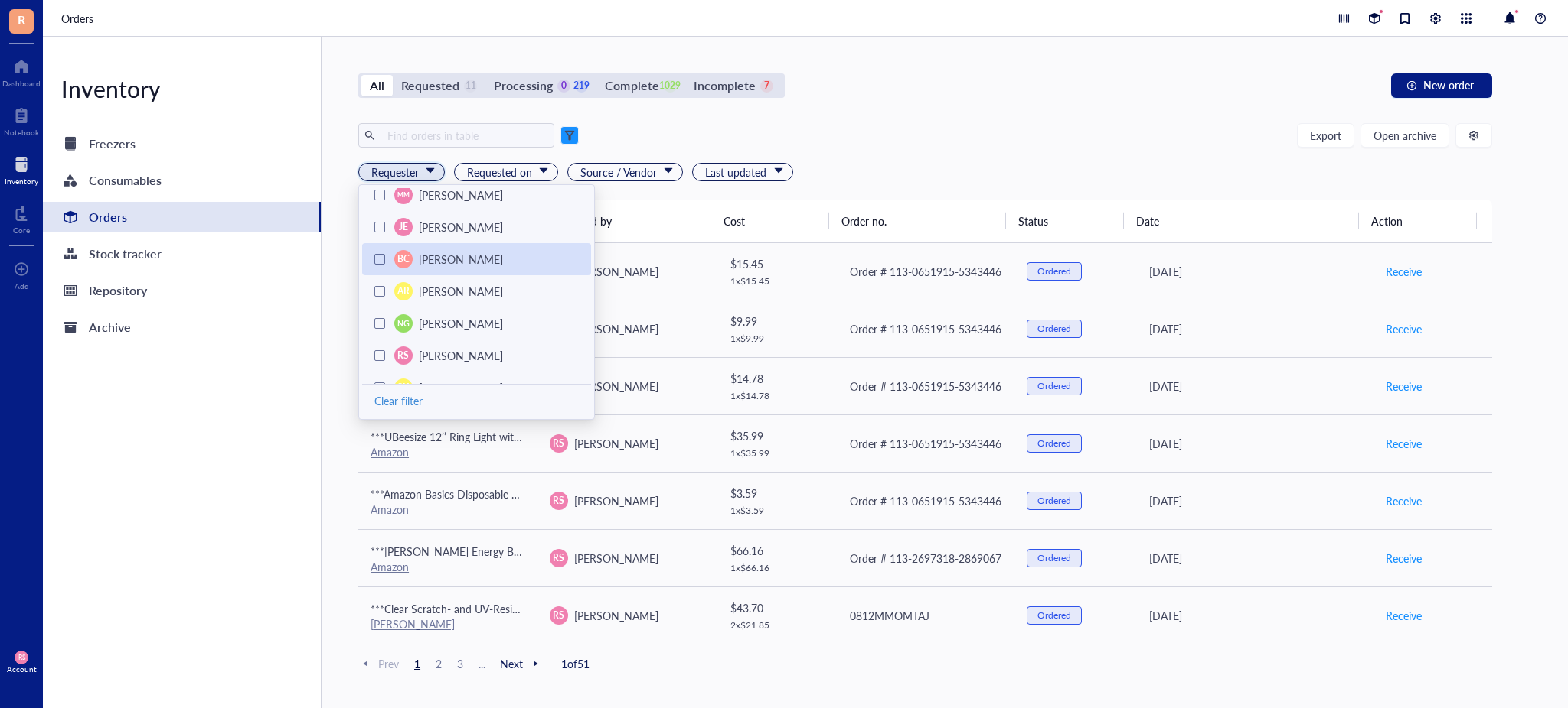
scroll to position [136, 0]
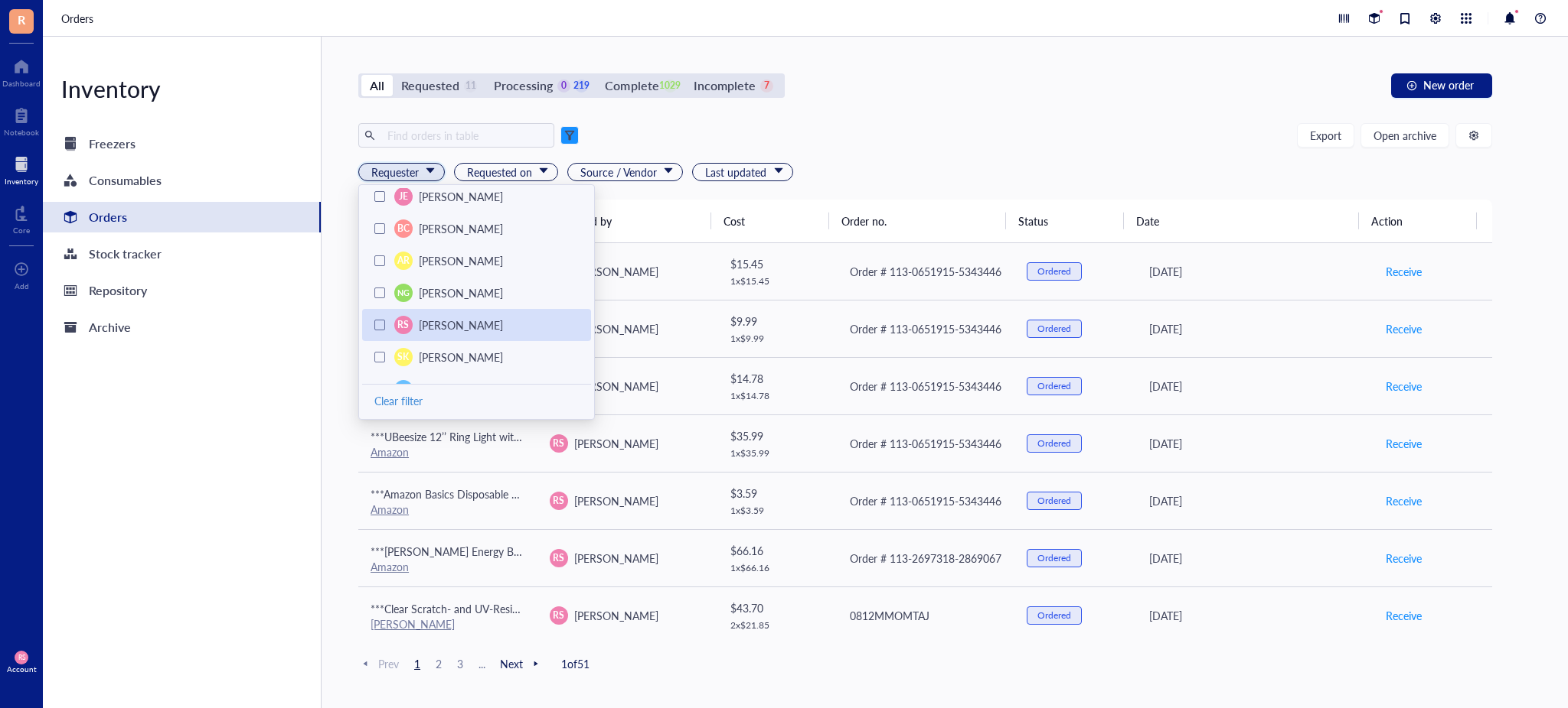
click at [438, 320] on span "[PERSON_NAME]" at bounding box center [460, 325] width 84 height 15
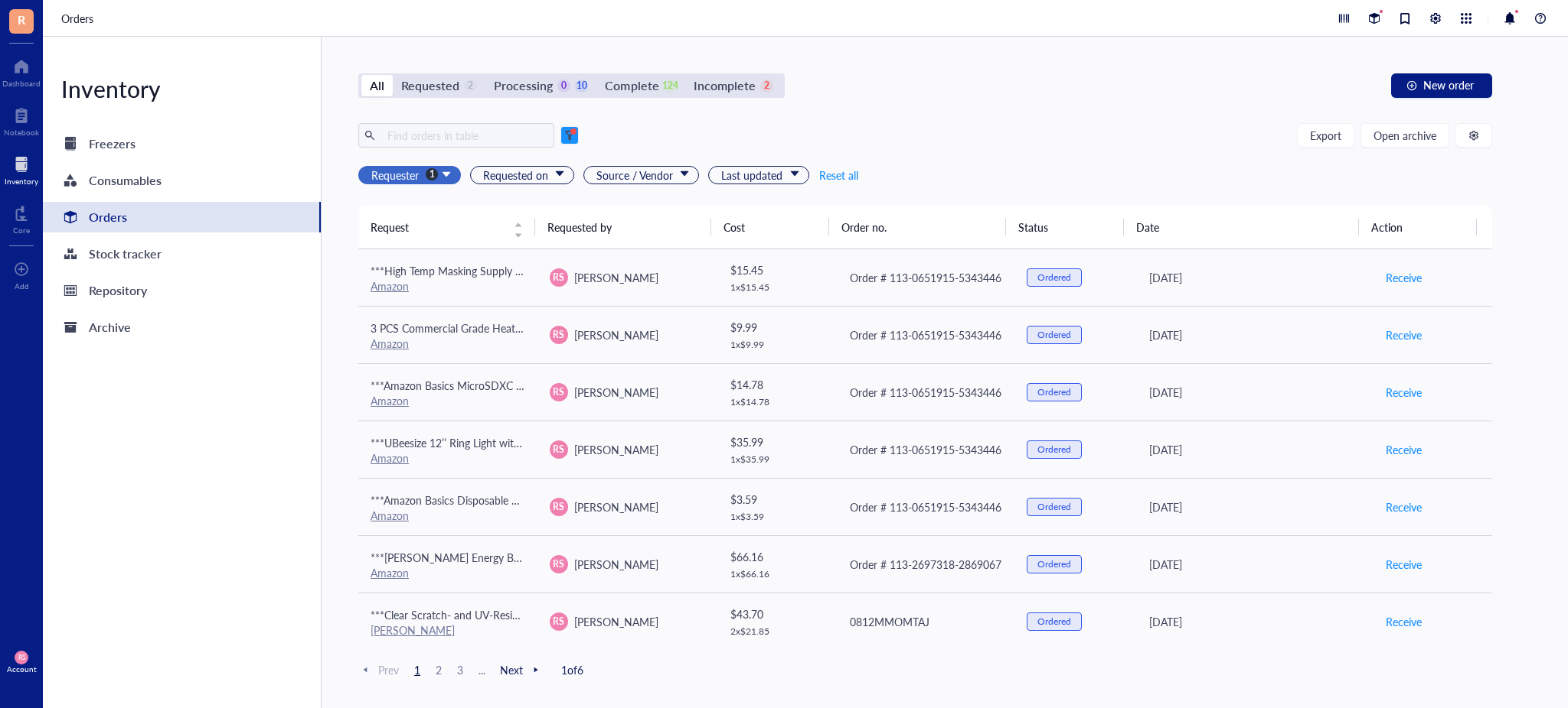
click at [936, 116] on div "All Requested 2 Processing 0 10 Complete 124 Incomplete 2 New order Export Open…" at bounding box center [925, 373] width 1207 height 672
click at [938, 91] on div "All Requested 2 Processing 0 10 Complete 124 Incomplete 2 New order" at bounding box center [924, 85] width 1133 height 24
